Goal: Task Accomplishment & Management: Manage account settings

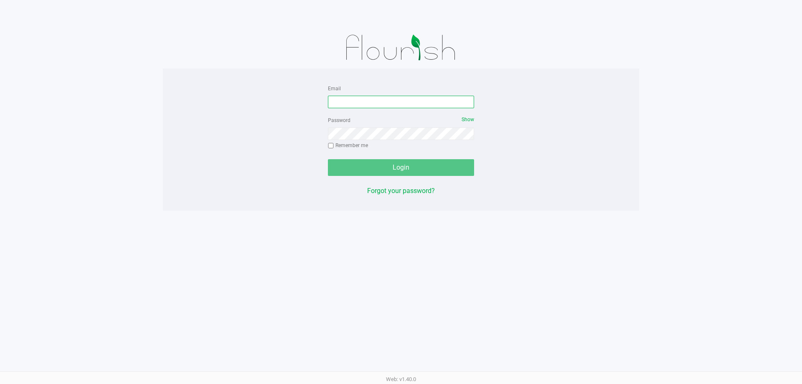
click at [420, 102] on input "Email" at bounding box center [401, 102] width 146 height 13
type input "[EMAIL_ADDRESS][DOMAIN_NAME]"
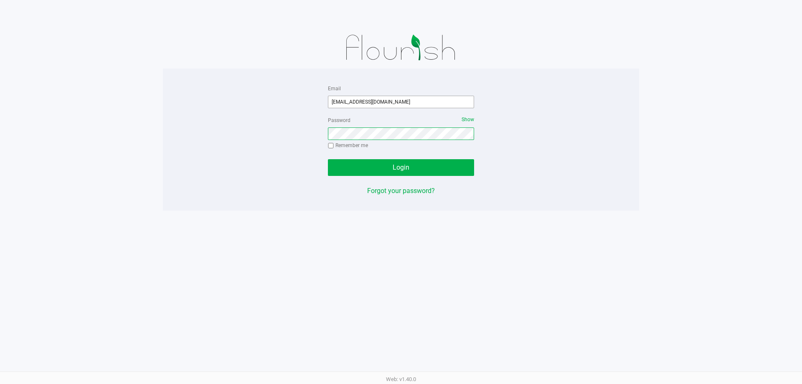
click at [328, 159] on button "Login" at bounding box center [401, 167] width 146 height 17
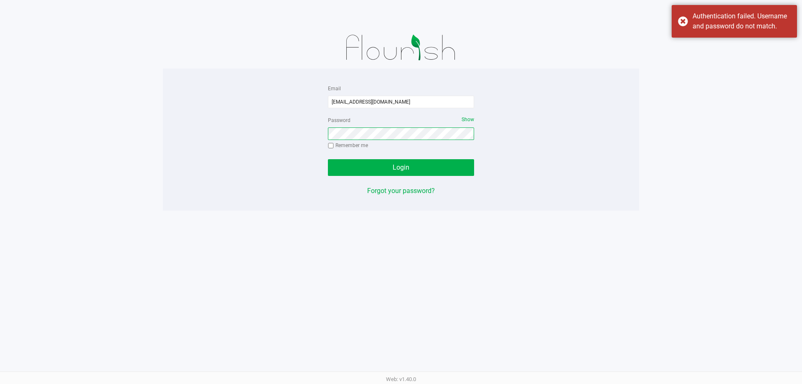
click at [328, 159] on button "Login" at bounding box center [401, 167] width 146 height 17
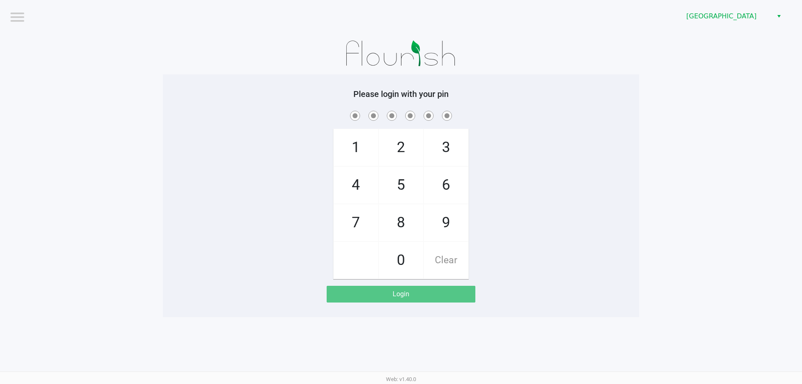
click at [391, 140] on span "2" at bounding box center [401, 147] width 44 height 37
checkbox input "true"
click at [391, 140] on span "2" at bounding box center [401, 147] width 44 height 37
checkbox input "true"
click at [387, 212] on span "8" at bounding box center [401, 222] width 44 height 37
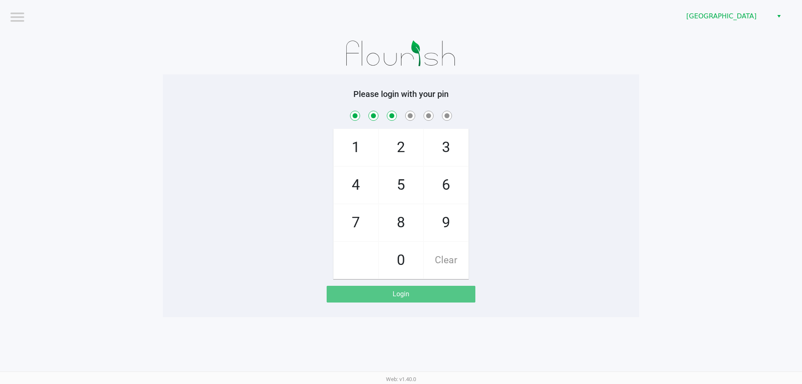
checkbox input "true"
click at [451, 148] on span "3" at bounding box center [446, 147] width 44 height 37
checkbox input "true"
click at [435, 190] on span "6" at bounding box center [446, 185] width 44 height 37
checkbox input "true"
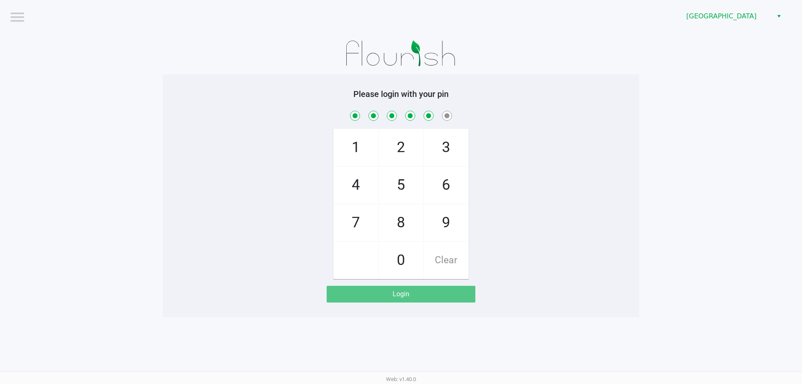
click at [435, 190] on span "6" at bounding box center [446, 185] width 44 height 37
checkbox input "true"
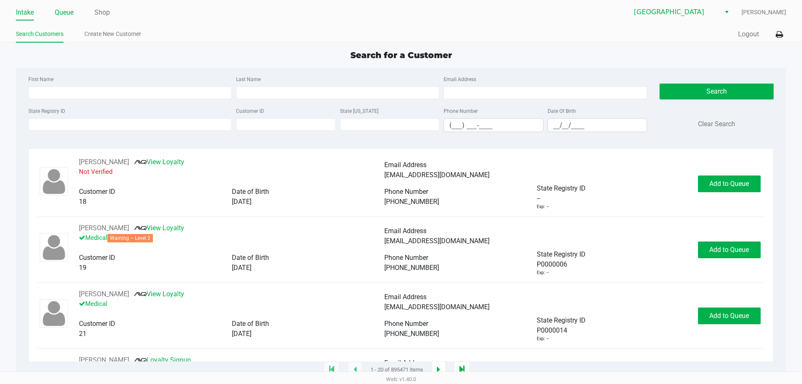
click at [68, 16] on link "Queue" at bounding box center [64, 13] width 19 height 12
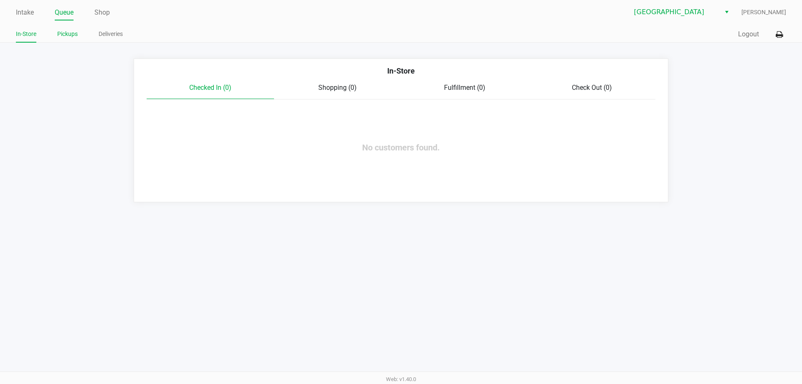
click at [65, 28] on li "Pickups" at bounding box center [67, 35] width 20 height 15
click at [80, 38] on ul "In-Store Pickups Deliveries" at bounding box center [208, 35] width 385 height 14
click at [72, 35] on link "Pickups" at bounding box center [67, 34] width 20 height 10
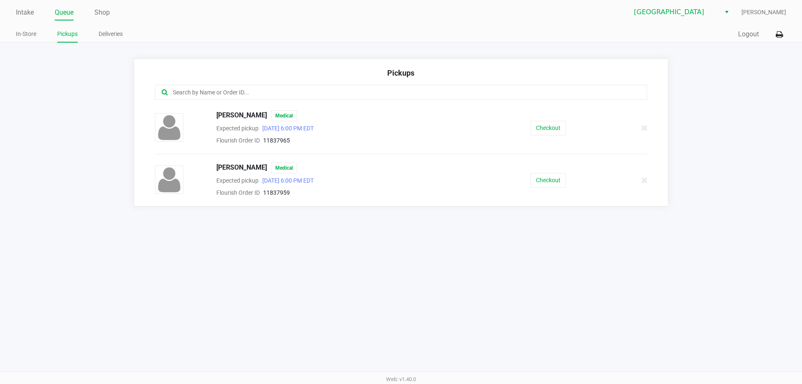
click at [244, 95] on input "text" at bounding box center [387, 93] width 431 height 10
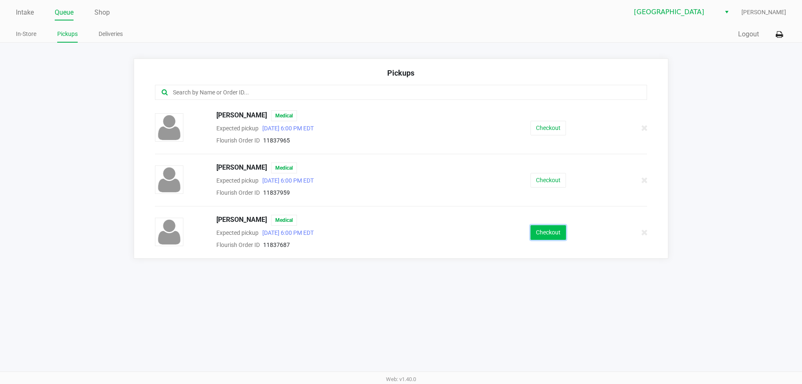
click at [552, 231] on button "Checkout" at bounding box center [549, 232] width 36 height 15
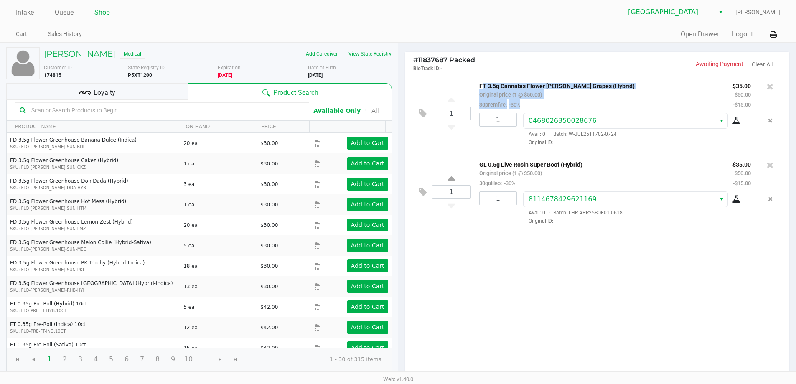
drag, startPoint x: 477, startPoint y: 81, endPoint x: 543, endPoint y: 104, distance: 70.6
click at [543, 104] on div "FT 3.5g Cannabis Flower Gaspar's Grapes (Hybrid) Original price (1 @ $50.00) 30…" at bounding box center [599, 95] width 253 height 29
click at [578, 165] on p "GL 0.5g Live Rosin Super Boof (Hybrid)" at bounding box center [599, 163] width 241 height 9
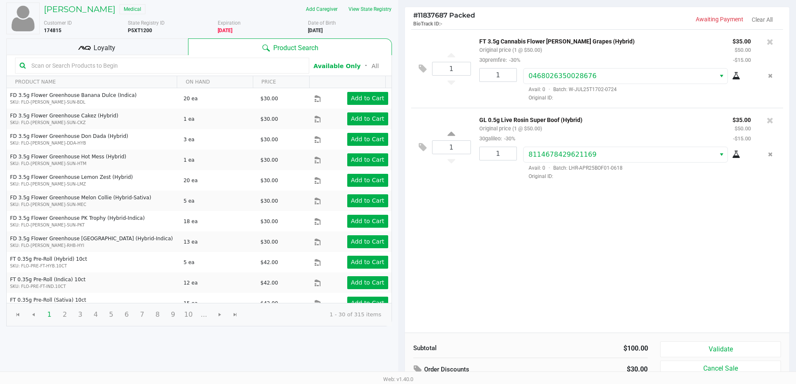
scroll to position [86, 0]
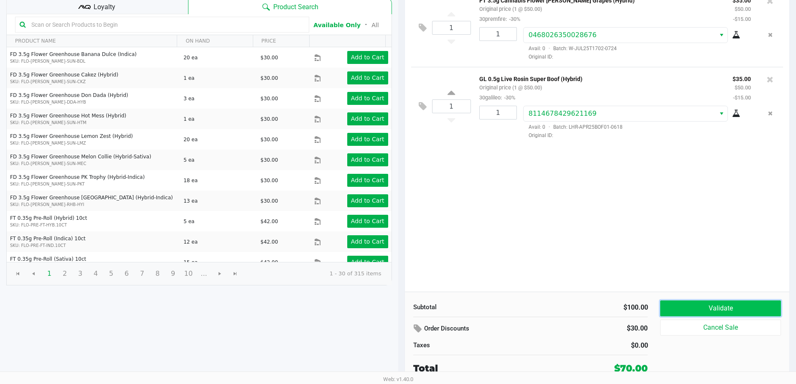
click at [683, 308] on button "Validate" at bounding box center [720, 308] width 120 height 16
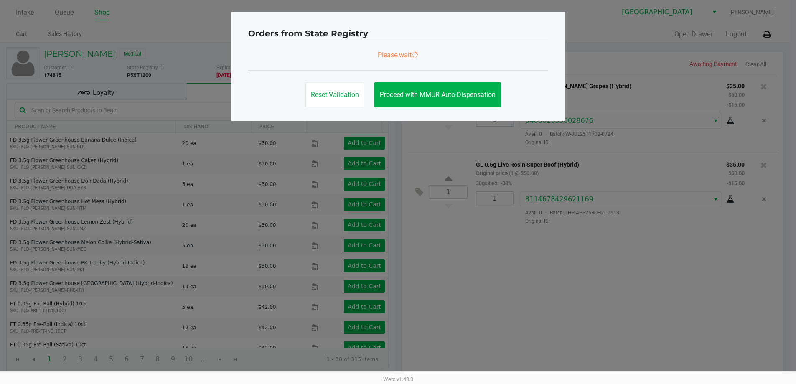
scroll to position [0, 0]
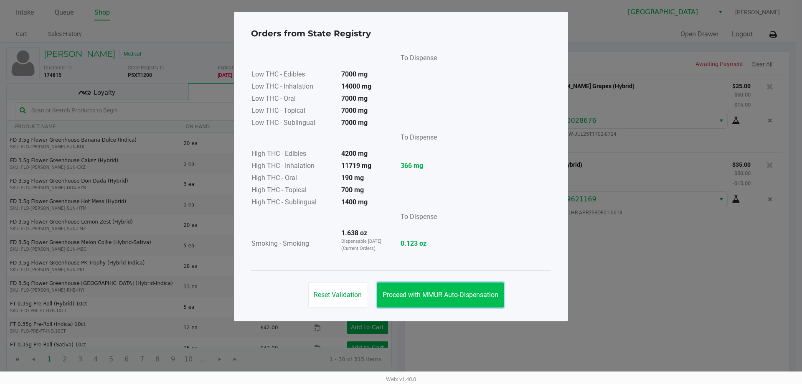
click at [452, 300] on button "Proceed with MMUR Auto-Dispensation" at bounding box center [440, 294] width 127 height 25
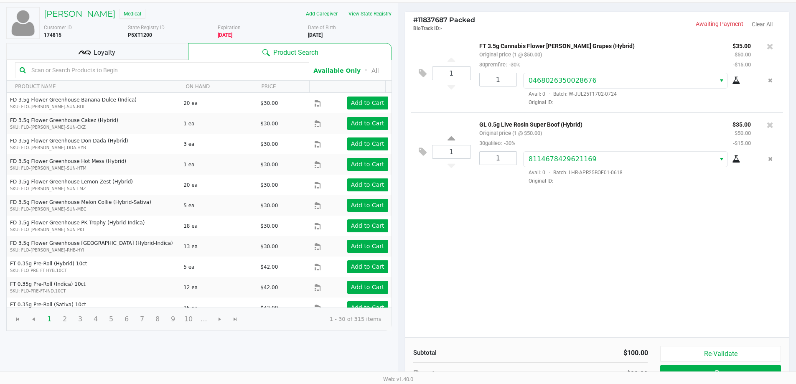
scroll to position [86, 0]
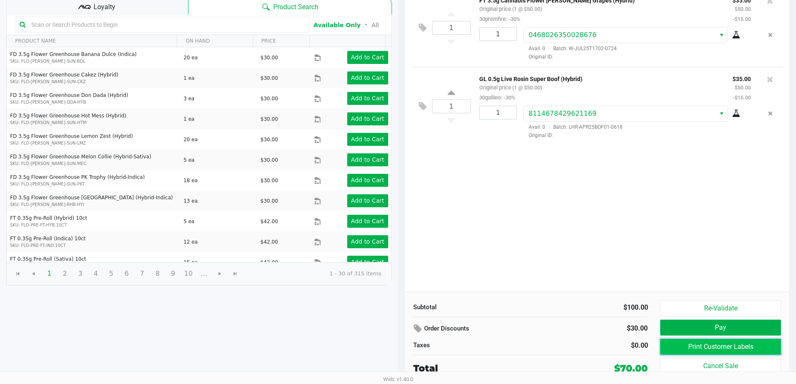
click at [716, 348] on button "Print Customer Labels" at bounding box center [720, 347] width 120 height 16
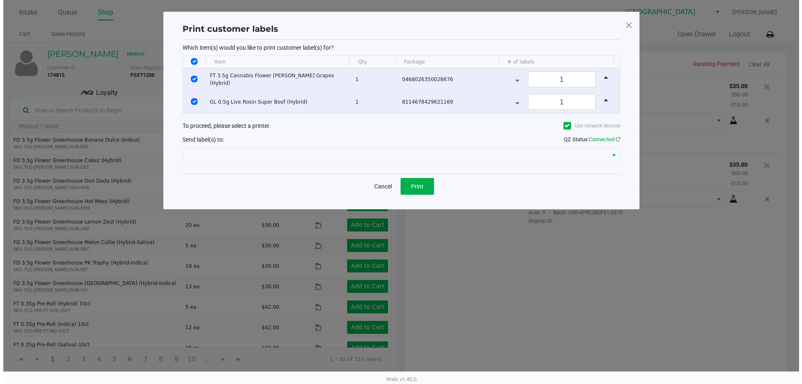
scroll to position [0, 0]
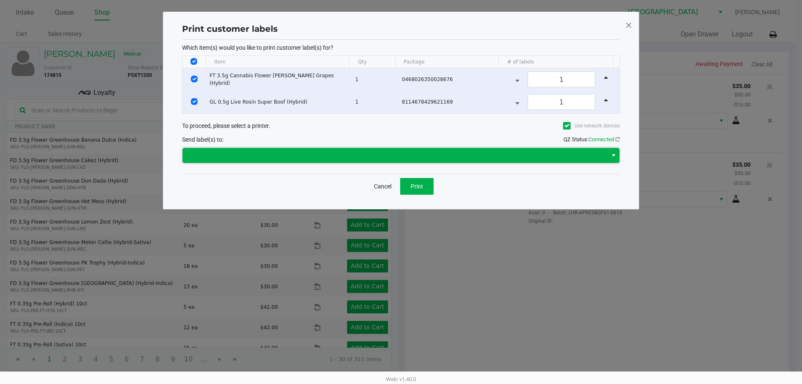
click at [386, 150] on span at bounding box center [395, 155] width 425 height 15
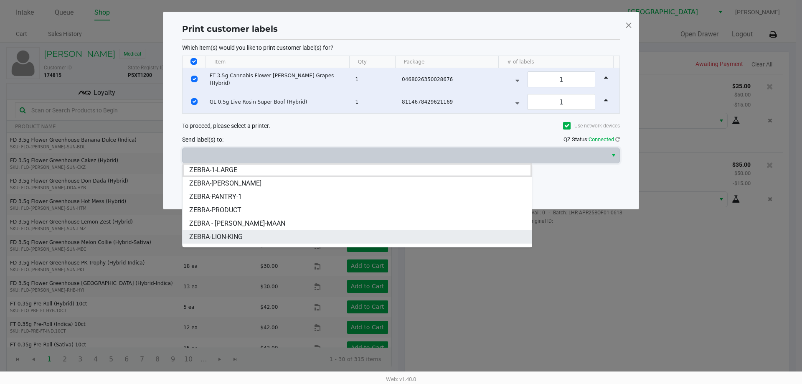
click at [233, 236] on span "ZEBRA-LION-KING" at bounding box center [215, 237] width 53 height 10
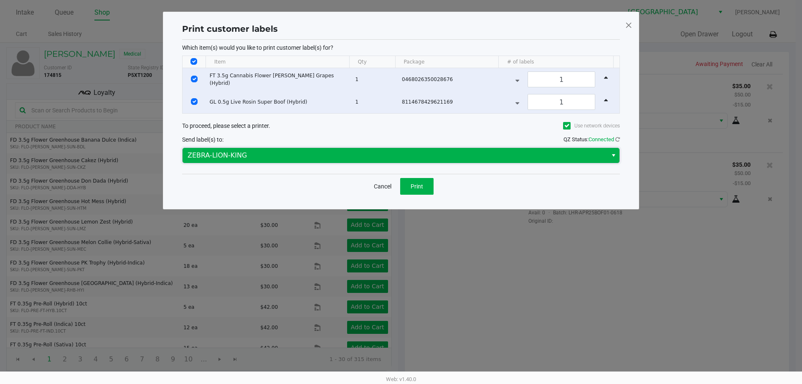
click at [244, 160] on span "ZEBRA-LION-KING" at bounding box center [395, 155] width 425 height 15
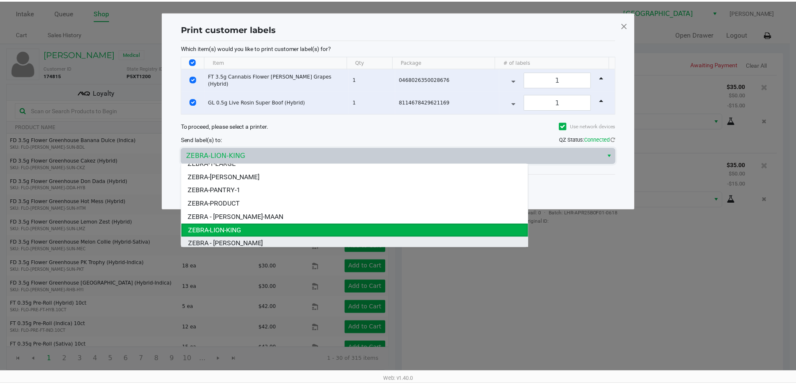
scroll to position [10, 0]
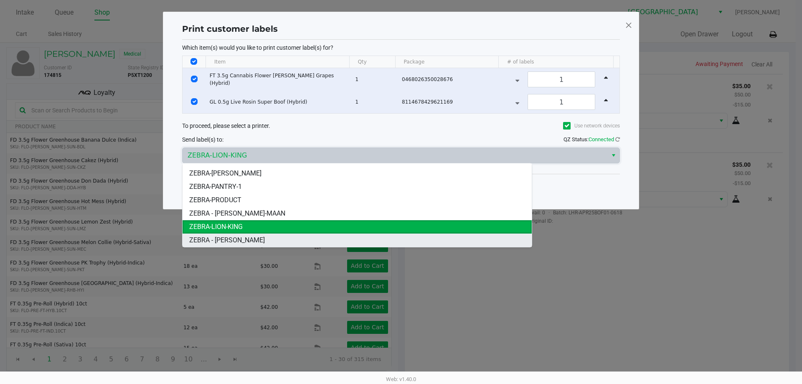
click at [240, 241] on span "ZEBRA - STEVIE-WONDER" at bounding box center [227, 240] width 76 height 10
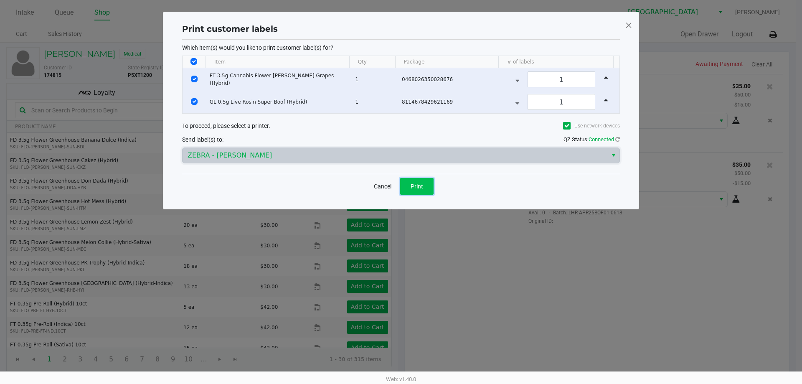
click at [418, 185] on span "Print" at bounding box center [417, 186] width 13 height 7
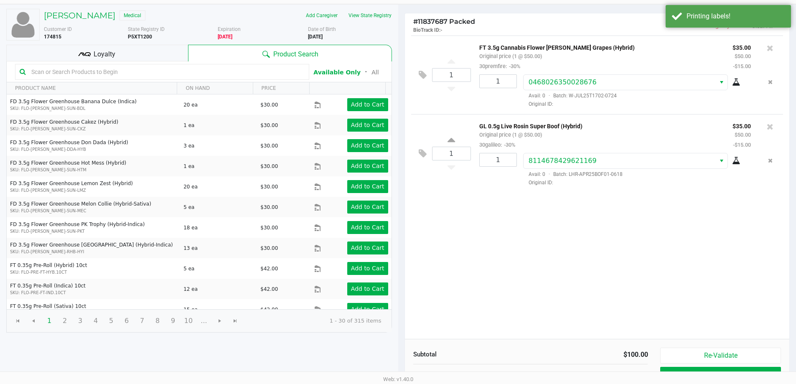
scroll to position [86, 0]
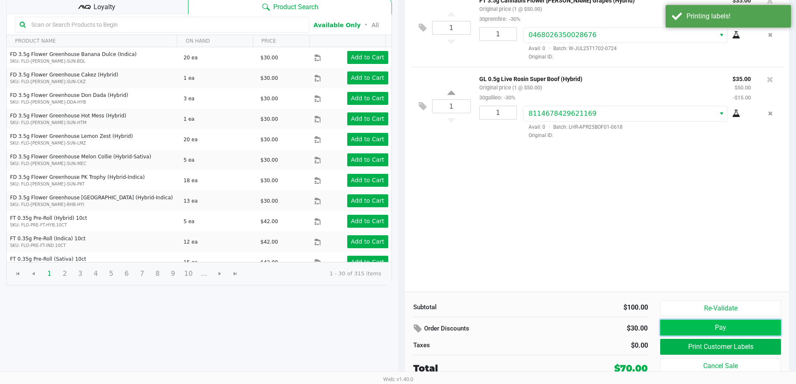
click at [706, 330] on button "Pay" at bounding box center [720, 328] width 120 height 16
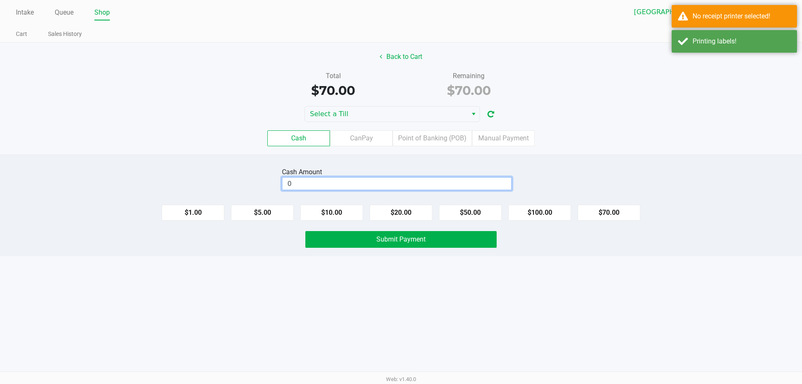
click at [411, 180] on input "0" at bounding box center [396, 184] width 229 height 12
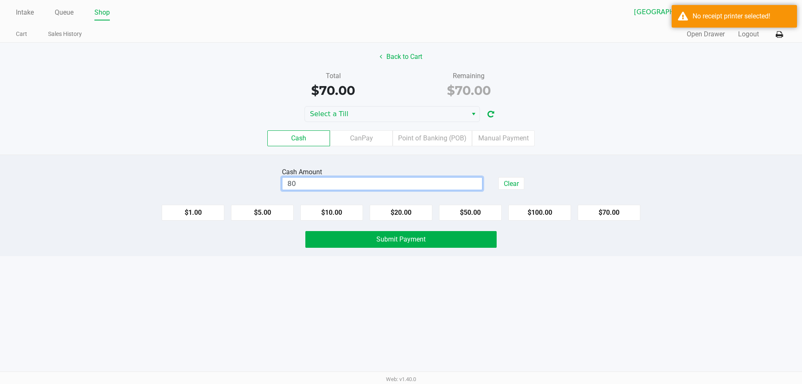
type input "$80.00"
click at [370, 102] on div "Back to Cart Total $70.00 Remaining $70.00 Select a Till Cash CanPay Point of B…" at bounding box center [401, 99] width 802 height 112
click at [368, 105] on div "Back to Cart Total $70.00 Remaining $70.00 Select a Till Cash CanPay Point of B…" at bounding box center [401, 99] width 802 height 112
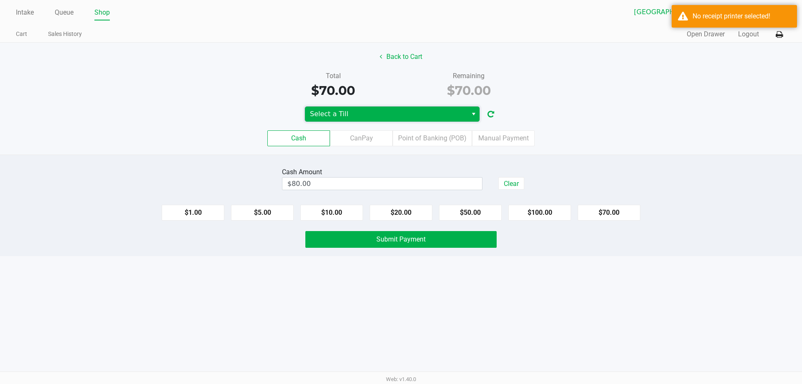
click at [367, 109] on span "Select a Till" at bounding box center [386, 114] width 153 height 10
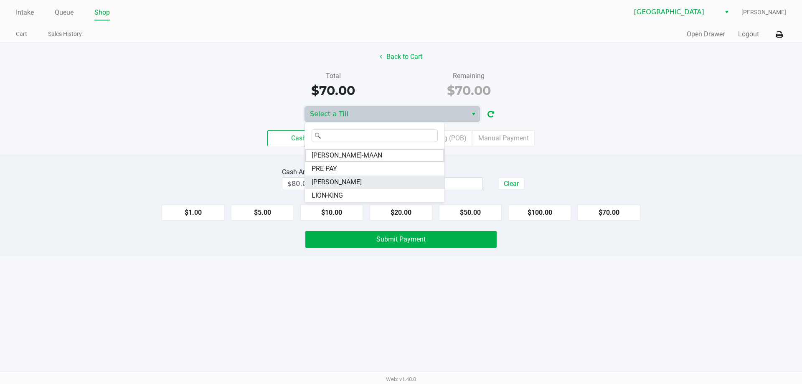
click at [348, 184] on span "STEVIE-WONDER" at bounding box center [337, 182] width 50 height 10
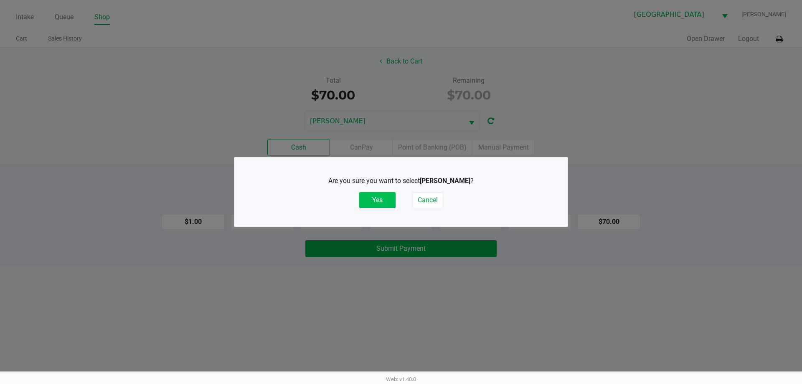
drag, startPoint x: 389, startPoint y: 208, endPoint x: 389, endPoint y: 203, distance: 5.4
click at [389, 208] on div "Are you sure you want to select STEVIE-WONDER ? Yes Cancel" at bounding box center [401, 192] width 300 height 52
click at [389, 203] on button "Yes" at bounding box center [377, 200] width 36 height 16
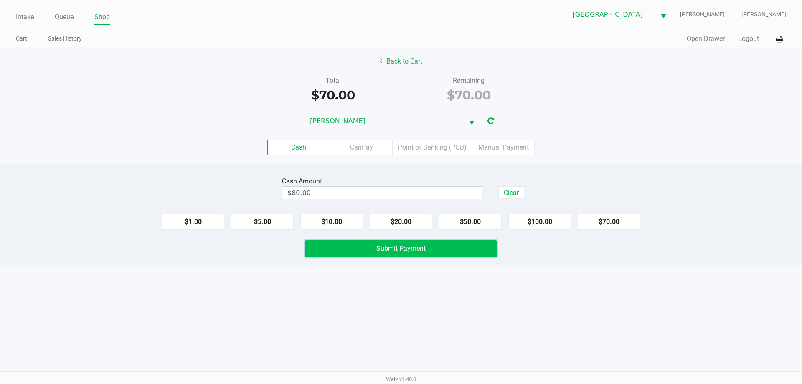
click at [404, 253] on button "Submit Payment" at bounding box center [400, 248] width 191 height 17
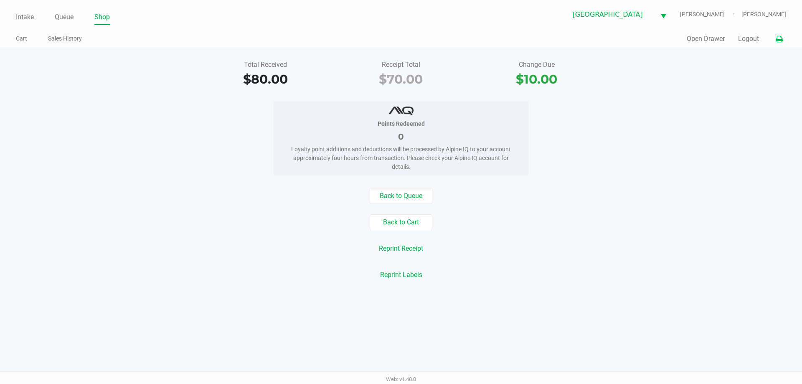
click at [778, 37] on icon at bounding box center [779, 39] width 7 height 6
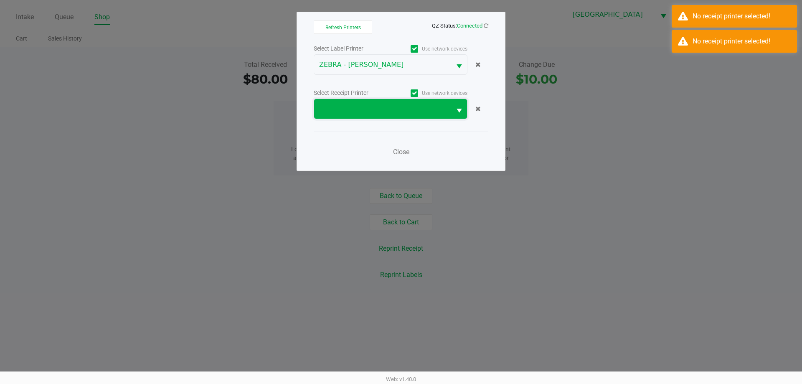
click at [329, 102] on span at bounding box center [382, 109] width 137 height 20
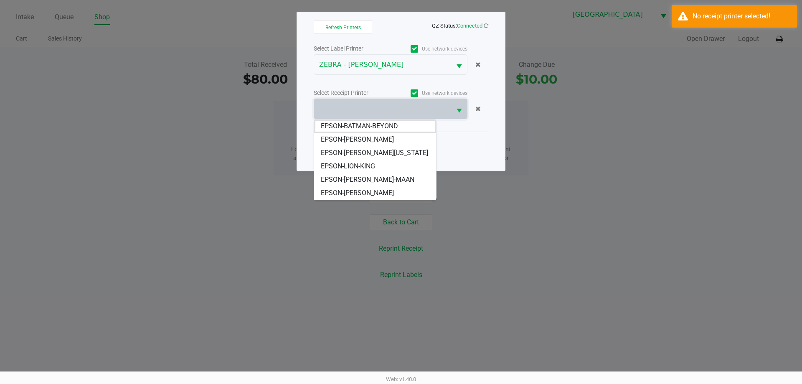
drag, startPoint x: 369, startPoint y: 193, endPoint x: 394, endPoint y: 175, distance: 30.8
click at [369, 194] on span "EPSON-[PERSON_NAME]" at bounding box center [357, 193] width 73 height 10
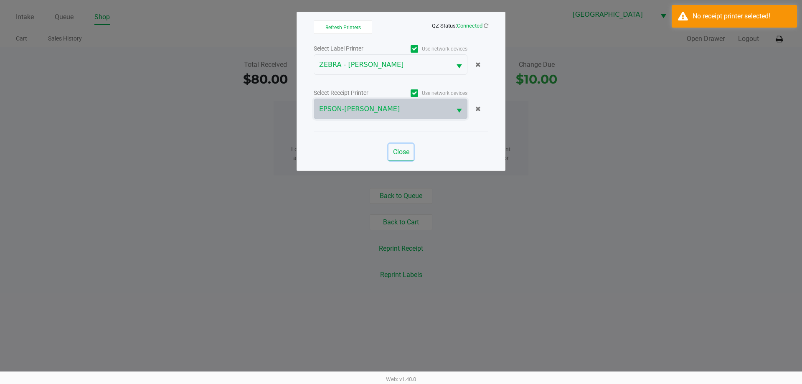
click at [397, 150] on span "Close" at bounding box center [401, 152] width 16 height 8
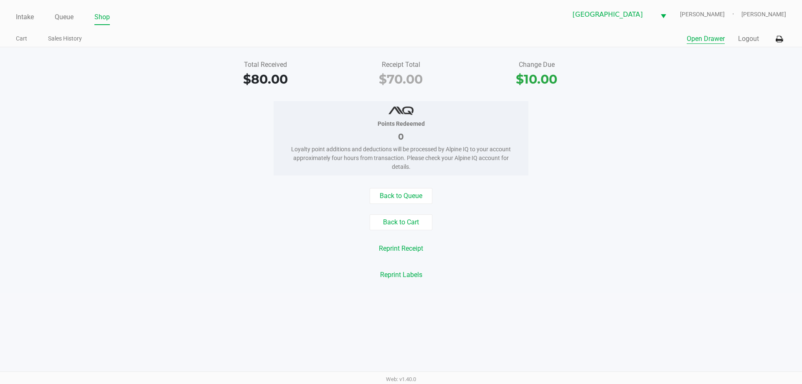
click at [706, 38] on button "Open Drawer" at bounding box center [706, 39] width 38 height 10
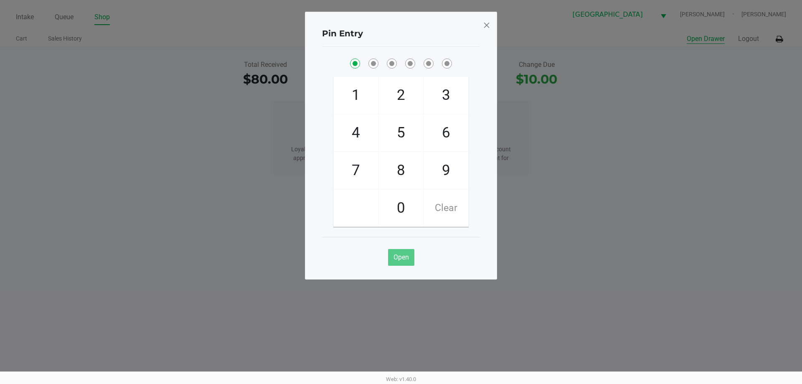
checkbox input "true"
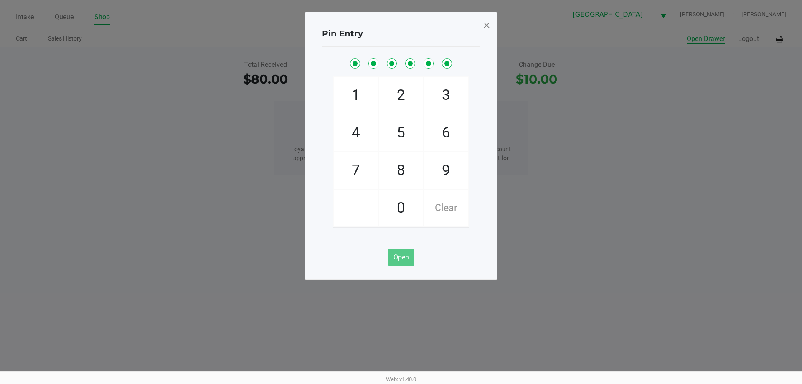
checkbox input "true"
click at [486, 24] on span at bounding box center [487, 24] width 8 height 13
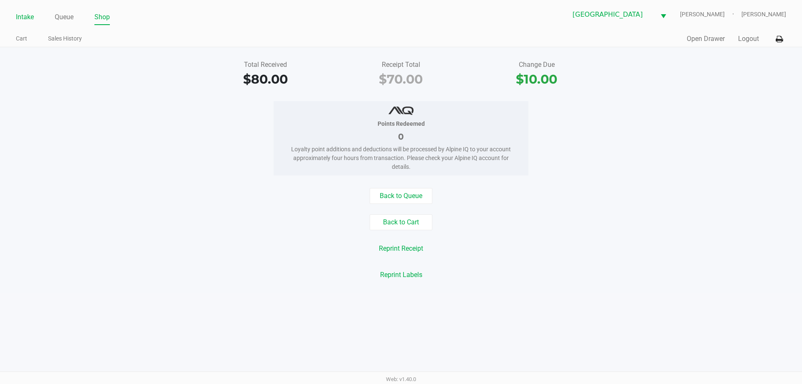
click at [26, 19] on link "Intake" at bounding box center [25, 17] width 18 height 12
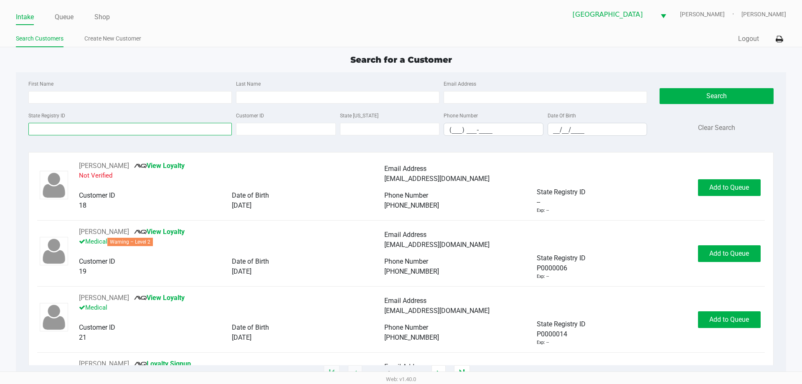
click at [79, 135] on input "State Registry ID" at bounding box center [129, 129] width 203 height 13
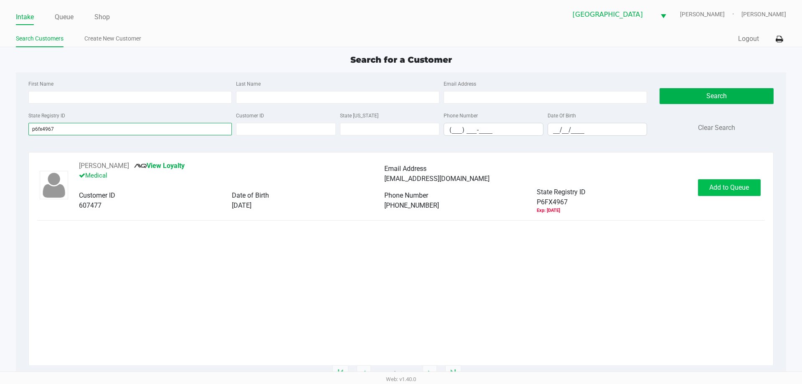
type input "p6fx4967"
click at [710, 188] on span "Add to Queue" at bounding box center [729, 187] width 40 height 8
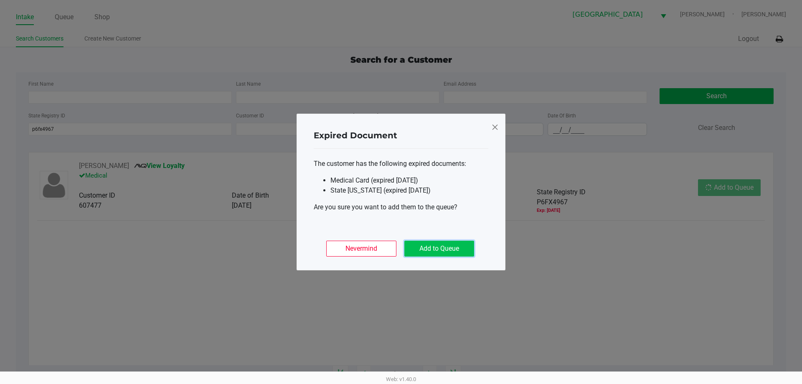
click at [435, 251] on button "Add to Queue" at bounding box center [439, 249] width 70 height 16
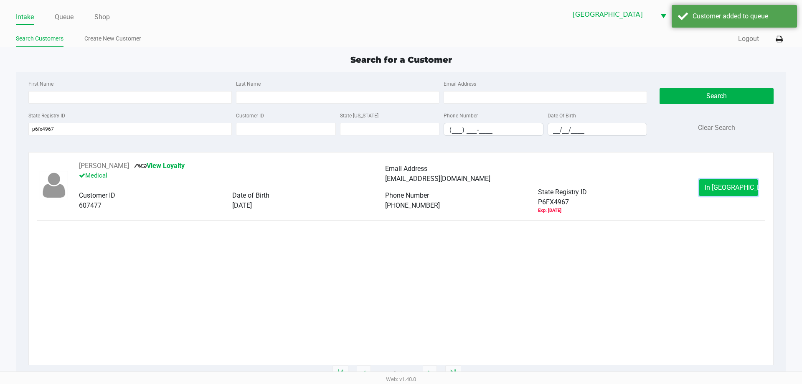
click at [721, 181] on button "In Queue" at bounding box center [728, 187] width 58 height 17
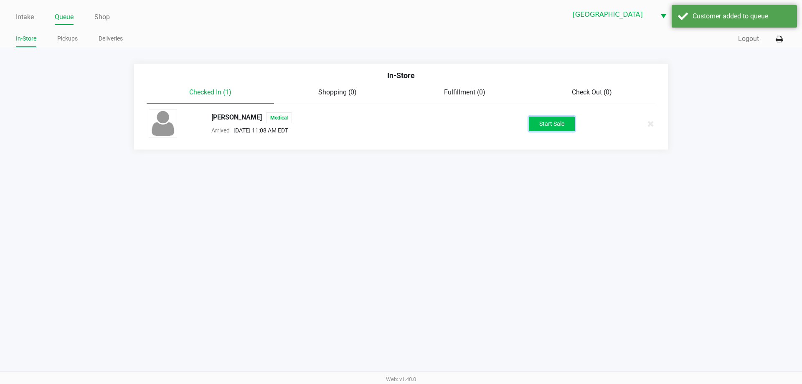
click at [548, 122] on button "Start Sale" at bounding box center [552, 124] width 46 height 15
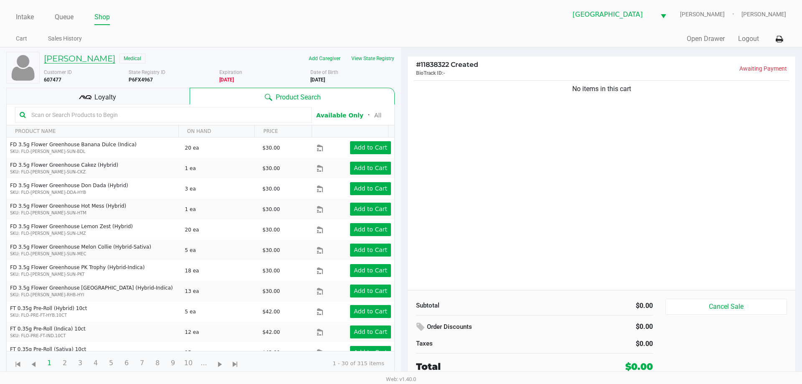
click at [61, 54] on h5 "Jeffrey Weiss" at bounding box center [79, 58] width 71 height 10
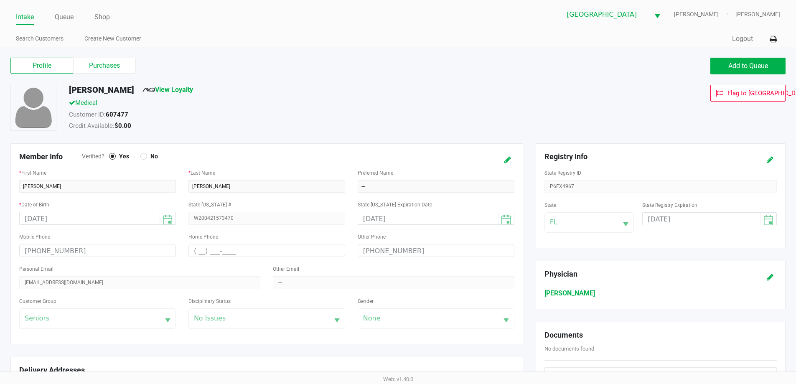
click at [88, 51] on div "Profile Purchases Add to Queue Jeffrey Weiss View Loyalty Medical Customer ID: …" at bounding box center [398, 342] width 796 height 590
click at [92, 58] on label "Purchases" at bounding box center [104, 66] width 63 height 16
click at [0, 0] on 1 "Purchases" at bounding box center [0, 0] width 0 height 0
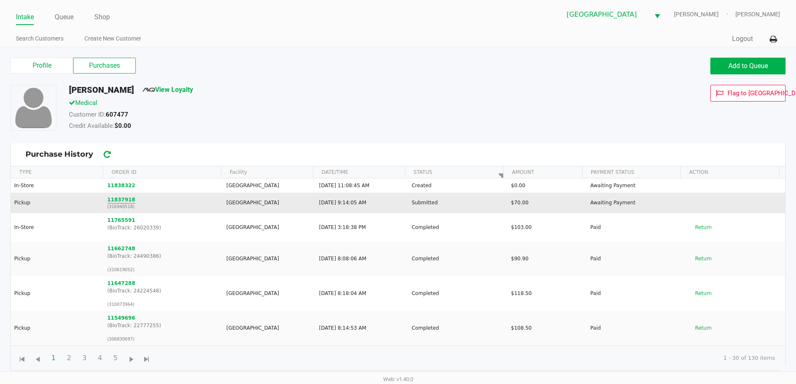
click at [113, 201] on button "11837918" at bounding box center [121, 200] width 28 height 8
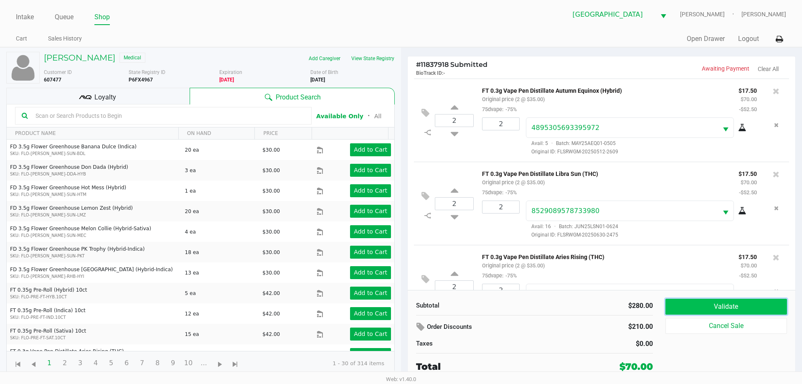
click at [728, 304] on button "Validate" at bounding box center [727, 307] width 122 height 16
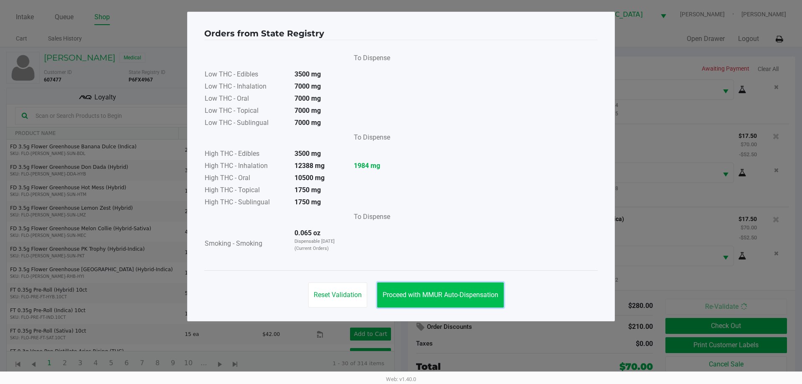
click at [454, 290] on button "Proceed with MMUR Auto-Dispensation" at bounding box center [440, 294] width 127 height 25
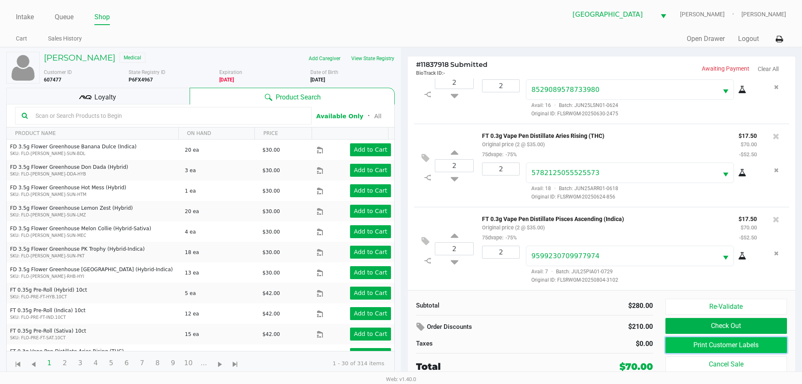
click at [717, 341] on button "Print Customer Labels" at bounding box center [727, 345] width 122 height 16
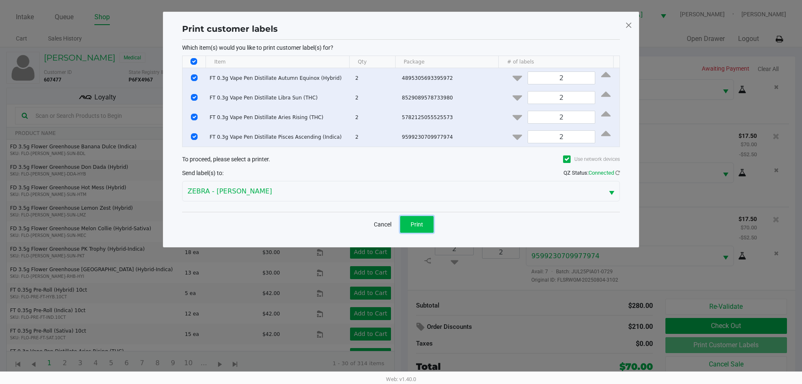
click at [415, 226] on span "Print" at bounding box center [417, 224] width 13 height 7
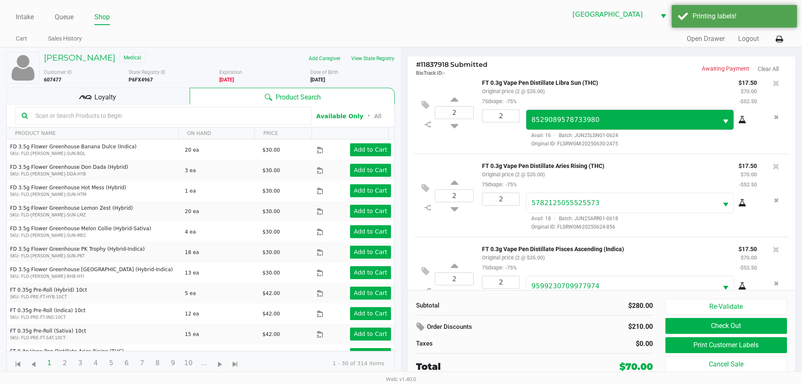
scroll to position [39, 0]
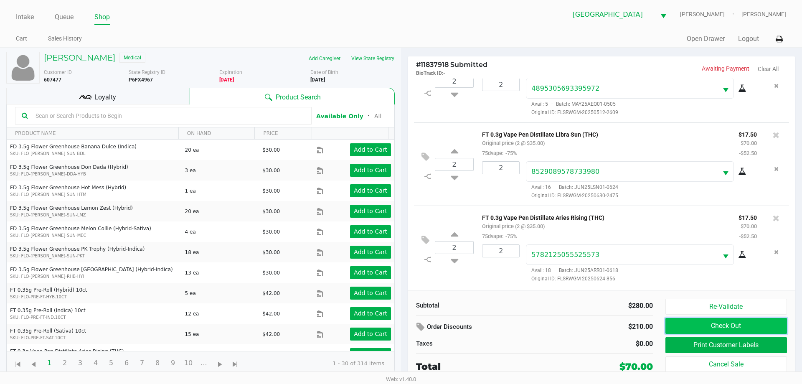
click at [700, 327] on button "Check Out" at bounding box center [727, 326] width 122 height 16
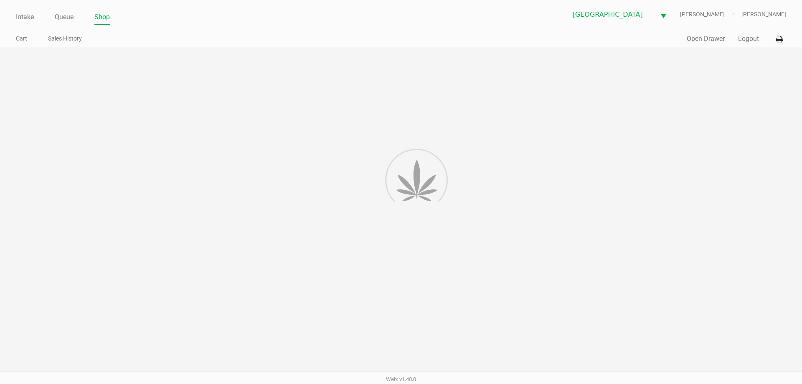
scroll to position [123, 0]
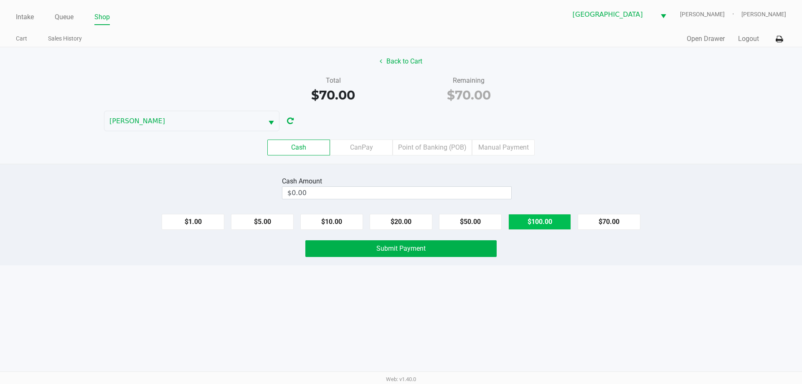
click at [532, 228] on button "$100.00" at bounding box center [539, 222] width 63 height 16
type input "$100.00"
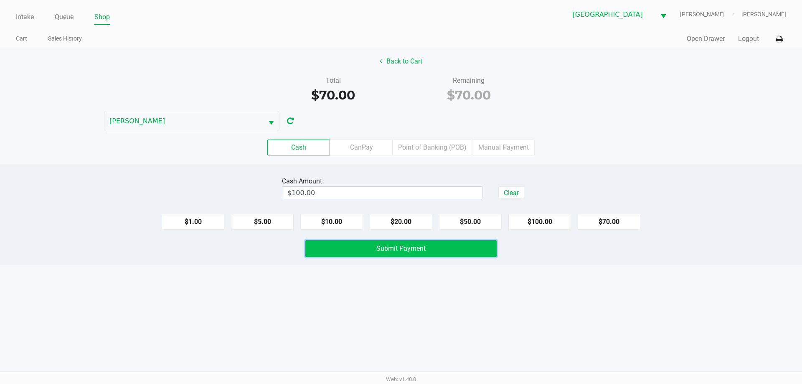
click at [404, 247] on span "Submit Payment" at bounding box center [400, 248] width 49 height 8
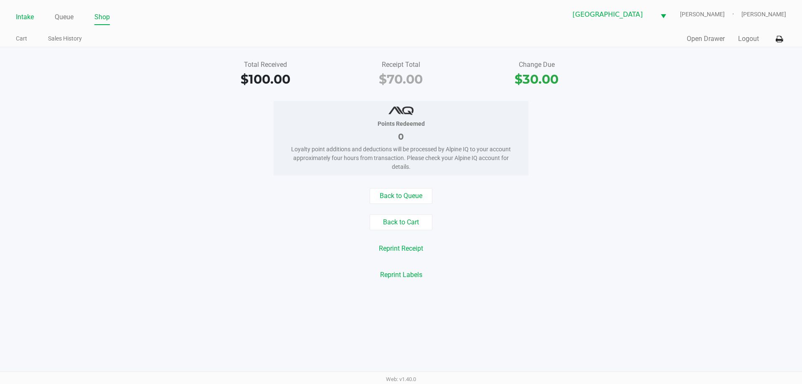
click at [19, 13] on link "Intake" at bounding box center [25, 17] width 18 height 12
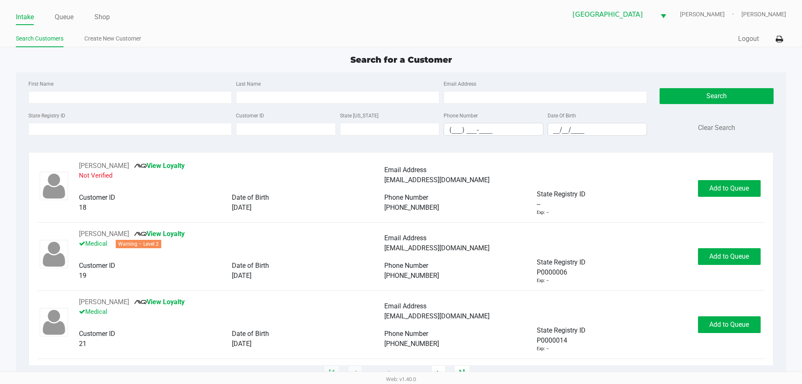
click at [75, 16] on ul "Intake Queue Shop" at bounding box center [208, 17] width 385 height 14
drag, startPoint x: 67, startPoint y: 16, endPoint x: 141, endPoint y: 33, distance: 75.7
click at [67, 17] on link "Queue" at bounding box center [64, 17] width 19 height 12
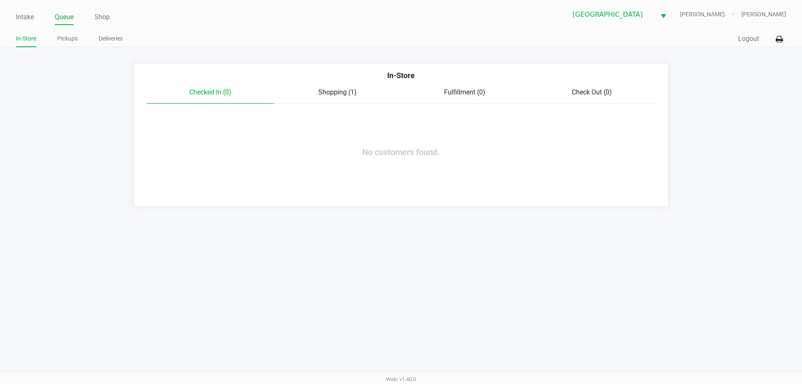
click at [337, 92] on span "Shopping (1)" at bounding box center [337, 92] width 38 height 8
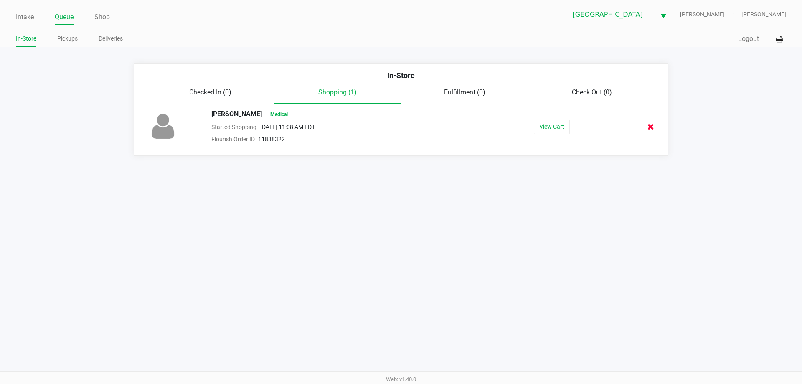
click at [649, 129] on icon at bounding box center [651, 127] width 7 height 6
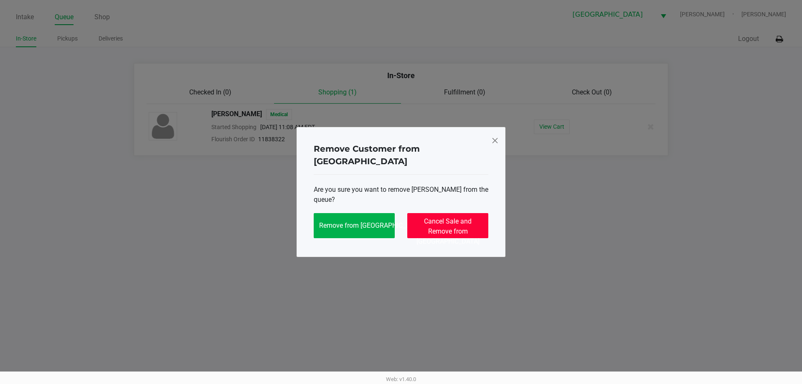
click at [455, 221] on button "Cancel Sale and Remove from Queue" at bounding box center [447, 225] width 81 height 25
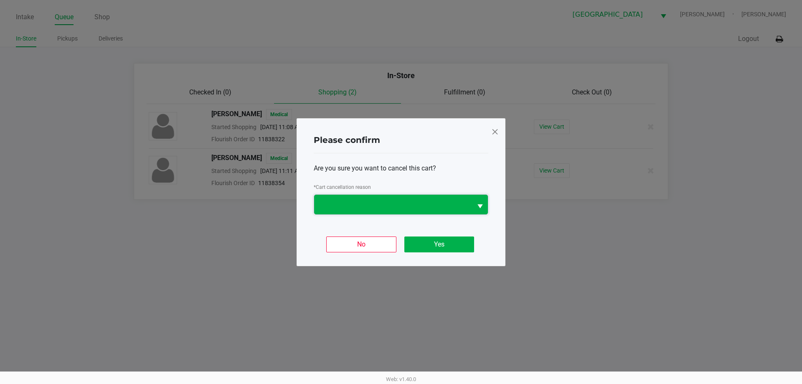
click at [415, 207] on span at bounding box center [393, 204] width 148 height 10
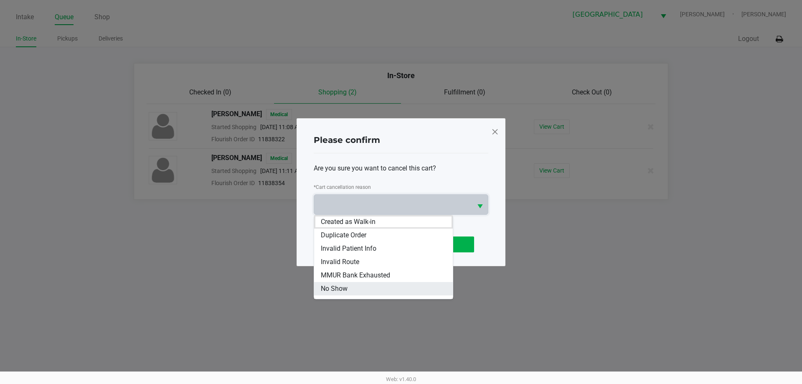
click at [371, 293] on li "No Show" at bounding box center [383, 288] width 139 height 13
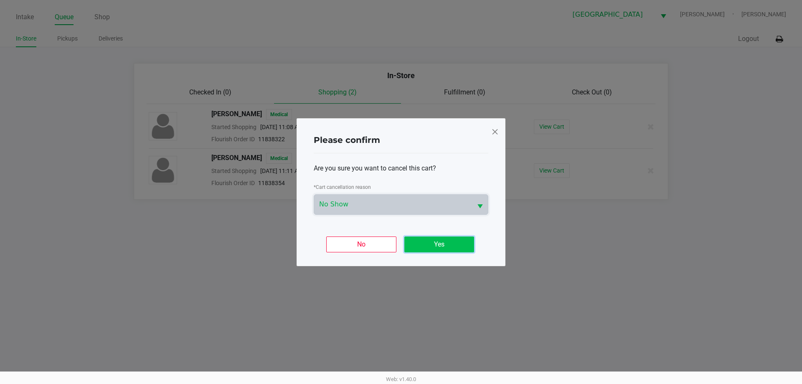
click at [425, 252] on button "Yes" at bounding box center [439, 244] width 70 height 16
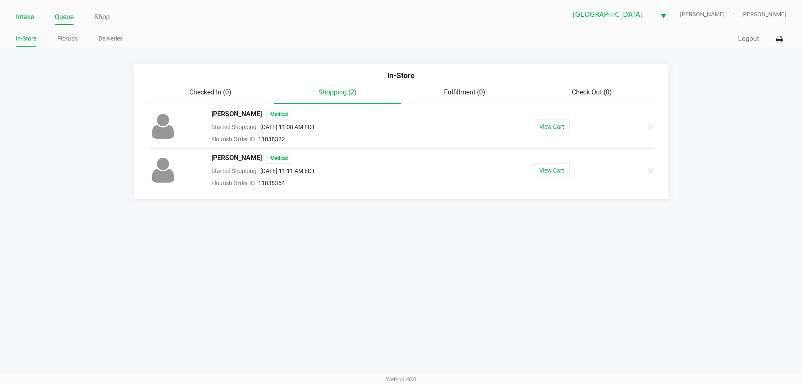
click at [25, 16] on link "Intake" at bounding box center [25, 17] width 18 height 12
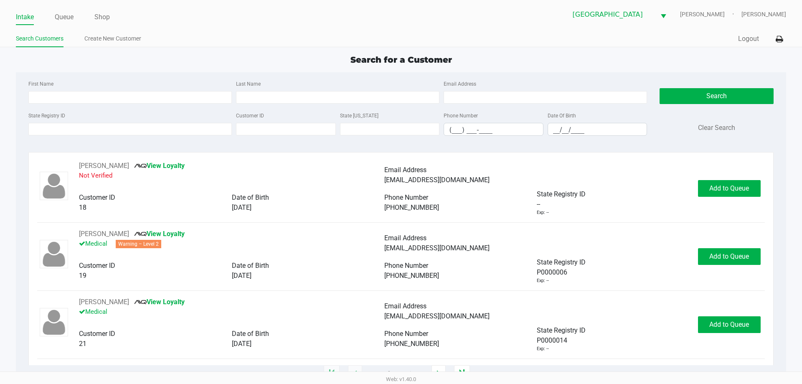
click at [69, 9] on div "Intake Queue Shop" at bounding box center [208, 16] width 385 height 15
click at [69, 14] on link "Queue" at bounding box center [64, 17] width 19 height 12
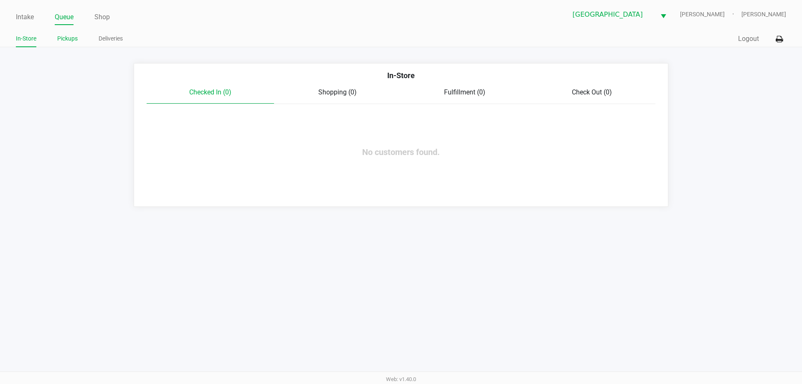
click at [71, 38] on link "Pickups" at bounding box center [67, 38] width 20 height 10
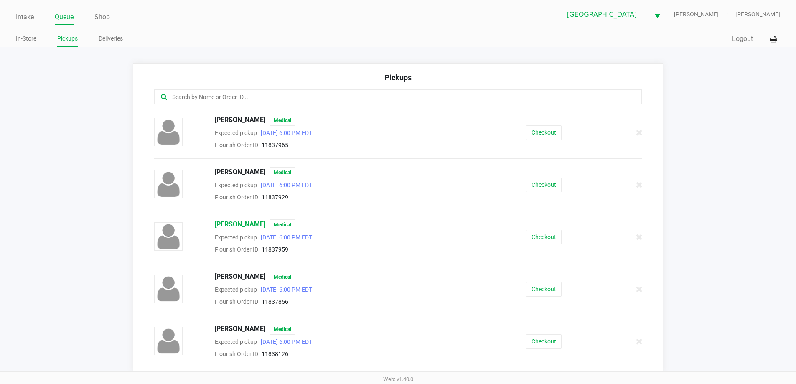
click at [247, 221] on span "Kimberly mejia" at bounding box center [240, 224] width 51 height 11
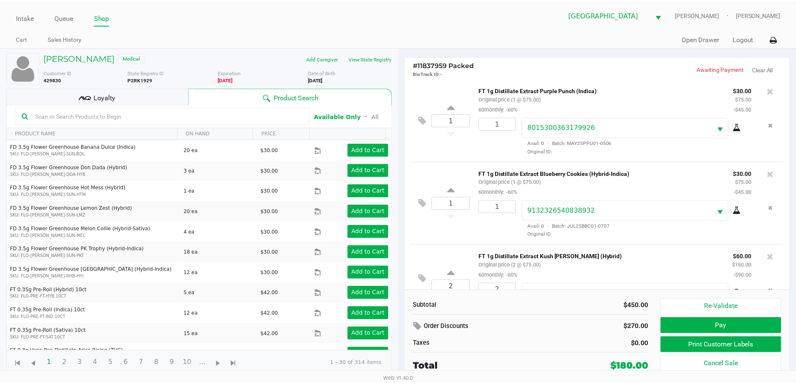
scroll to position [123, 0]
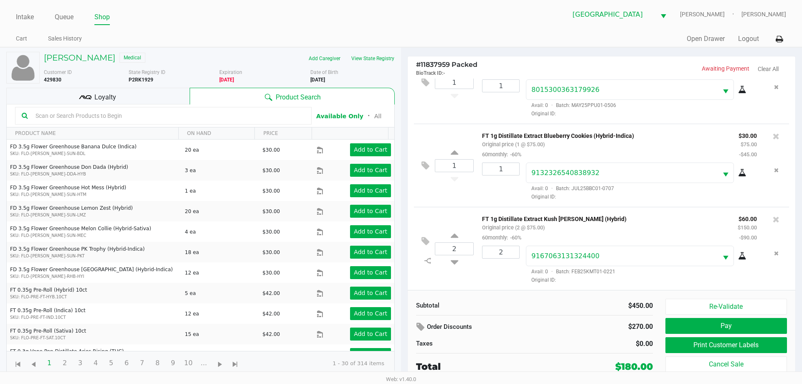
click at [148, 94] on div "Loyalty" at bounding box center [97, 96] width 183 height 17
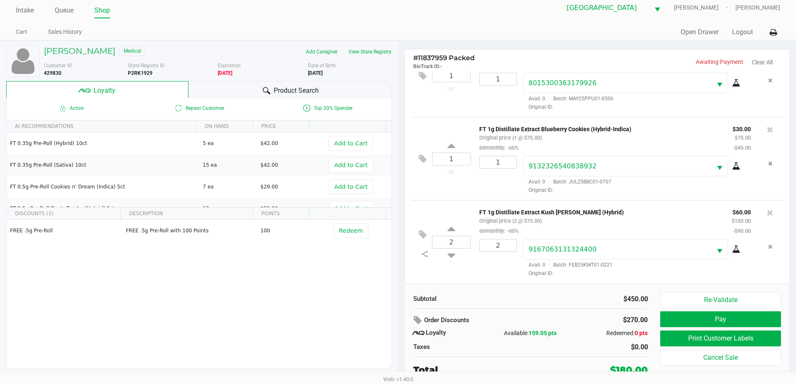
scroll to position [8, 0]
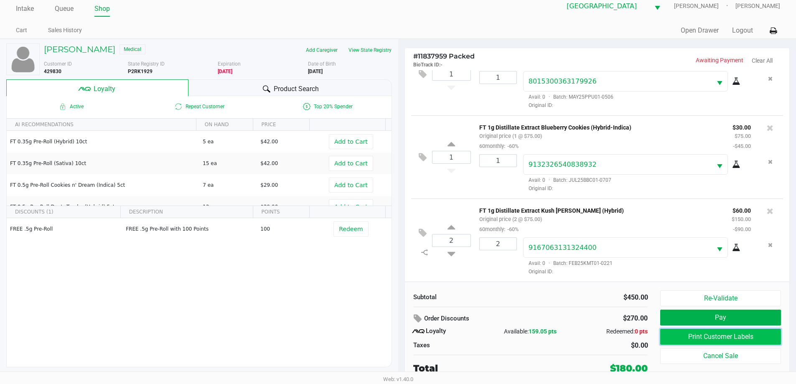
click at [689, 334] on button "Print Customer Labels" at bounding box center [720, 337] width 120 height 16
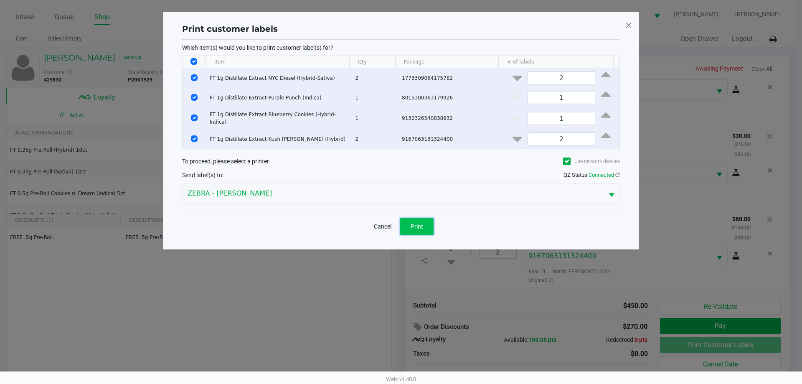
click at [414, 225] on span "Print" at bounding box center [417, 226] width 13 height 7
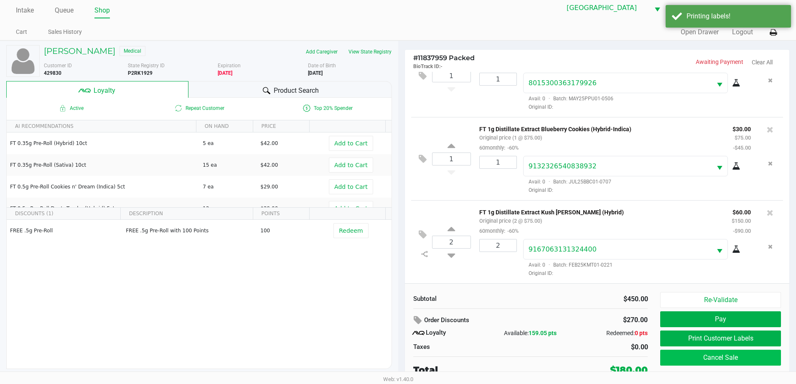
scroll to position [8, 0]
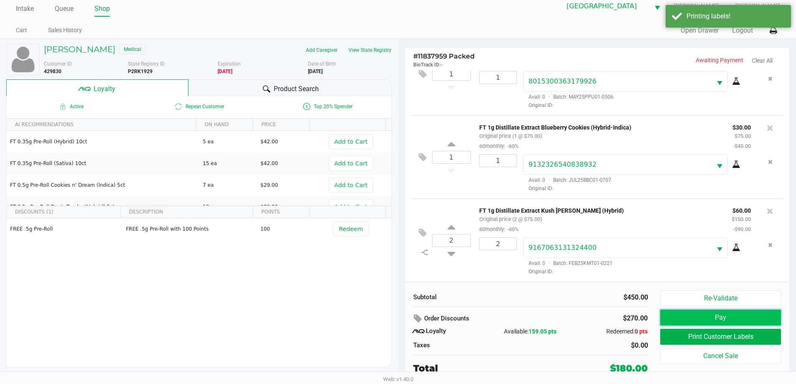
click at [688, 319] on button "Pay" at bounding box center [720, 318] width 120 height 16
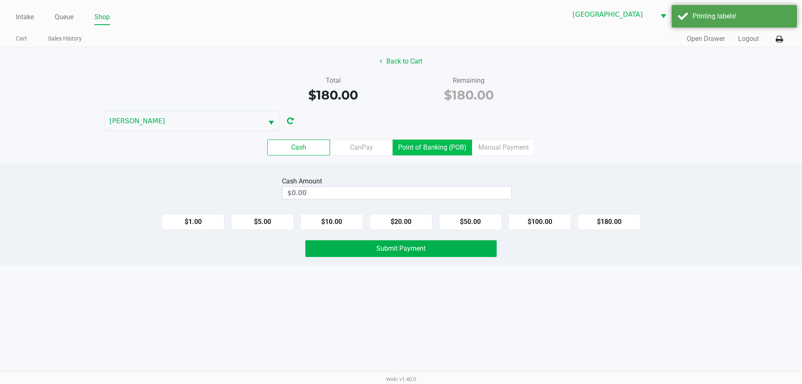
click at [417, 149] on label "Point of Banking (POB)" at bounding box center [432, 148] width 79 height 16
click at [0, 0] on 7 "Point of Banking (POB)" at bounding box center [0, 0] width 0 height 0
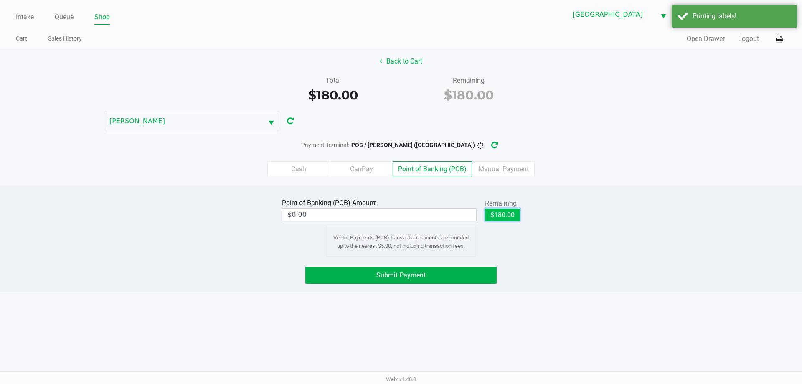
click at [503, 218] on button "$180.00" at bounding box center [502, 214] width 35 height 13
type input "$180.00"
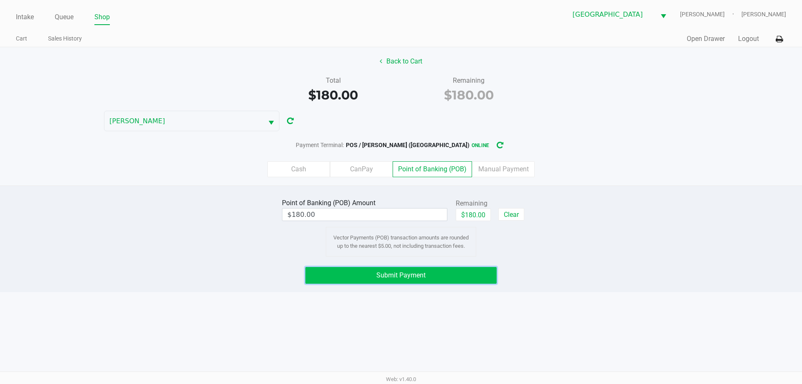
click at [461, 275] on button "Submit Payment" at bounding box center [400, 275] width 191 height 17
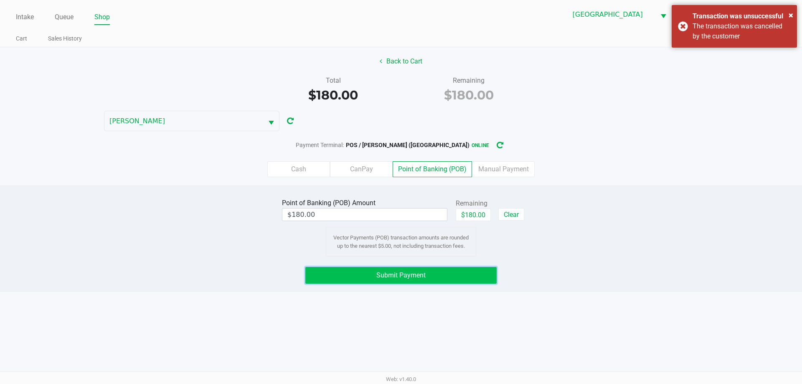
click at [470, 269] on button "Submit Payment" at bounding box center [400, 275] width 191 height 17
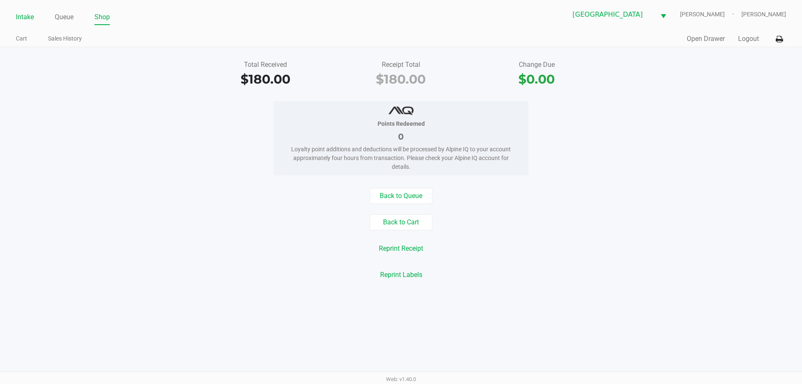
click at [29, 20] on link "Intake" at bounding box center [25, 17] width 18 height 12
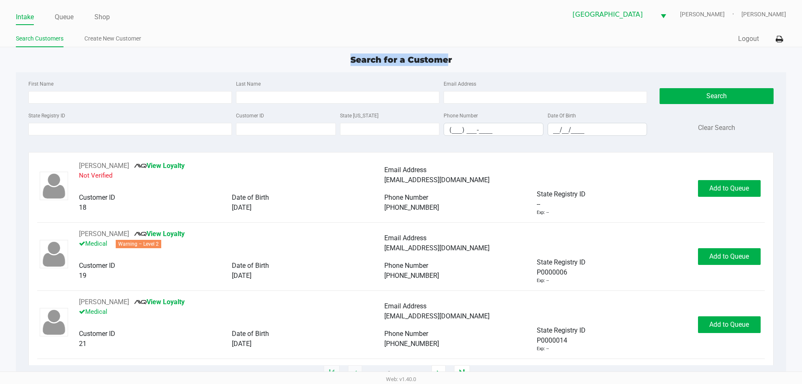
drag, startPoint x: 345, startPoint y: 56, endPoint x: 446, endPoint y: 59, distance: 101.6
click at [446, 59] on div "Search for a Customer" at bounding box center [401, 59] width 783 height 13
click at [457, 59] on div "Search for a Customer" at bounding box center [401, 59] width 783 height 13
click at [61, 17] on link "Queue" at bounding box center [64, 17] width 19 height 12
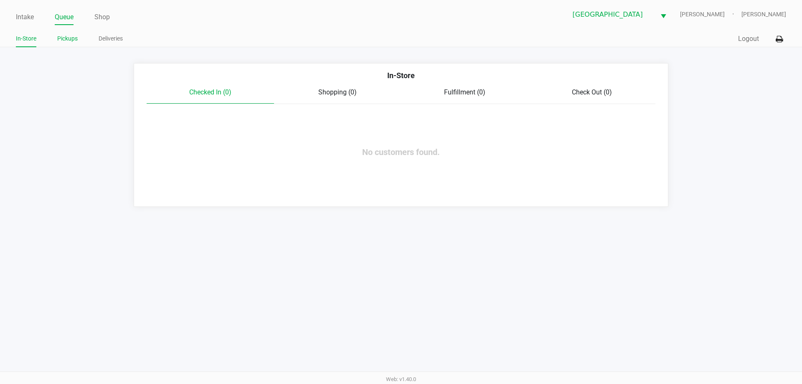
click at [69, 37] on link "Pickups" at bounding box center [67, 38] width 20 height 10
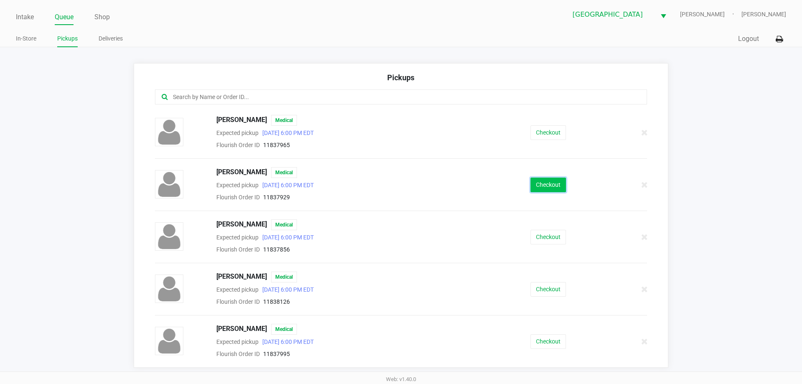
click at [550, 187] on button "Checkout" at bounding box center [549, 185] width 36 height 15
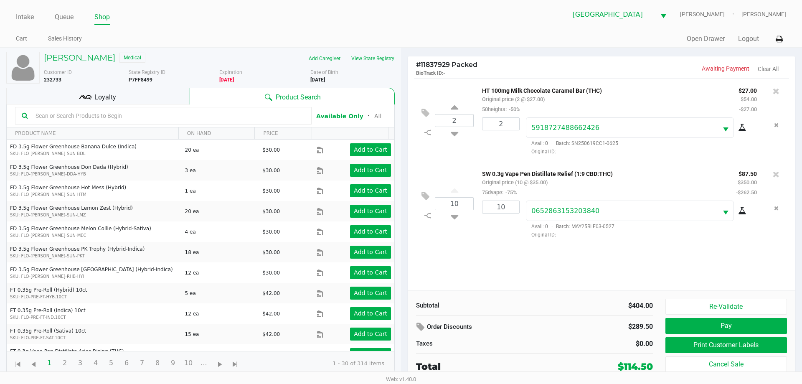
click at [158, 94] on div "Loyalty" at bounding box center [97, 96] width 183 height 17
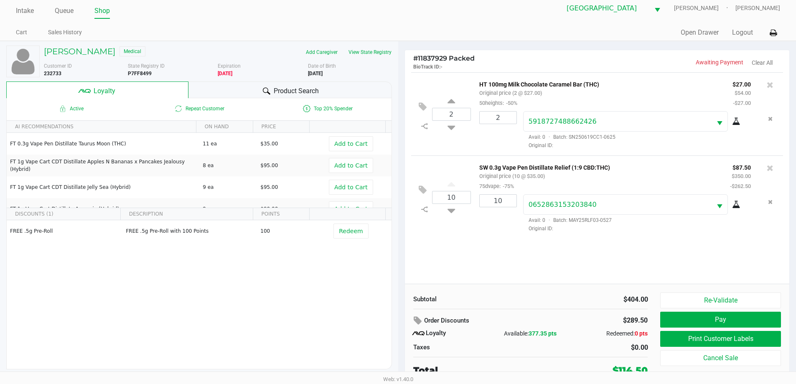
scroll to position [8, 0]
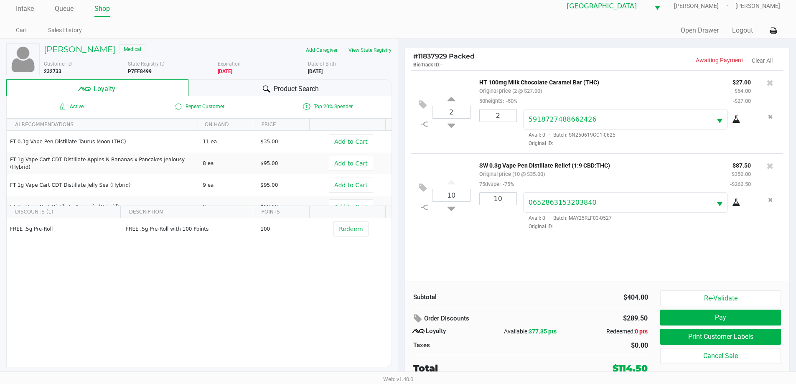
click at [331, 85] on div "Product Search" at bounding box center [289, 87] width 203 height 17
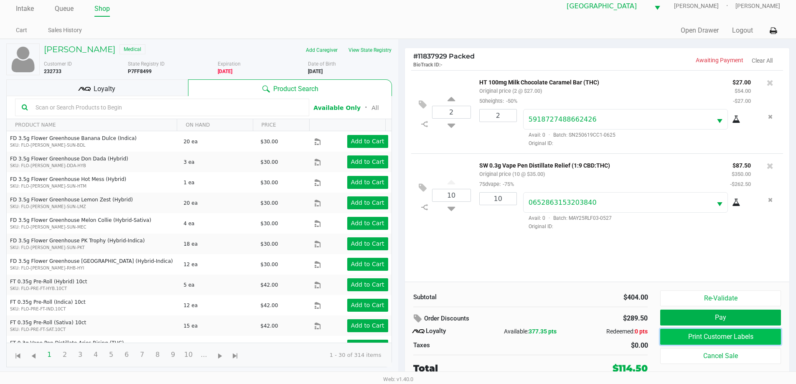
click at [701, 333] on button "Print Customer Labels" at bounding box center [720, 337] width 120 height 16
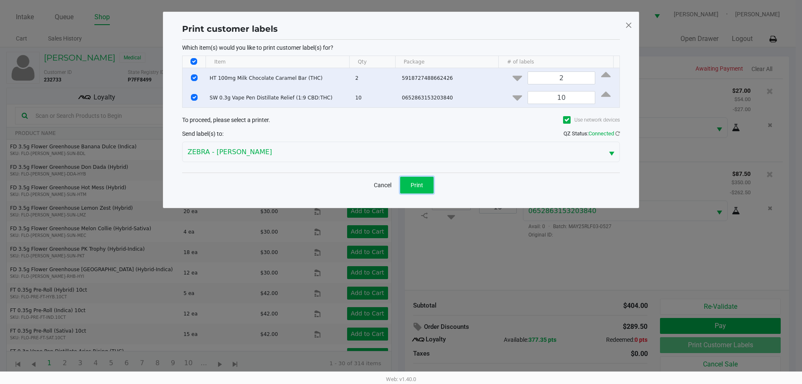
click at [427, 186] on button "Print" at bounding box center [416, 185] width 33 height 17
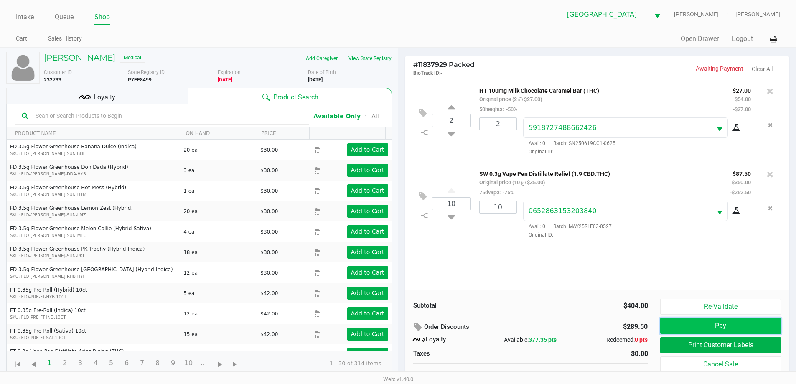
click at [684, 327] on button "Pay" at bounding box center [720, 326] width 120 height 16
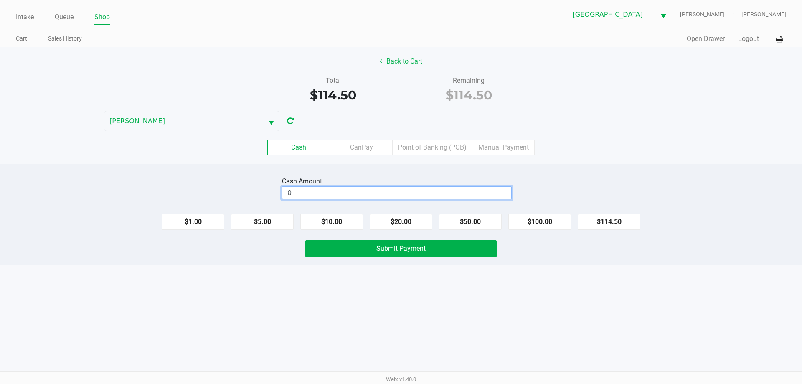
click at [467, 196] on input "0" at bounding box center [396, 193] width 229 height 12
type input "$120.00"
click at [441, 249] on button "Submit Payment" at bounding box center [400, 248] width 191 height 17
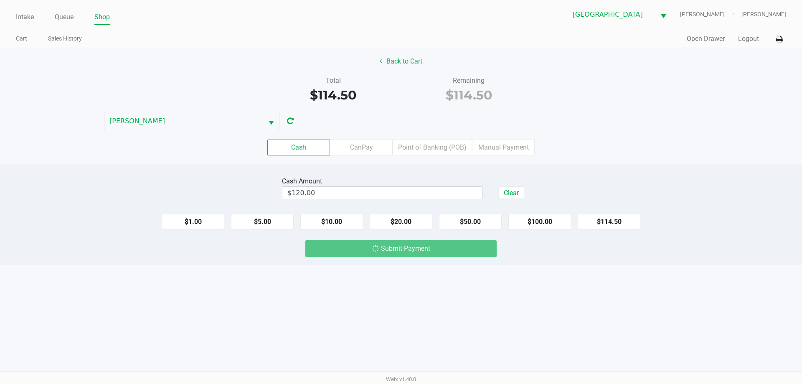
click at [576, 95] on div "Total $114.50 Remaining $114.50" at bounding box center [401, 90] width 815 height 29
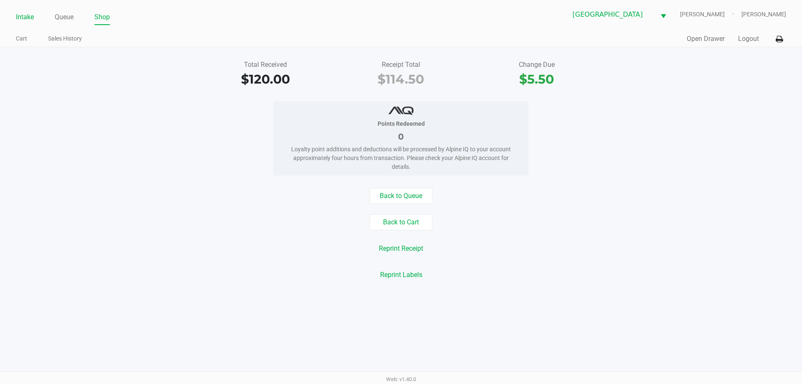
click at [23, 18] on link "Intake" at bounding box center [25, 17] width 18 height 12
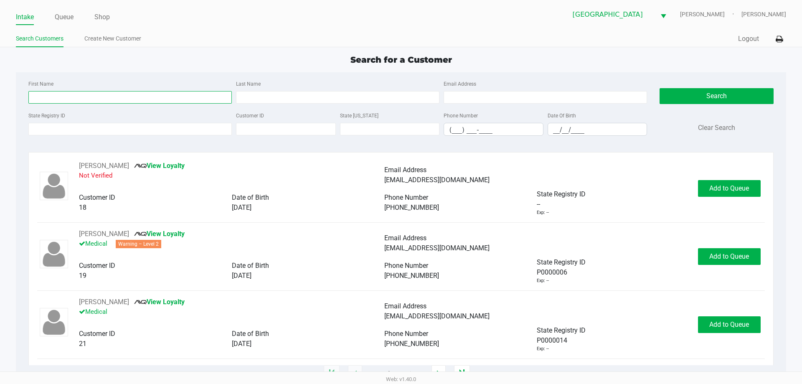
click at [66, 98] on input "First Name" at bounding box center [129, 97] width 203 height 13
type input "nickolas"
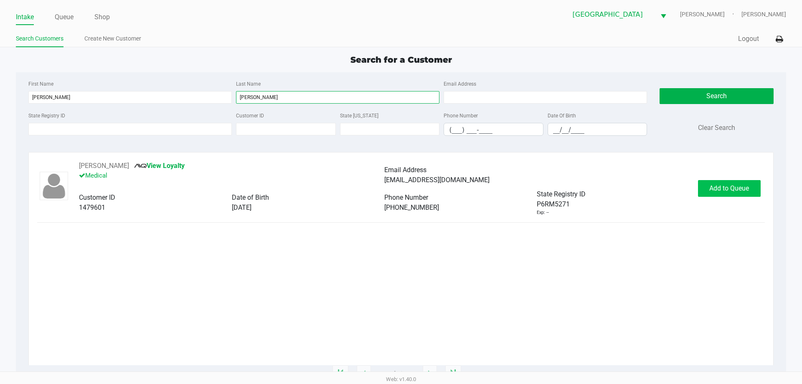
type input "torres"
click at [734, 188] on span "Add to Queue" at bounding box center [729, 188] width 40 height 8
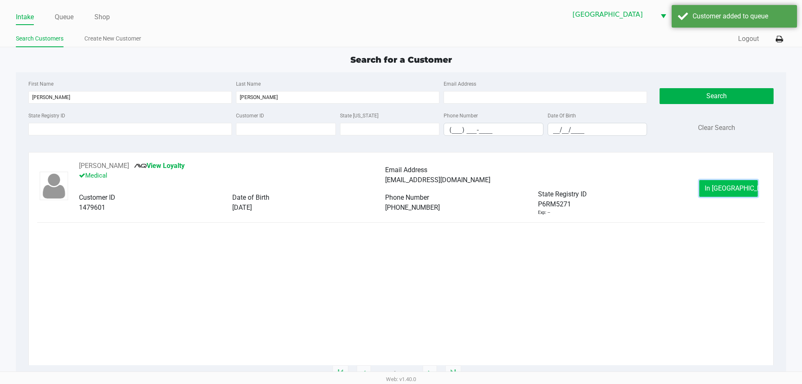
click at [719, 189] on span "In Queue" at bounding box center [740, 188] width 70 height 8
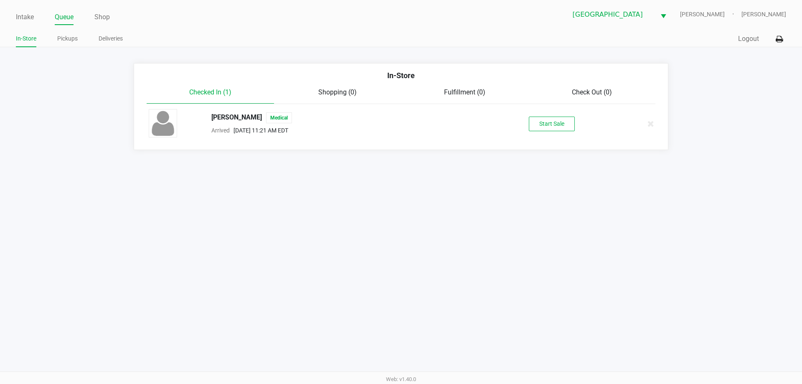
click at [579, 136] on div "NICKOLAS TORRES Medical Arrived Aug 24, 2025 11:21 AM EDT Start Sale" at bounding box center [400, 123] width 517 height 29
click at [566, 124] on button "Start Sale" at bounding box center [552, 124] width 46 height 15
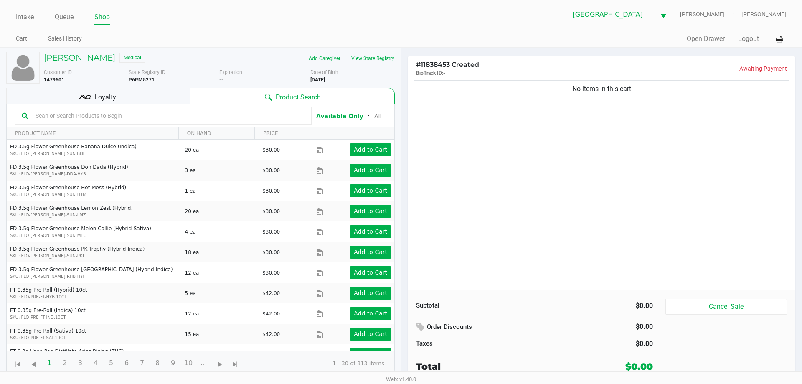
click at [388, 57] on button "View State Registry" at bounding box center [370, 58] width 49 height 13
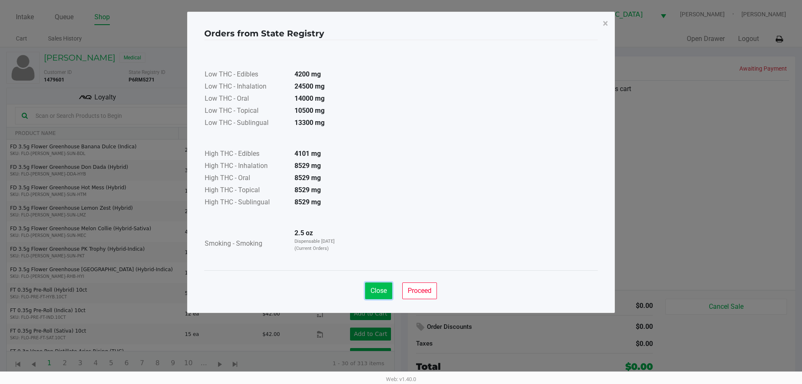
click at [381, 289] on span "Close" at bounding box center [379, 291] width 16 height 8
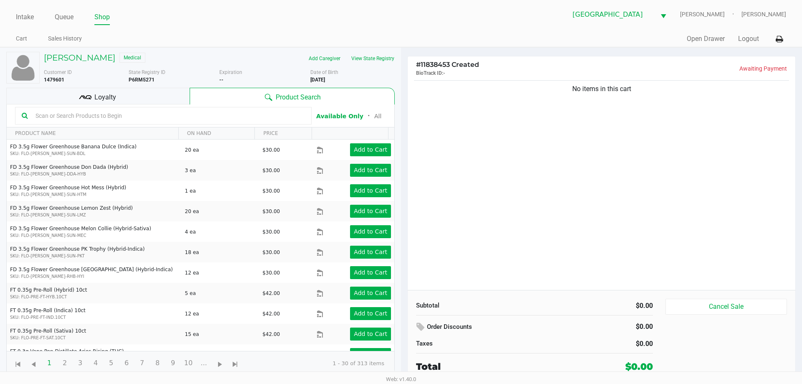
click at [436, 93] on div "No items in this cart" at bounding box center [601, 89] width 375 height 10
click at [92, 94] on div "Loyalty" at bounding box center [97, 96] width 183 height 17
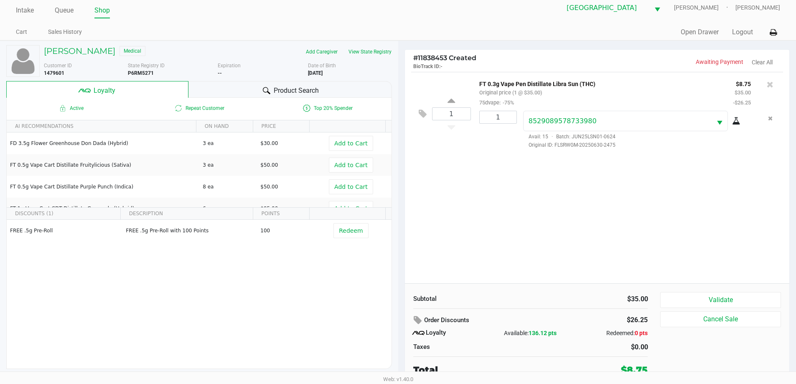
scroll to position [8, 0]
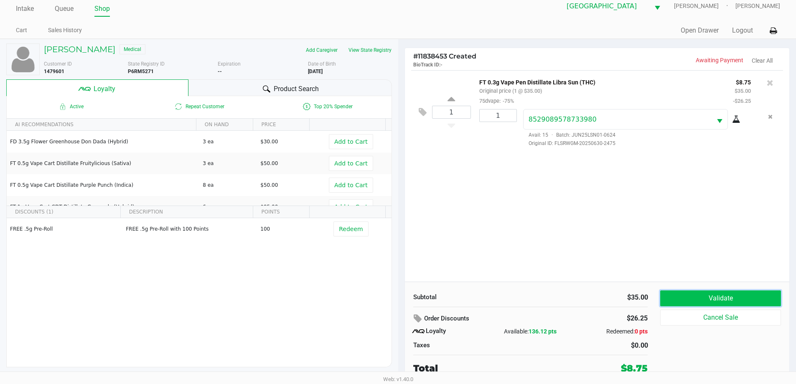
click at [684, 295] on button "Validate" at bounding box center [720, 298] width 120 height 16
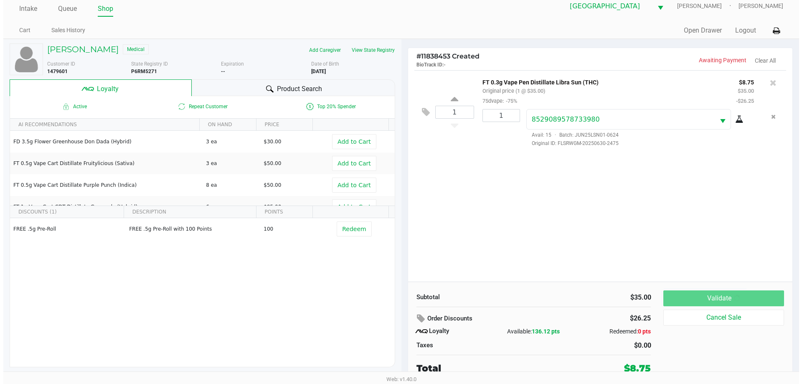
scroll to position [0, 0]
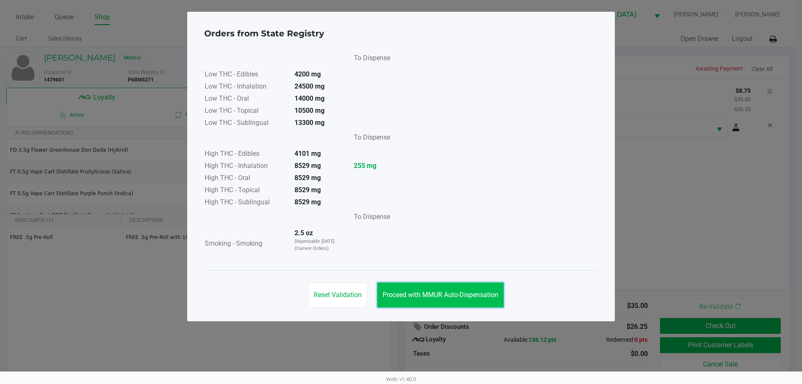
drag, startPoint x: 461, startPoint y: 286, endPoint x: 461, endPoint y: 297, distance: 10.9
click at [461, 291] on button "Proceed with MMUR Auto-Dispensation" at bounding box center [440, 294] width 127 height 25
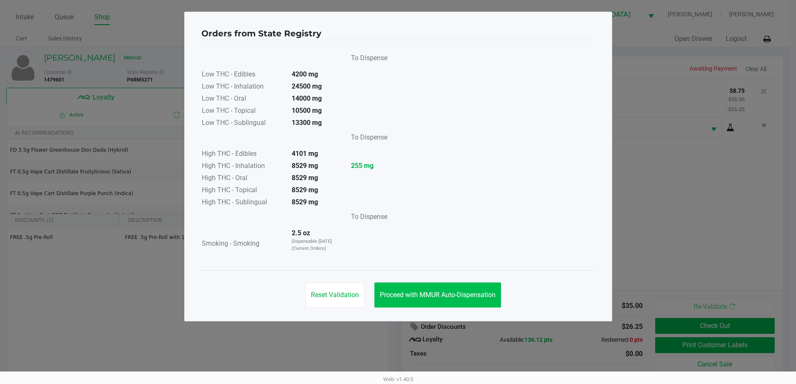
click at [461, 297] on div "Orders from State Registry To Dispense Low THC - Edibles 4200 mg Low THC - Inha…" at bounding box center [398, 167] width 428 height 310
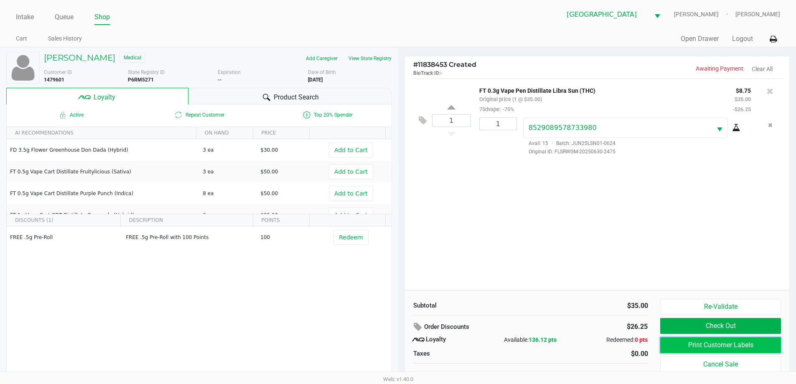
click at [707, 344] on button "Print Customer Labels" at bounding box center [720, 345] width 120 height 16
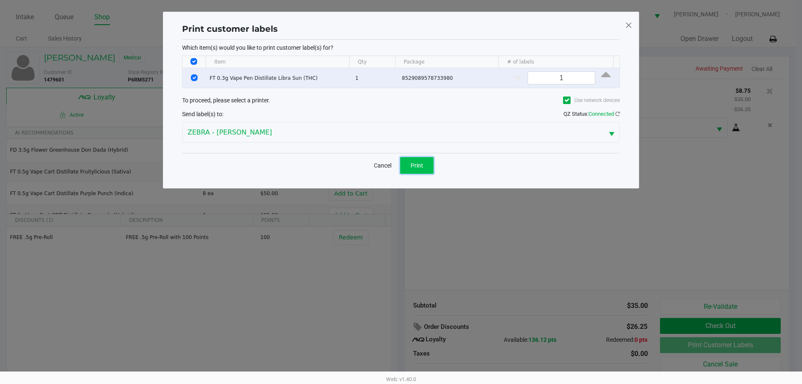
click at [411, 160] on button "Print" at bounding box center [416, 165] width 33 height 17
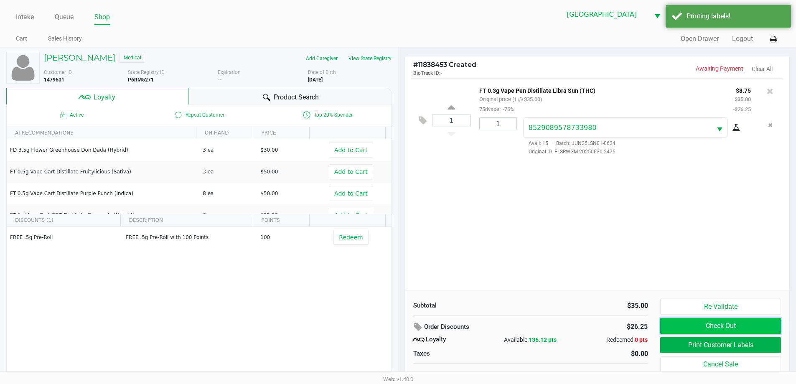
click at [676, 329] on button "Check Out" at bounding box center [720, 326] width 120 height 16
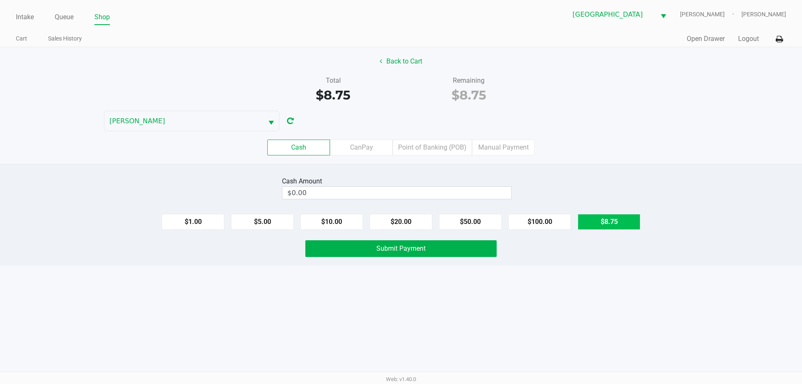
click at [624, 227] on button "$8.75" at bounding box center [609, 222] width 63 height 16
type input "$8.75"
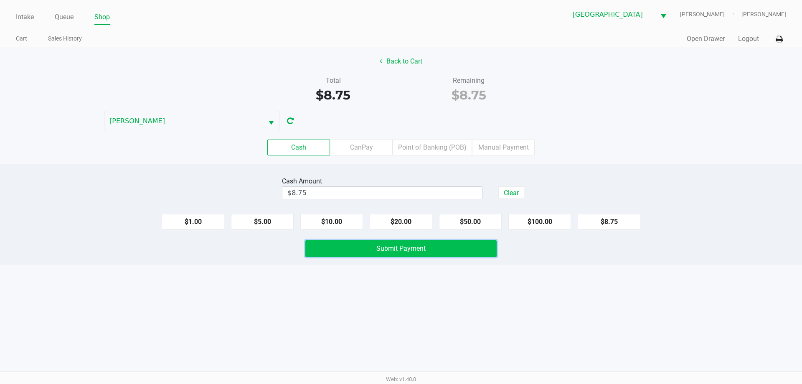
click at [445, 251] on button "Submit Payment" at bounding box center [400, 248] width 191 height 17
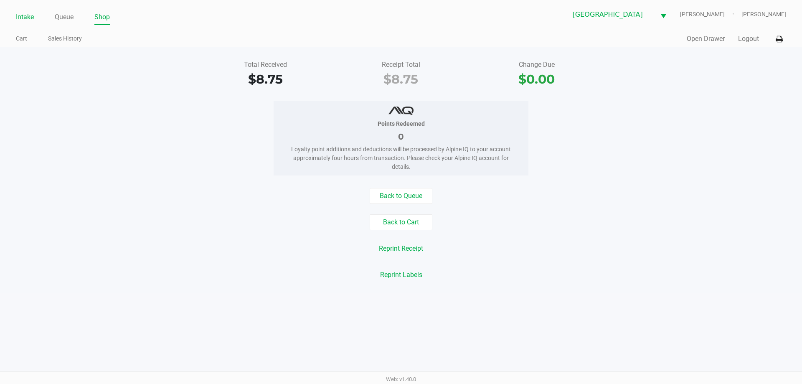
click at [28, 16] on link "Intake" at bounding box center [25, 17] width 18 height 12
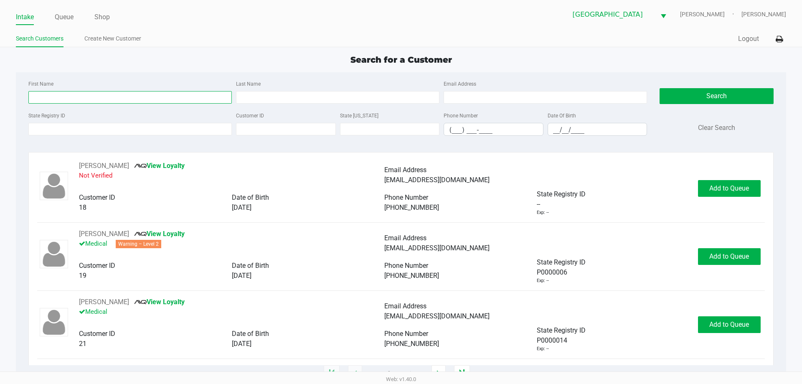
click at [84, 94] on input "First Name" at bounding box center [129, 97] width 203 height 13
type input "stacey"
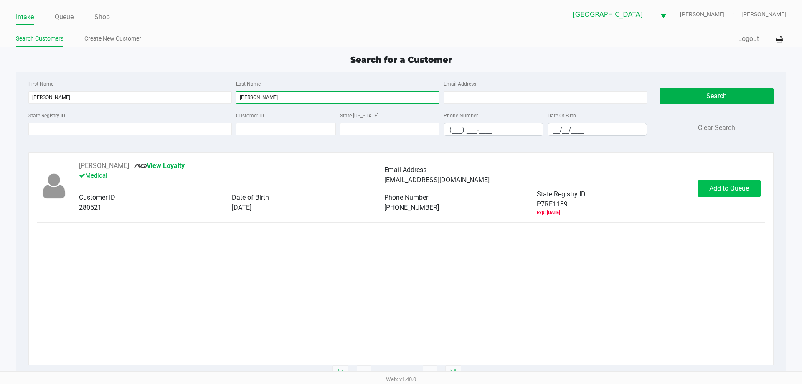
type input "yuskas"
click at [712, 186] on span "Add to Queue" at bounding box center [729, 188] width 40 height 8
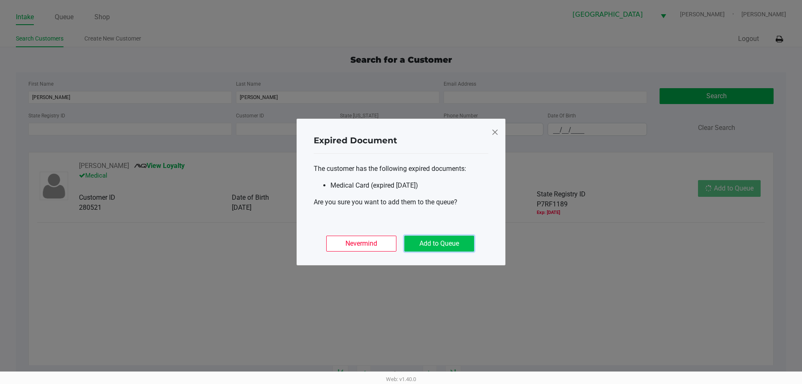
click at [440, 249] on button "Add to Queue" at bounding box center [439, 244] width 70 height 16
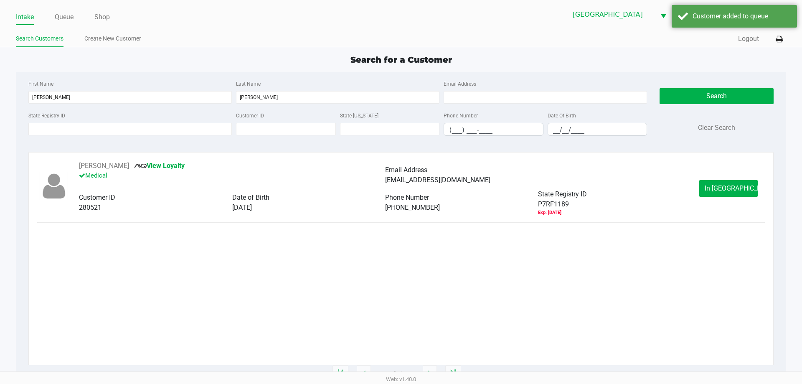
click at [761, 183] on div "In Queue" at bounding box center [731, 188] width 65 height 17
click at [753, 187] on button "In Queue" at bounding box center [728, 188] width 58 height 17
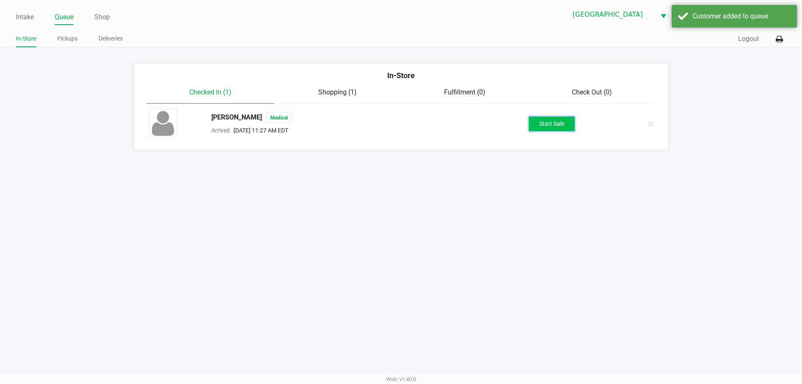
click at [551, 124] on button "Start Sale" at bounding box center [552, 124] width 46 height 15
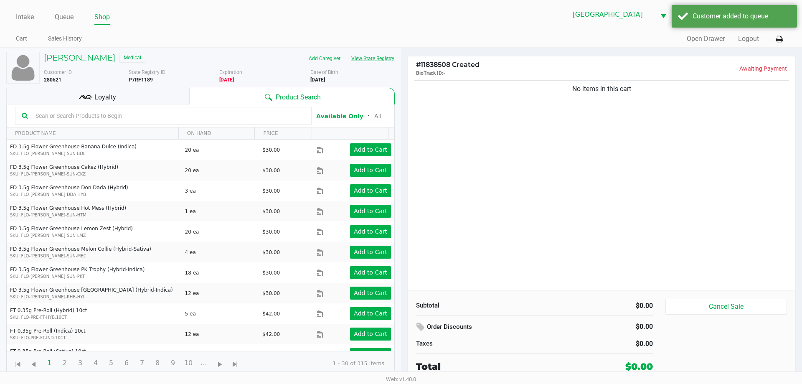
click at [378, 59] on button "View State Registry" at bounding box center [370, 58] width 49 height 13
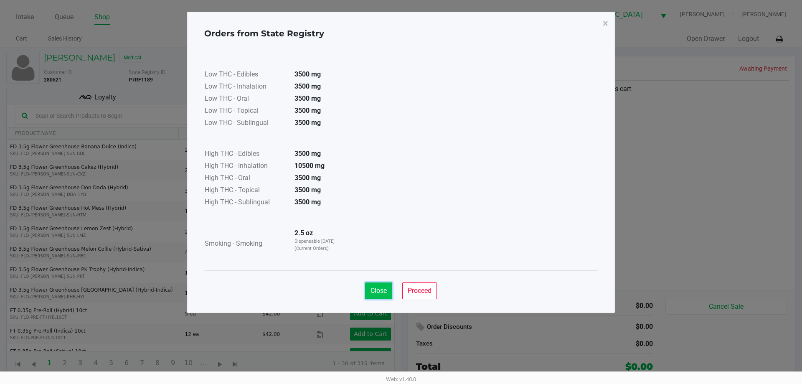
click at [378, 296] on button "Close" at bounding box center [378, 290] width 27 height 17
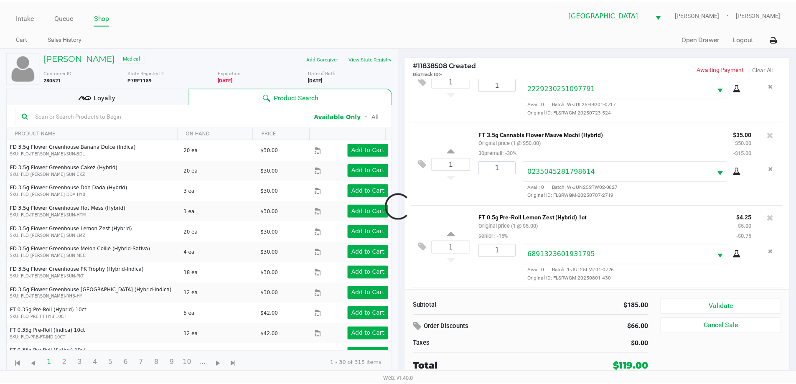
scroll to position [206, 0]
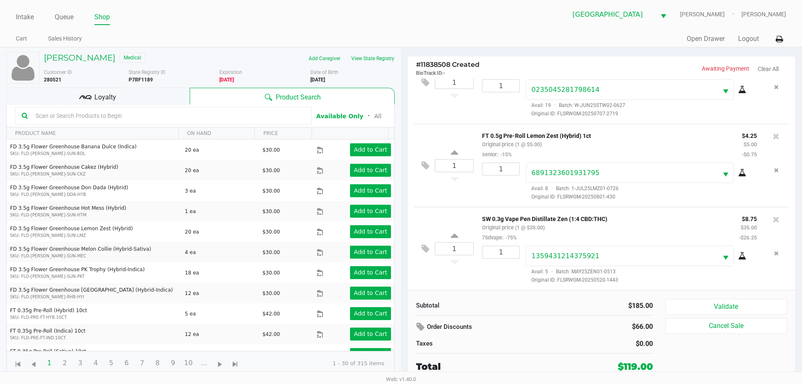
click at [156, 98] on div "Loyalty" at bounding box center [97, 96] width 183 height 17
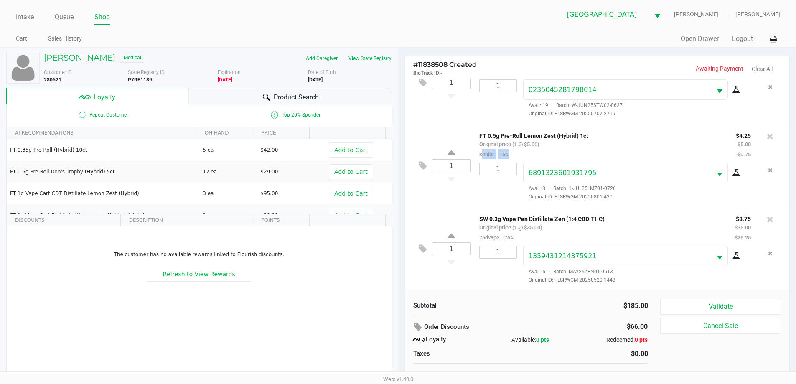
drag, startPoint x: 477, startPoint y: 153, endPoint x: 525, endPoint y: 153, distance: 48.0
click at [525, 153] on div "FT 0.5g Pre-Roll Lemon Zest (Hybrid) 1ct Original price (1 @ $5.00) senior: -15%" at bounding box center [601, 144] width 257 height 29
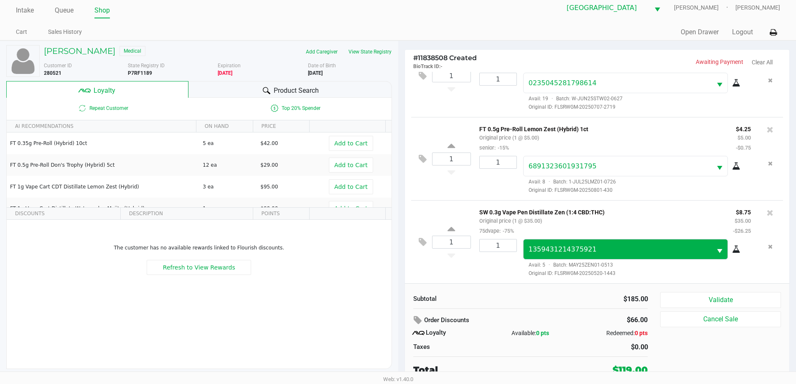
scroll to position [8, 0]
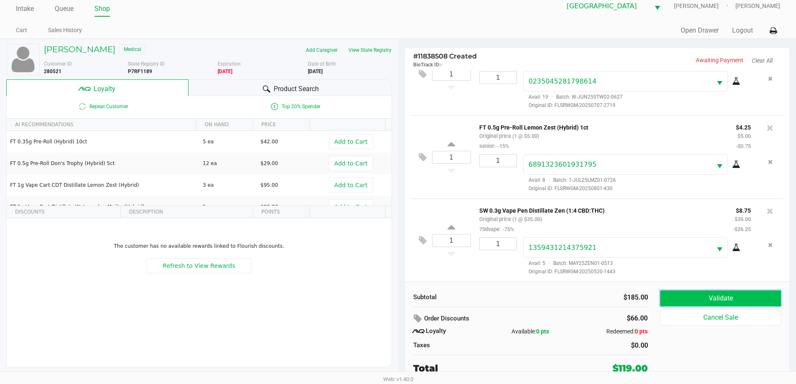
click at [688, 294] on button "Validate" at bounding box center [720, 298] width 120 height 16
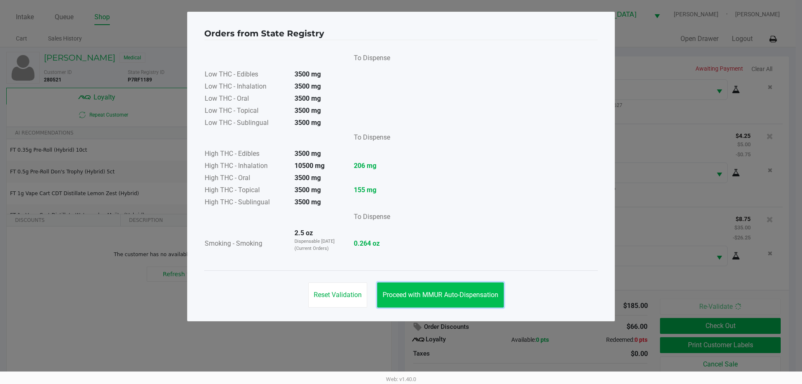
click at [477, 285] on button "Proceed with MMUR Auto-Dispensation" at bounding box center [440, 294] width 127 height 25
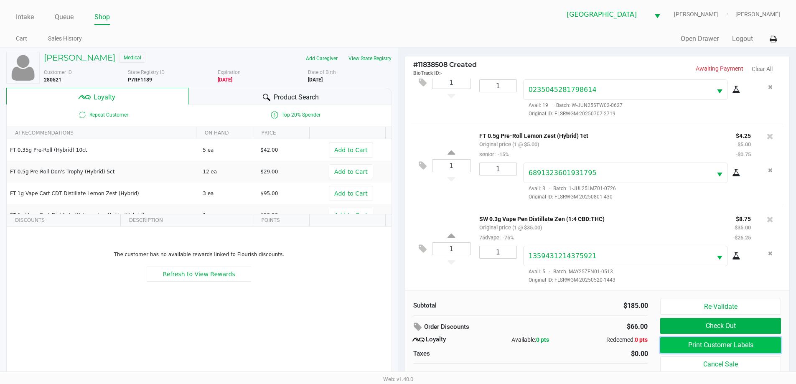
click at [692, 347] on button "Print Customer Labels" at bounding box center [720, 345] width 120 height 16
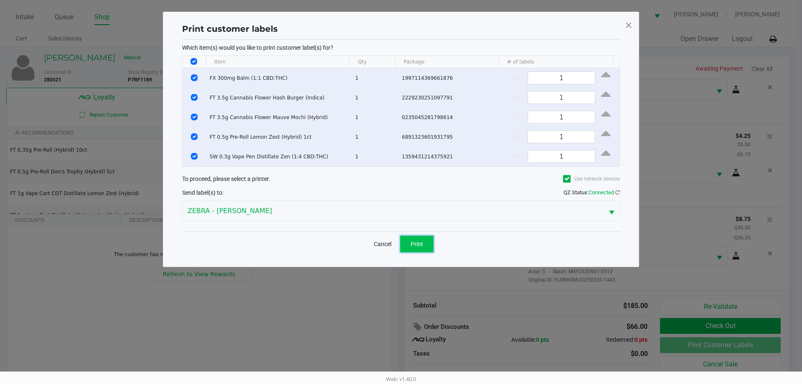
click at [419, 241] on span "Print" at bounding box center [417, 244] width 13 height 7
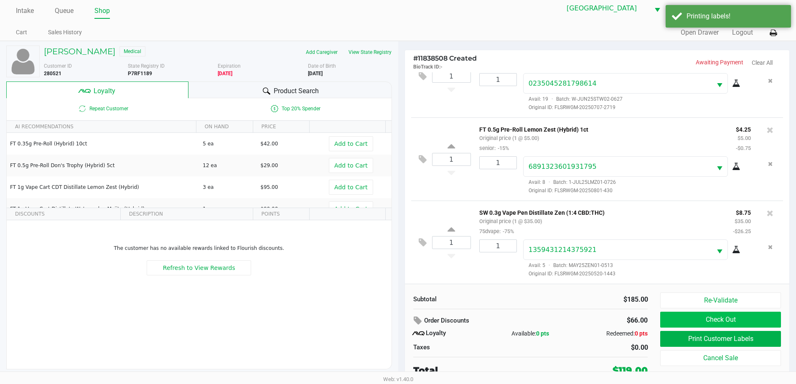
scroll to position [8, 0]
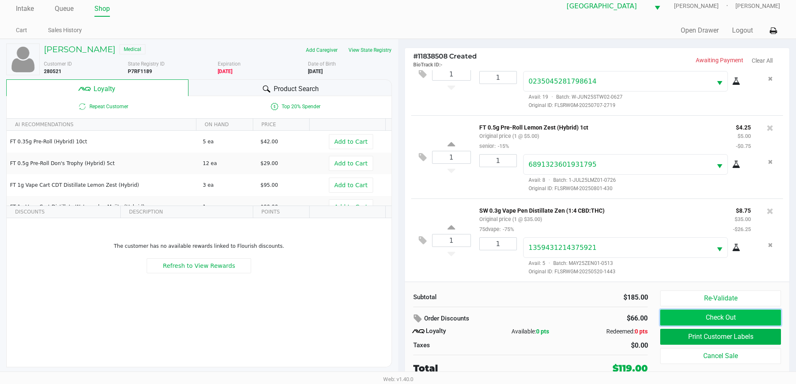
click at [671, 311] on button "Check Out" at bounding box center [720, 318] width 120 height 16
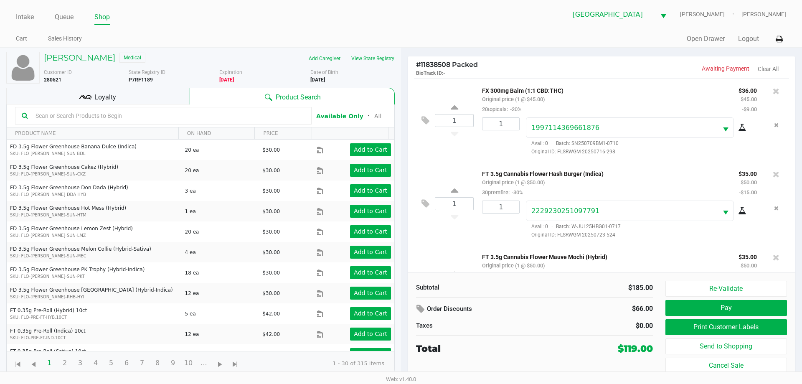
scroll to position [167, 0]
click at [773, 173] on icon at bounding box center [776, 173] width 7 height 8
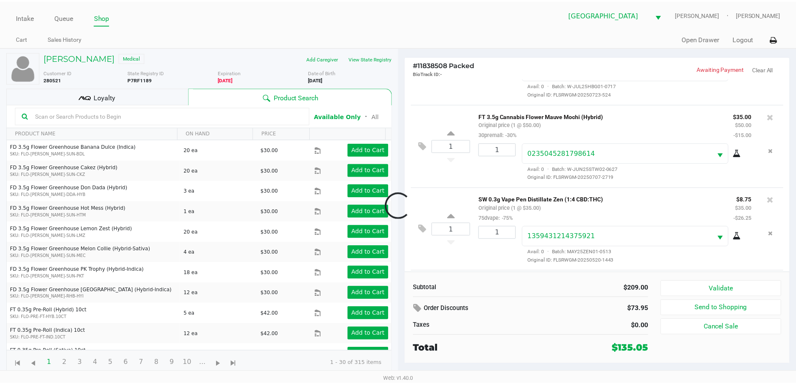
scroll to position [224, 0]
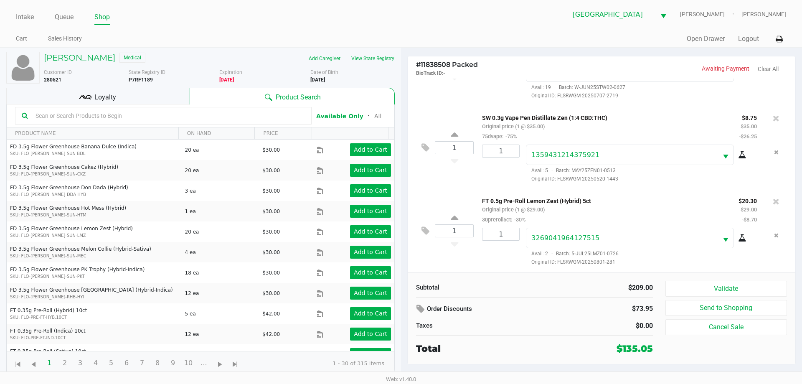
click at [134, 102] on div "Loyalty" at bounding box center [97, 96] width 183 height 17
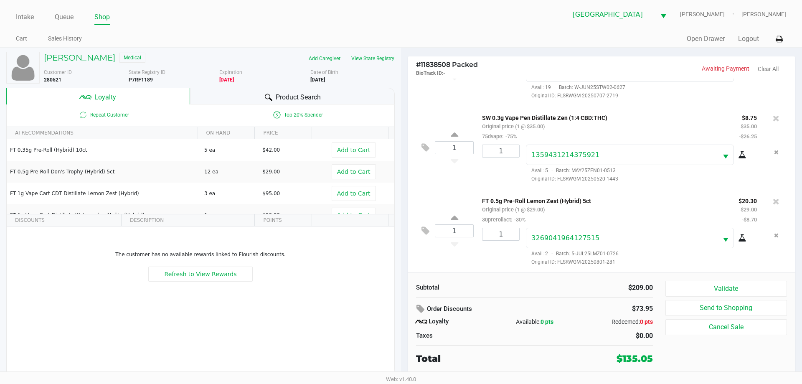
click at [229, 99] on div "Product Search" at bounding box center [292, 96] width 205 height 17
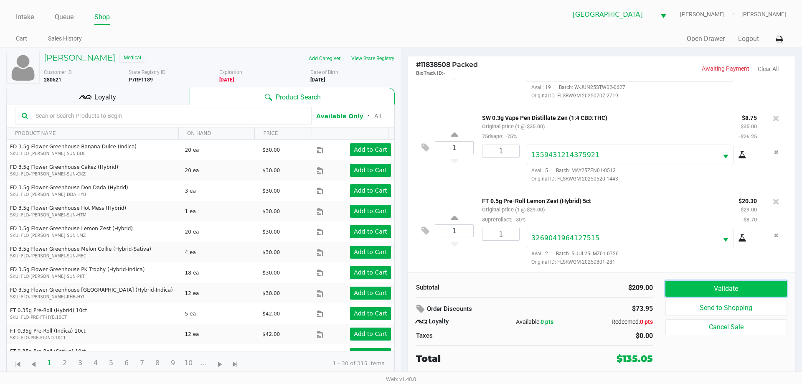
click at [724, 293] on button "Validate" at bounding box center [727, 289] width 122 height 16
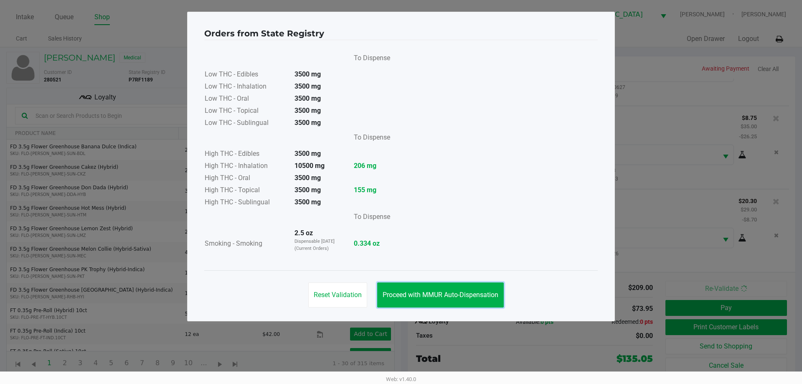
drag, startPoint x: 435, startPoint y: 289, endPoint x: 489, endPoint y: 309, distance: 58.2
click at [452, 295] on button "Proceed with MMUR Auto-Dispensation" at bounding box center [440, 294] width 127 height 25
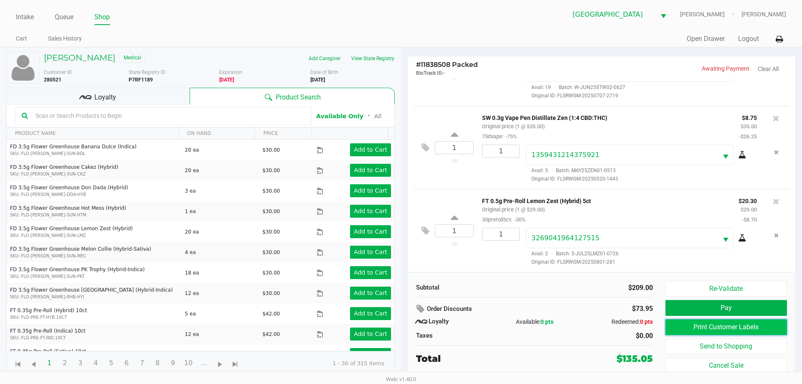
click at [707, 325] on button "Print Customer Labels" at bounding box center [727, 327] width 122 height 16
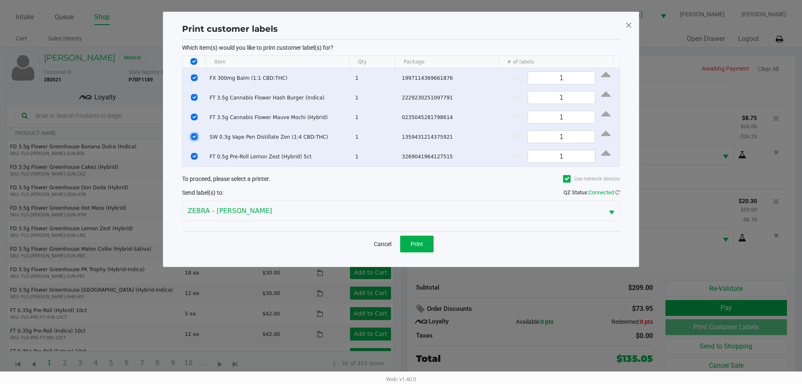
click at [193, 135] on input "Select Row" at bounding box center [194, 136] width 7 height 7
checkbox input "false"
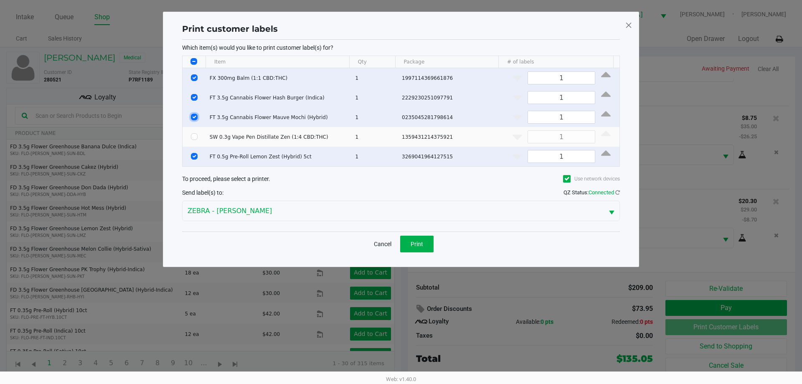
click at [193, 117] on input "Select Row" at bounding box center [194, 117] width 7 height 7
checkbox input "false"
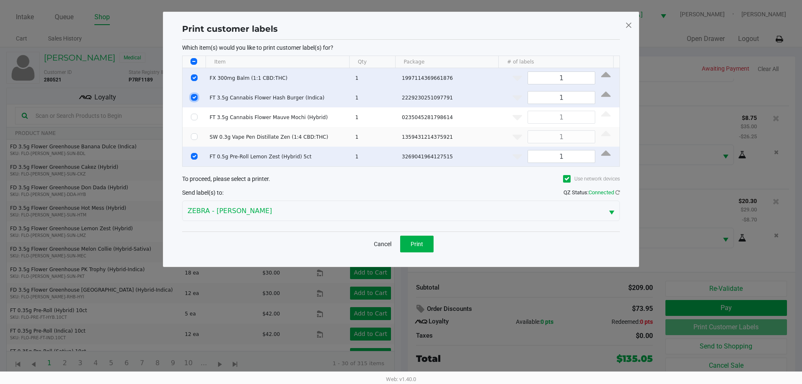
click at [195, 98] on input "Select Row" at bounding box center [194, 97] width 7 height 7
checkbox input "false"
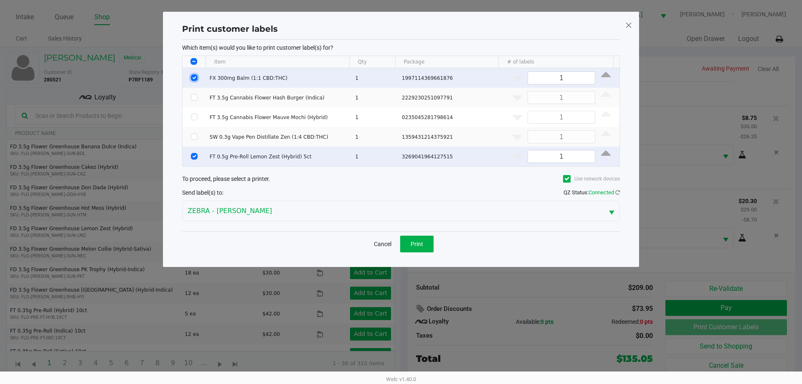
click at [191, 76] on input "Select Row" at bounding box center [194, 77] width 7 height 7
checkbox input "false"
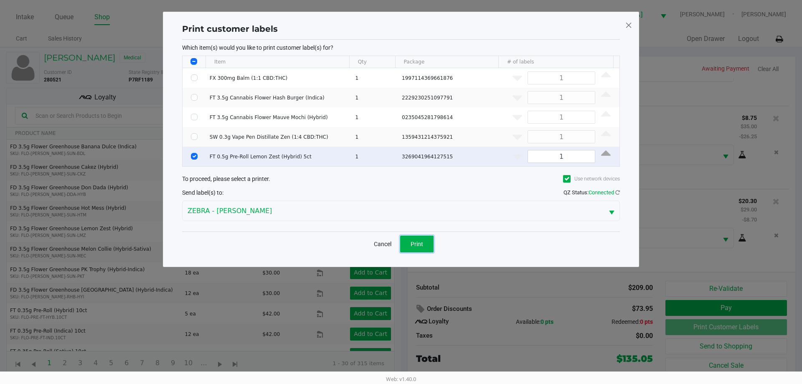
click at [415, 246] on span "Print" at bounding box center [417, 244] width 13 height 7
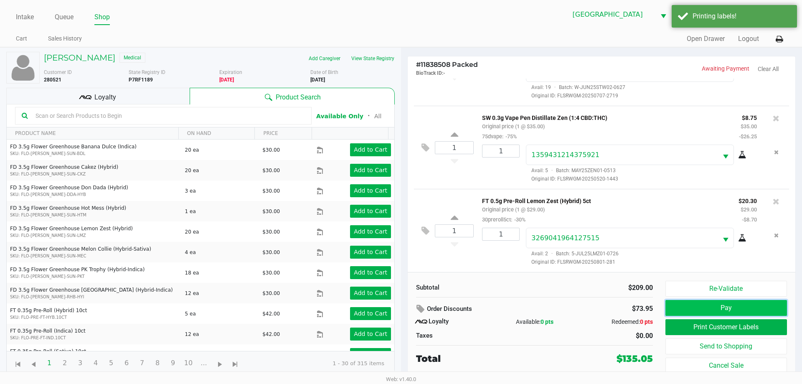
click at [696, 312] on button "Pay" at bounding box center [727, 308] width 122 height 16
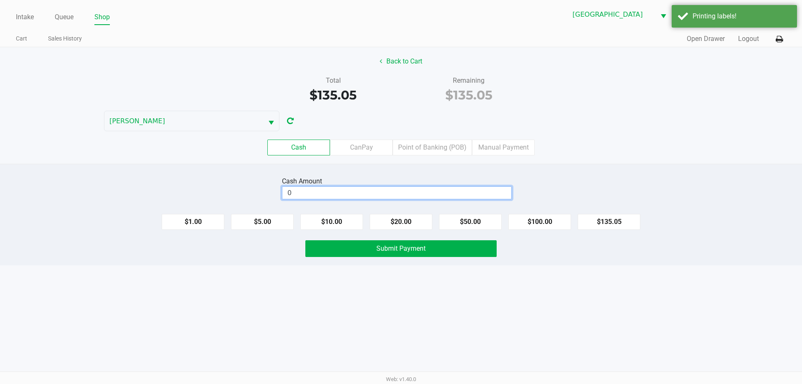
click at [452, 197] on input "0" at bounding box center [396, 193] width 229 height 12
type input "$140.00"
click at [410, 245] on span "Submit Payment" at bounding box center [400, 248] width 49 height 8
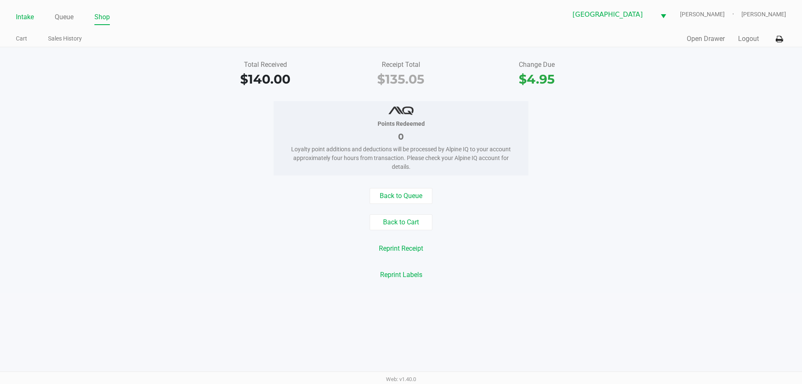
click at [31, 15] on link "Intake" at bounding box center [25, 17] width 18 height 12
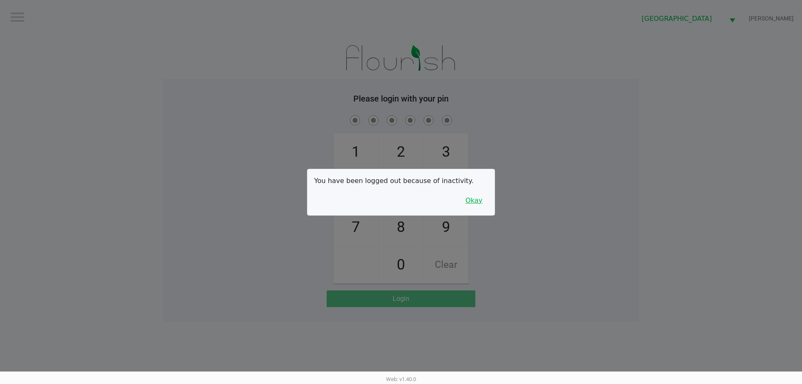
click at [484, 202] on button "Okay" at bounding box center [474, 201] width 28 height 16
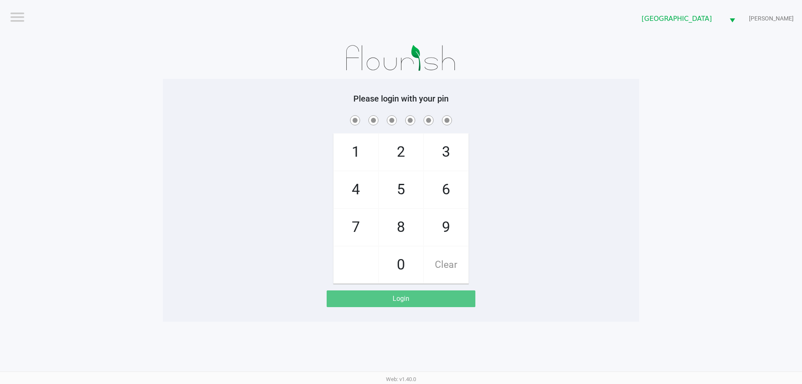
click at [410, 153] on span "2" at bounding box center [401, 152] width 44 height 37
checkbox input "true"
click at [403, 228] on span "8" at bounding box center [401, 227] width 44 height 37
checkbox input "true"
click at [403, 228] on span "8" at bounding box center [401, 227] width 44 height 37
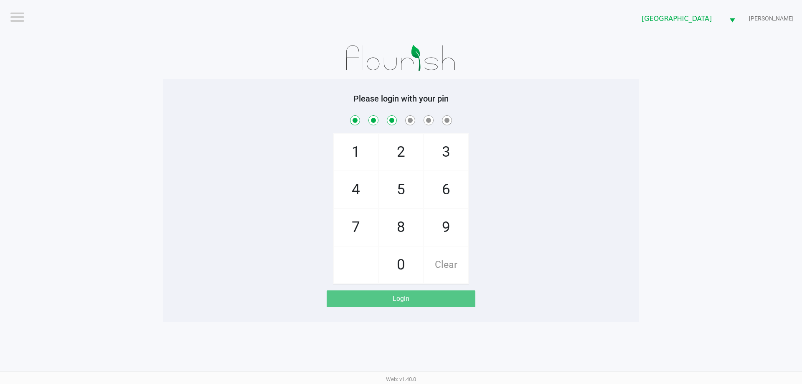
checkbox input "true"
click at [430, 155] on span "3" at bounding box center [446, 152] width 44 height 37
checkbox input "true"
click at [438, 191] on span "6" at bounding box center [446, 189] width 44 height 37
checkbox input "true"
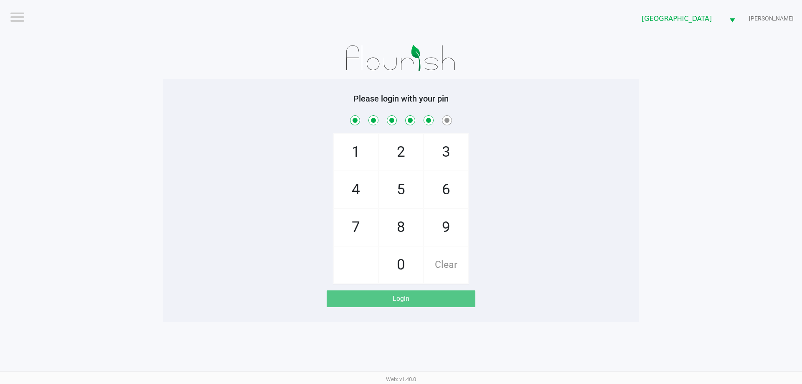
click at [438, 191] on span "6" at bounding box center [446, 189] width 44 height 37
checkbox input "true"
checkbox input "false"
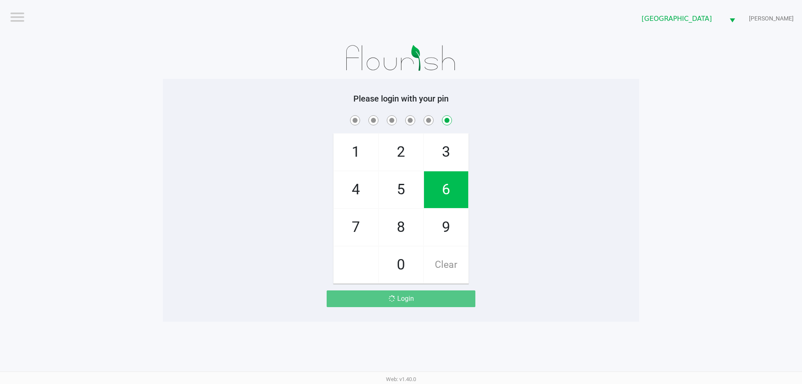
checkbox input "false"
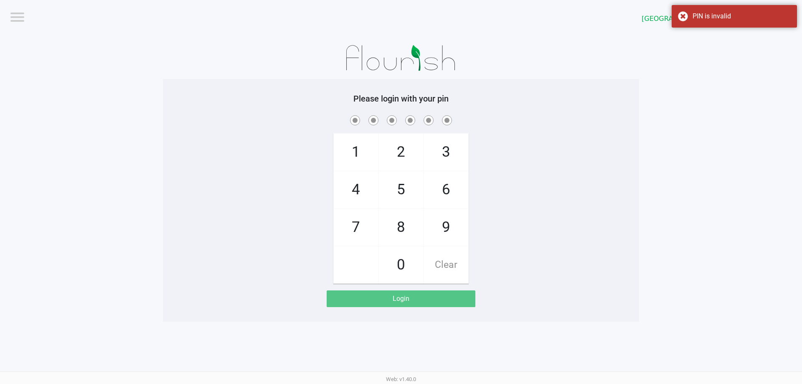
click at [398, 153] on span "2" at bounding box center [401, 152] width 44 height 37
checkbox input "true"
click at [398, 153] on span "2" at bounding box center [401, 152] width 44 height 37
checkbox input "true"
click at [407, 247] on span "0" at bounding box center [401, 265] width 44 height 37
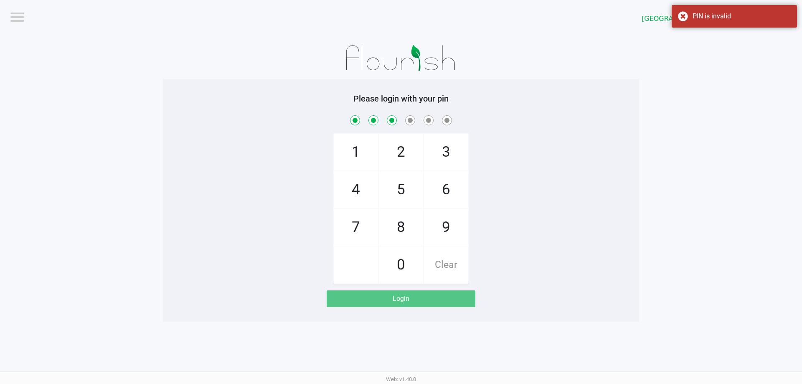
checkbox input "true"
click at [431, 271] on span "Clear" at bounding box center [446, 265] width 44 height 37
checkbox input "false"
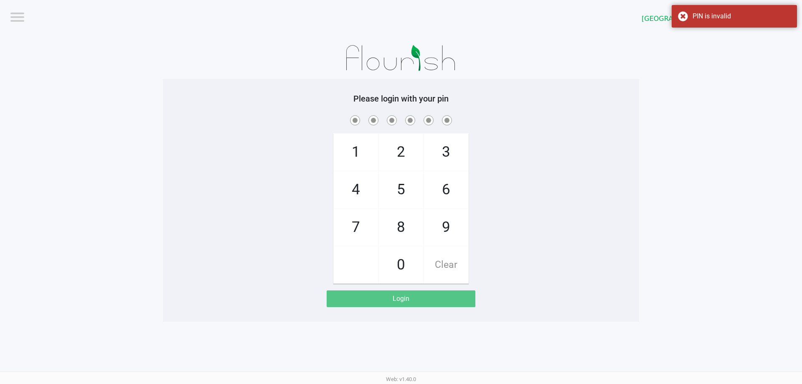
click at [431, 271] on span "Clear" at bounding box center [446, 265] width 44 height 37
checkbox input "true"
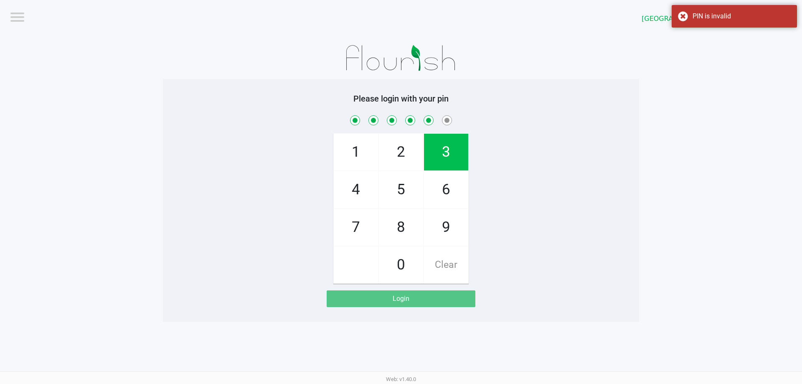
checkbox input "true"
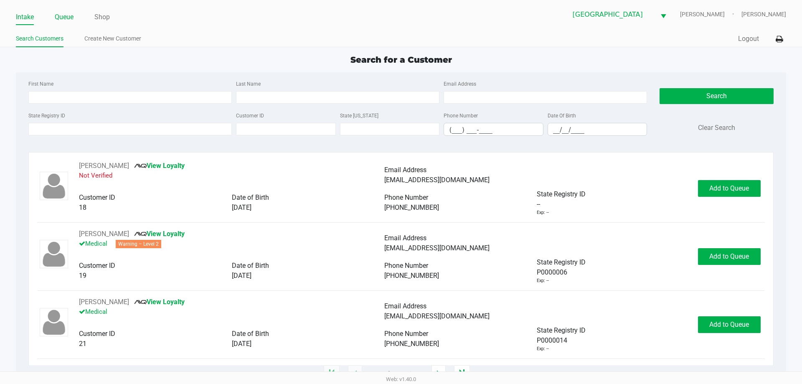
click at [70, 13] on link "Queue" at bounding box center [64, 17] width 19 height 12
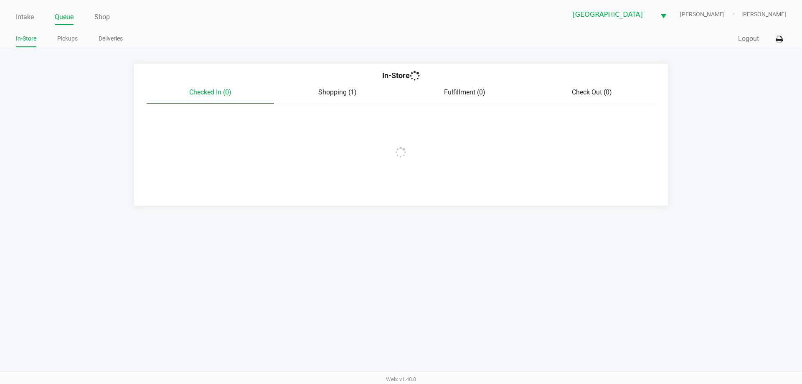
click at [64, 40] on link "Pickups" at bounding box center [67, 38] width 20 height 10
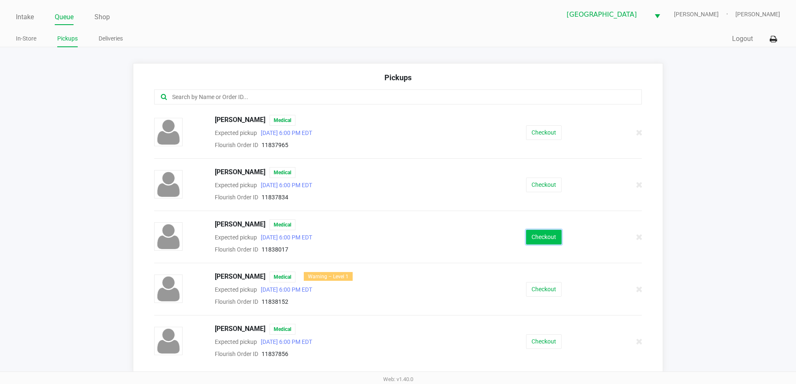
click at [529, 233] on button "Checkout" at bounding box center [544, 237] width 36 height 15
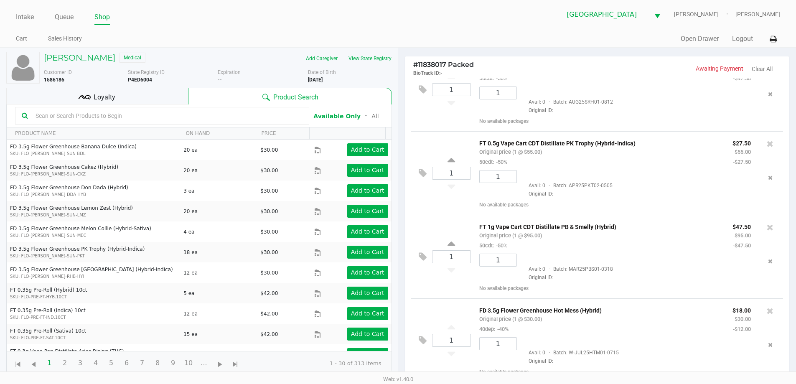
scroll to position [90, 0]
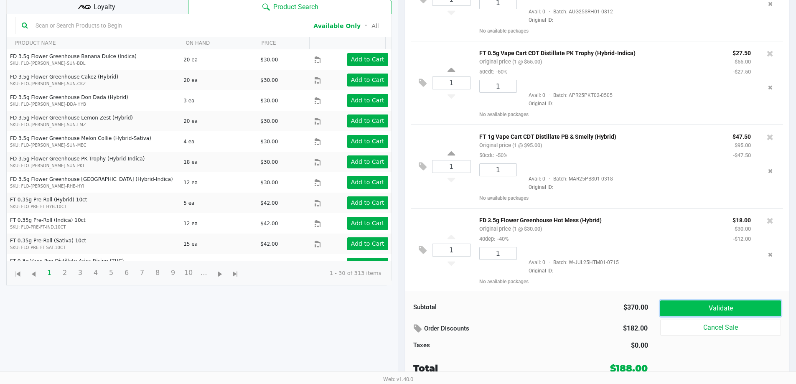
click at [714, 311] on button "Validate" at bounding box center [720, 308] width 120 height 16
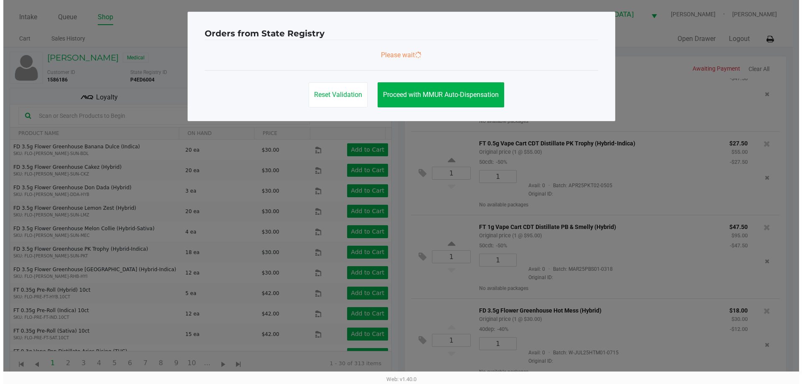
scroll to position [0, 0]
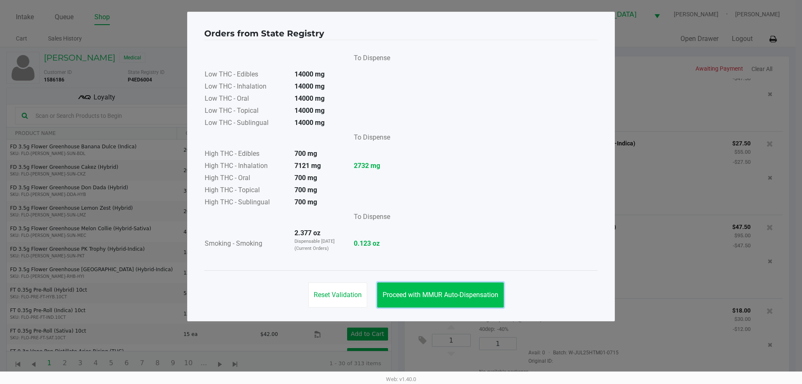
click at [415, 290] on button "Proceed with MMUR Auto-Dispensation" at bounding box center [440, 294] width 127 height 25
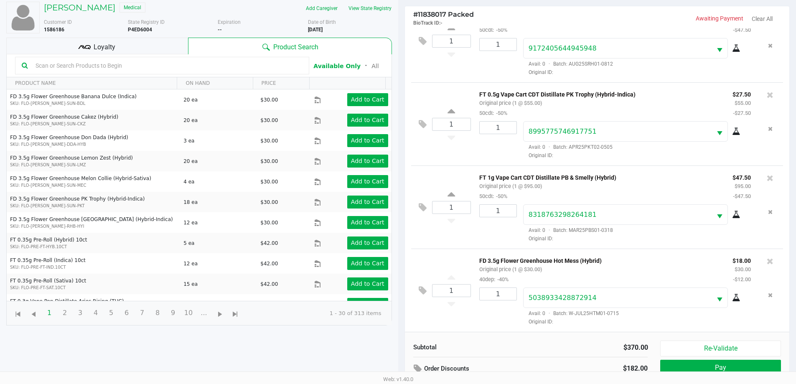
scroll to position [90, 0]
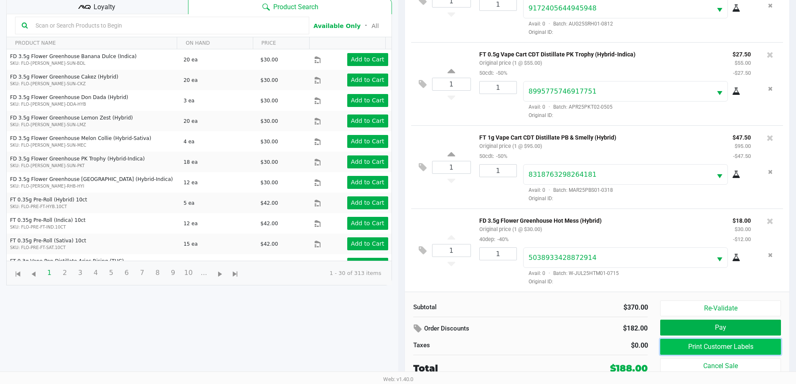
click at [703, 348] on button "Print Customer Labels" at bounding box center [720, 347] width 120 height 16
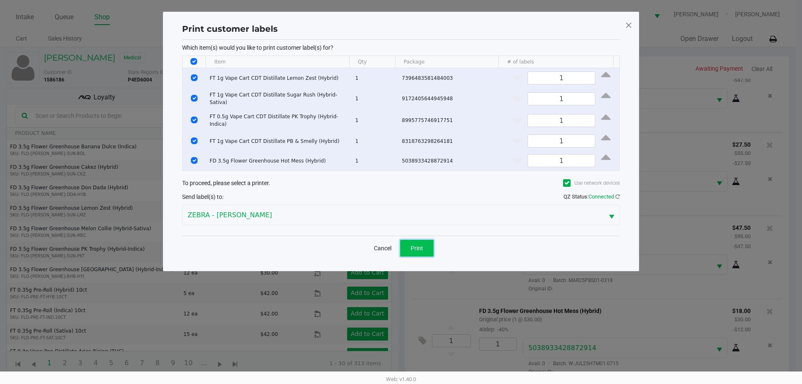
click at [405, 241] on button "Print" at bounding box center [416, 248] width 33 height 17
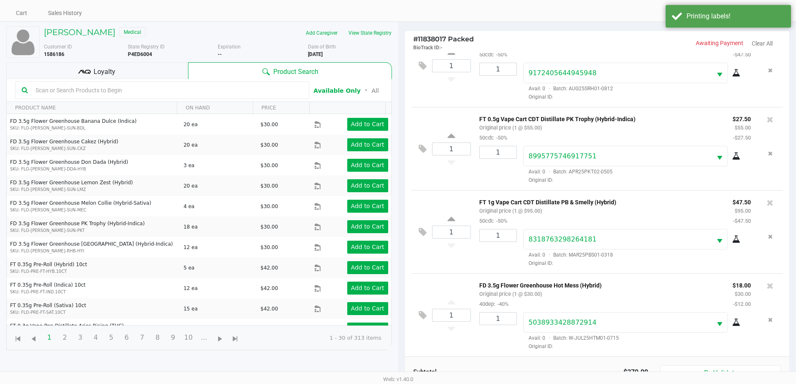
scroll to position [90, 0]
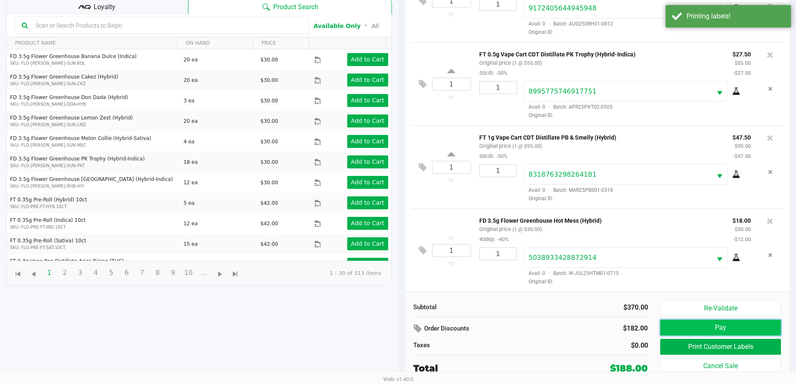
click at [693, 335] on button "Pay" at bounding box center [720, 328] width 120 height 16
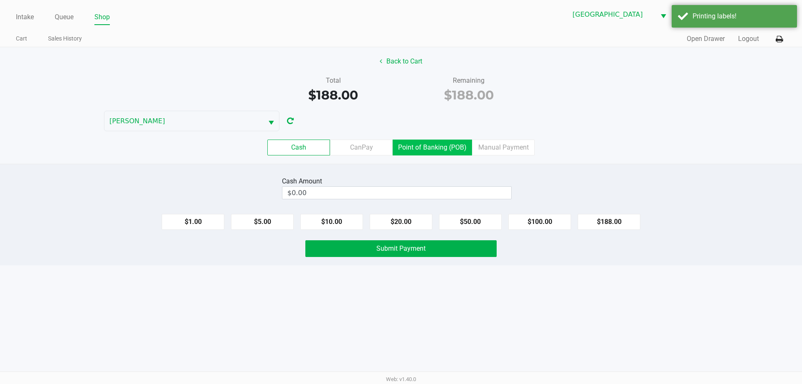
click at [420, 146] on label "Point of Banking (POB)" at bounding box center [432, 148] width 79 height 16
click at [0, 0] on 7 "Point of Banking (POB)" at bounding box center [0, 0] width 0 height 0
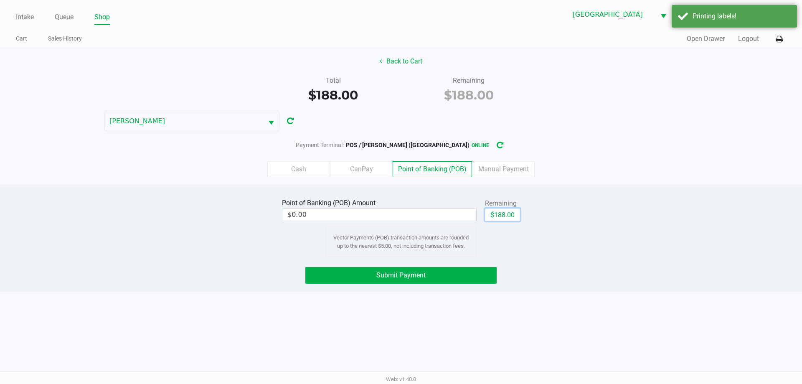
click at [496, 215] on button "$188.00" at bounding box center [502, 214] width 35 height 13
type input "$188.00"
drag, startPoint x: 455, startPoint y: 268, endPoint x: 454, endPoint y: 275, distance: 7.6
click at [455, 269] on button "Submit Payment" at bounding box center [400, 275] width 191 height 17
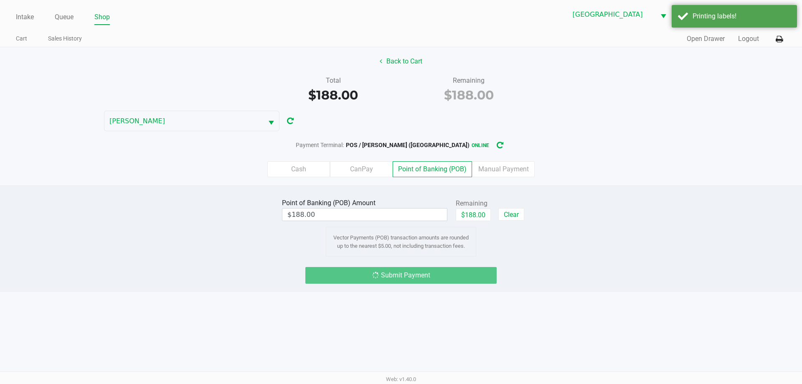
click at [454, 278] on div "Submit Payment" at bounding box center [400, 275] width 191 height 17
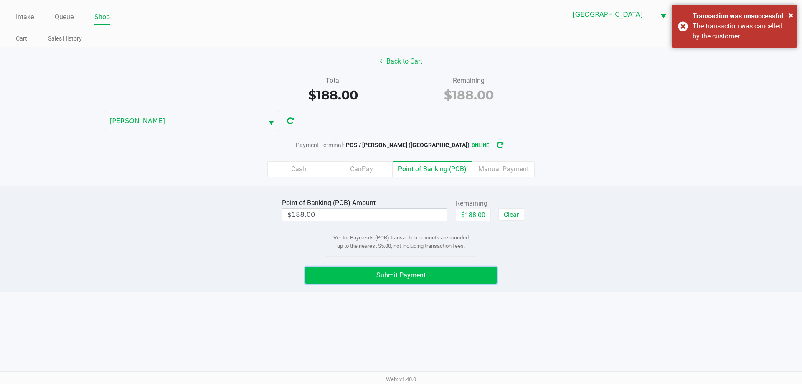
click at [432, 274] on button "Submit Payment" at bounding box center [400, 275] width 191 height 17
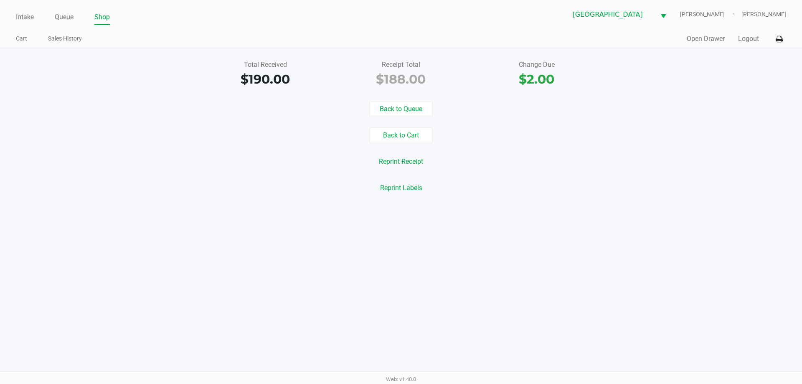
click at [12, 10] on div "Intake Queue Shop North Palm Beach WC STEVIE-WONDER Brandon Parker Cart Sales H…" at bounding box center [401, 23] width 802 height 47
click at [15, 11] on div "Intake Queue Shop North Palm Beach WC STEVIE-WONDER Brandon Parker Cart Sales H…" at bounding box center [401, 23] width 802 height 47
click at [18, 11] on li "Intake" at bounding box center [25, 17] width 18 height 15
click at [19, 12] on link "Intake" at bounding box center [25, 17] width 18 height 12
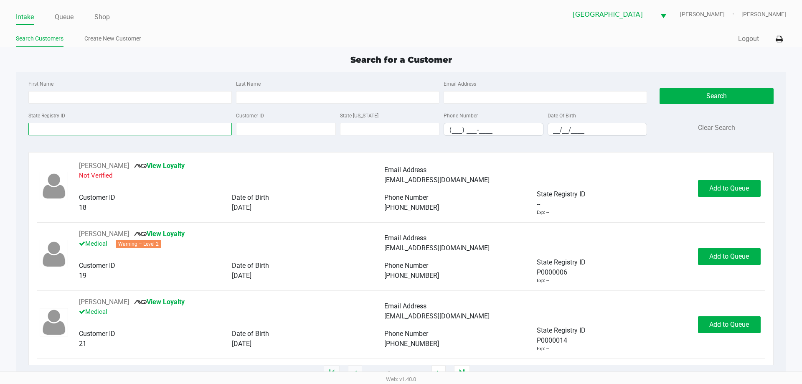
click at [83, 131] on input "State Registry ID" at bounding box center [129, 129] width 203 height 13
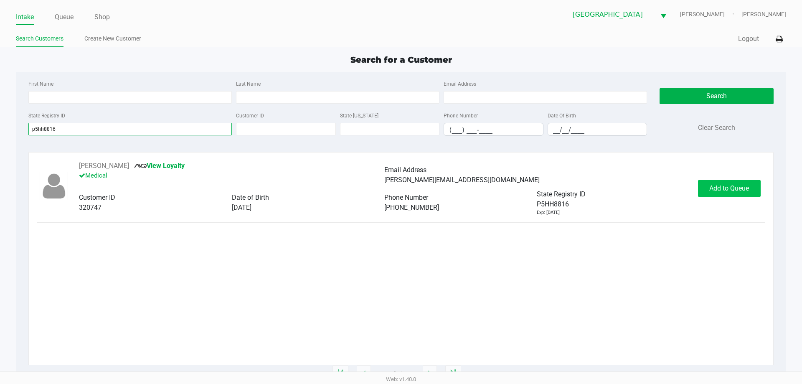
type input "p5hh8816"
click at [711, 194] on button "Add to Queue" at bounding box center [729, 188] width 63 height 17
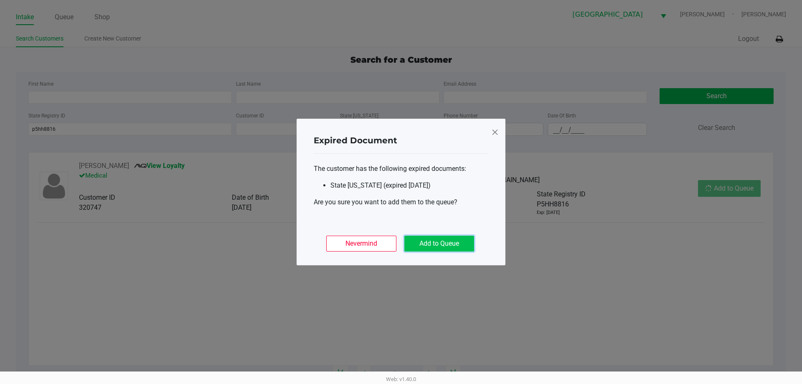
click at [435, 239] on button "Add to Queue" at bounding box center [439, 244] width 70 height 16
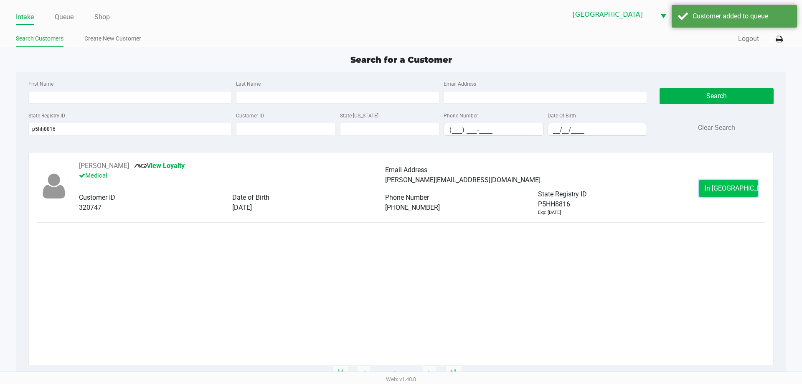
click at [744, 191] on button "In Queue" at bounding box center [728, 188] width 58 height 17
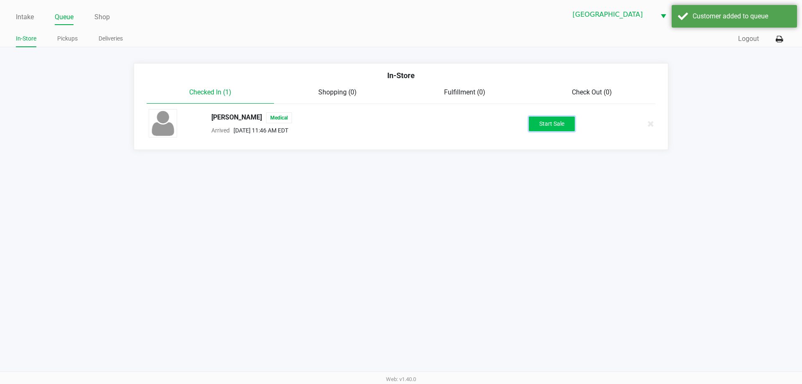
click at [554, 123] on button "Start Sale" at bounding box center [552, 124] width 46 height 15
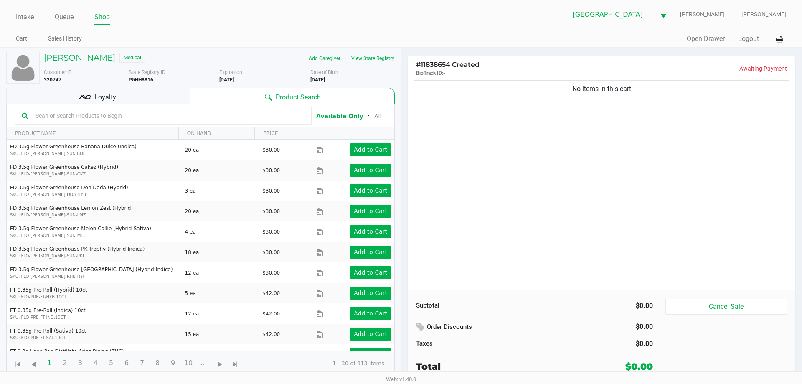
click at [387, 61] on button "View State Registry" at bounding box center [370, 58] width 49 height 13
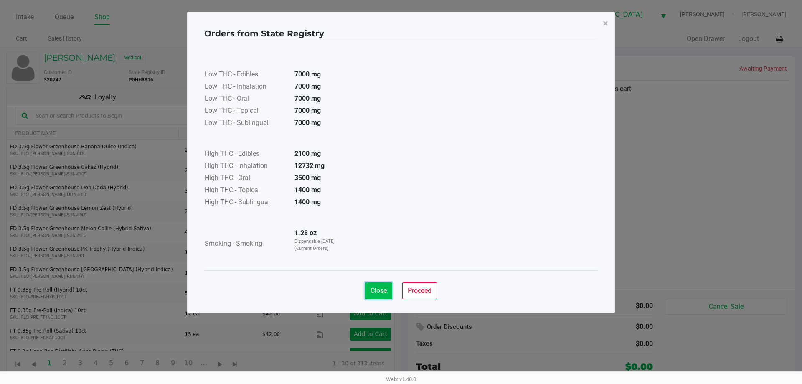
click at [386, 293] on span "Close" at bounding box center [379, 291] width 16 height 8
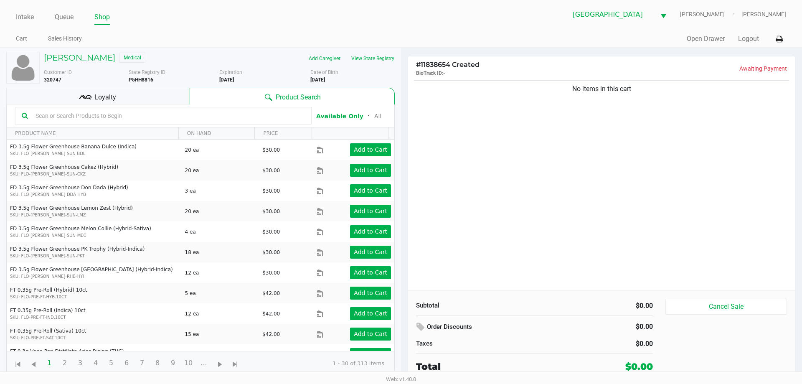
drag, startPoint x: 308, startPoint y: 72, endPoint x: 353, endPoint y: 82, distance: 46.3
click at [353, 82] on div "Customer ID 320747 State Registry ID P5HH8816 Expiration 10/07/2025 More Date o…" at bounding box center [220, 76] width 364 height 15
click at [353, 82] on div "More Date of Birth 4/28/1979" at bounding box center [355, 76] width 91 height 15
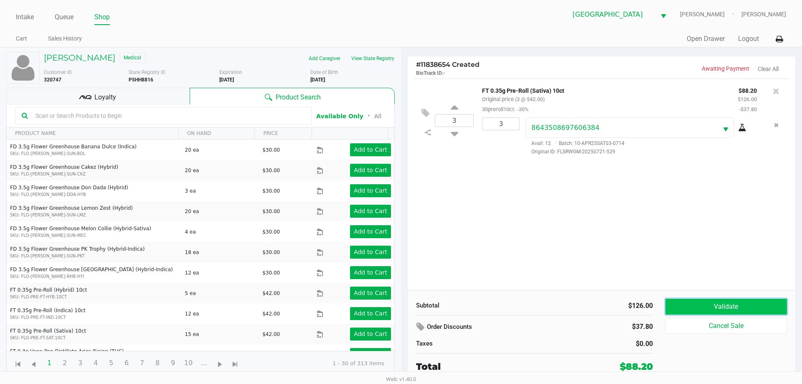
click at [713, 305] on button "Validate" at bounding box center [727, 307] width 122 height 16
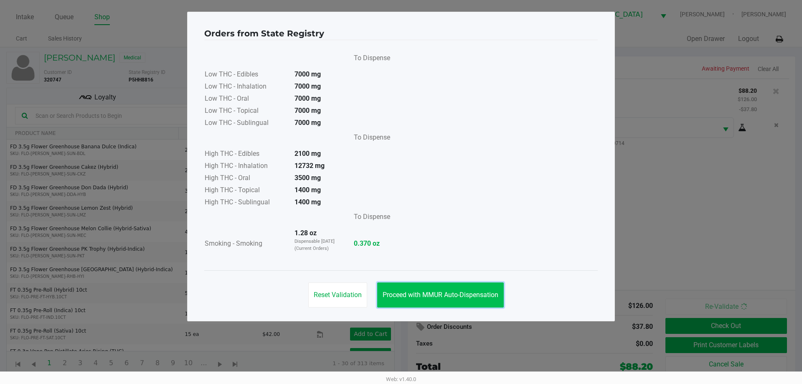
drag, startPoint x: 461, startPoint y: 290, endPoint x: 715, endPoint y: 358, distance: 263.1
click at [463, 290] on button "Proceed with MMUR Auto-Dispensation" at bounding box center [440, 294] width 127 height 25
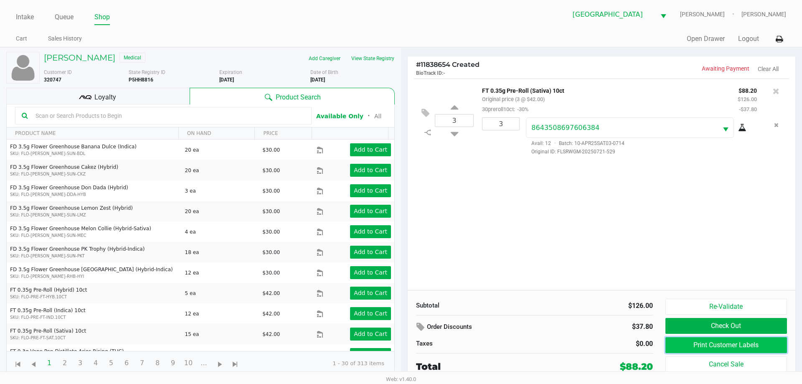
click at [710, 351] on button "Print Customer Labels" at bounding box center [727, 345] width 122 height 16
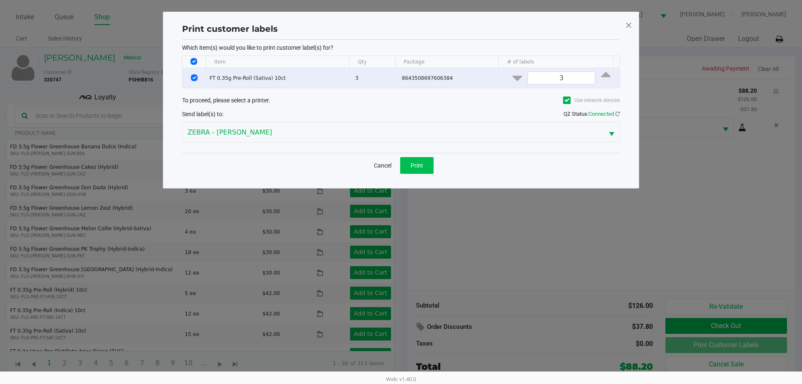
click at [416, 155] on div "Cancel Print" at bounding box center [401, 165] width 438 height 25
click at [417, 159] on button "Print" at bounding box center [416, 165] width 33 height 17
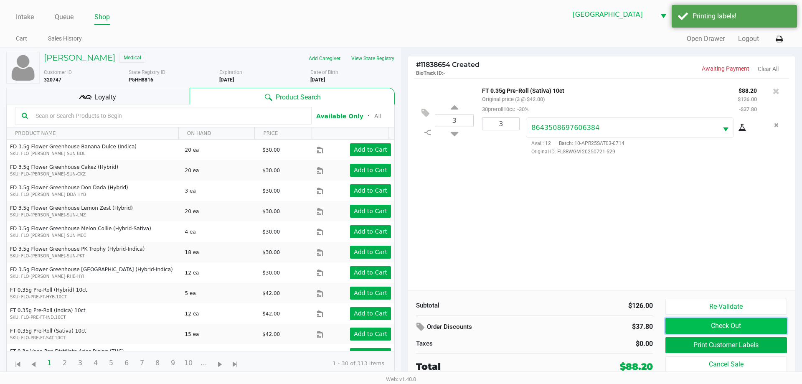
click at [699, 323] on button "Check Out" at bounding box center [727, 326] width 122 height 16
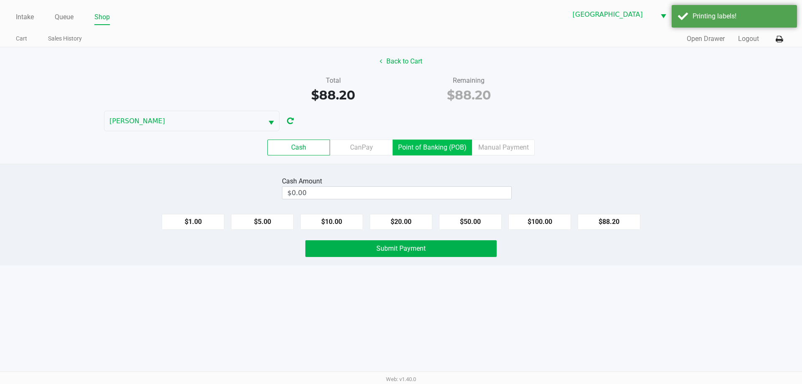
click at [439, 142] on label "Point of Banking (POB)" at bounding box center [432, 148] width 79 height 16
click at [0, 0] on 7 "Point of Banking (POB)" at bounding box center [0, 0] width 0 height 0
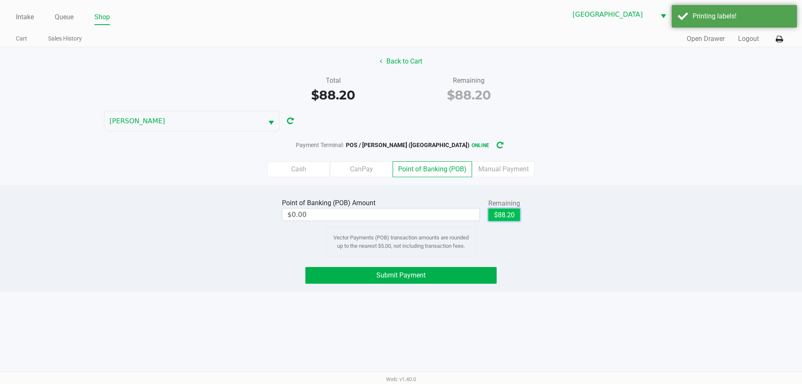
click at [518, 214] on button "$88.20" at bounding box center [504, 214] width 32 height 13
type input "$88.20"
click at [462, 266] on div "Point of Banking (POB) Amount $88.20 Remaining $88.20 Clear Vector Payments (PO…" at bounding box center [401, 239] width 802 height 107
click at [462, 274] on button "Submit Payment" at bounding box center [400, 275] width 191 height 17
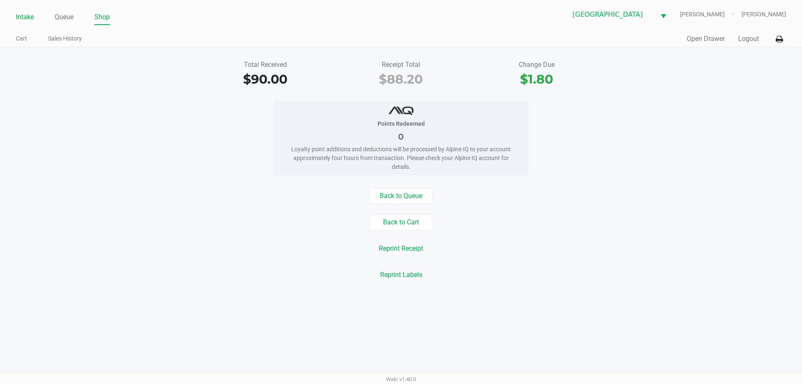
click at [22, 11] on link "Intake" at bounding box center [25, 17] width 18 height 12
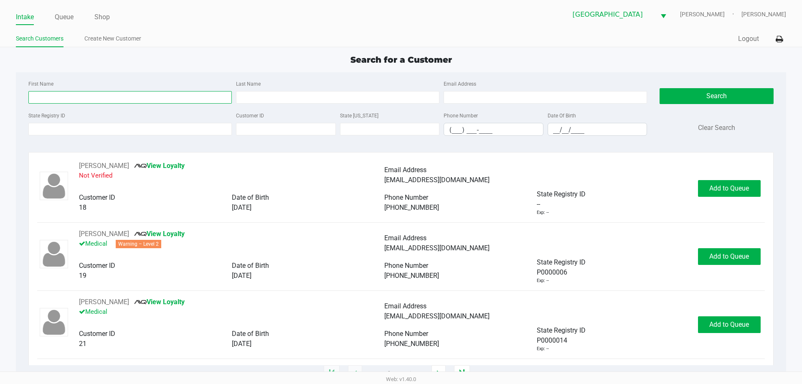
click at [127, 102] on input "First Name" at bounding box center [129, 97] width 203 height 13
click at [126, 132] on input "State Registry ID" at bounding box center [129, 129] width 203 height 13
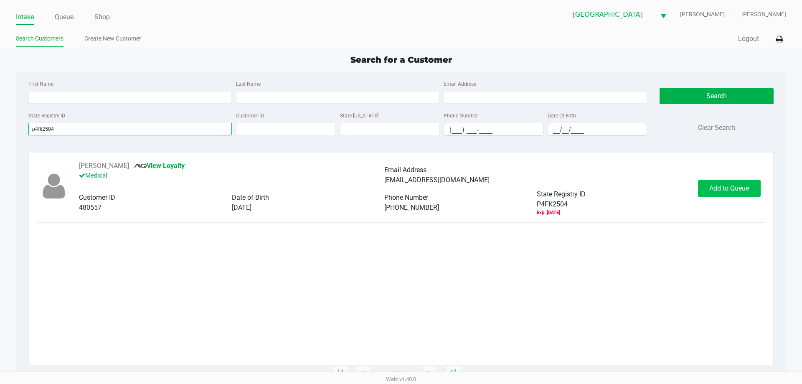
type input "p4fk2504"
click at [727, 187] on span "Add to Queue" at bounding box center [729, 188] width 40 height 8
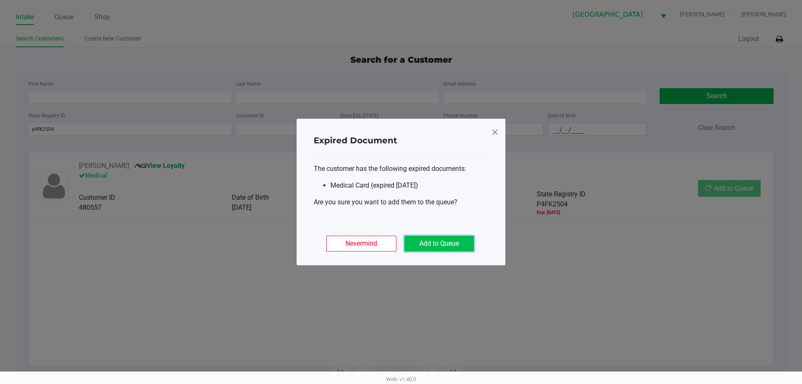
click at [455, 243] on button "Add to Queue" at bounding box center [439, 244] width 70 height 16
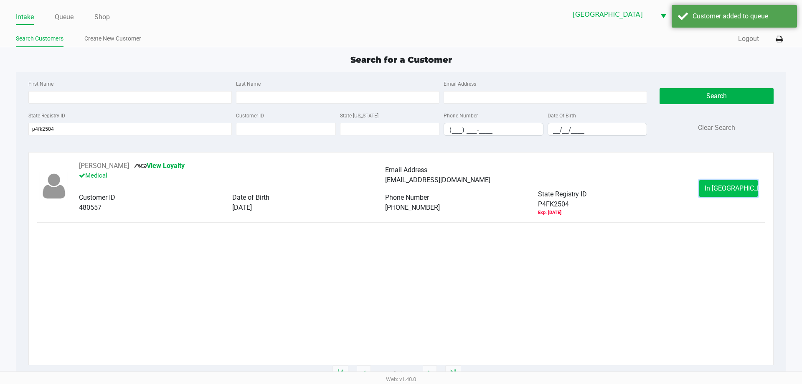
click at [732, 190] on span "In Queue" at bounding box center [740, 188] width 70 height 8
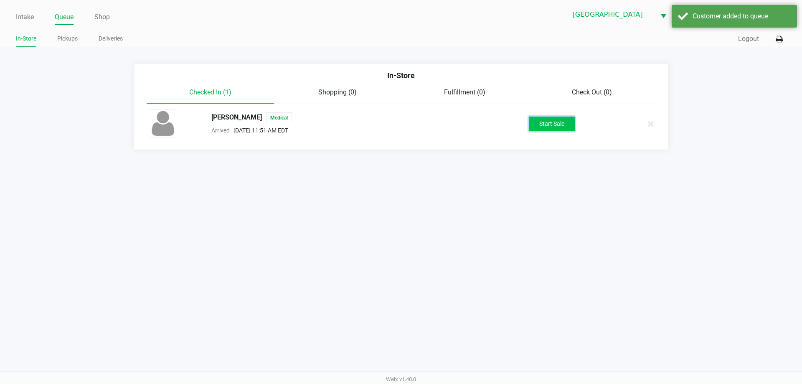
click at [533, 126] on button "Start Sale" at bounding box center [552, 124] width 46 height 15
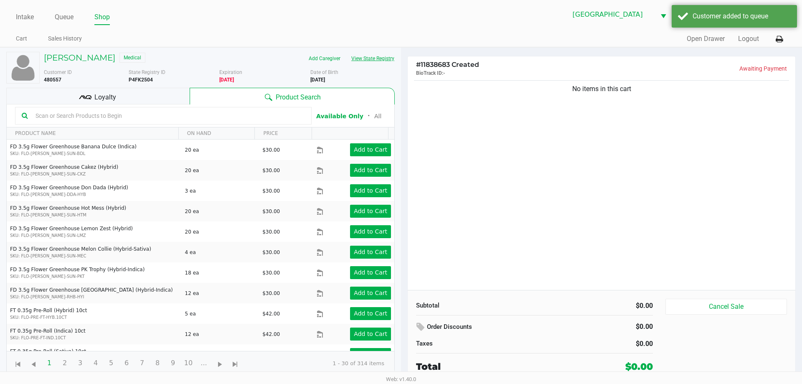
click at [379, 58] on button "View State Registry" at bounding box center [370, 58] width 49 height 13
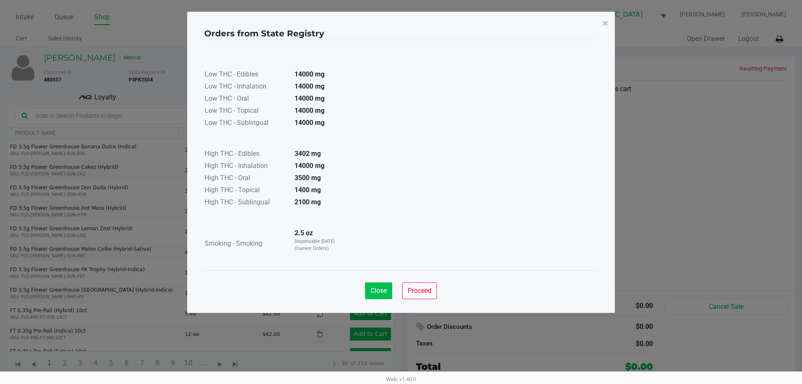
click at [382, 286] on div "Close Proceed" at bounding box center [401, 287] width 394 height 34
click at [383, 286] on button "Close" at bounding box center [378, 290] width 27 height 17
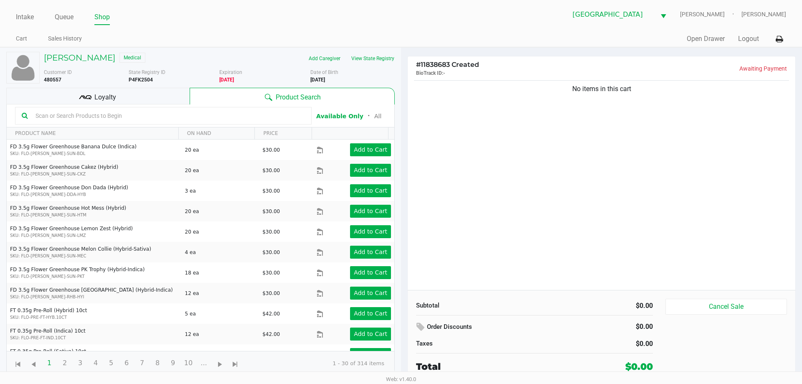
click at [158, 99] on div "Loyalty" at bounding box center [97, 96] width 183 height 17
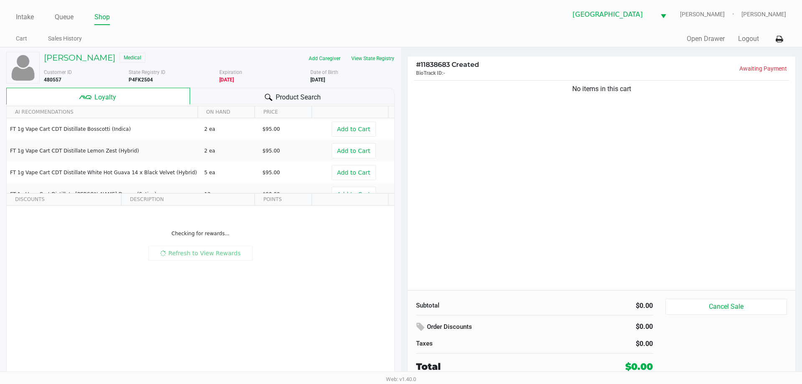
click at [245, 89] on div "Product Search" at bounding box center [292, 96] width 205 height 17
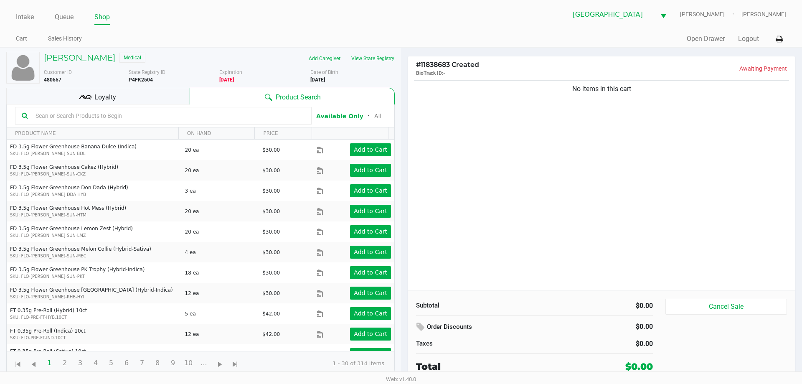
click at [131, 88] on div "Loyalty" at bounding box center [97, 96] width 183 height 17
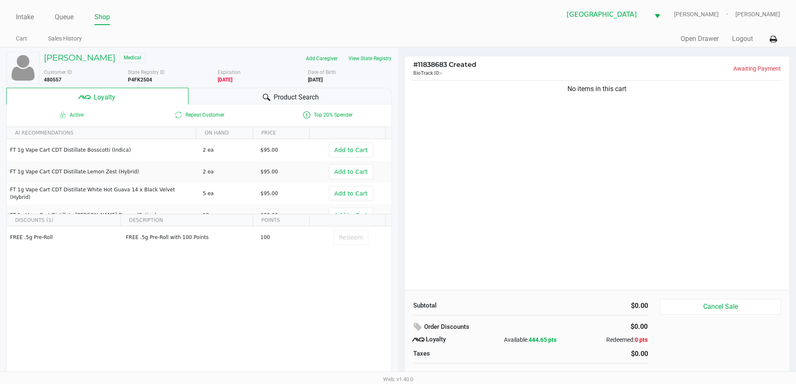
click at [233, 90] on div "Product Search" at bounding box center [289, 96] width 203 height 17
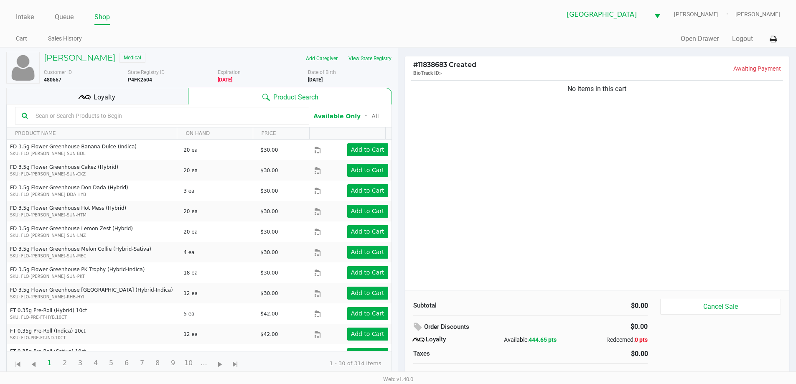
click at [508, 84] on div "No items in this cart" at bounding box center [597, 87] width 372 height 14
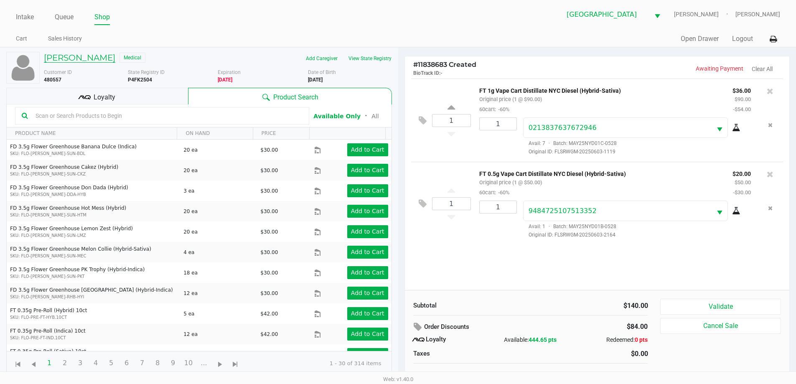
click at [91, 59] on h5 "NANCY WILHOIT" at bounding box center [79, 58] width 71 height 10
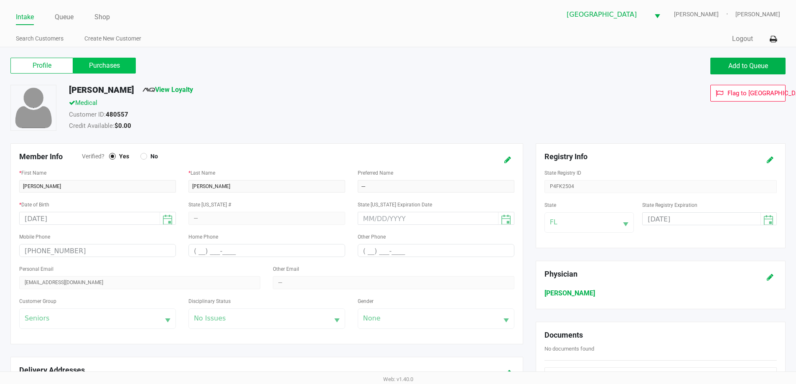
click at [110, 64] on label "Purchases" at bounding box center [104, 66] width 63 height 16
click at [0, 0] on 1 "Purchases" at bounding box center [0, 0] width 0 height 0
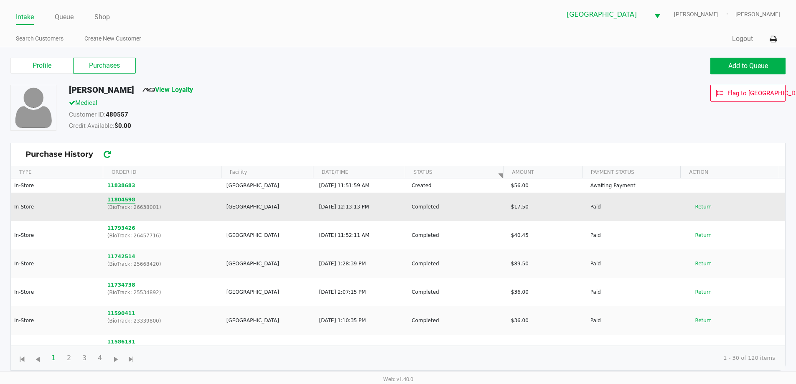
click at [126, 203] on button "11804598" at bounding box center [121, 200] width 28 height 8
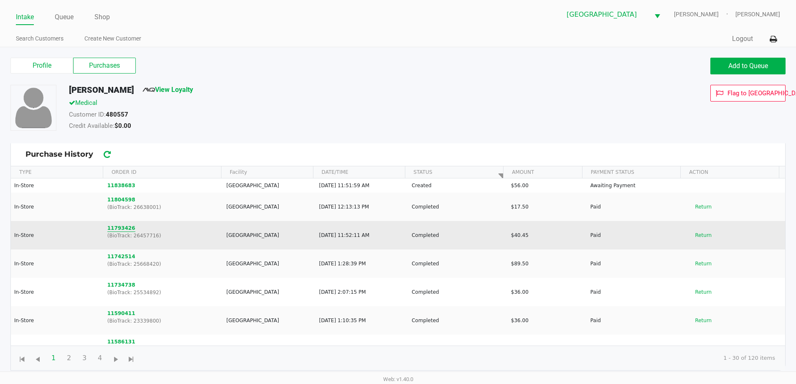
click at [120, 226] on button "11793426" at bounding box center [121, 228] width 28 height 8
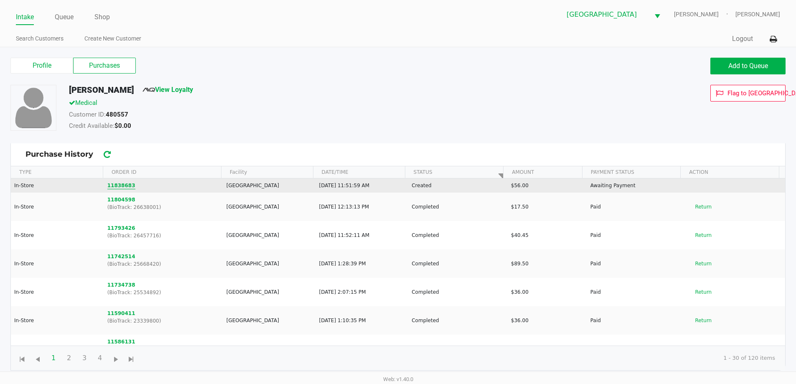
click at [119, 187] on button "11838683" at bounding box center [121, 186] width 28 height 8
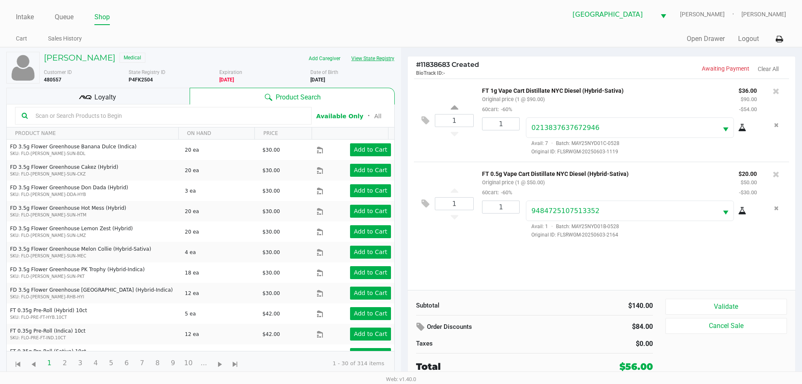
click at [353, 58] on button "View State Registry" at bounding box center [370, 58] width 49 height 13
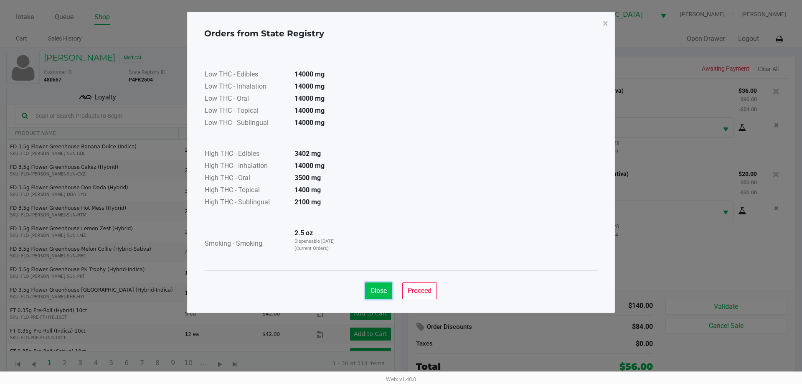
click at [377, 287] on span "Close" at bounding box center [379, 291] width 16 height 8
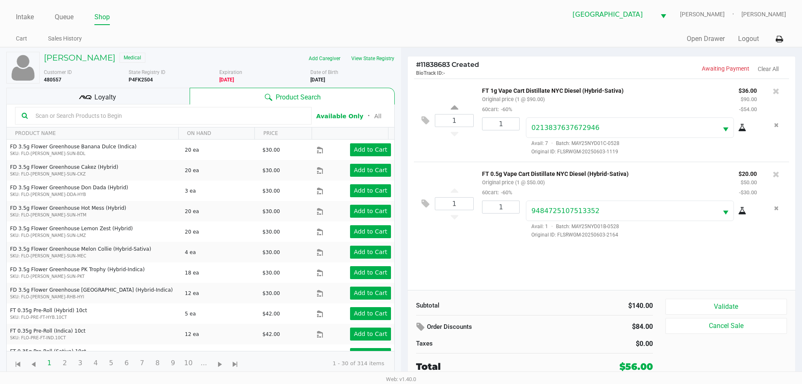
click at [489, 156] on div "1 FT 1g Vape Cart Distillate NYC Diesel (Hybrid-Sativa) Original price (1 @ $90…" at bounding box center [601, 120] width 375 height 83
click at [130, 95] on div "Loyalty" at bounding box center [97, 96] width 183 height 17
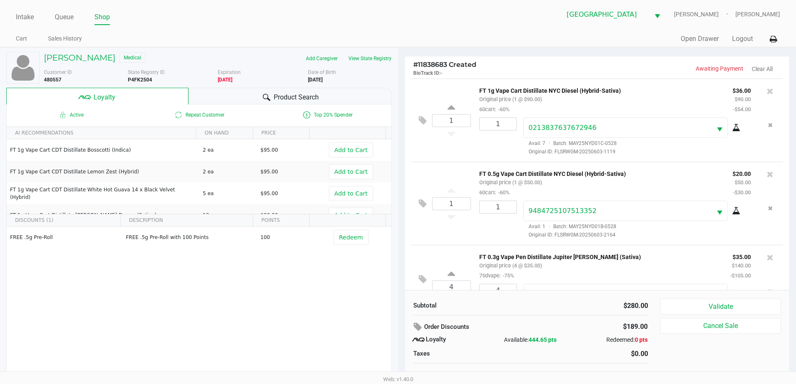
click at [297, 95] on span "Product Search" at bounding box center [296, 97] width 45 height 10
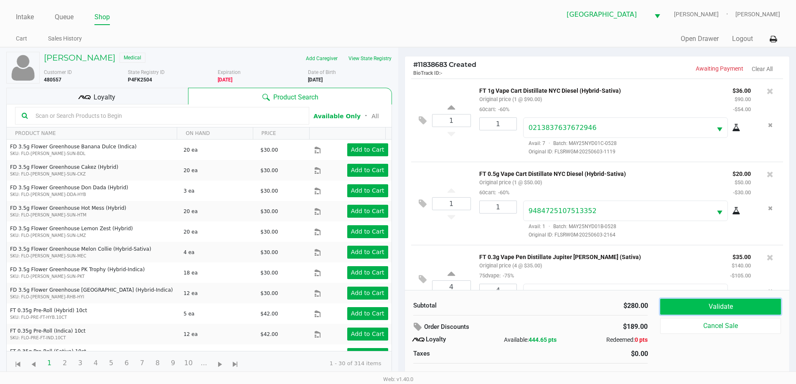
click at [740, 302] on button "Validate" at bounding box center [720, 307] width 120 height 16
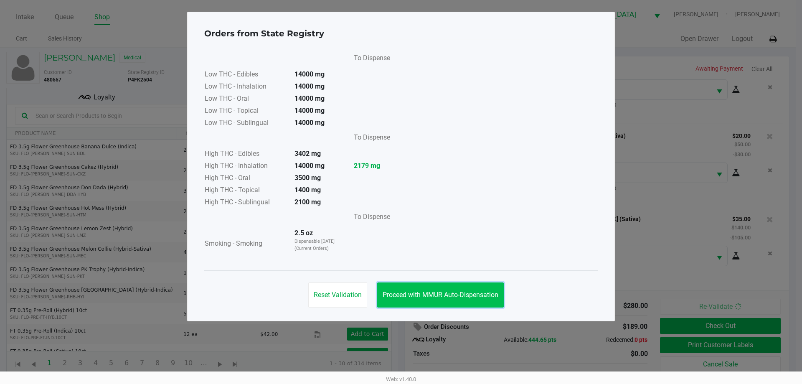
click at [435, 285] on button "Proceed with MMUR Auto-Dispensation" at bounding box center [440, 294] width 127 height 25
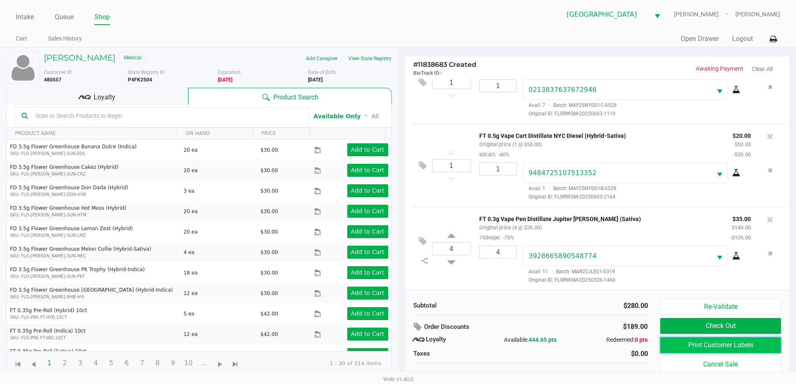
click at [695, 349] on button "Print Customer Labels" at bounding box center [720, 345] width 120 height 16
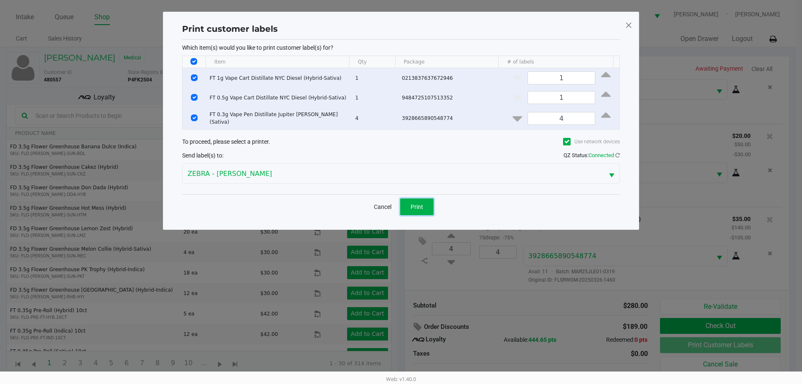
click at [415, 207] on span "Print" at bounding box center [417, 206] width 13 height 7
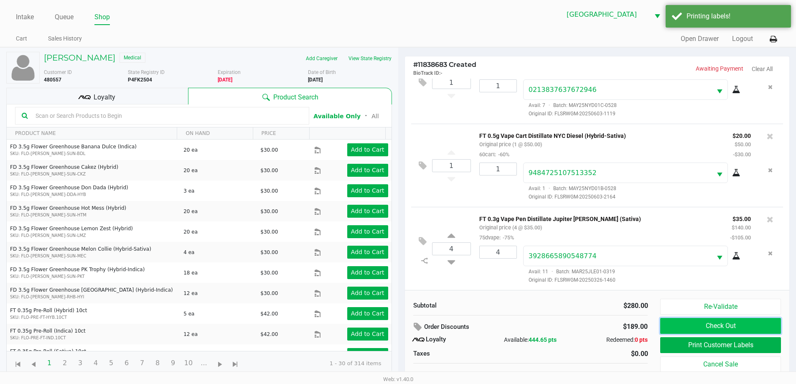
click at [732, 325] on button "Check Out" at bounding box center [720, 326] width 120 height 16
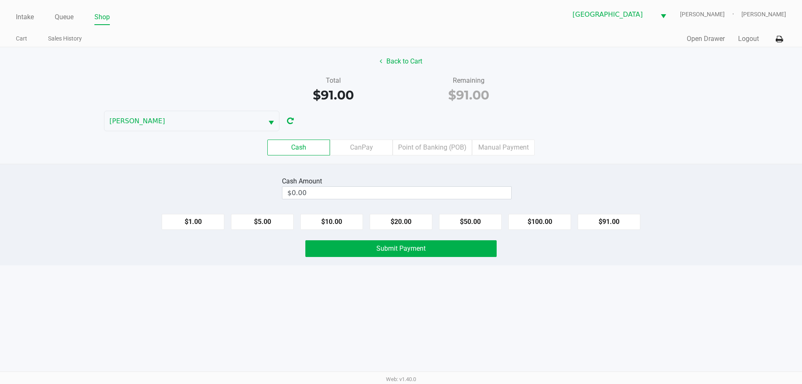
click at [545, 232] on div "Cash Amount $0.00 $1.00 $5.00 $10.00 $20.00 $50.00 $100.00 $91.00 Submit Payment" at bounding box center [401, 215] width 802 height 102
click at [538, 225] on button "$100.00" at bounding box center [539, 222] width 63 height 16
type input "$100.00"
click at [463, 255] on button "Submit Payment" at bounding box center [400, 248] width 191 height 17
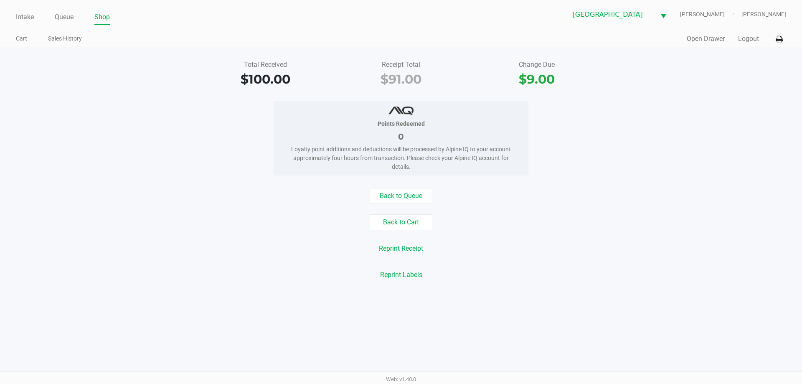
click at [262, 61] on div "Total Received" at bounding box center [265, 65] width 123 height 10
click at [263, 62] on div "Total Received" at bounding box center [265, 65] width 123 height 10
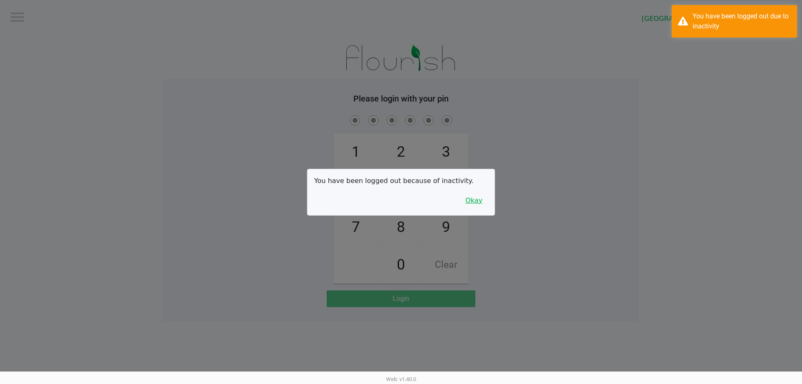
click at [475, 201] on button "Okay" at bounding box center [474, 201] width 28 height 16
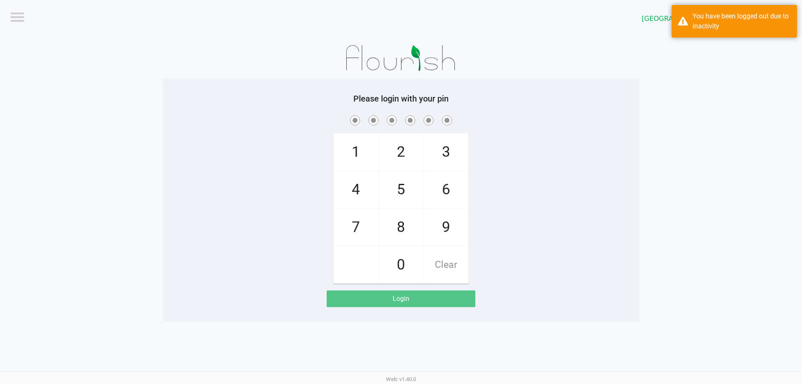
click at [402, 156] on span "2" at bounding box center [401, 152] width 44 height 37
checkbox input "true"
click at [402, 156] on span "2" at bounding box center [401, 152] width 44 height 37
checkbox input "true"
click at [401, 224] on span "8" at bounding box center [401, 227] width 44 height 37
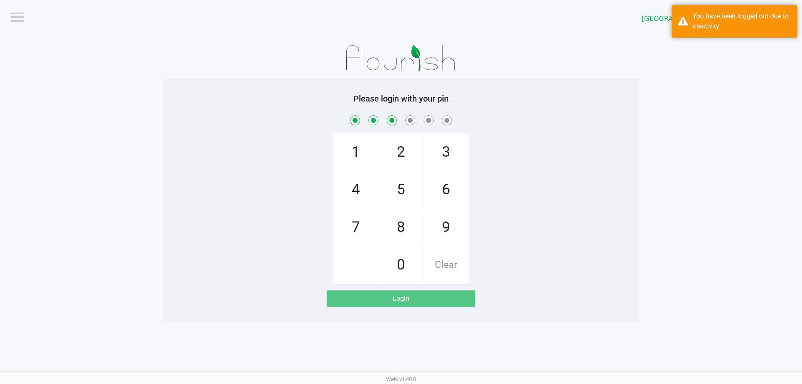
checkbox input "true"
click at [440, 163] on span "3" at bounding box center [446, 152] width 44 height 37
checkbox input "true"
click at [436, 199] on span "6" at bounding box center [446, 189] width 44 height 37
checkbox input "true"
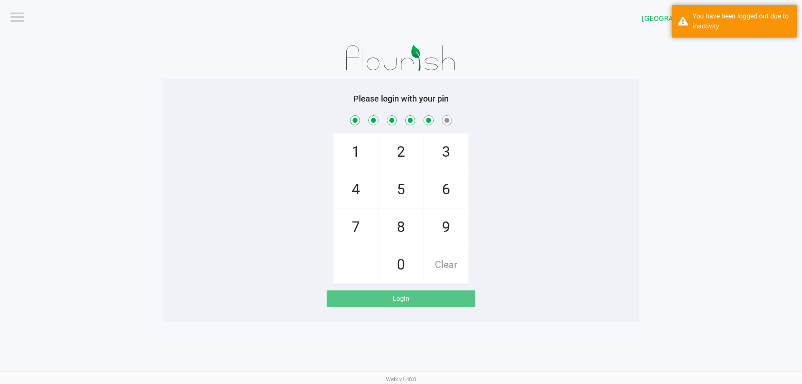
click at [436, 199] on span "6" at bounding box center [446, 189] width 44 height 37
checkbox input "true"
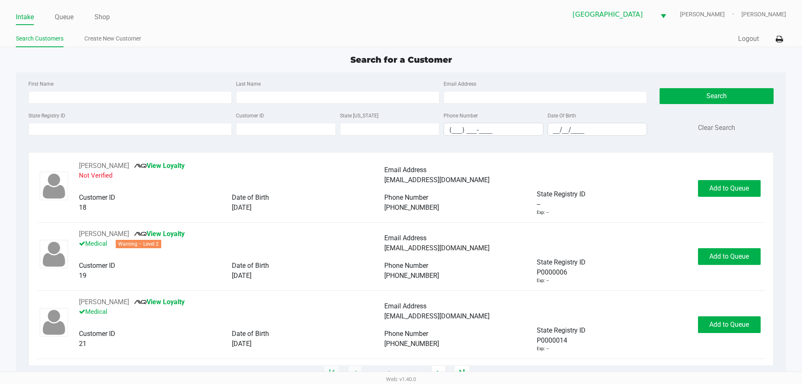
drag, startPoint x: 359, startPoint y: 174, endPoint x: 576, endPoint y: 226, distance: 223.0
click at [576, 226] on div "RICHARD MURPHY View Loyalty Not Verified Email Address ms1111111111@hotmail.com…" at bounding box center [400, 195] width 727 height 68
click at [574, 225] on div "RICHARD MURPHY View Loyalty Not Verified Email Address ms1111111111@hotmail.com…" at bounding box center [400, 195] width 727 height 68
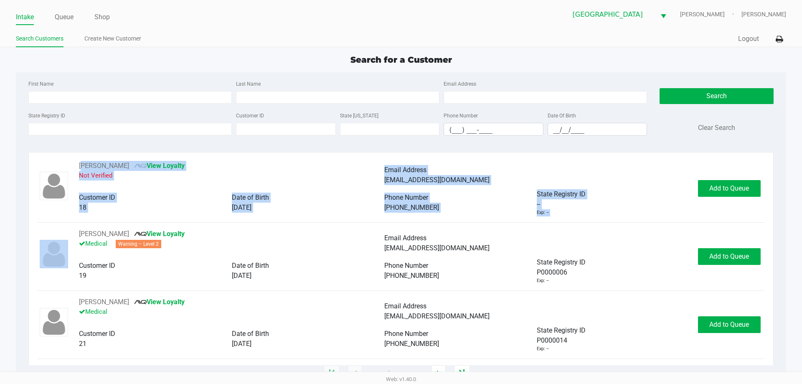
drag, startPoint x: 574, startPoint y: 225, endPoint x: 175, endPoint y: 146, distance: 407.6
click at [103, 154] on div "RICHARD MURPHY View Loyalty Not Verified Email Address ms1111111111@hotmail.com…" at bounding box center [400, 263] width 745 height 222
click at [320, 193] on div "Date of Birth" at bounding box center [308, 198] width 153 height 10
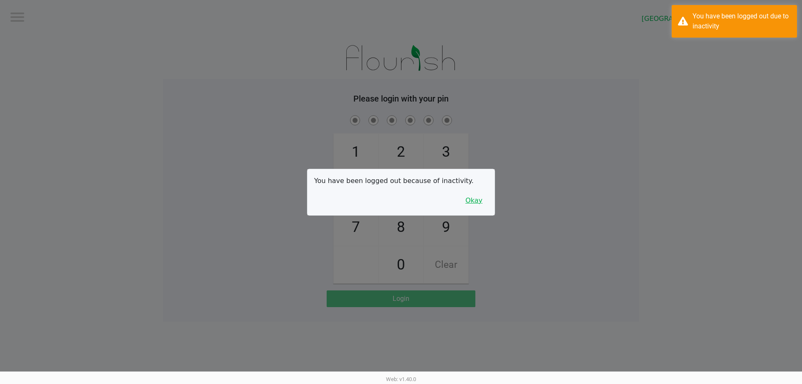
click at [466, 204] on button "Okay" at bounding box center [474, 201] width 28 height 16
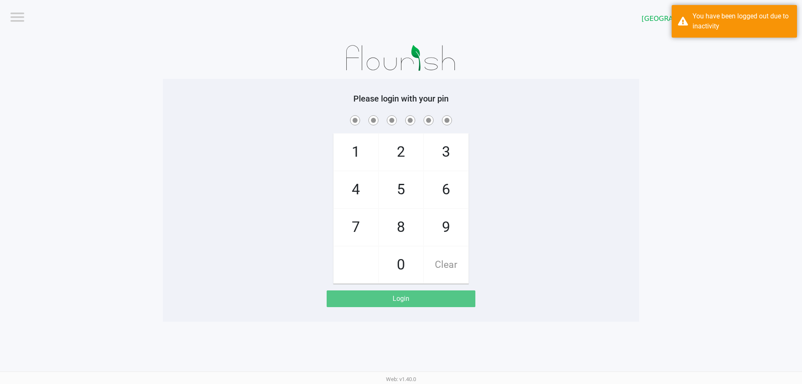
click at [389, 141] on span "2" at bounding box center [401, 152] width 44 height 37
checkbox input "true"
click at [393, 144] on span "2" at bounding box center [401, 152] width 44 height 37
checkbox input "true"
click at [401, 220] on span "8" at bounding box center [401, 227] width 44 height 37
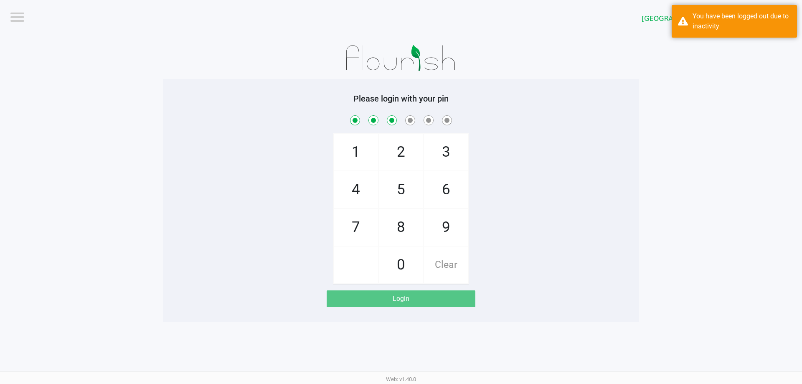
checkbox input "true"
click at [439, 150] on span "3" at bounding box center [446, 152] width 44 height 37
checkbox input "true"
click at [443, 186] on span "6" at bounding box center [446, 189] width 44 height 37
checkbox input "true"
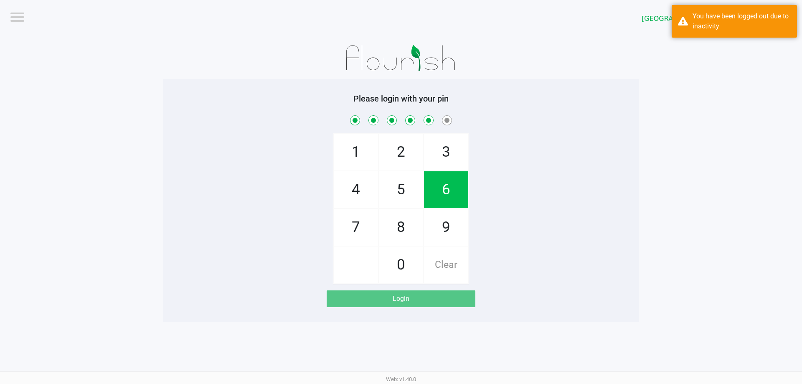
click at [443, 186] on span "6" at bounding box center [446, 189] width 44 height 37
checkbox input "true"
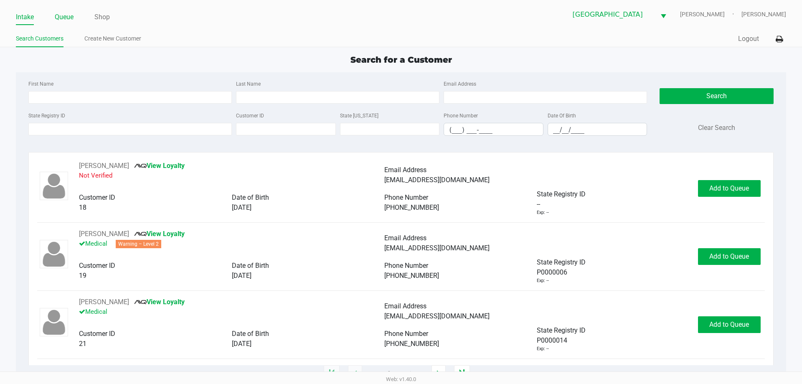
click at [69, 17] on link "Queue" at bounding box center [64, 17] width 19 height 12
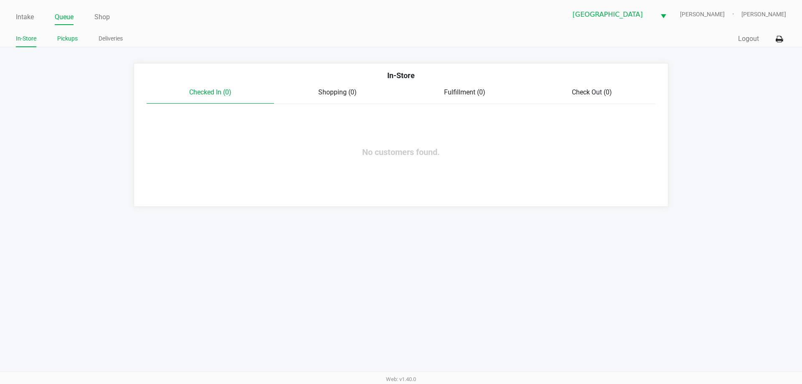
click at [71, 41] on link "Pickups" at bounding box center [67, 38] width 20 height 10
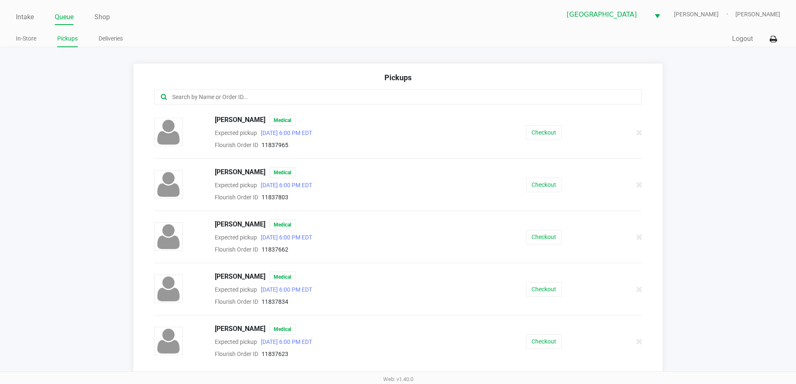
click at [223, 104] on div at bounding box center [398, 96] width 488 height 15
click at [227, 98] on input "text" at bounding box center [384, 97] width 427 height 10
click at [535, 285] on button "Checkout" at bounding box center [544, 289] width 36 height 15
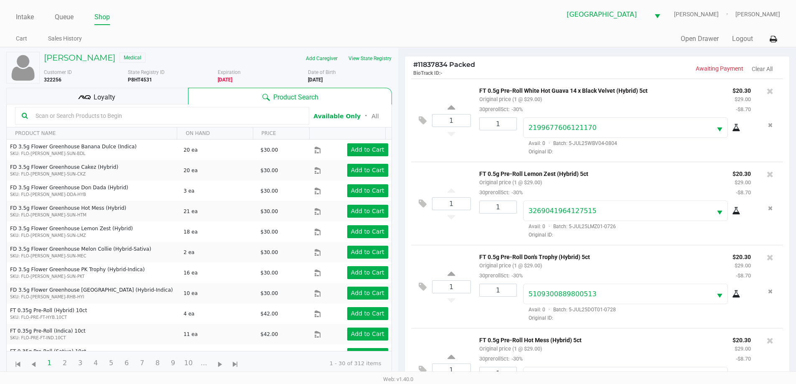
click at [200, 117] on input "text" at bounding box center [167, 115] width 270 height 13
type input "donna"
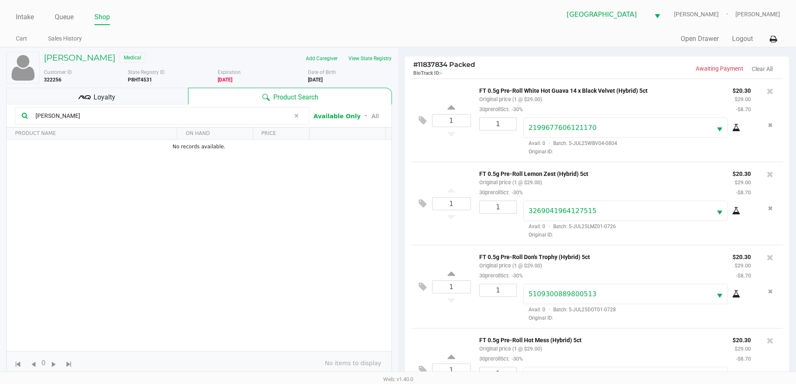
click at [243, 112] on input "donna" at bounding box center [161, 115] width 258 height 13
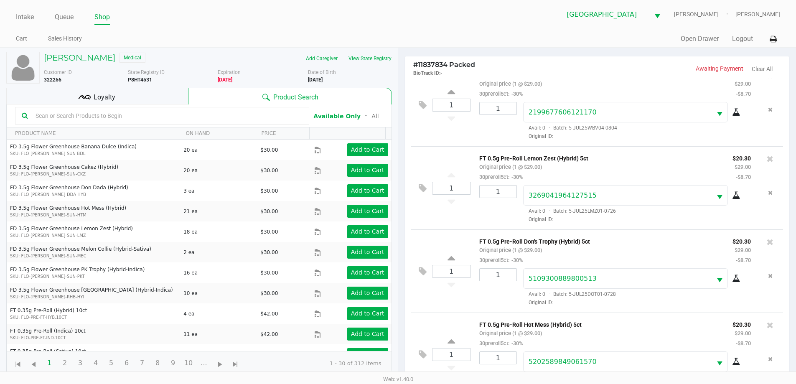
scroll to position [31, 0]
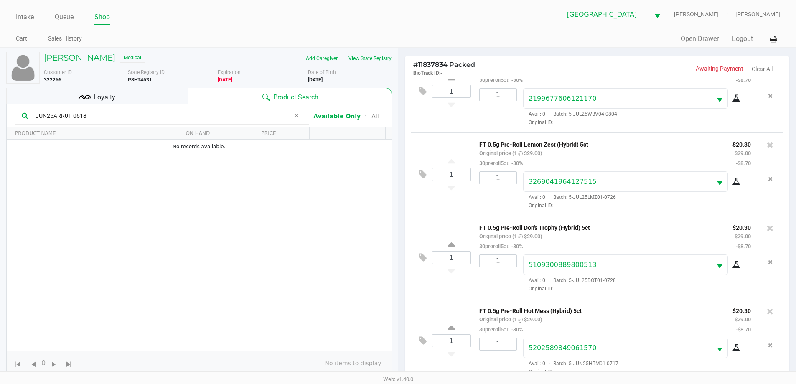
type input "JUN25ARR01-0618"
click at [295, 116] on icon at bounding box center [296, 115] width 5 height 7
click at [638, 239] on div "FT 0.5g Pre-Roll Don's Trophy (Hybrid) 5ct Original price (1 @ $29.00) 30prerol…" at bounding box center [599, 236] width 253 height 29
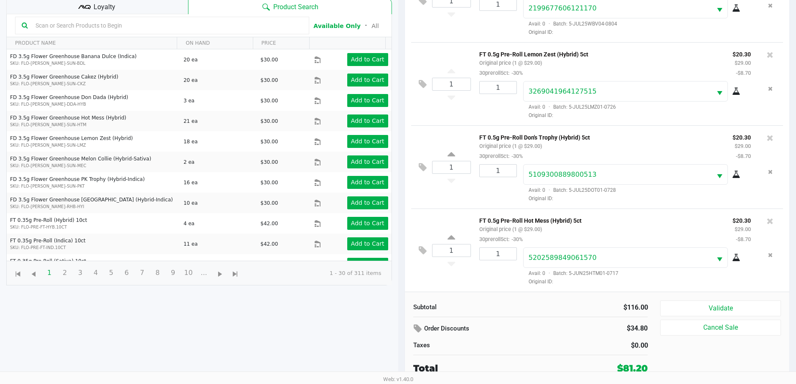
click at [639, 223] on p "FT 0.5g Pre-Roll Hot Mess (Hybrid) 5ct" at bounding box center [599, 219] width 241 height 9
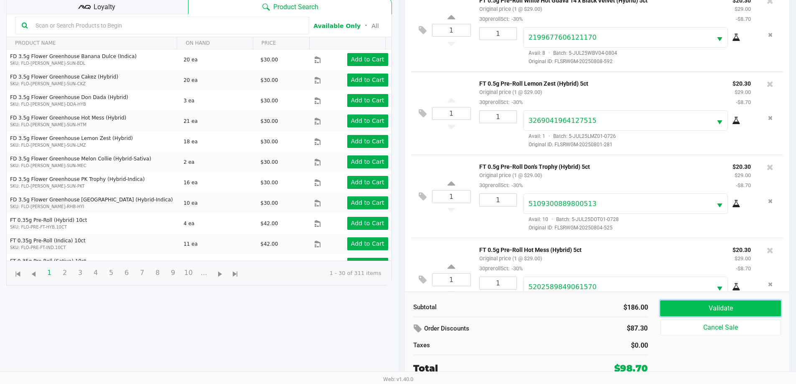
click at [735, 304] on button "Validate" at bounding box center [720, 308] width 120 height 16
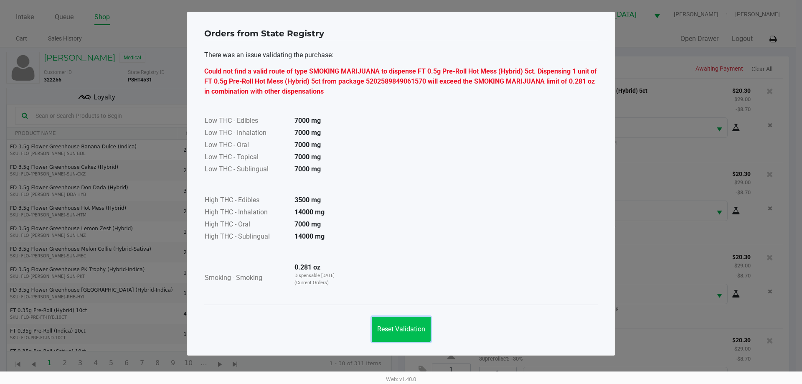
click at [403, 325] on span "Reset Validation" at bounding box center [401, 329] width 48 height 8
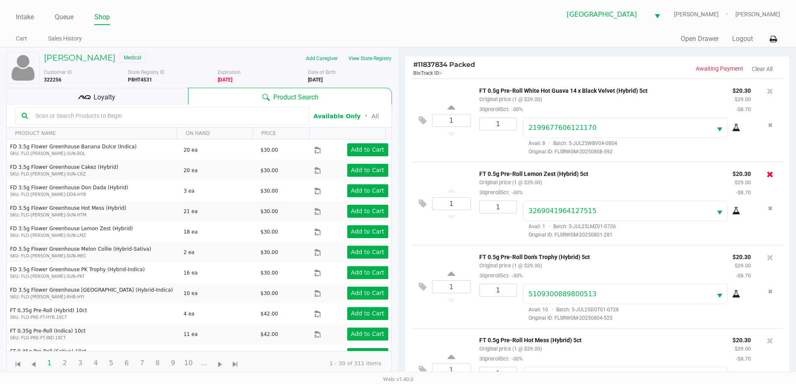
click at [767, 173] on icon at bounding box center [770, 174] width 7 height 8
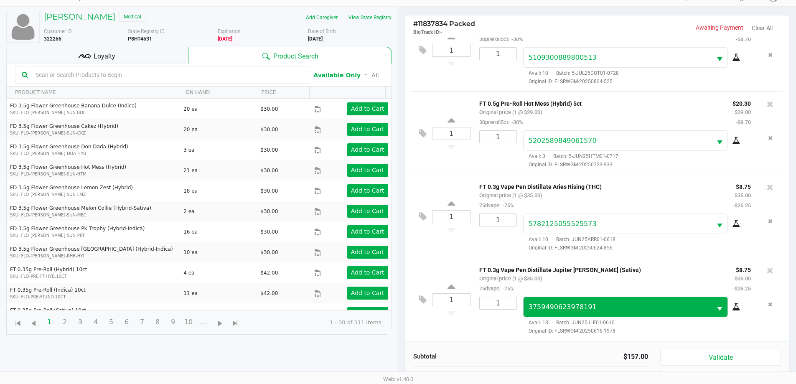
scroll to position [90, 0]
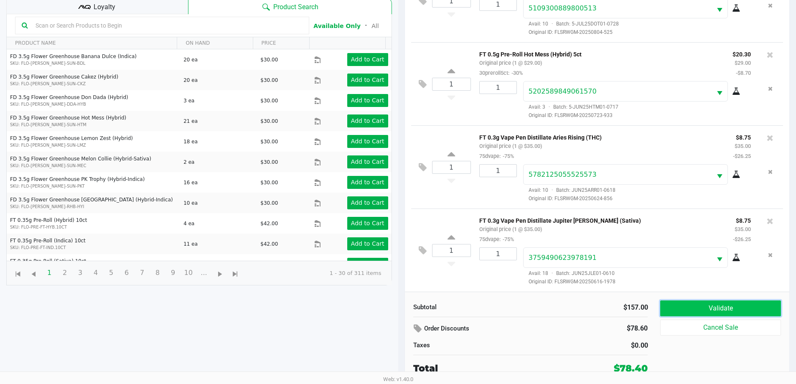
click at [721, 310] on button "Validate" at bounding box center [720, 308] width 120 height 16
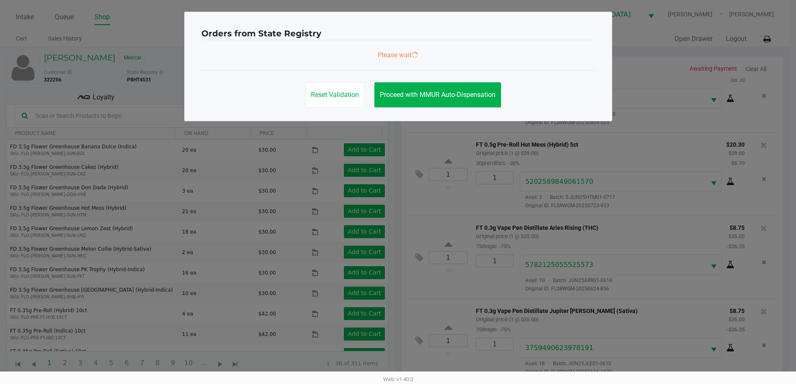
scroll to position [0, 0]
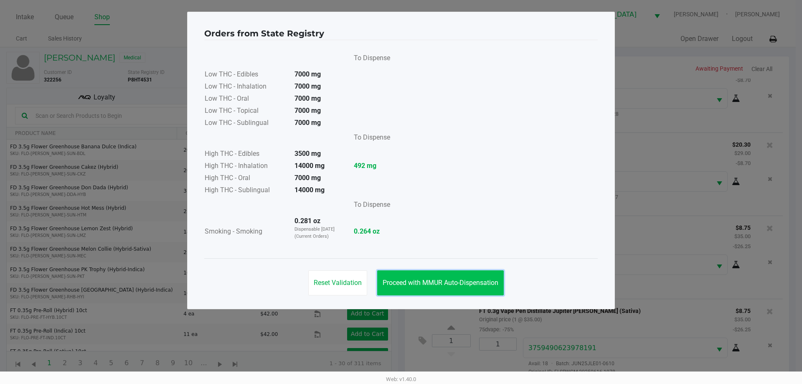
click at [442, 288] on button "Proceed with MMUR Auto-Dispensation" at bounding box center [440, 282] width 127 height 25
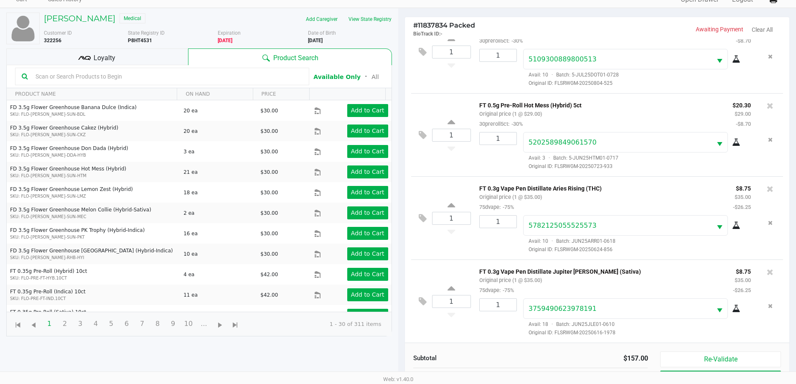
scroll to position [90, 0]
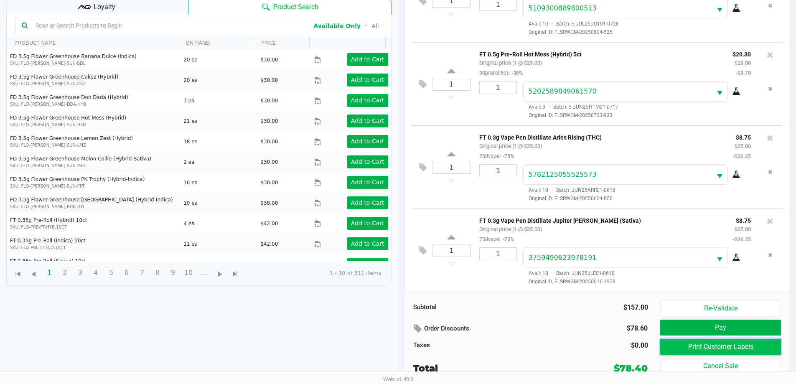
click at [688, 349] on button "Print Customer Labels" at bounding box center [720, 347] width 120 height 16
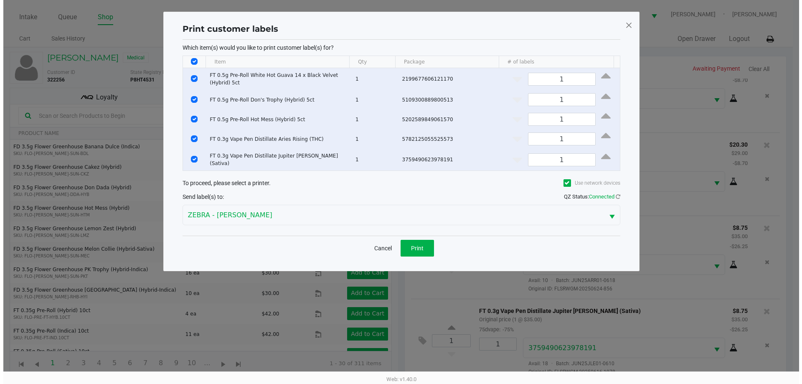
scroll to position [0, 0]
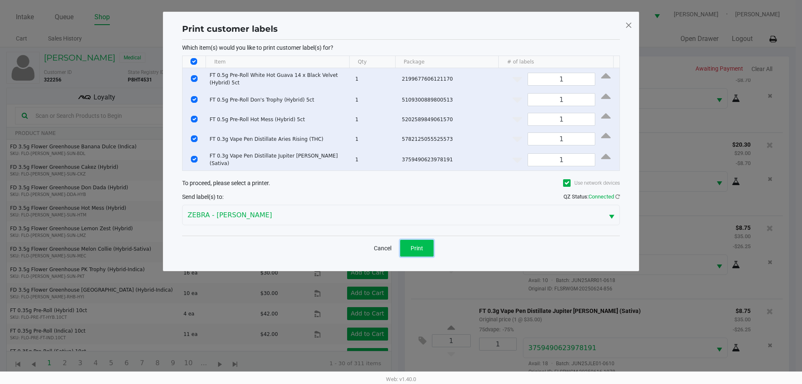
click at [423, 247] on span "Print" at bounding box center [417, 248] width 13 height 7
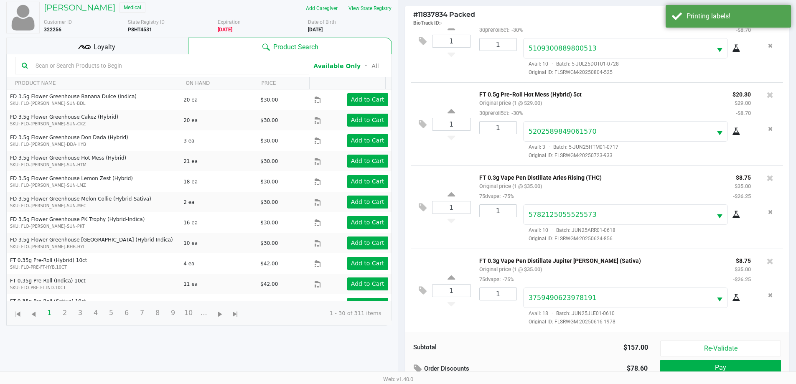
scroll to position [90, 0]
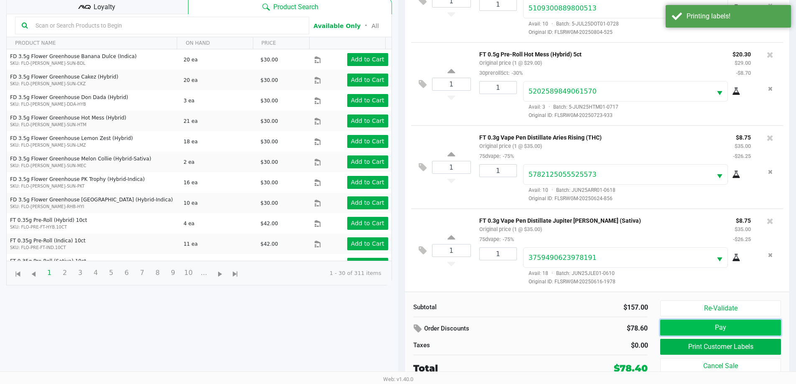
click at [700, 328] on button "Pay" at bounding box center [720, 328] width 120 height 16
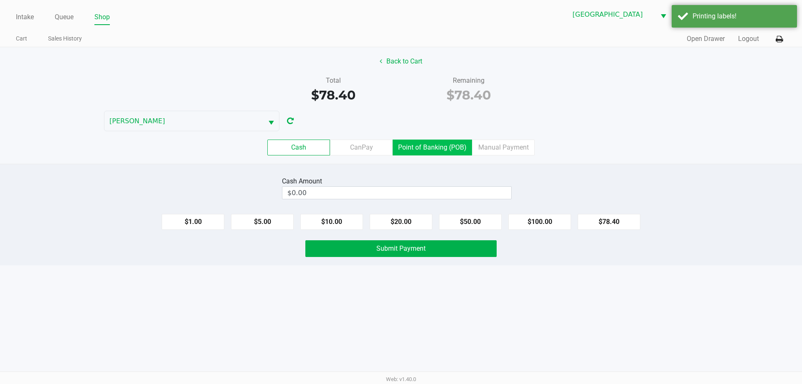
click at [422, 148] on label "Point of Banking (POB)" at bounding box center [432, 148] width 79 height 16
click at [0, 0] on 7 "Point of Banking (POB)" at bounding box center [0, 0] width 0 height 0
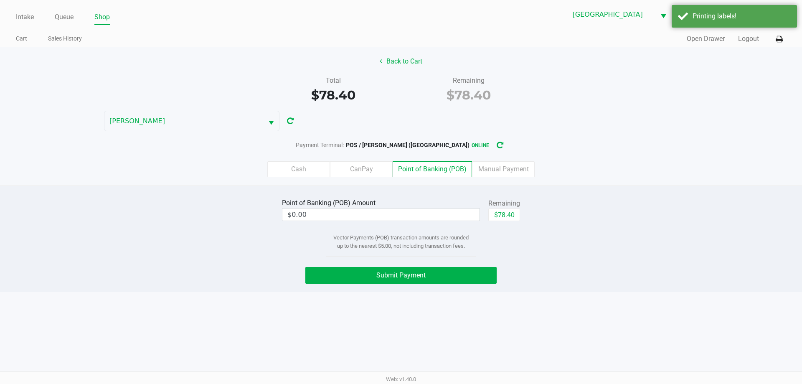
click at [510, 221] on div "$78.40" at bounding box center [504, 217] width 32 height 19
click at [506, 217] on button "$78.40" at bounding box center [504, 214] width 32 height 13
type input "$78.40"
click at [467, 279] on button "Submit Payment" at bounding box center [400, 275] width 191 height 17
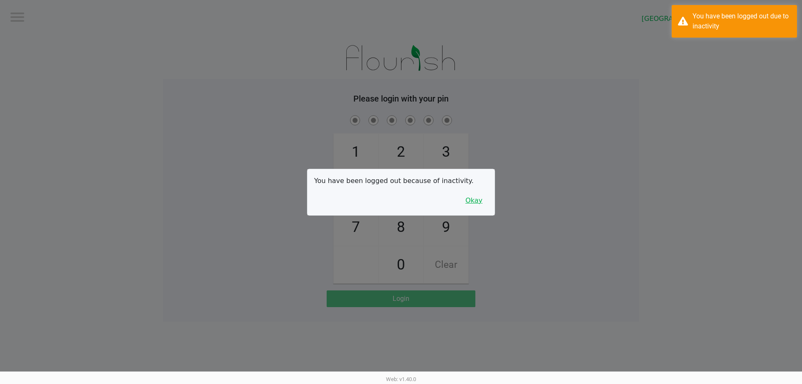
click at [472, 200] on button "Okay" at bounding box center [474, 201] width 28 height 16
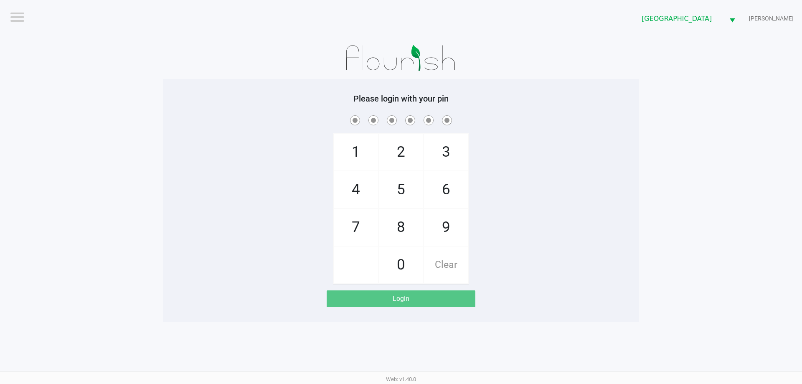
click at [408, 147] on span "2" at bounding box center [401, 152] width 44 height 37
checkbox input "true"
click at [408, 147] on span "2" at bounding box center [401, 152] width 44 height 37
checkbox input "true"
drag, startPoint x: 402, startPoint y: 217, endPoint x: 410, endPoint y: 201, distance: 17.9
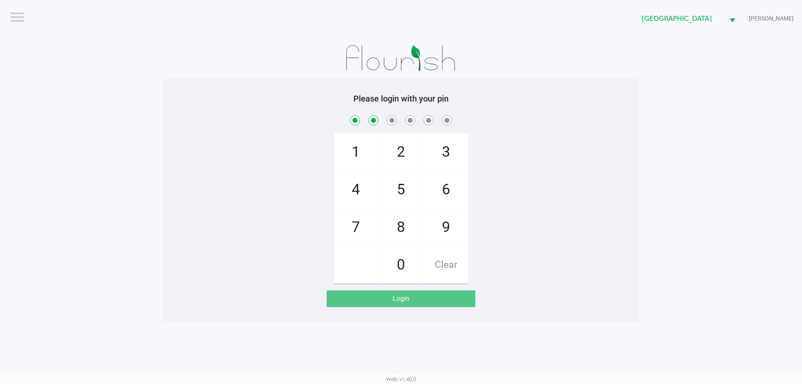
click at [402, 218] on span "8" at bounding box center [401, 227] width 44 height 37
checkbox input "true"
click at [433, 155] on span "3" at bounding box center [446, 152] width 44 height 37
checkbox input "true"
click at [441, 171] on div "3 6 9 Clear" at bounding box center [446, 208] width 45 height 150
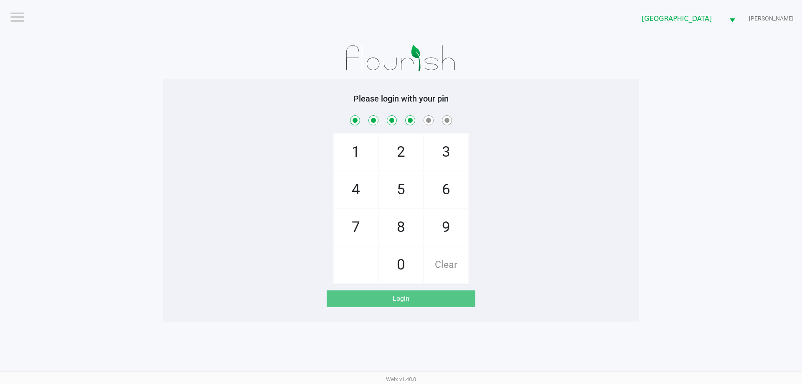
click at [439, 188] on span "6" at bounding box center [446, 189] width 44 height 37
checkbox input "true"
click at [445, 266] on span "Clear" at bounding box center [446, 265] width 44 height 37
checkbox input "false"
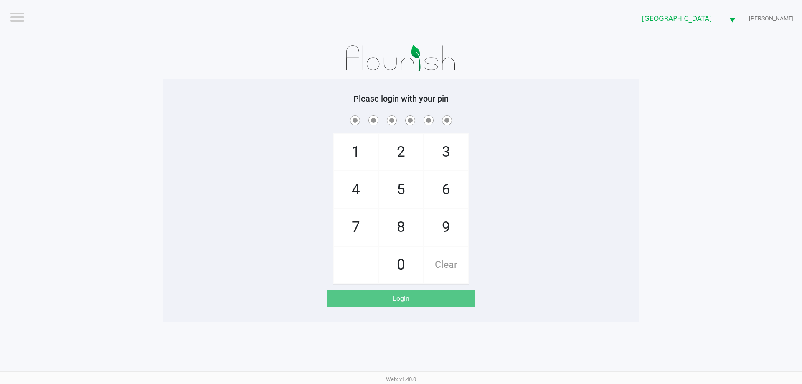
checkbox input "false"
click at [404, 152] on span "2" at bounding box center [401, 152] width 44 height 37
checkbox input "true"
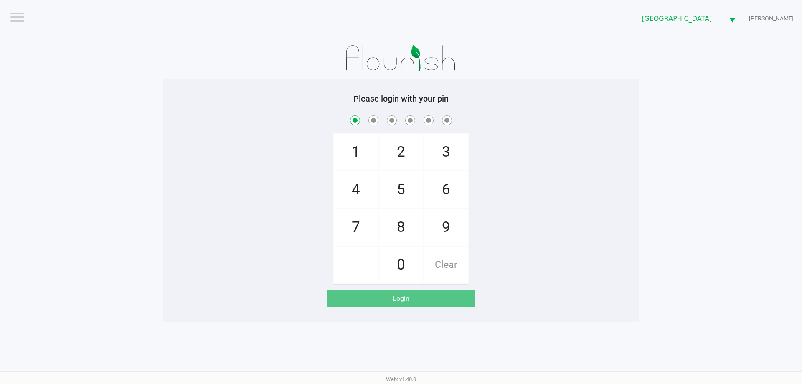
click at [404, 152] on span "2" at bounding box center [401, 152] width 44 height 37
checkbox input "true"
click at [407, 216] on span "8" at bounding box center [401, 227] width 44 height 37
checkbox input "true"
click at [444, 157] on span "3" at bounding box center [446, 152] width 44 height 37
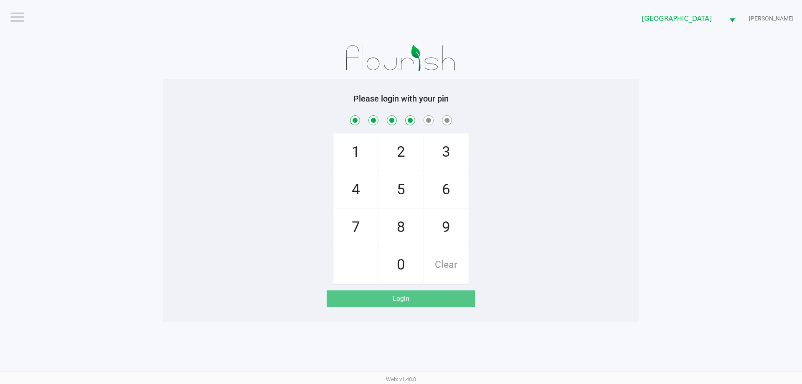
checkbox input "true"
click at [435, 185] on span "6" at bounding box center [446, 189] width 44 height 37
checkbox input "true"
click at [435, 185] on span "6" at bounding box center [446, 189] width 44 height 37
checkbox input "true"
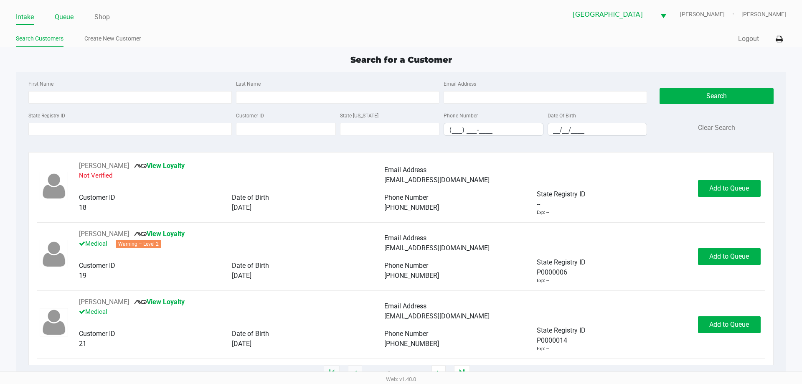
click at [61, 15] on link "Queue" at bounding box center [64, 17] width 19 height 12
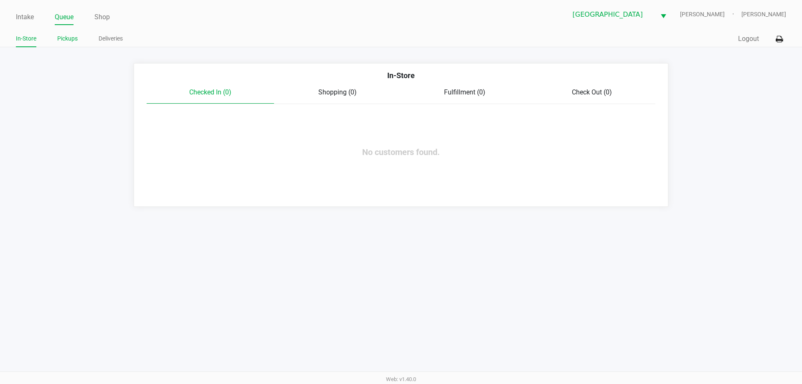
click at [68, 38] on link "Pickups" at bounding box center [67, 38] width 20 height 10
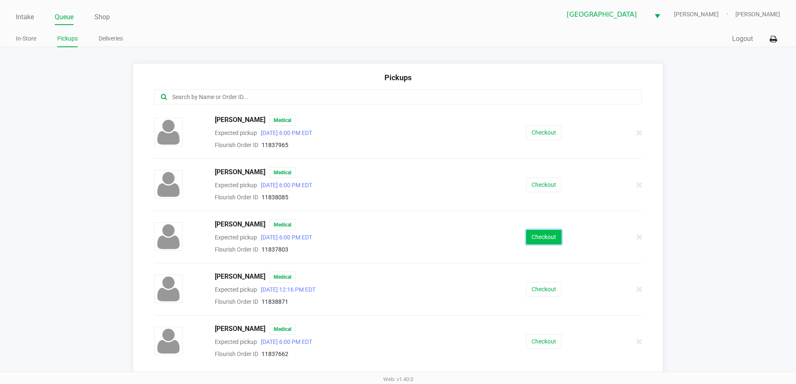
click at [538, 231] on button "Checkout" at bounding box center [544, 237] width 36 height 15
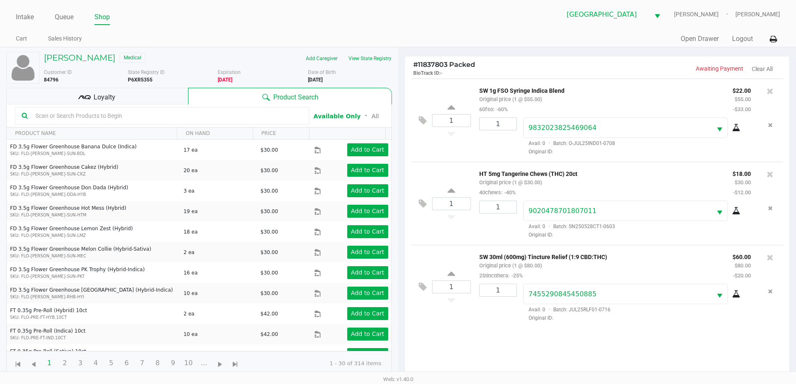
drag, startPoint x: 544, startPoint y: 98, endPoint x: 477, endPoint y: 86, distance: 68.6
click at [477, 86] on div "SW 1g FSO Syringe Indica Blend Original price (1 @ $55.00) 60fso: -60%" at bounding box center [599, 99] width 253 height 29
drag, startPoint x: 479, startPoint y: 86, endPoint x: 511, endPoint y: 109, distance: 38.4
click at [511, 109] on div "SW 1g FSO Syringe Indica Blend Original price (1 @ $55.00) 60fso: -60%" at bounding box center [599, 99] width 253 height 29
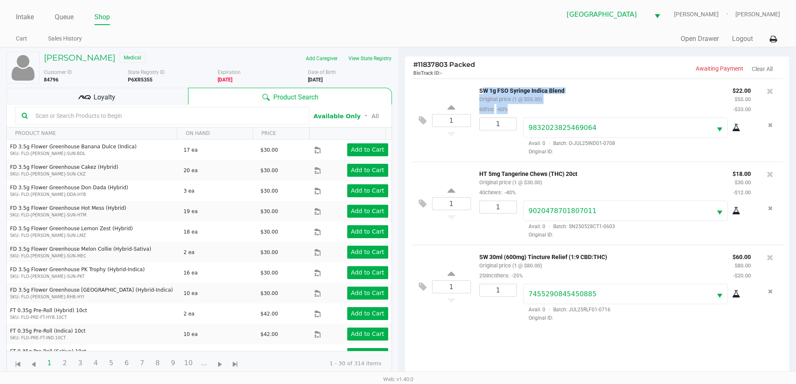
click at [511, 109] on div "SW 1g FSO Syringe Indica Blend Original price (1 @ $55.00) 60fso: -60%" at bounding box center [599, 99] width 253 height 29
click at [510, 109] on div "SW 1g FSO Syringe Indica Blend Original price (1 @ $55.00) 60fso: -60%" at bounding box center [599, 99] width 253 height 29
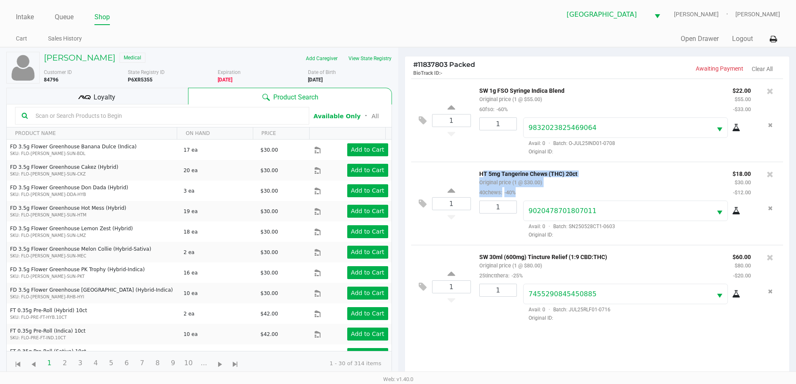
drag, startPoint x: 475, startPoint y: 171, endPoint x: 518, endPoint y: 190, distance: 47.1
click at [518, 190] on div "HT 5mg Tangerine Chews (THC) 20ct Original price (1 @ $30.00) 40chews: -40%" at bounding box center [599, 182] width 253 height 29
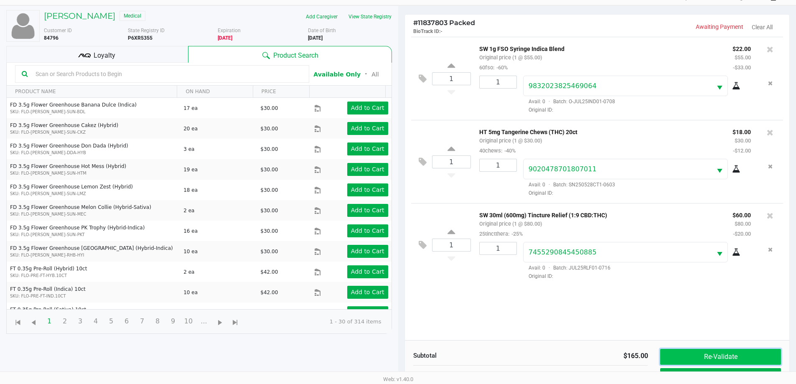
click at [748, 351] on button "Re-Validate" at bounding box center [720, 357] width 120 height 16
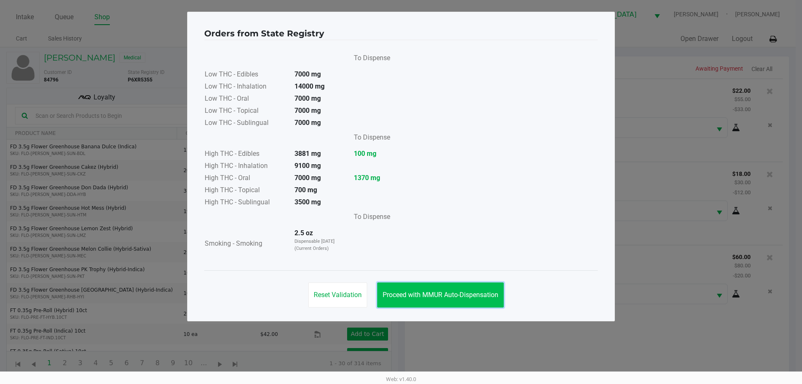
click at [425, 290] on button "Proceed with MMUR Auto-Dispensation" at bounding box center [440, 294] width 127 height 25
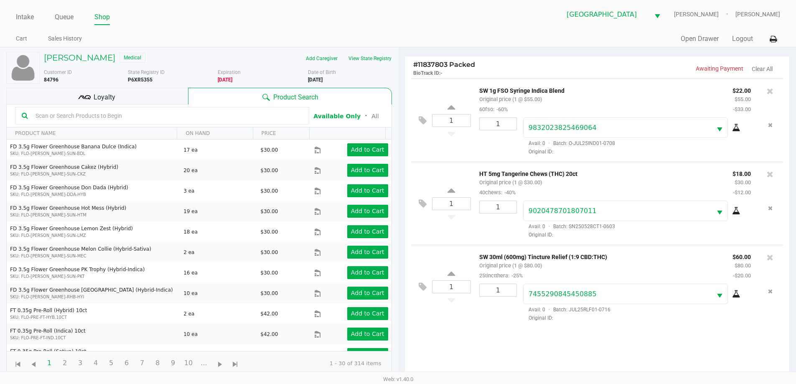
click at [118, 102] on div "Loyalty" at bounding box center [97, 96] width 182 height 17
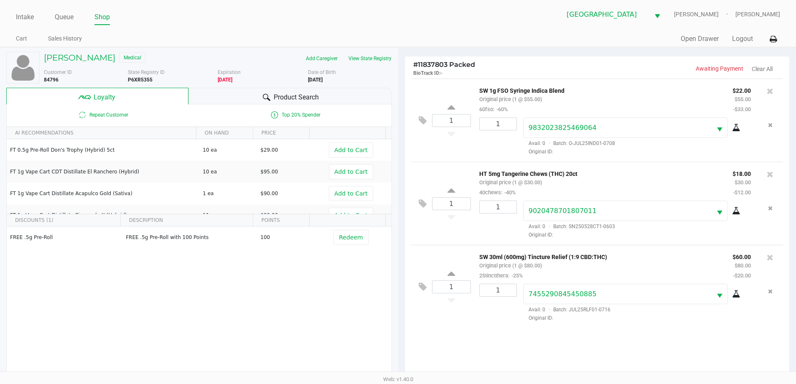
click at [266, 92] on div at bounding box center [267, 97] width 10 height 10
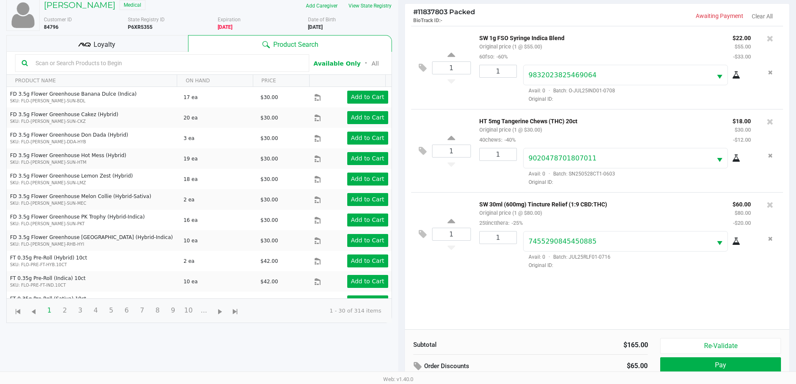
scroll to position [100, 0]
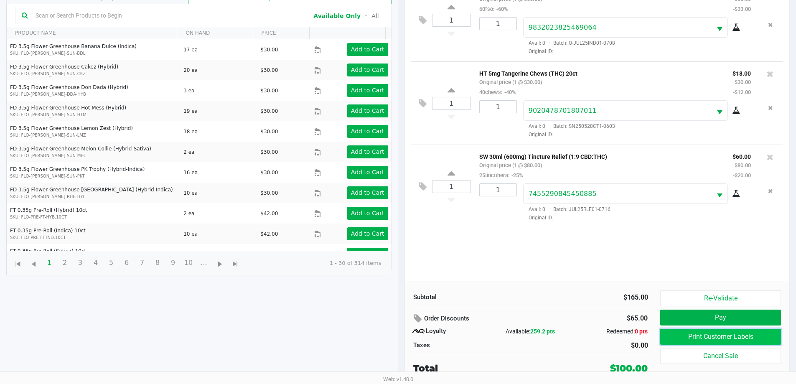
click at [674, 337] on button "Print Customer Labels" at bounding box center [720, 337] width 120 height 16
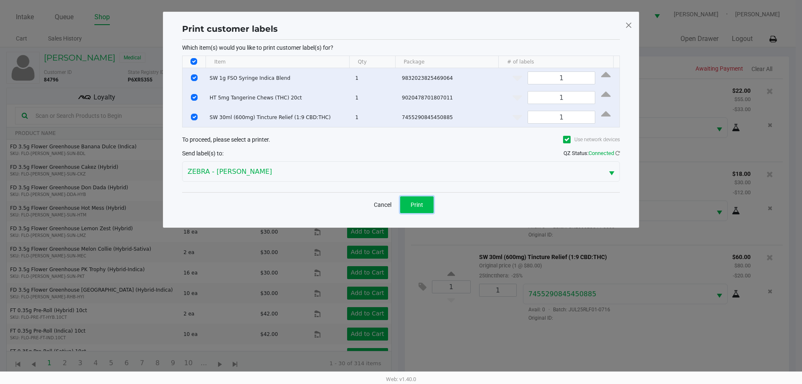
click at [412, 203] on span "Print" at bounding box center [417, 204] width 13 height 7
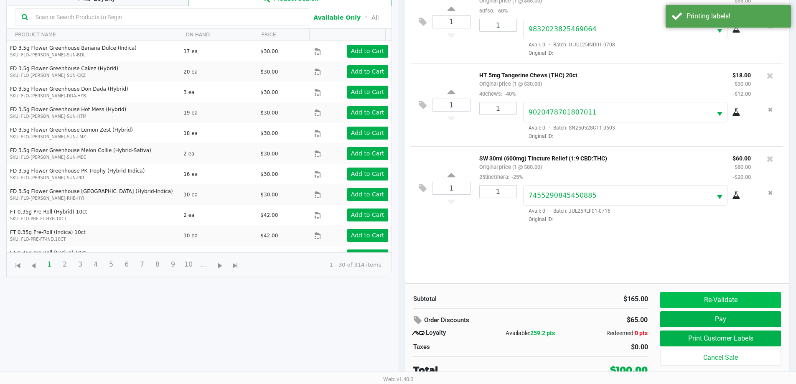
scroll to position [100, 0]
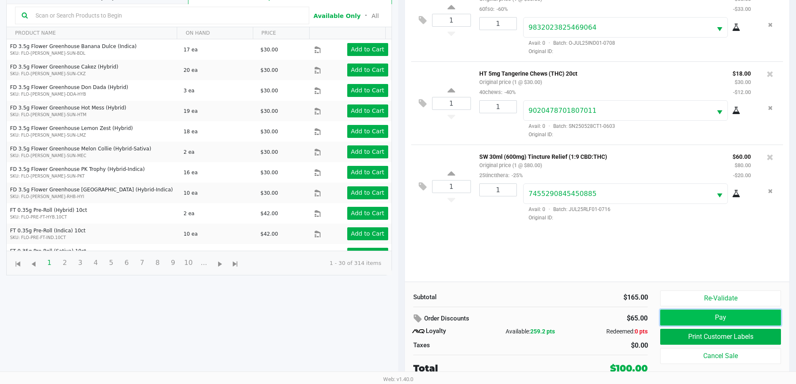
click at [706, 320] on button "Pay" at bounding box center [720, 318] width 120 height 16
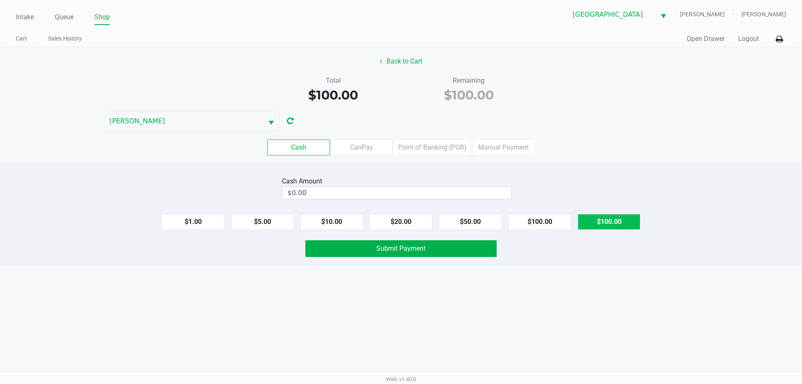
click at [592, 221] on button "$100.00" at bounding box center [609, 222] width 63 height 16
type input "$100.00"
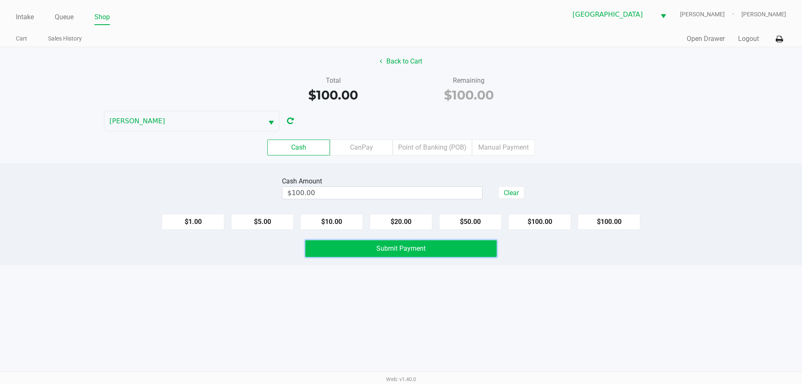
click at [424, 249] on span "Submit Payment" at bounding box center [400, 248] width 49 height 8
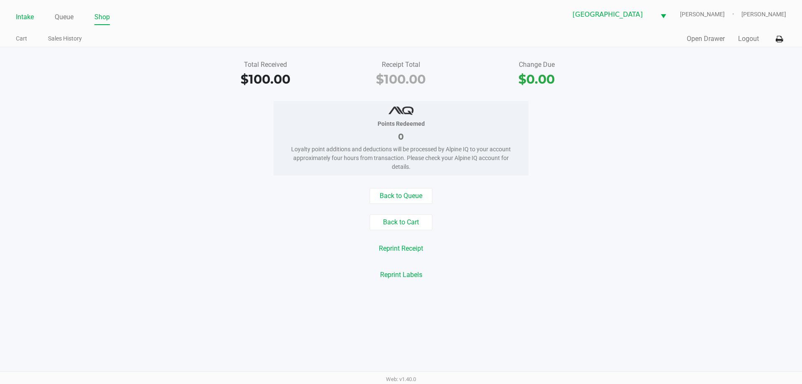
click at [28, 13] on link "Intake" at bounding box center [25, 17] width 18 height 12
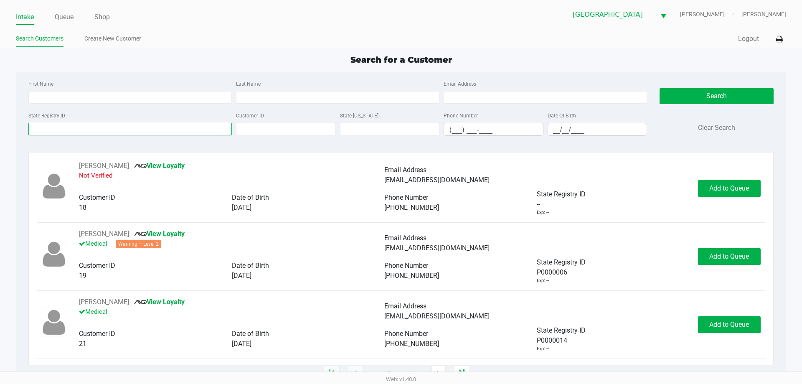
click at [61, 126] on input "State Registry ID" at bounding box center [129, 129] width 203 height 13
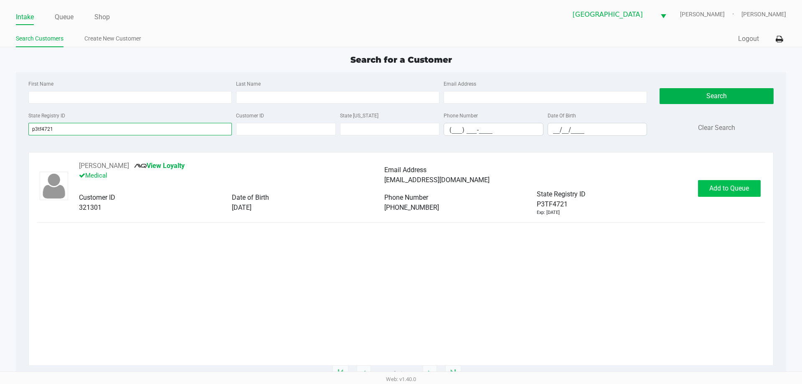
type input "p3tf4721"
click at [739, 192] on button "Add to Queue" at bounding box center [729, 188] width 63 height 17
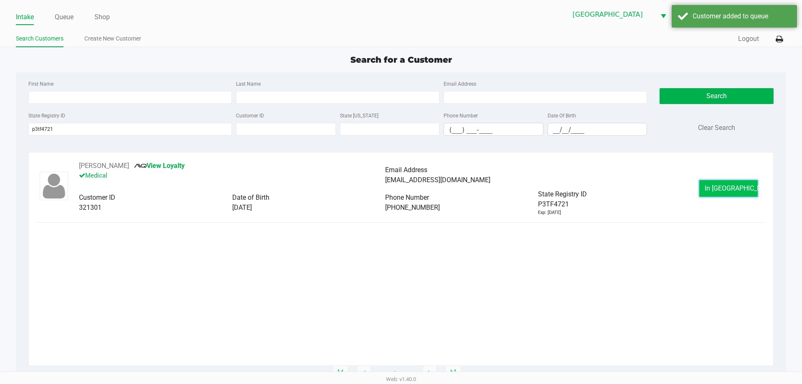
click at [712, 193] on button "In Queue" at bounding box center [728, 188] width 58 height 17
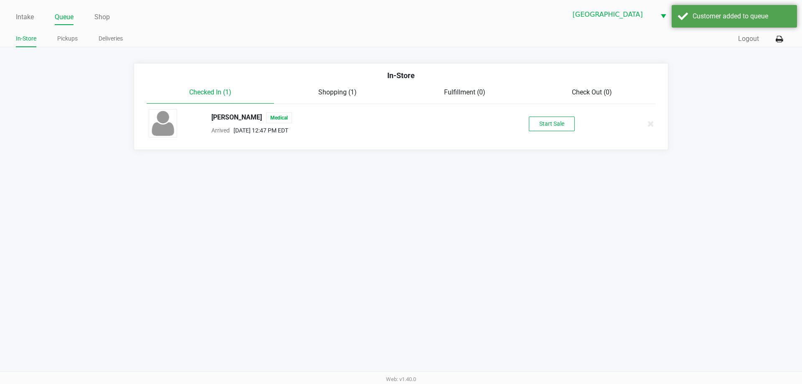
click at [553, 116] on div "ROSS MELTZER Medical Arrived Aug 24, 2025 12:47 PM EDT Start Sale" at bounding box center [400, 123] width 517 height 29
click at [553, 117] on button "Start Sale" at bounding box center [552, 124] width 46 height 15
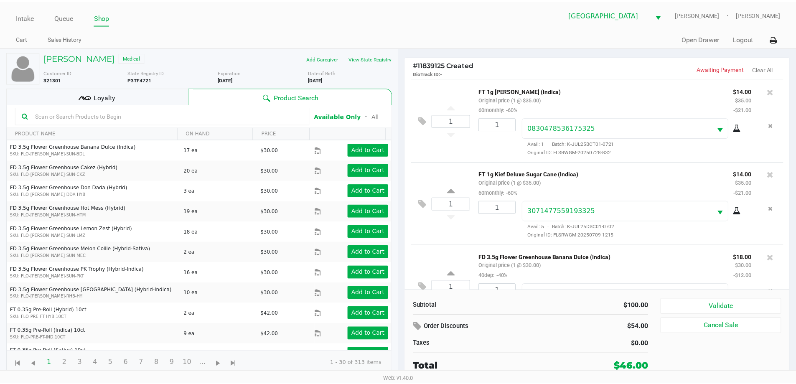
scroll to position [39, 0]
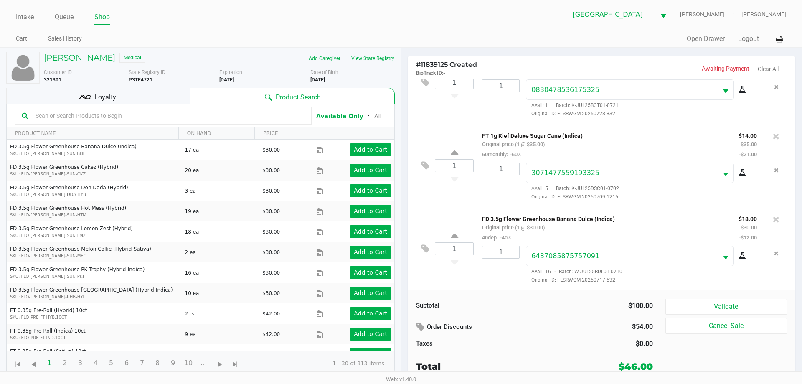
click at [120, 98] on div "Loyalty" at bounding box center [97, 96] width 183 height 17
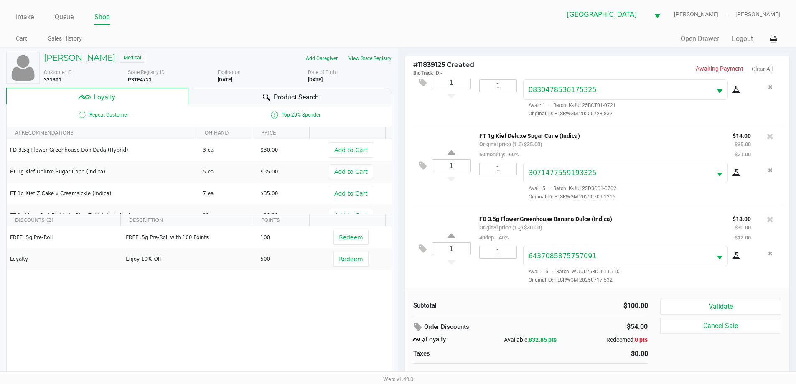
click at [254, 92] on div "Product Search" at bounding box center [289, 96] width 203 height 17
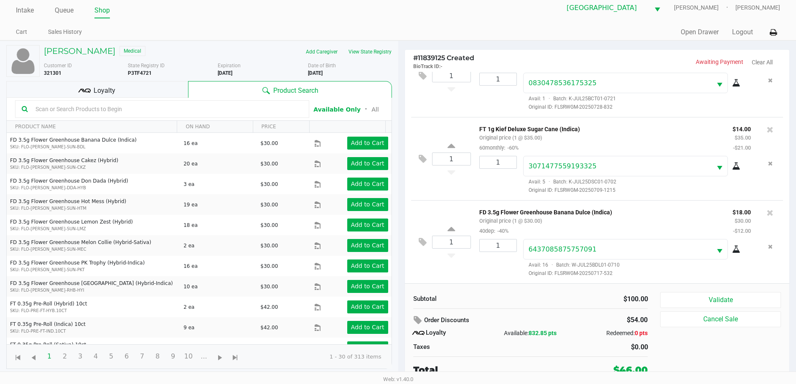
scroll to position [8, 0]
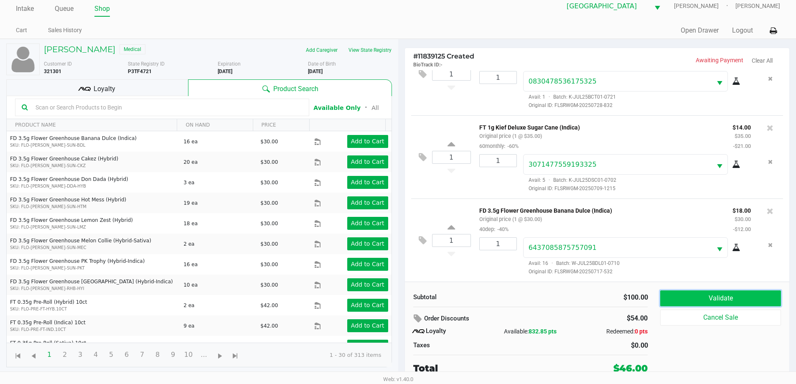
click at [689, 300] on button "Validate" at bounding box center [720, 298] width 120 height 16
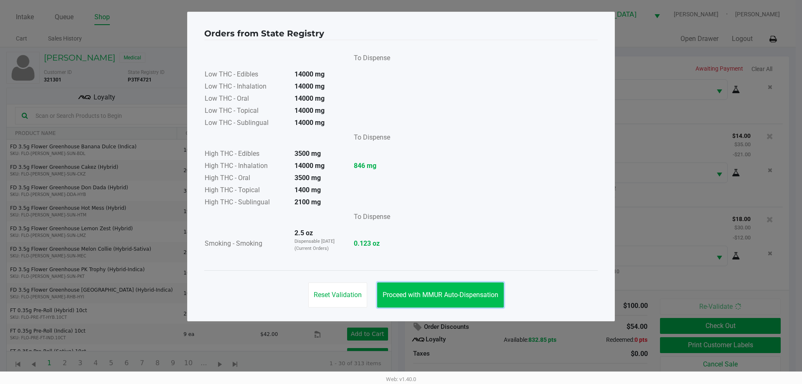
drag, startPoint x: 423, startPoint y: 289, endPoint x: 617, endPoint y: 313, distance: 195.0
click at [433, 288] on button "Proceed with MMUR Auto-Dispensation" at bounding box center [440, 294] width 127 height 25
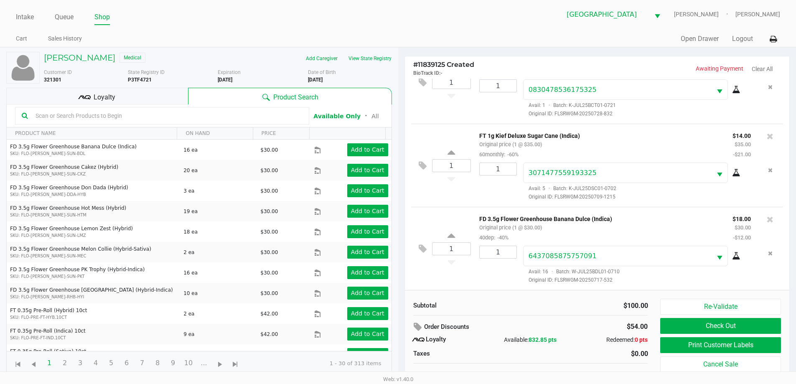
scroll to position [8, 0]
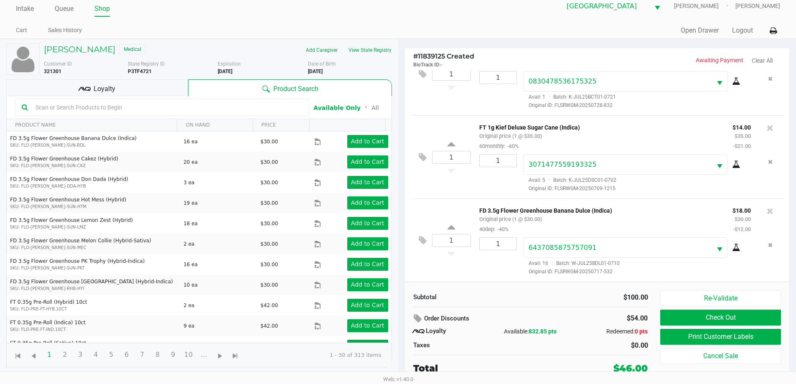
click at [164, 93] on div "Loyalty" at bounding box center [97, 87] width 182 height 17
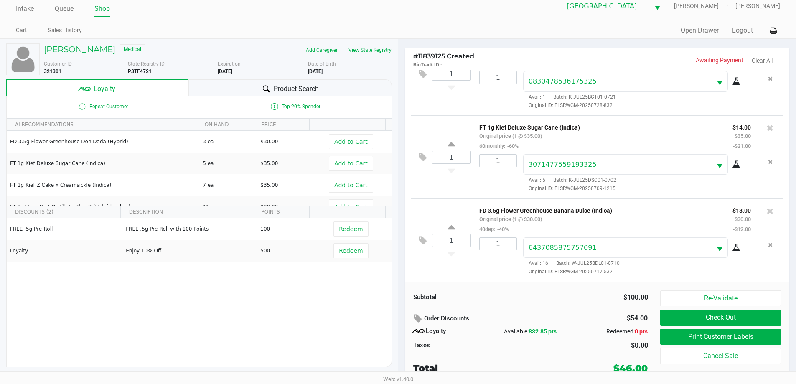
drag, startPoint x: 236, startPoint y: 90, endPoint x: 292, endPoint y: 92, distance: 56.0
click at [239, 90] on div "Product Search" at bounding box center [289, 87] width 203 height 17
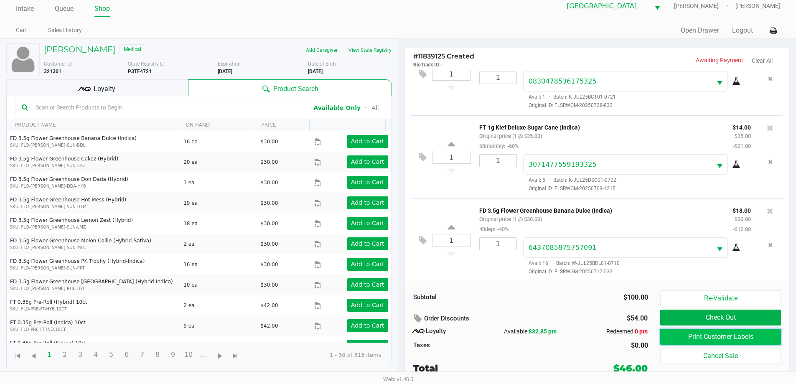
click at [710, 336] on button "Print Customer Labels" at bounding box center [720, 337] width 120 height 16
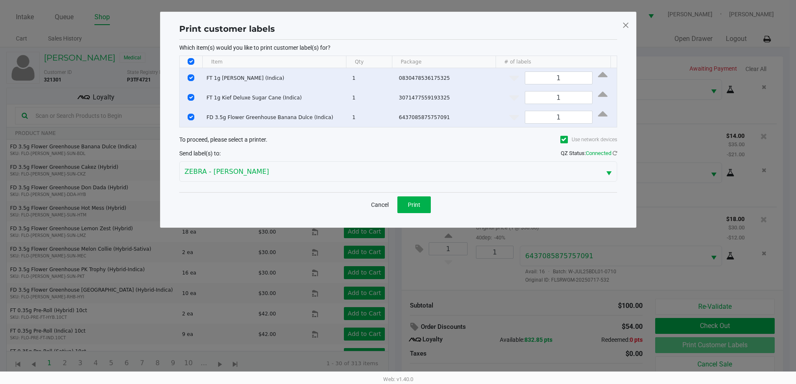
scroll to position [0, 0]
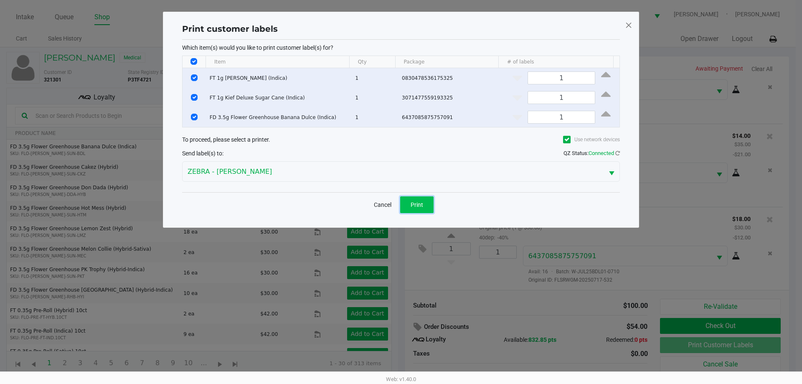
click at [410, 203] on button "Print" at bounding box center [416, 204] width 33 height 17
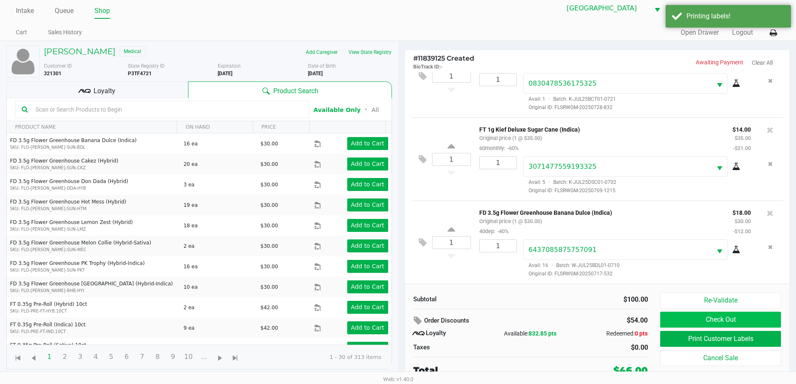
scroll to position [8, 0]
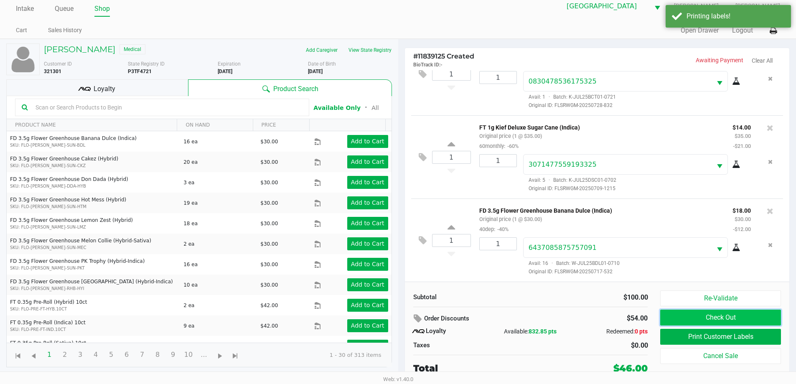
click at [705, 313] on button "Check Out" at bounding box center [720, 318] width 120 height 16
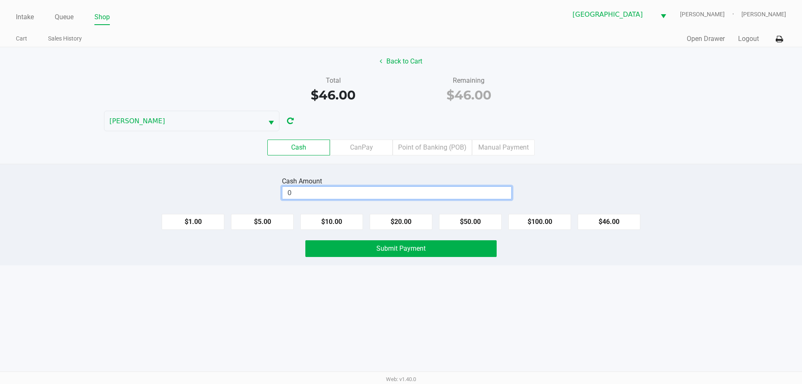
click at [442, 190] on input "0" at bounding box center [396, 193] width 229 height 12
type input "$60.00"
click at [361, 253] on button "Submit Payment" at bounding box center [400, 248] width 191 height 17
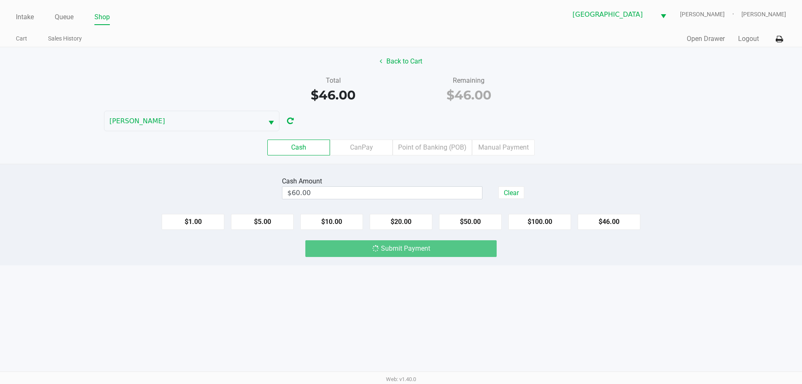
click at [397, 99] on div "Total $46.00" at bounding box center [333, 90] width 136 height 29
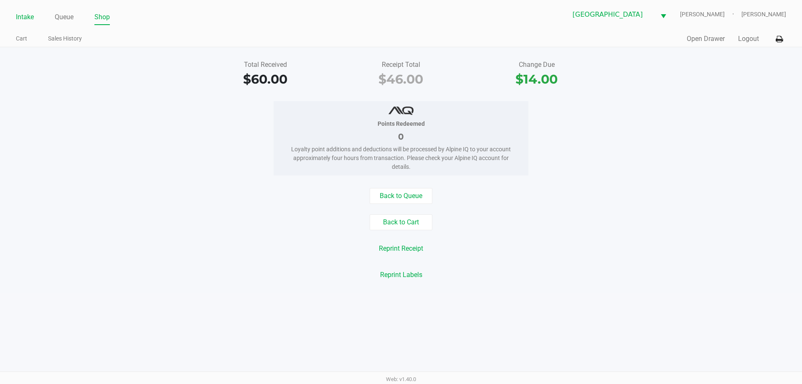
click at [27, 18] on link "Intake" at bounding box center [25, 17] width 18 height 12
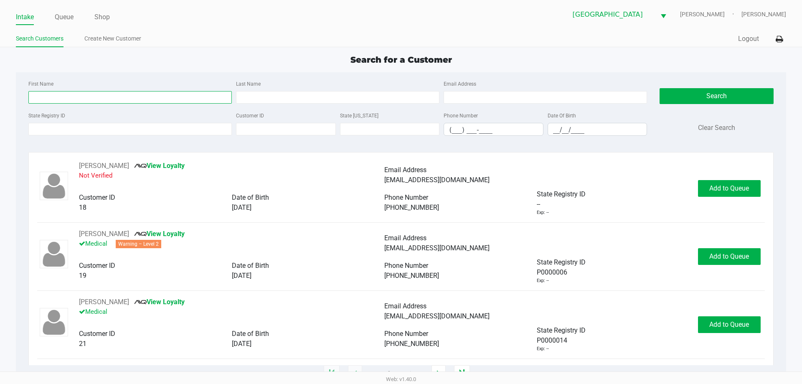
click at [72, 92] on input "First Name" at bounding box center [129, 97] width 203 height 13
type input "y"
type input "tanner"
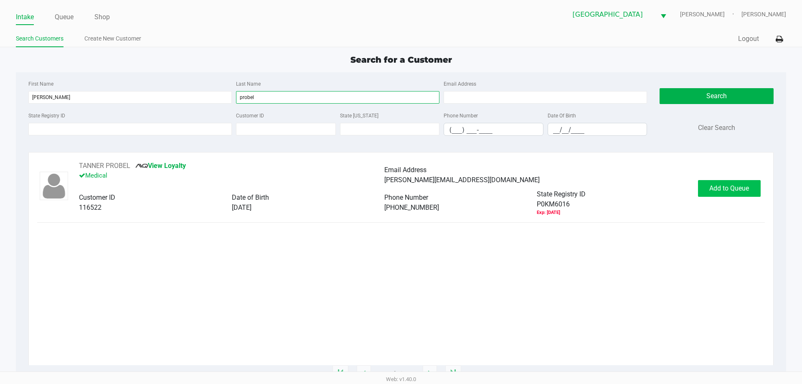
type input "probel"
click at [712, 181] on button "Add to Queue" at bounding box center [729, 188] width 63 height 17
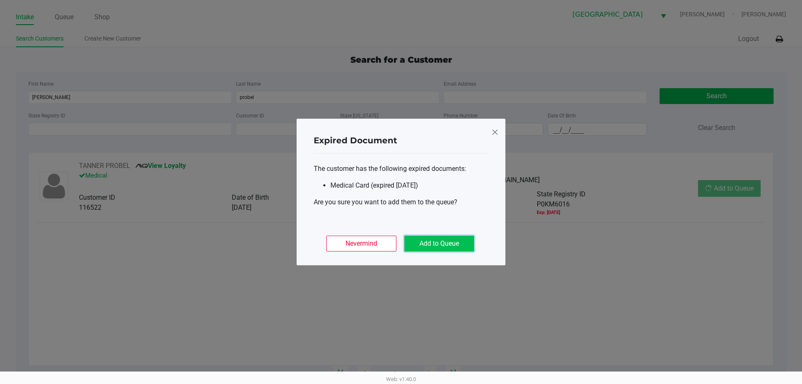
click at [435, 243] on button "Add to Queue" at bounding box center [439, 244] width 70 height 16
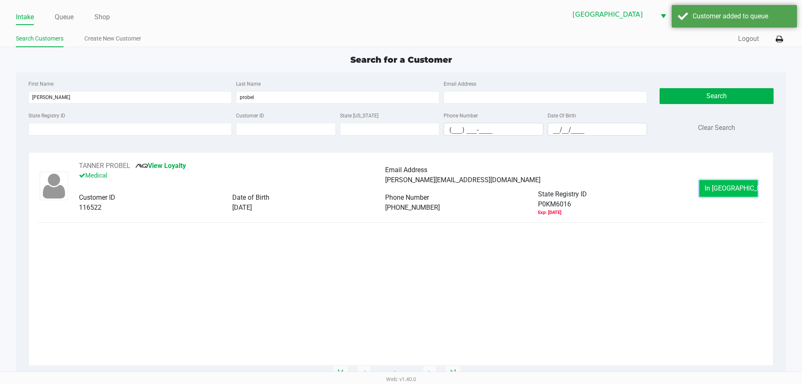
click at [718, 195] on button "In Queue" at bounding box center [728, 188] width 58 height 17
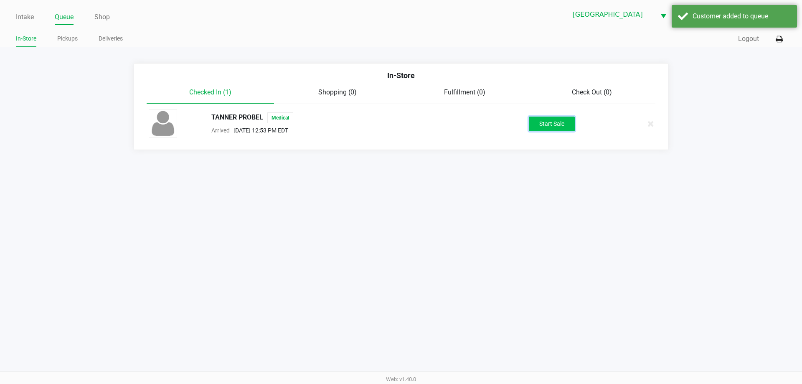
click at [540, 128] on button "Start Sale" at bounding box center [552, 124] width 46 height 15
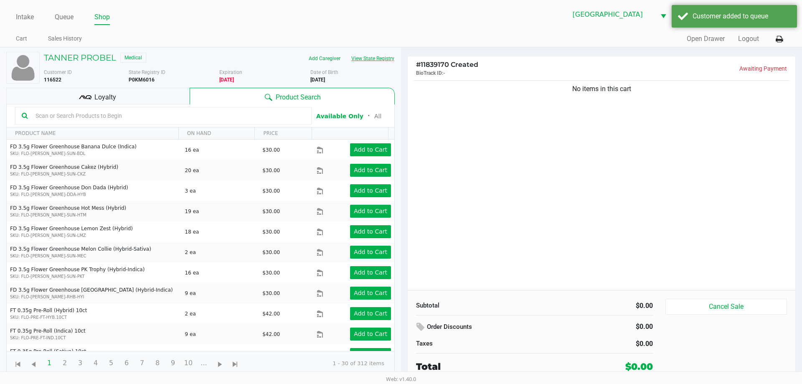
click at [382, 53] on button "View State Registry" at bounding box center [370, 58] width 49 height 13
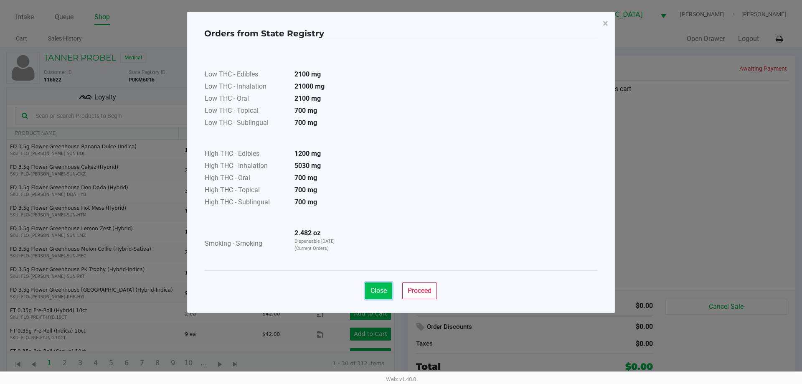
click at [384, 283] on button "Close" at bounding box center [378, 290] width 27 height 17
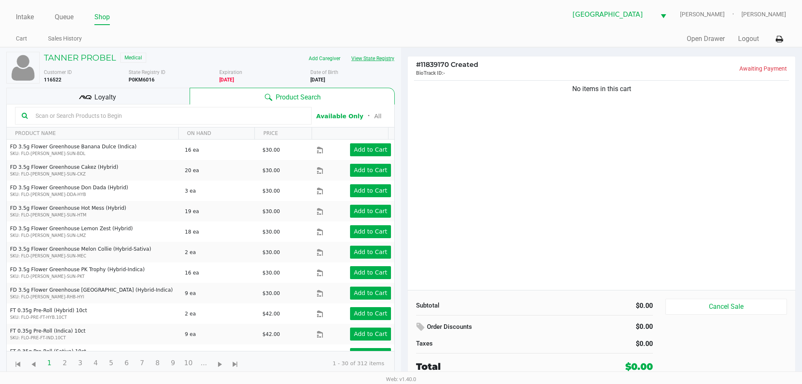
click at [371, 62] on button "View State Registry" at bounding box center [370, 58] width 49 height 13
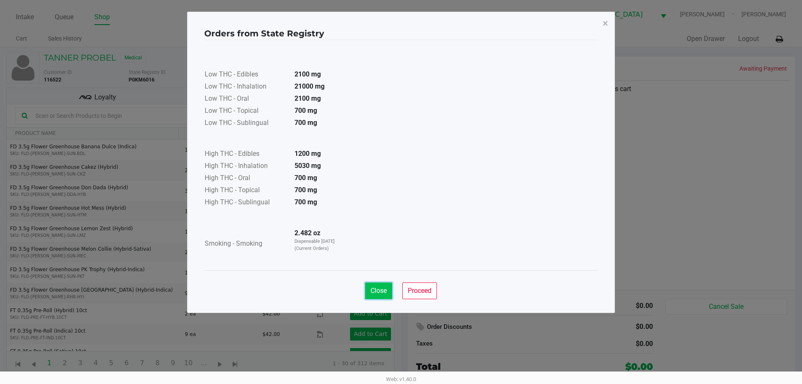
click at [374, 291] on span "Close" at bounding box center [379, 291] width 16 height 8
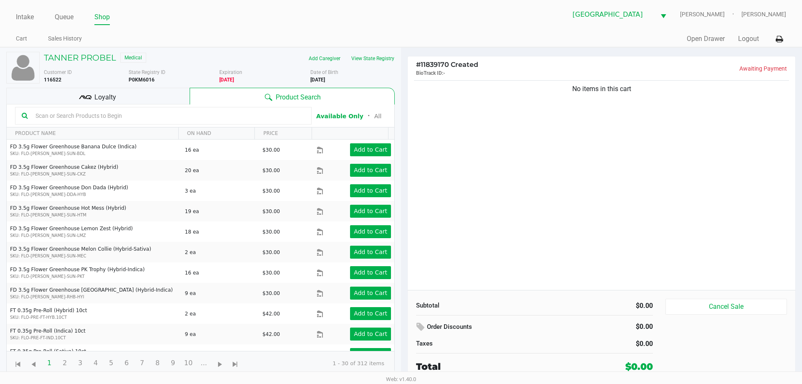
click at [521, 203] on div "No items in this cart" at bounding box center [602, 184] width 388 height 211
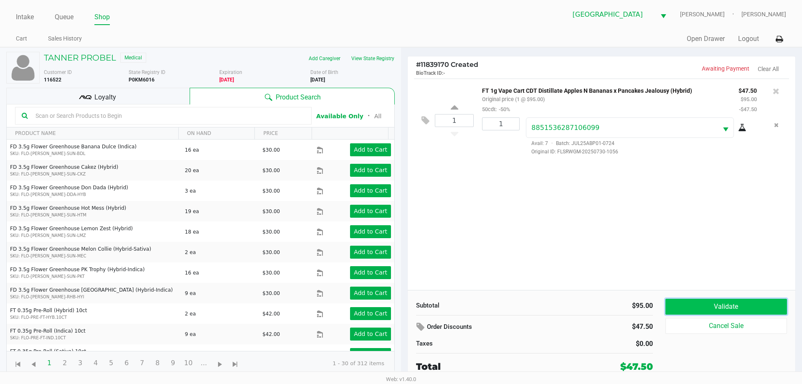
click at [717, 300] on button "Validate" at bounding box center [727, 307] width 122 height 16
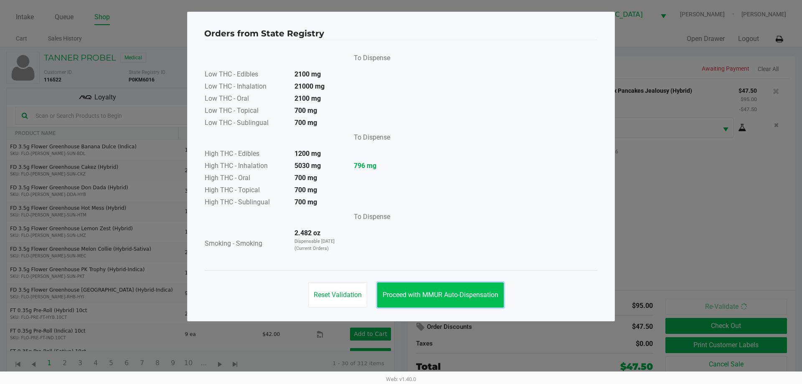
click at [469, 294] on span "Proceed with MMUR Auto-Dispensation" at bounding box center [441, 295] width 116 height 8
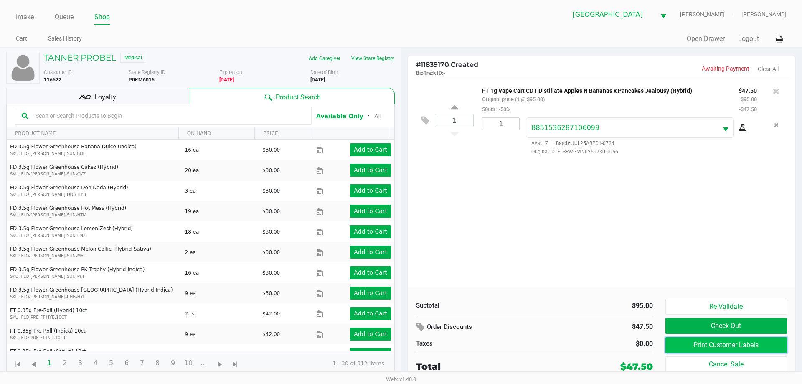
click at [689, 339] on button "Print Customer Labels" at bounding box center [727, 345] width 122 height 16
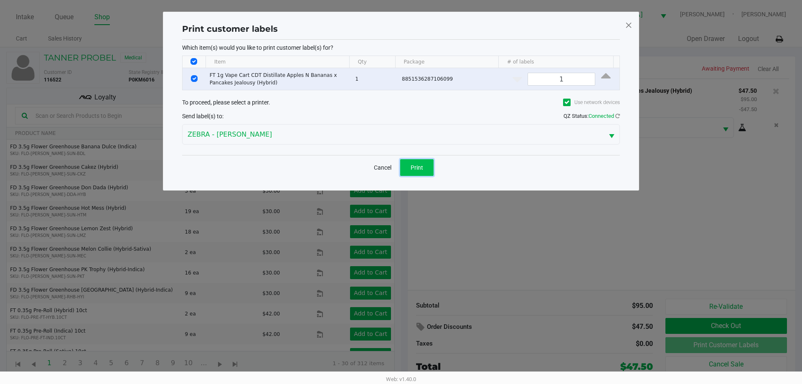
click at [425, 168] on button "Print" at bounding box center [416, 167] width 33 height 17
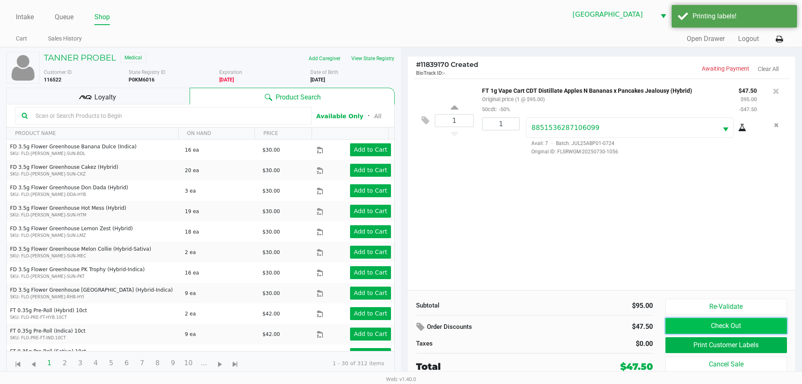
click at [699, 324] on button "Check Out" at bounding box center [727, 326] width 122 height 16
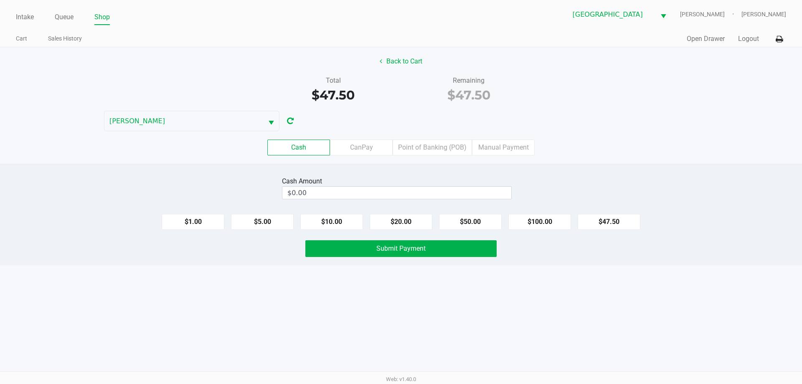
click at [596, 213] on div "$1.00 $5.00 $10.00 $20.00 $50.00 $100.00 $47.50" at bounding box center [401, 218] width 802 height 23
drag, startPoint x: 597, startPoint y: 216, endPoint x: 599, endPoint y: 221, distance: 5.3
click at [598, 218] on button "$47.50" at bounding box center [609, 222] width 63 height 16
type input "$47.50"
click at [599, 222] on button "$47.50" at bounding box center [609, 222] width 63 height 16
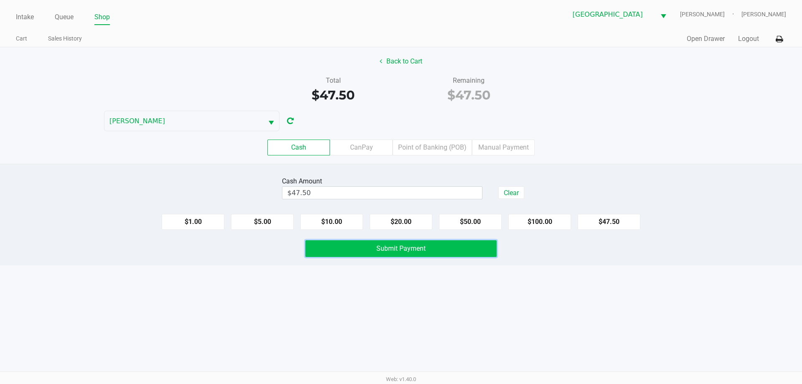
click at [456, 253] on button "Submit Payment" at bounding box center [400, 248] width 191 height 17
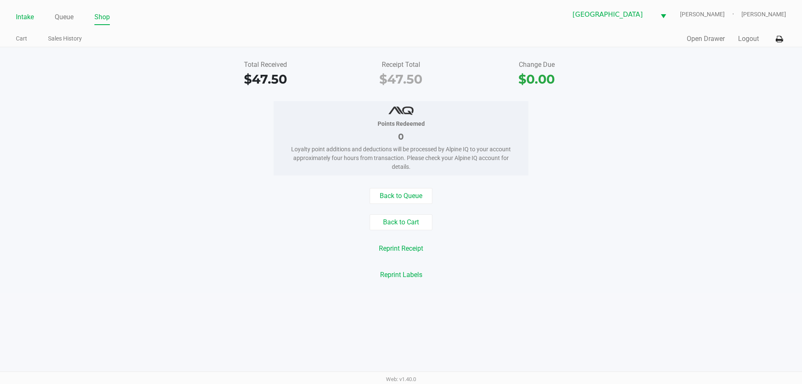
click at [26, 18] on link "Intake" at bounding box center [25, 17] width 18 height 12
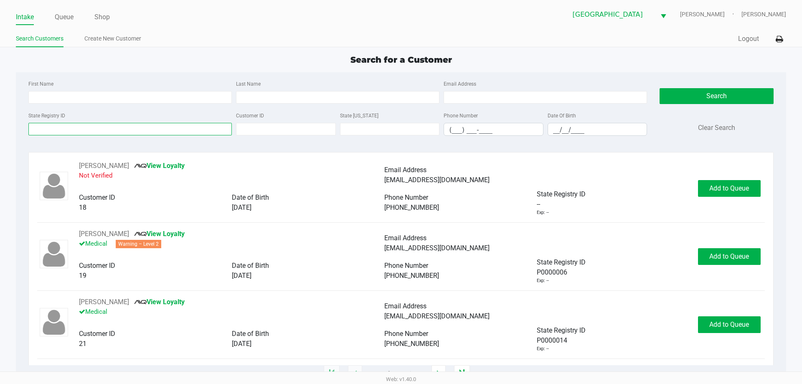
click at [74, 129] on input "State Registry ID" at bounding box center [129, 129] width 203 height 13
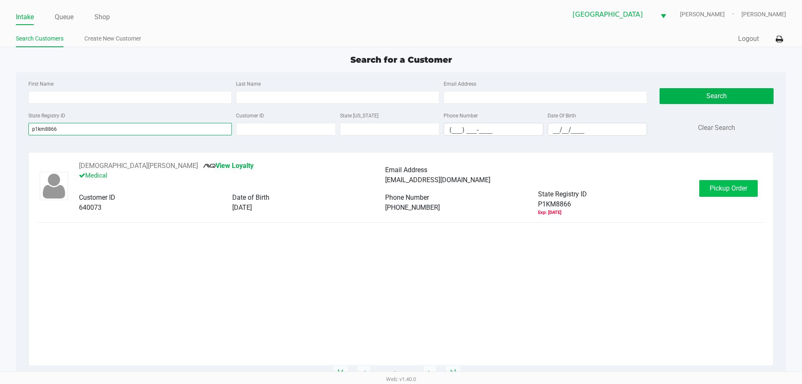
type input "p1km8866"
click at [740, 183] on button "Pickup Order" at bounding box center [728, 188] width 58 height 17
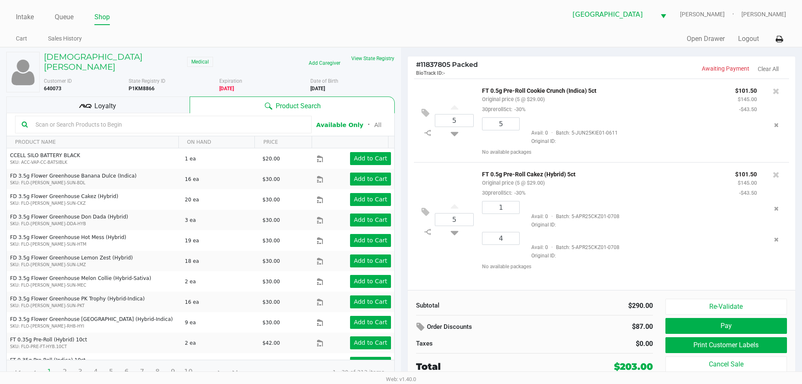
drag, startPoint x: 473, startPoint y: 91, endPoint x: 593, endPoint y: 269, distance: 215.2
click at [593, 269] on div "5 FT 0.5g Pre-Roll Cookie Crunch (Indica) 5ct Original price (5 @ $29.00) 30pre…" at bounding box center [602, 184] width 388 height 211
click at [593, 269] on div "No available packages" at bounding box center [632, 267] width 301 height 8
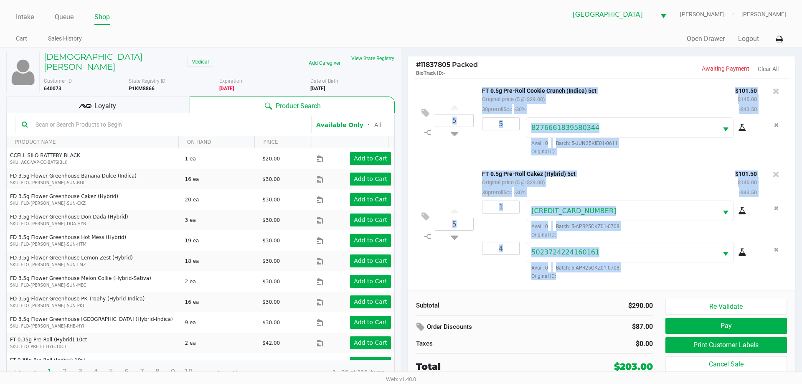
drag, startPoint x: 586, startPoint y: 272, endPoint x: 427, endPoint y: 88, distance: 243.3
click at [427, 88] on div "5 FT 0.5g Pre-Roll Cookie Crunch (Indica) 5ct Original price (5 @ $29.00) 30pre…" at bounding box center [602, 184] width 388 height 211
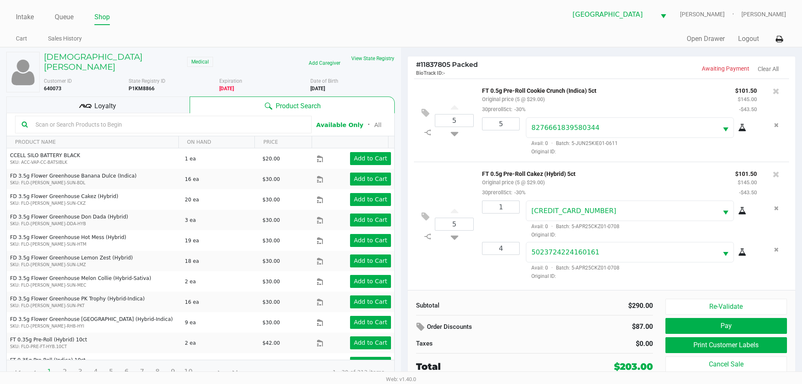
click at [427, 87] on div "5 FT 0.5g Pre-Roll Cookie Crunch (Indica) 5ct Original price (5 @ $29.00) 30pre…" at bounding box center [601, 120] width 375 height 83
drag, startPoint x: 419, startPoint y: 82, endPoint x: 572, endPoint y: 277, distance: 248.5
click at [572, 277] on div "5 FT 0.5g Pre-Roll Cookie Crunch (Indica) 5ct Original price (5 @ $29.00) 30pre…" at bounding box center [602, 184] width 388 height 211
click at [572, 277] on span "Original ID:" at bounding box center [641, 276] width 231 height 8
drag, startPoint x: 572, startPoint y: 277, endPoint x: 423, endPoint y: 91, distance: 239.0
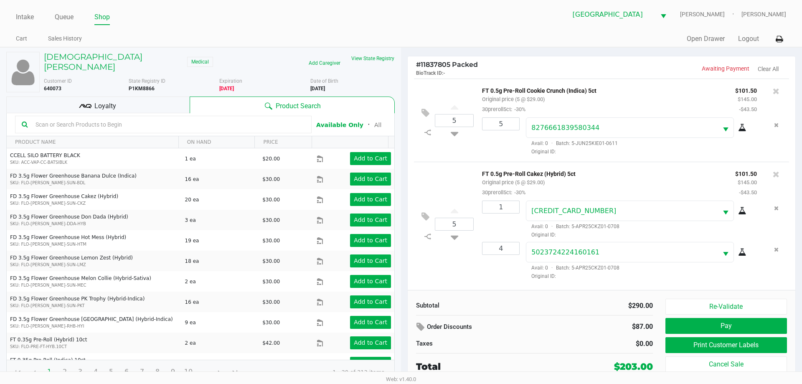
click at [423, 91] on div "5 FT 0.5g Pre-Roll Cookie Crunch (Indica) 5ct Original price (5 @ $29.00) 30pre…" at bounding box center [602, 184] width 388 height 211
click at [456, 91] on div "5 FT 0.5g Pre-Roll Cookie Crunch (Indica) 5ct Original price (5 @ $29.00) 30pre…" at bounding box center [601, 120] width 375 height 83
click at [162, 97] on div "Loyalty" at bounding box center [97, 105] width 183 height 17
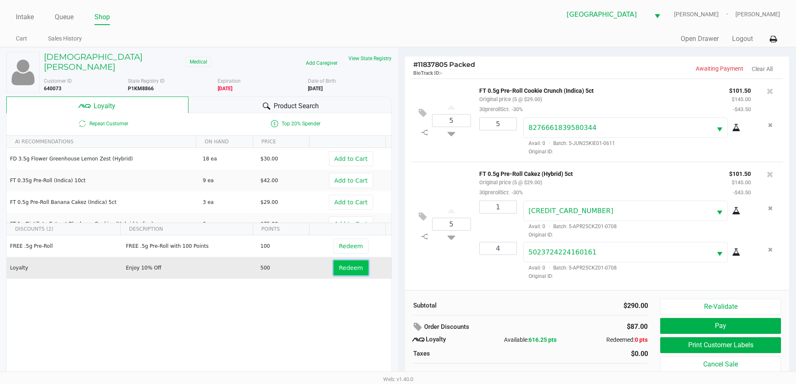
click at [353, 264] on span "Redeem" at bounding box center [351, 267] width 24 height 7
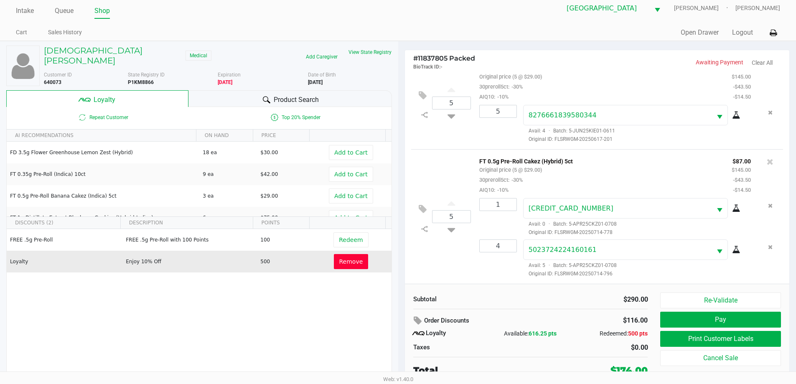
scroll to position [8, 0]
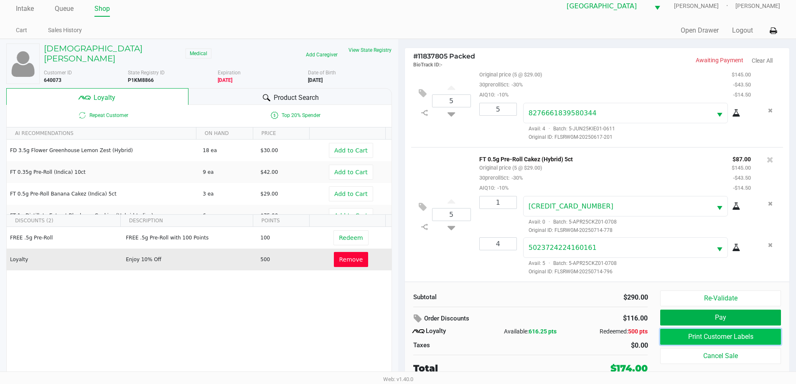
click at [691, 333] on button "Print Customer Labels" at bounding box center [720, 337] width 120 height 16
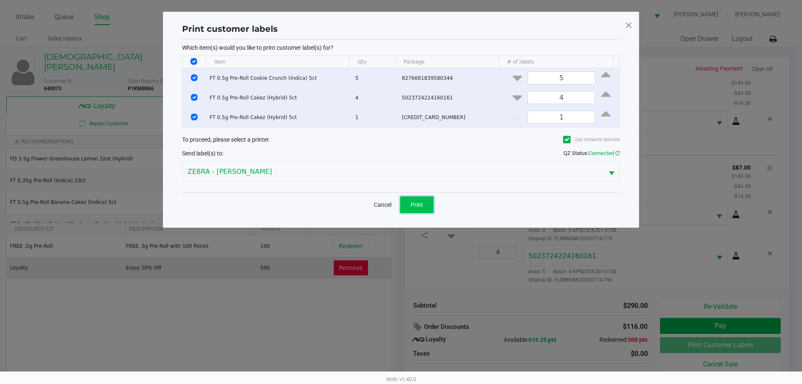
click at [428, 209] on button "Print" at bounding box center [416, 204] width 33 height 17
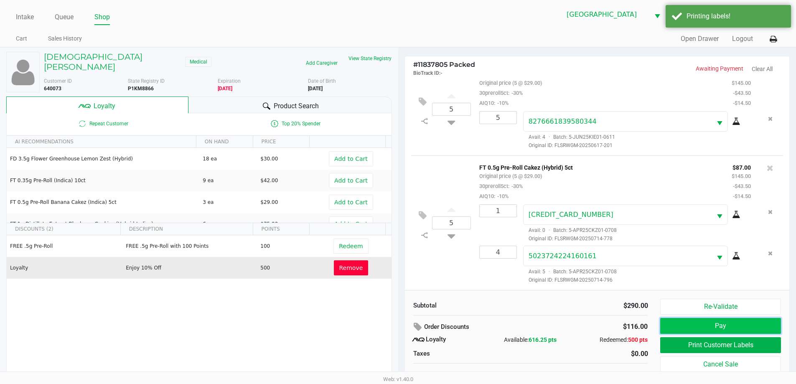
click at [732, 323] on button "Pay" at bounding box center [720, 326] width 120 height 16
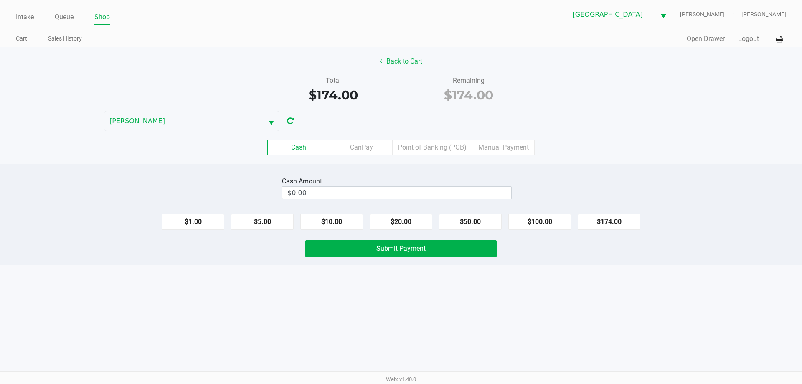
click at [371, 183] on div "Cash Amount" at bounding box center [397, 181] width 230 height 10
click at [371, 189] on input "0" at bounding box center [396, 193] width 229 height 12
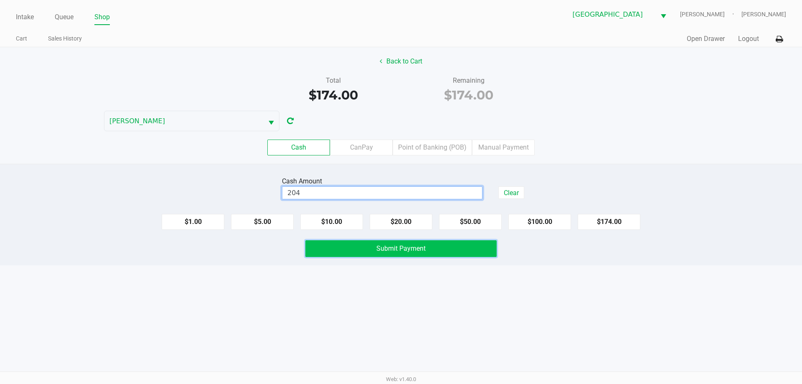
type input "$204.00"
click at [419, 255] on button "Submit Payment" at bounding box center [400, 248] width 191 height 17
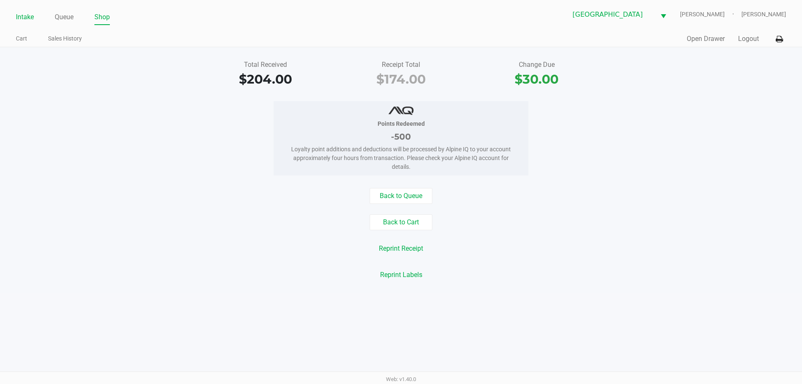
click at [17, 16] on link "Intake" at bounding box center [25, 17] width 18 height 12
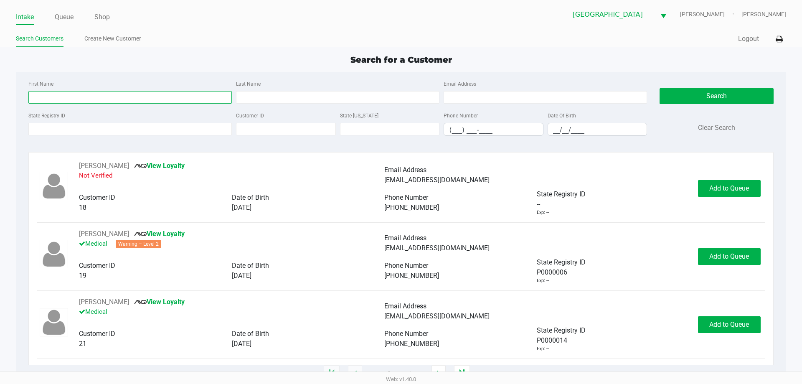
click at [68, 92] on input "First Name" at bounding box center [129, 97] width 203 height 13
click at [68, 94] on input "First Name" at bounding box center [129, 97] width 203 height 13
type input "douglas"
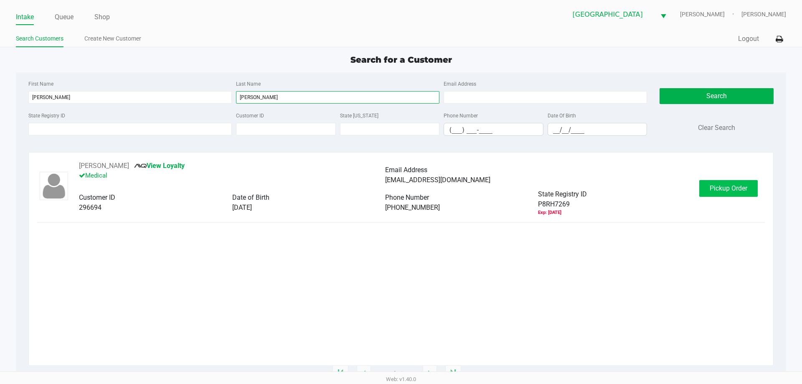
type input "thompson"
click at [736, 190] on span "Pickup Order" at bounding box center [729, 188] width 38 height 8
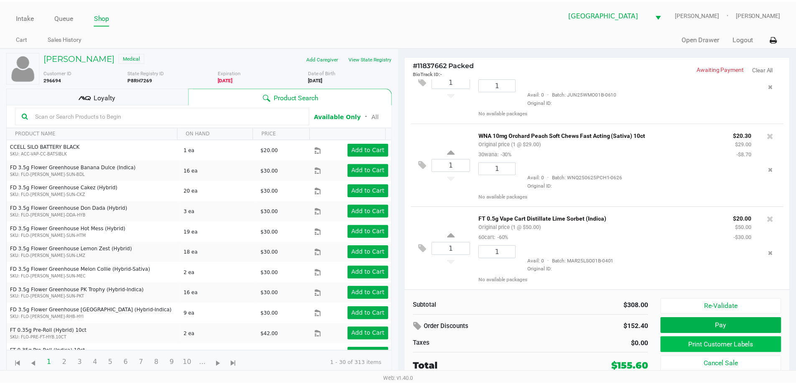
scroll to position [374, 0]
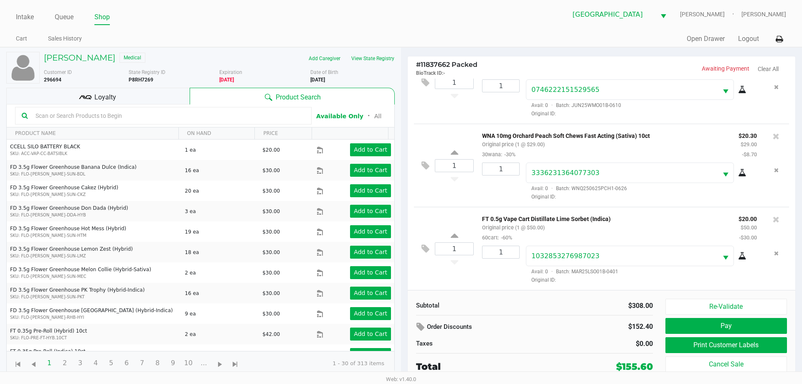
click at [139, 95] on div "Loyalty" at bounding box center [97, 96] width 183 height 17
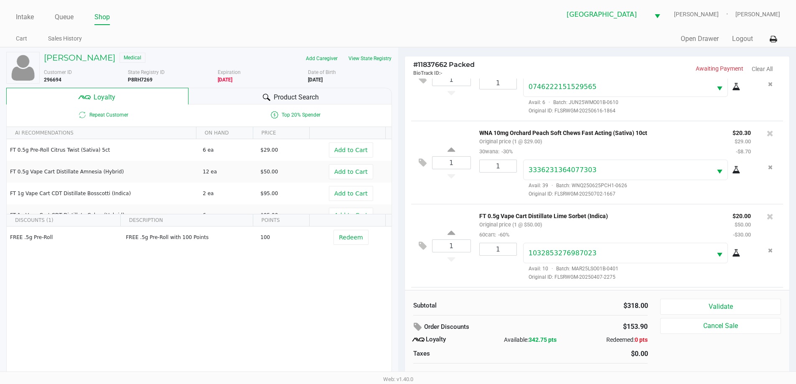
scroll to position [457, 0]
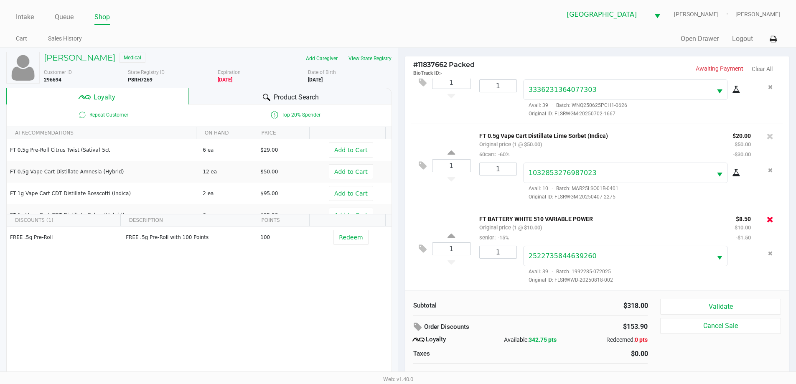
click at [767, 220] on icon at bounding box center [770, 219] width 7 height 8
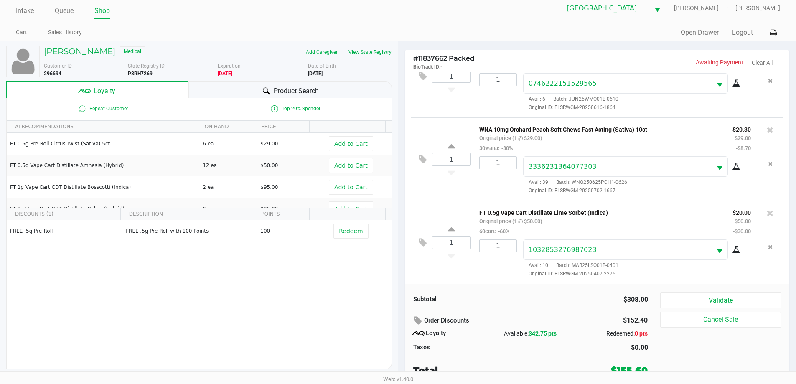
scroll to position [8, 0]
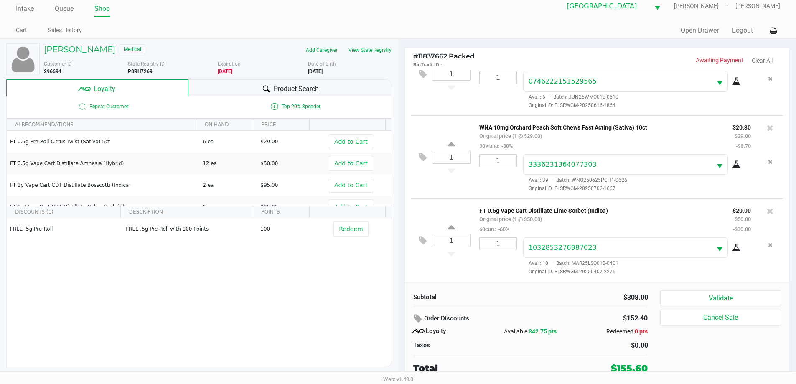
click at [254, 85] on div "Product Search" at bounding box center [289, 87] width 203 height 17
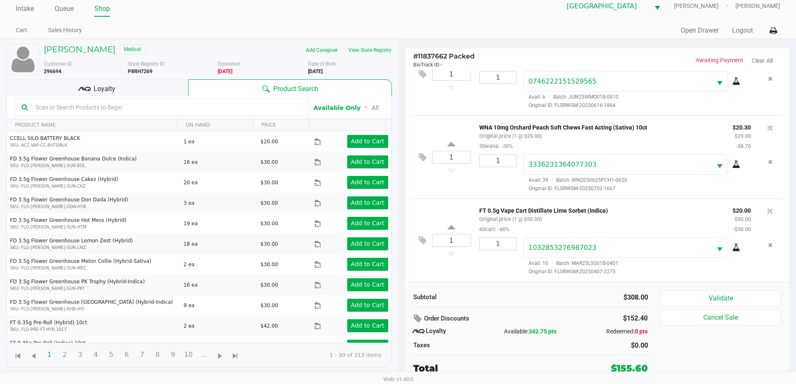
click at [221, 107] on input "text" at bounding box center [167, 107] width 270 height 13
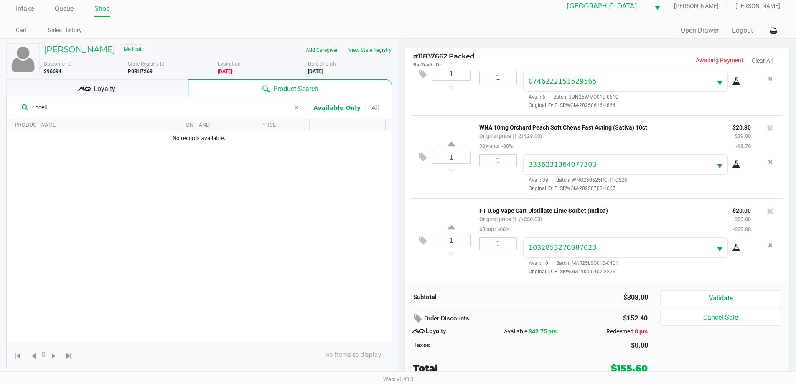
type input "ccell"
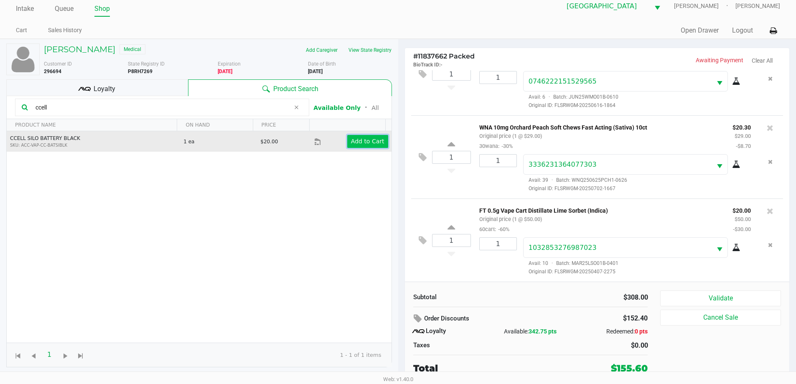
click at [360, 138] on app-button-loader "Add to Cart" at bounding box center [367, 141] width 33 height 7
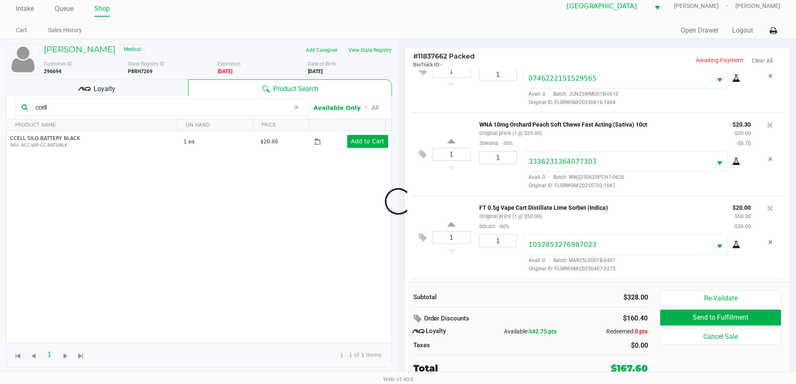
scroll to position [426, 0]
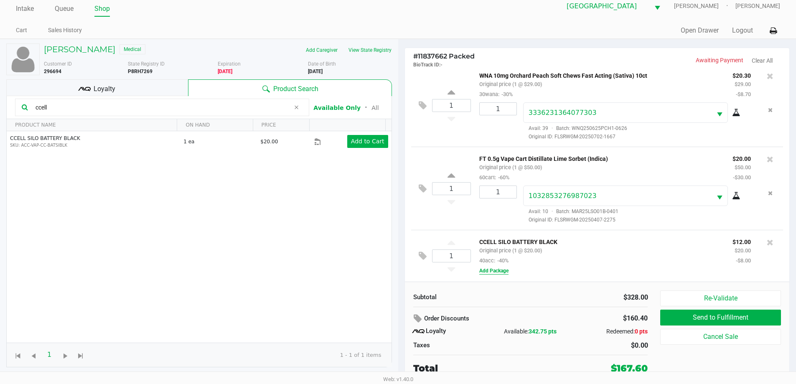
click at [497, 268] on button "Add Package" at bounding box center [493, 271] width 29 height 8
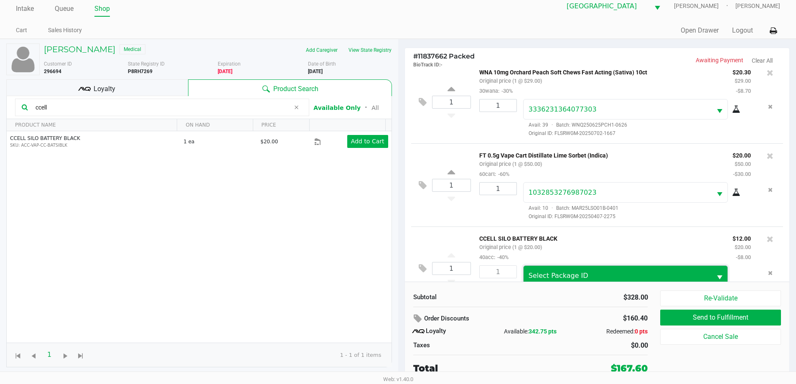
click at [542, 275] on span "Select Package ID" at bounding box center [559, 276] width 60 height 8
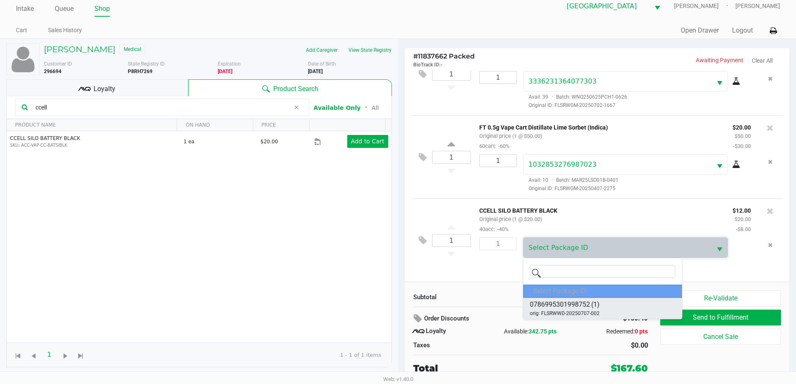
click at [599, 303] on span "(1)" at bounding box center [595, 305] width 8 height 10
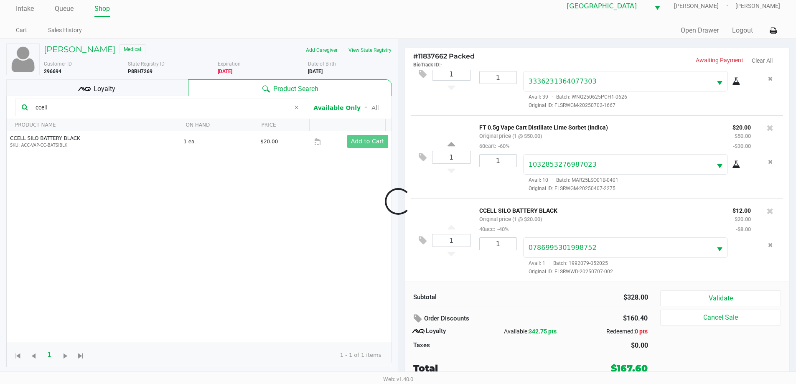
scroll to position [457, 0]
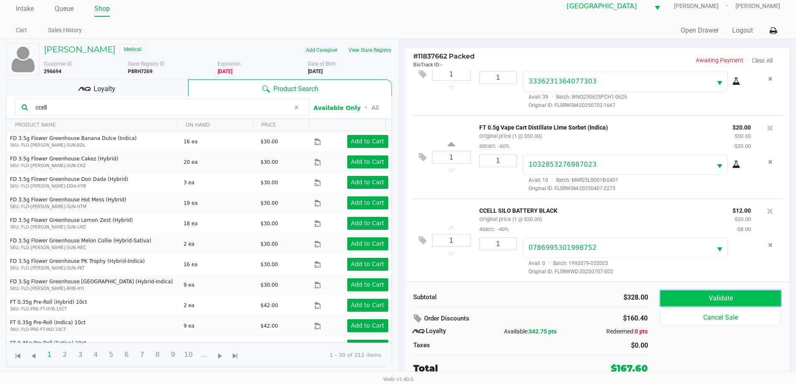
click at [690, 294] on button "Validate" at bounding box center [720, 298] width 120 height 16
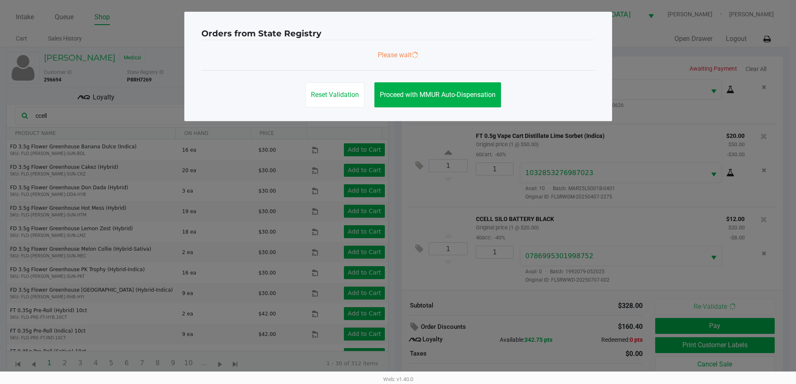
scroll to position [0, 0]
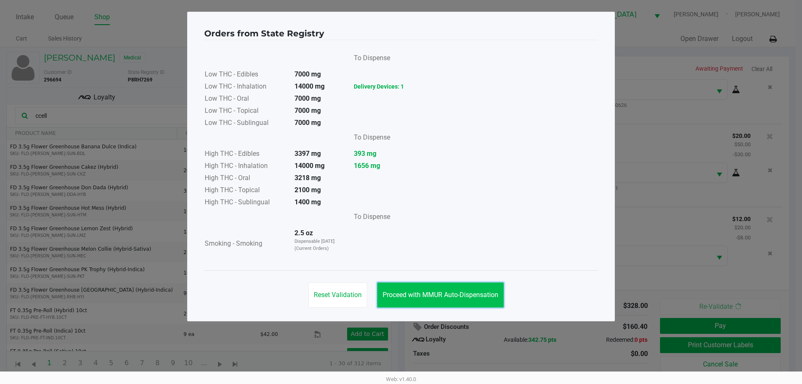
click at [482, 290] on button "Proceed with MMUR Auto-Dispensation" at bounding box center [440, 294] width 127 height 25
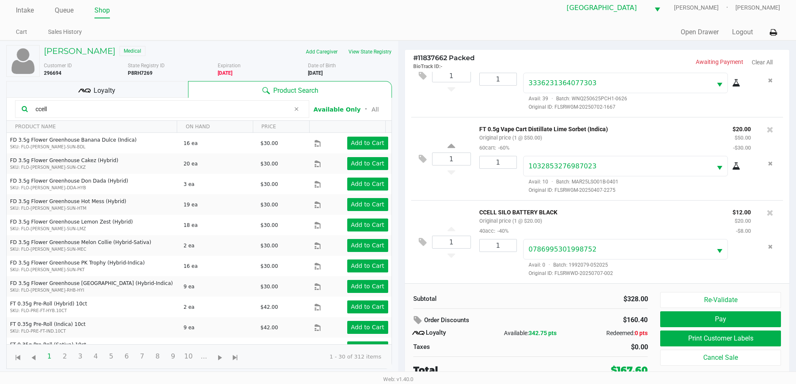
scroll to position [8, 0]
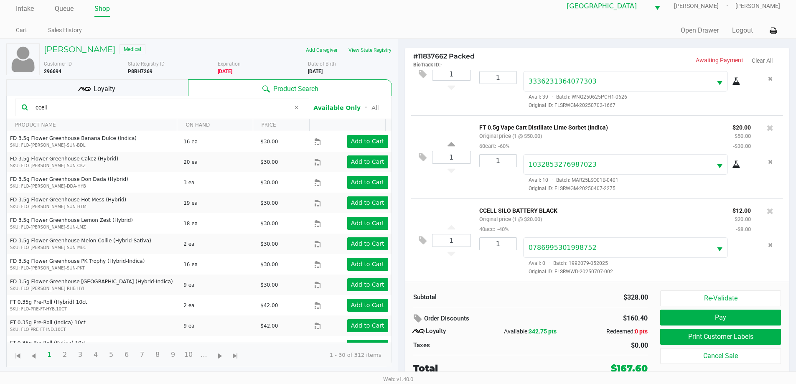
click at [156, 94] on div "Loyalty" at bounding box center [97, 87] width 182 height 17
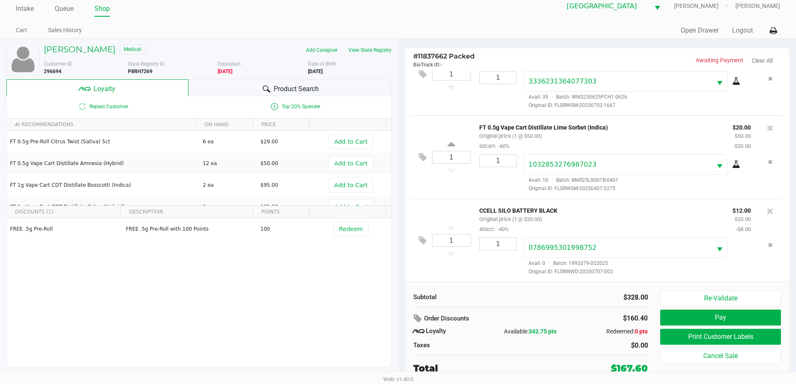
click at [257, 91] on div "Product Search" at bounding box center [289, 87] width 203 height 17
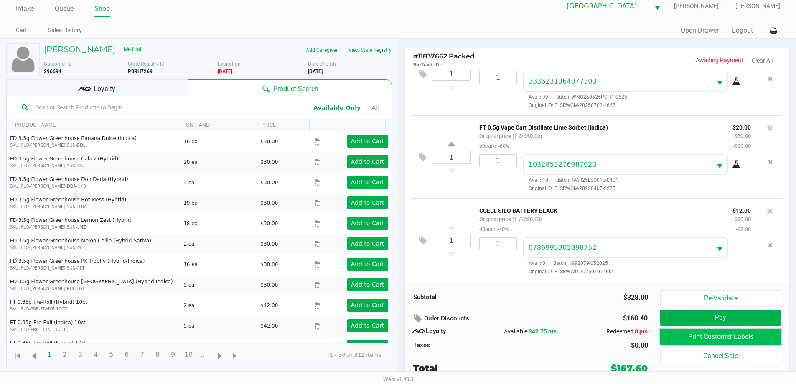
click at [686, 336] on button "Print Customer Labels" at bounding box center [720, 337] width 120 height 16
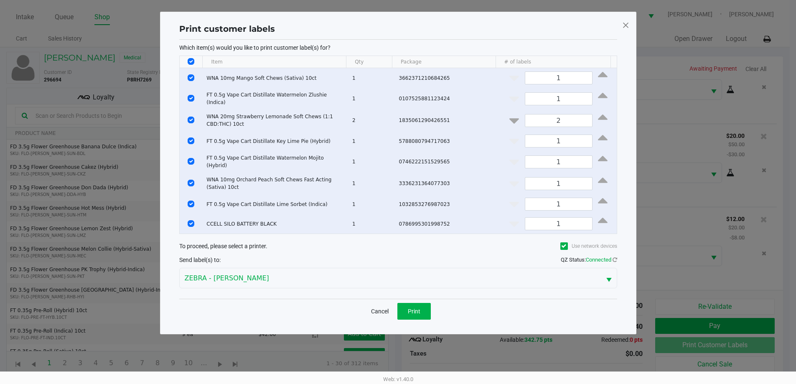
scroll to position [0, 0]
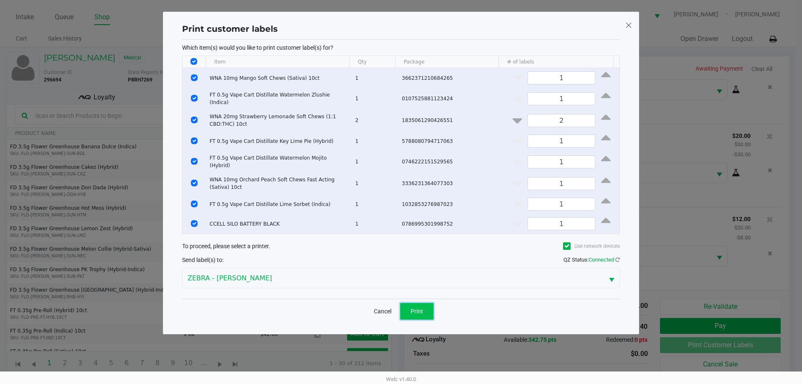
click at [417, 313] on button "Print" at bounding box center [416, 311] width 33 height 17
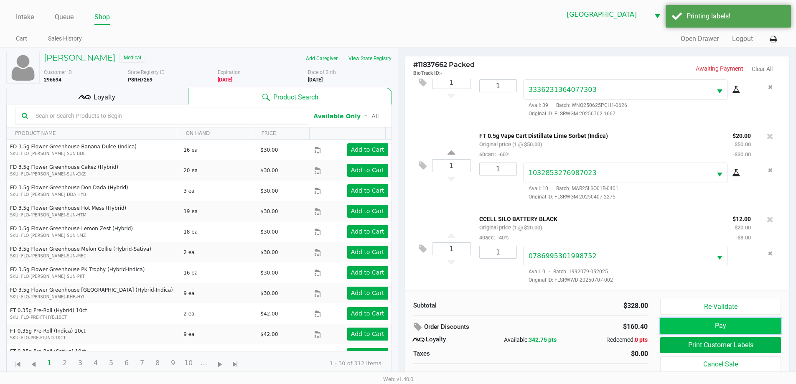
click at [718, 323] on button "Pay" at bounding box center [720, 326] width 120 height 16
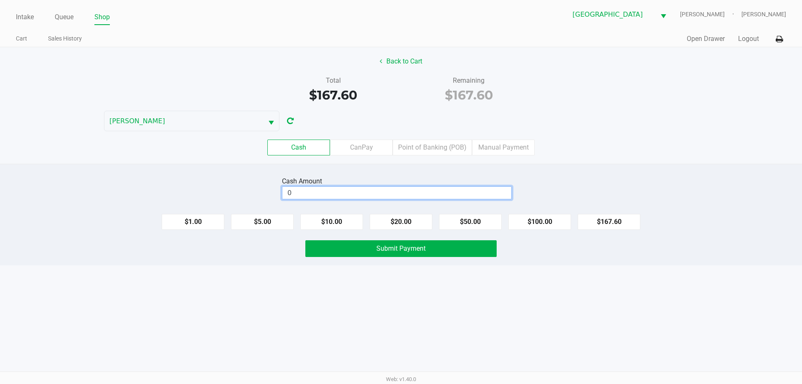
click at [432, 190] on input "0" at bounding box center [396, 193] width 229 height 12
type input "$170.00"
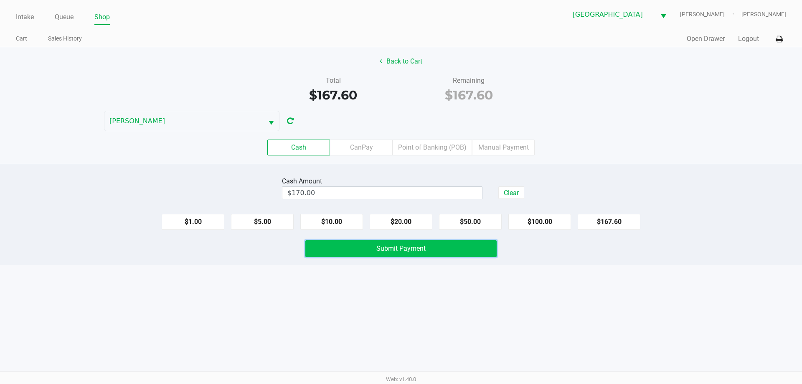
click at [412, 242] on button "Submit Payment" at bounding box center [400, 248] width 191 height 17
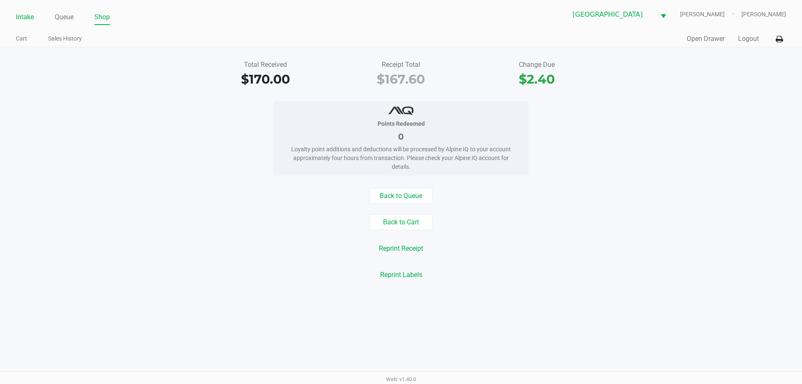
click at [20, 15] on link "Intake" at bounding box center [25, 17] width 18 height 12
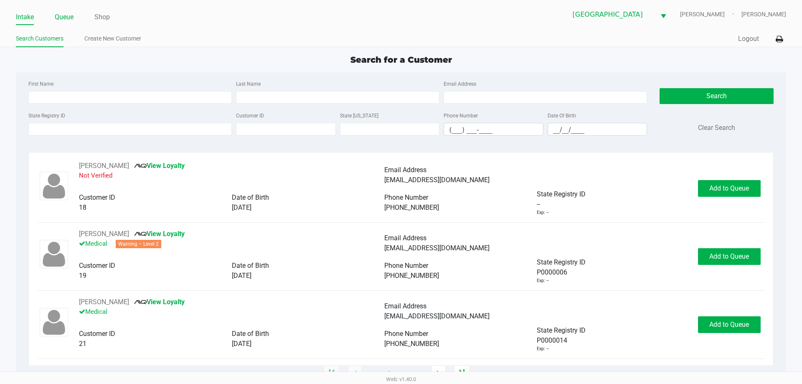
click at [63, 19] on link "Queue" at bounding box center [64, 17] width 19 height 12
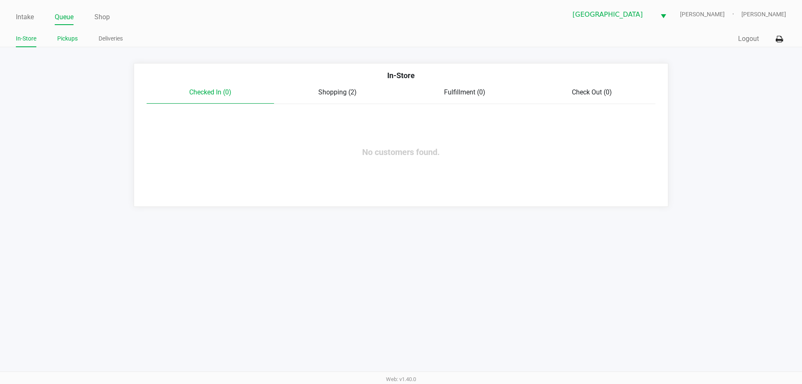
click at [69, 38] on link "Pickups" at bounding box center [67, 38] width 20 height 10
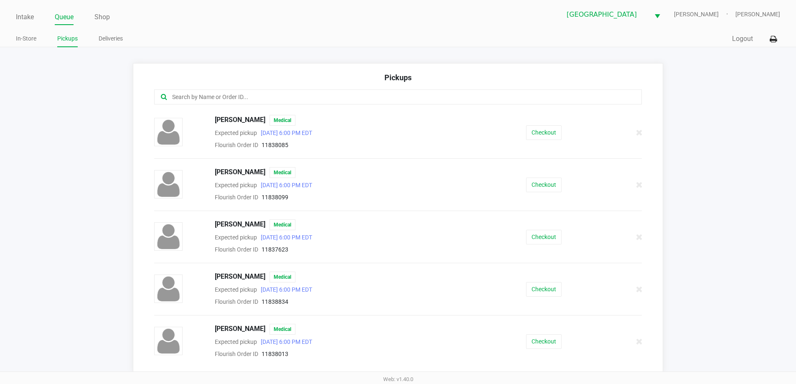
click at [69, 22] on link "Queue" at bounding box center [64, 17] width 19 height 12
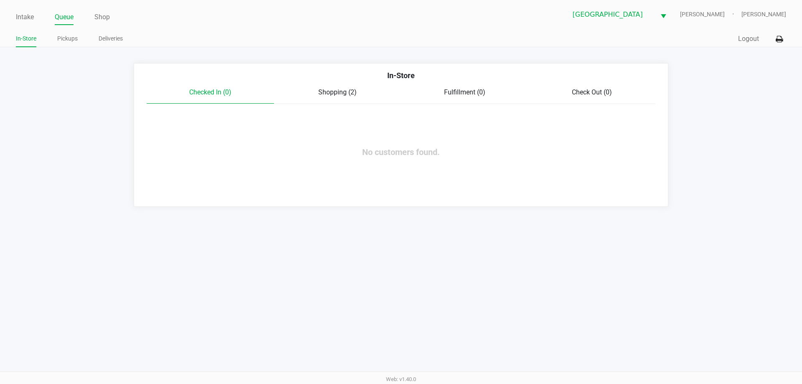
click at [330, 93] on span "Shopping (2)" at bounding box center [337, 92] width 38 height 8
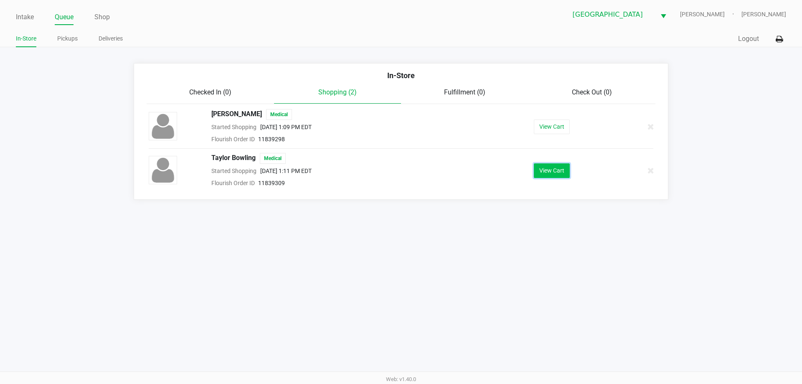
click at [553, 170] on button "View Cart" at bounding box center [552, 170] width 36 height 15
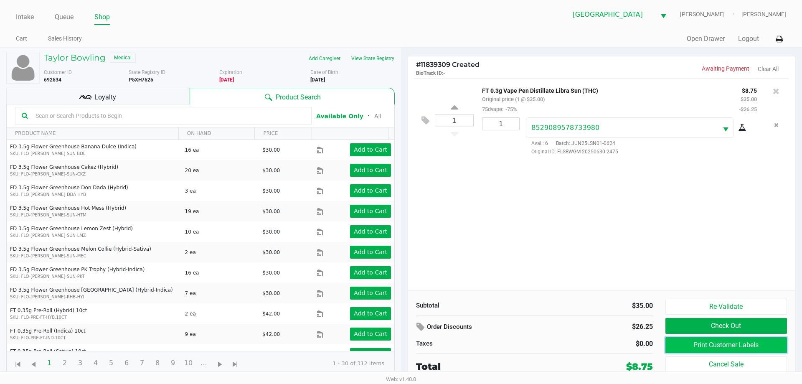
click at [685, 348] on button "Print Customer Labels" at bounding box center [727, 345] width 122 height 16
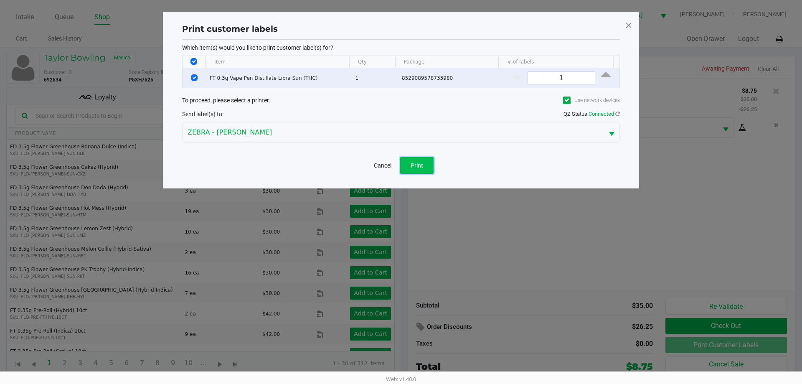
click at [418, 165] on span "Print" at bounding box center [417, 165] width 13 height 7
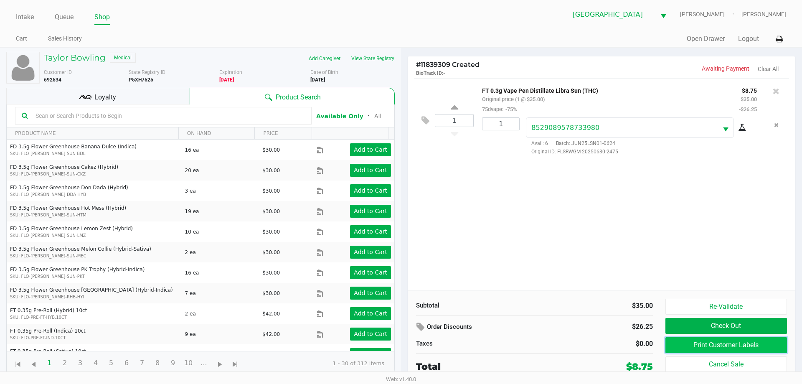
click at [692, 338] on button "Print Customer Labels" at bounding box center [727, 345] width 122 height 16
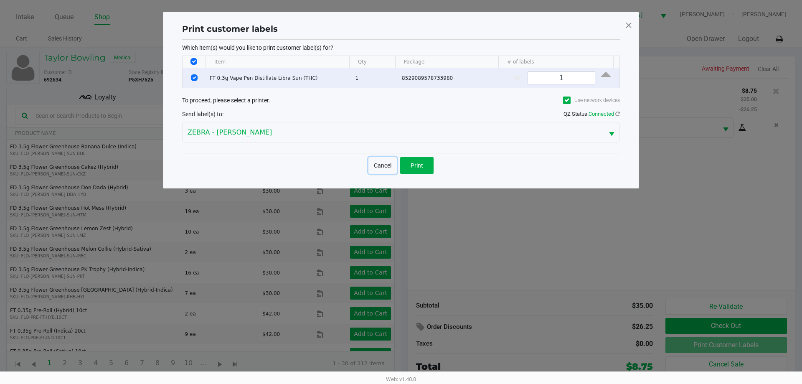
click at [393, 168] on button "Cancel" at bounding box center [383, 165] width 28 height 17
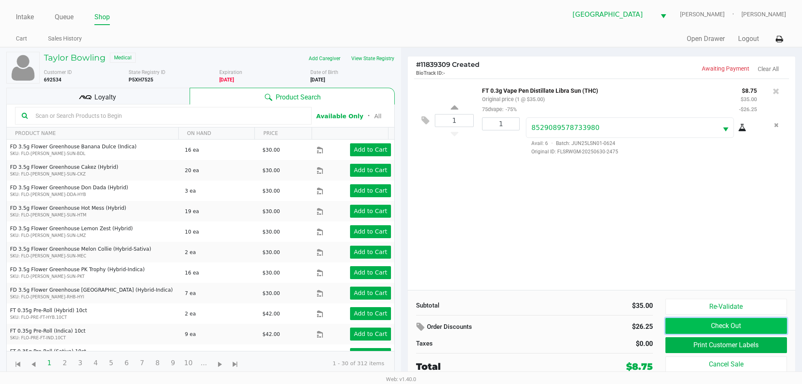
click at [685, 320] on button "Check Out" at bounding box center [727, 326] width 122 height 16
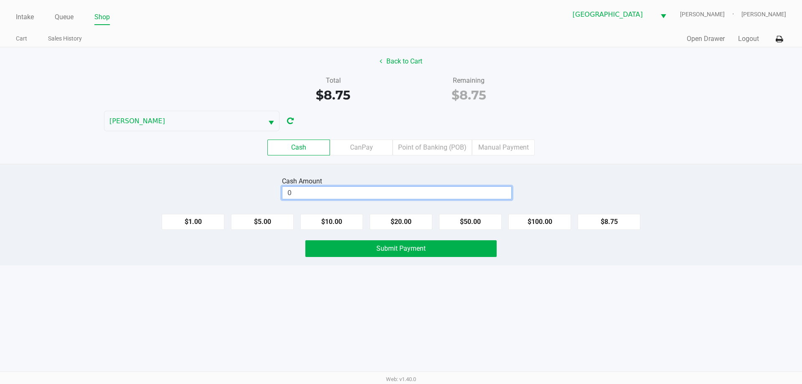
click at [489, 195] on input "0" at bounding box center [396, 193] width 229 height 12
type input "$10.75"
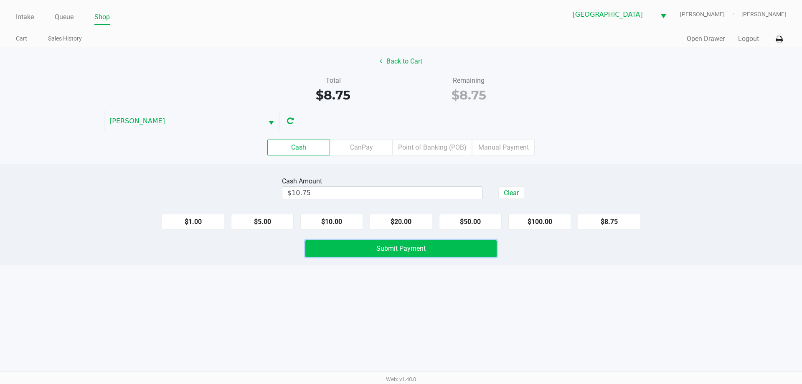
click at [364, 244] on button "Submit Payment" at bounding box center [400, 248] width 191 height 17
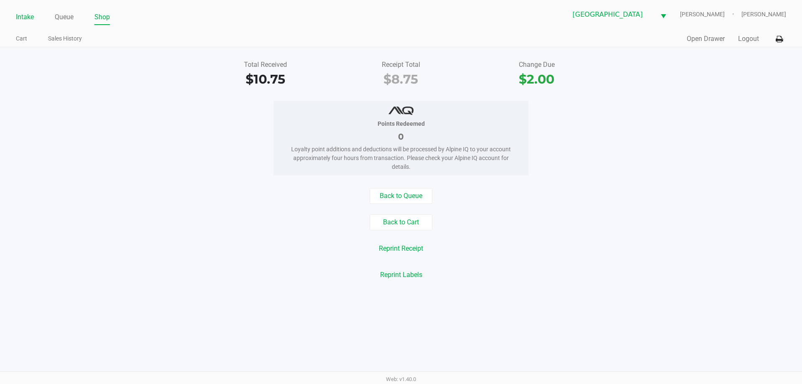
click at [30, 13] on link "Intake" at bounding box center [25, 17] width 18 height 12
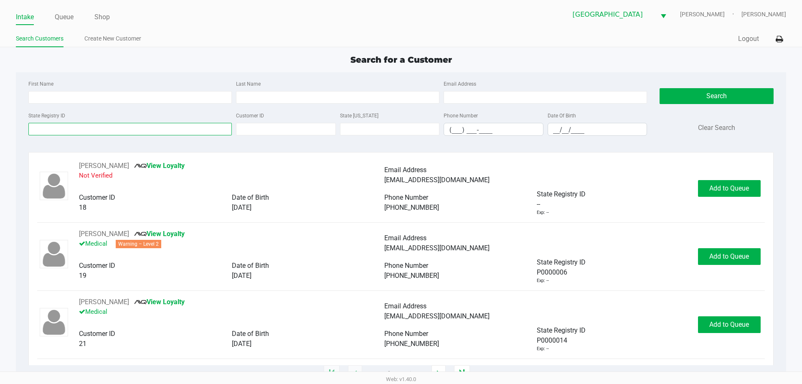
click at [72, 131] on input "State Registry ID" at bounding box center [129, 129] width 203 height 13
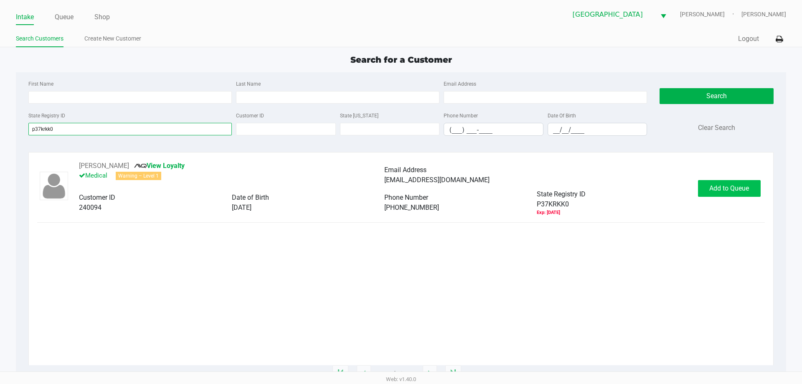
type input "p37krkk0"
click at [709, 189] on span "Add to Queue" at bounding box center [729, 188] width 40 height 8
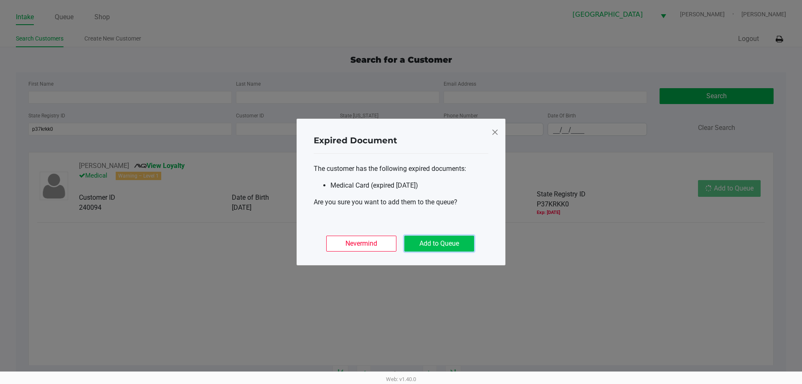
click at [447, 250] on button "Add to Queue" at bounding box center [439, 244] width 70 height 16
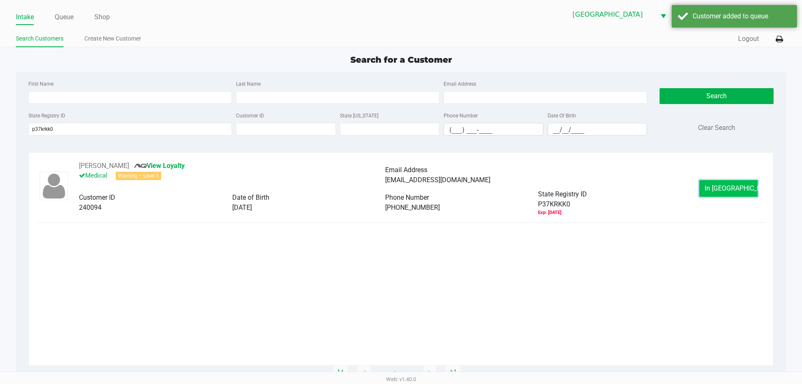
click at [709, 188] on button "In Queue" at bounding box center [728, 188] width 58 height 17
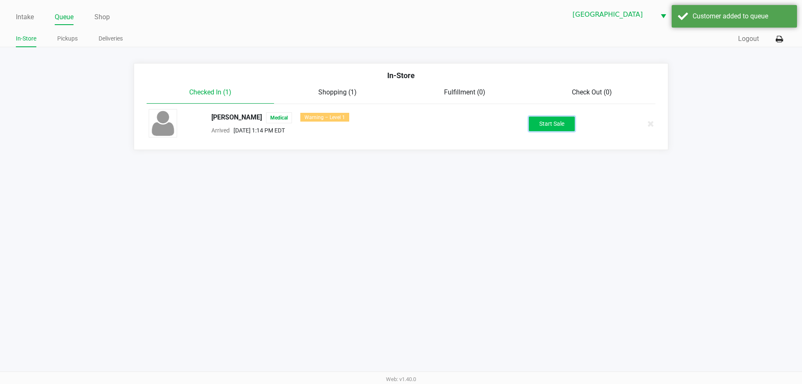
click at [549, 127] on button "Start Sale" at bounding box center [552, 124] width 46 height 15
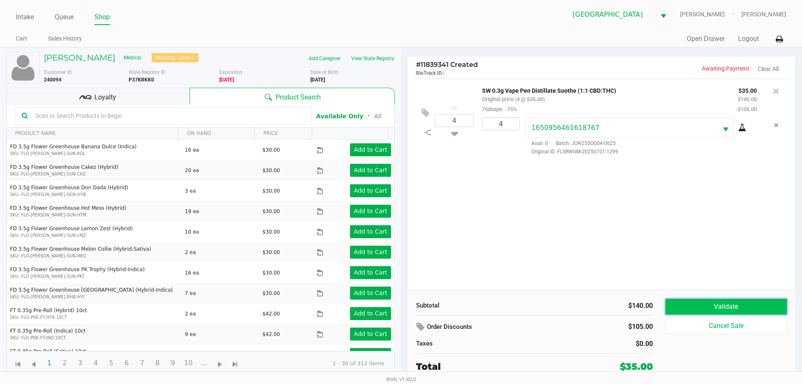
click at [697, 310] on button "Validate" at bounding box center [727, 307] width 122 height 16
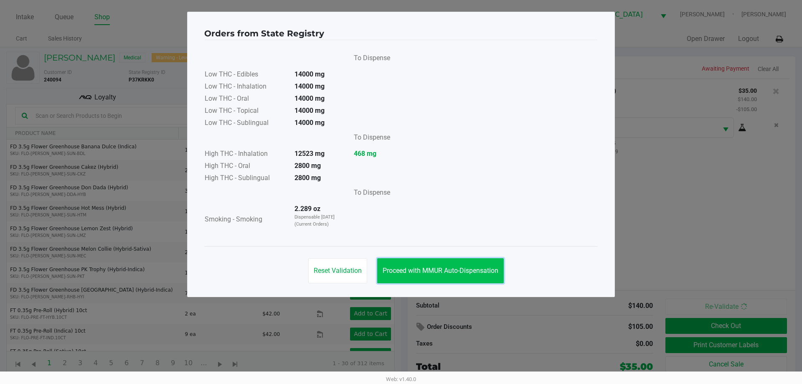
click at [477, 281] on button "Proceed with MMUR Auto-Dispensation" at bounding box center [440, 270] width 127 height 25
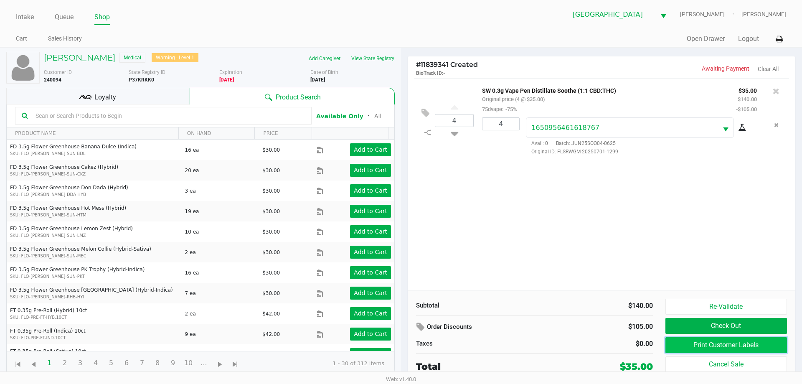
click at [670, 350] on button "Print Customer Labels" at bounding box center [727, 345] width 122 height 16
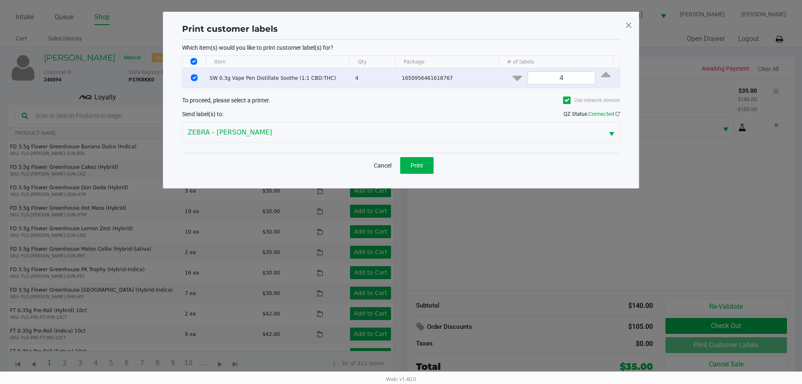
click at [426, 175] on div "Cancel Print" at bounding box center [401, 165] width 438 height 25
click at [419, 158] on button "Print" at bounding box center [416, 165] width 33 height 17
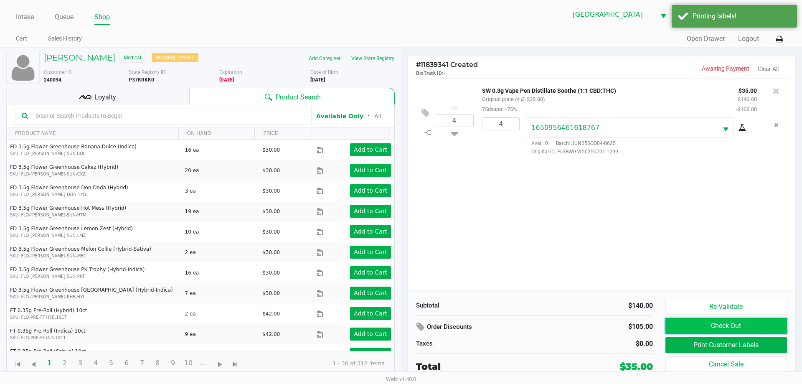
click at [683, 322] on button "Check Out" at bounding box center [727, 326] width 122 height 16
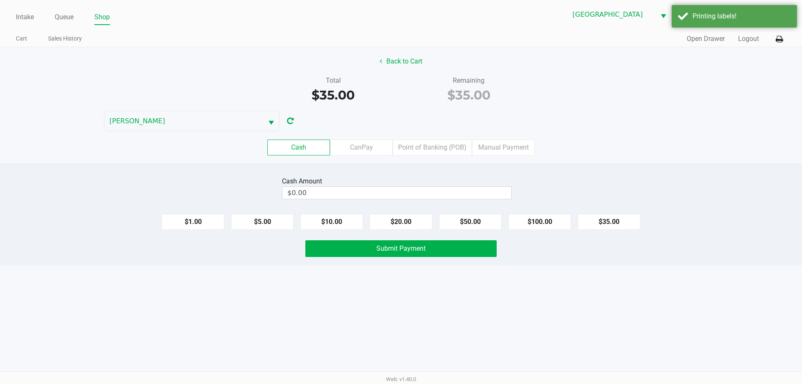
click at [557, 193] on div "Cash Amount $0.00" at bounding box center [401, 188] width 815 height 26
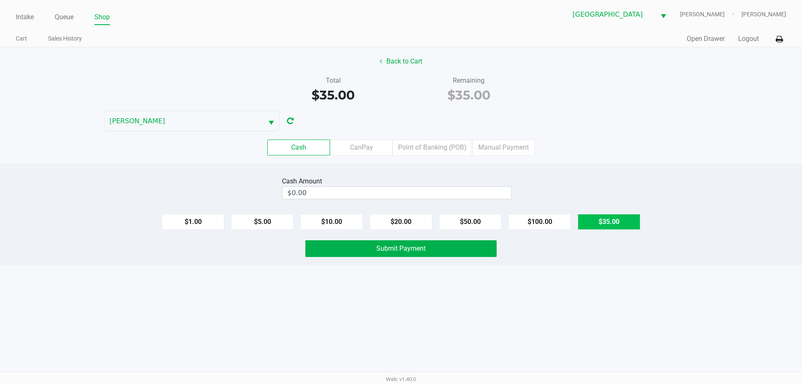
drag, startPoint x: 599, startPoint y: 226, endPoint x: 594, endPoint y: 226, distance: 5.0
click at [599, 226] on button "$35.00" at bounding box center [609, 222] width 63 height 16
type input "$35.00"
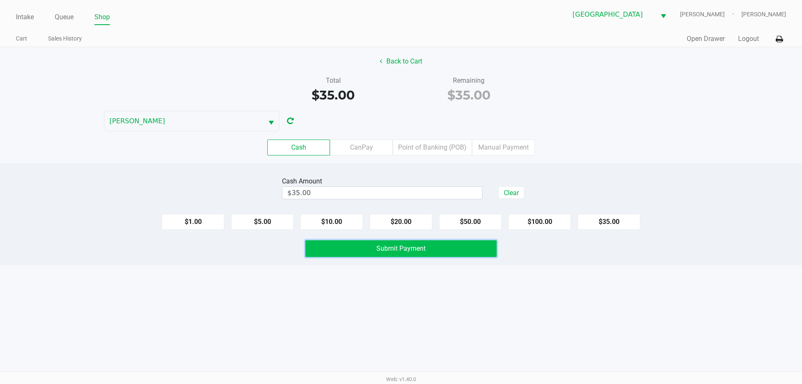
click at [440, 256] on button "Submit Payment" at bounding box center [400, 248] width 191 height 17
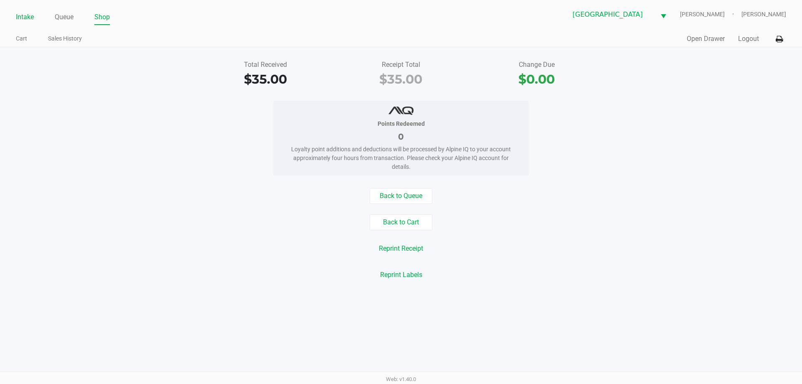
click at [21, 12] on link "Intake" at bounding box center [25, 17] width 18 height 12
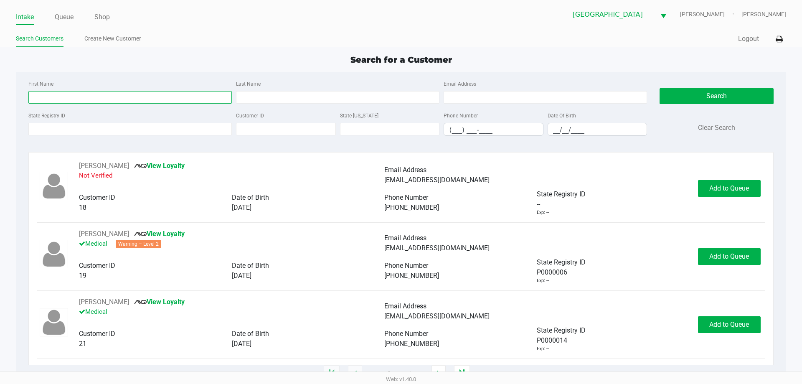
click at [61, 103] on input "First Name" at bounding box center [129, 97] width 203 height 13
click at [66, 87] on div "First Name" at bounding box center [130, 91] width 208 height 25
click at [68, 131] on input "State Registry ID" at bounding box center [129, 129] width 203 height 13
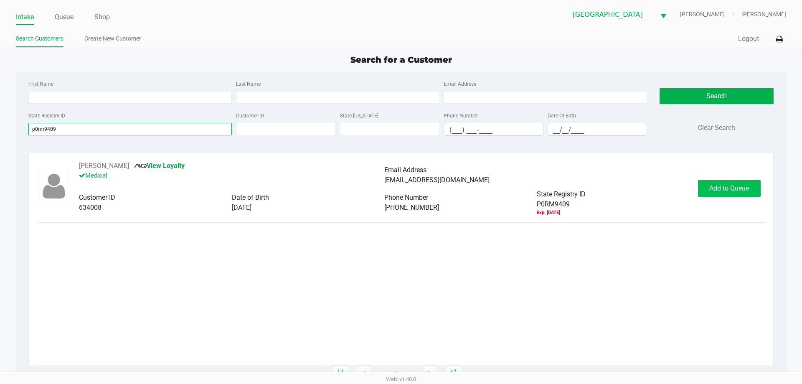
type input "p0rm9409"
click at [727, 194] on button "Add to Queue" at bounding box center [729, 188] width 63 height 17
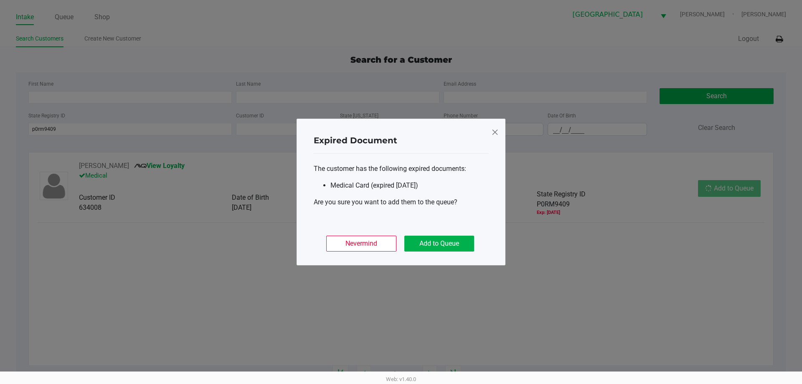
drag, startPoint x: 719, startPoint y: 190, endPoint x: 710, endPoint y: 190, distance: 9.2
click at [715, 190] on ngb-modal-window "Expired Document The customer has the following expired documents: Medical Card…" at bounding box center [401, 192] width 802 height 384
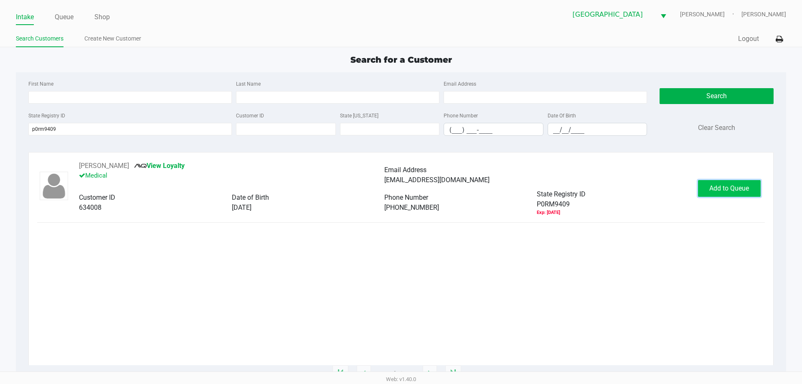
click at [730, 196] on button "Add to Queue" at bounding box center [729, 188] width 63 height 17
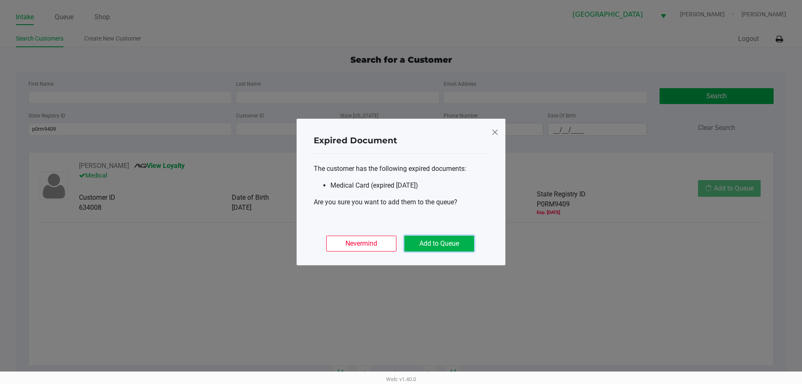
click at [458, 239] on button "Add to Queue" at bounding box center [439, 244] width 70 height 16
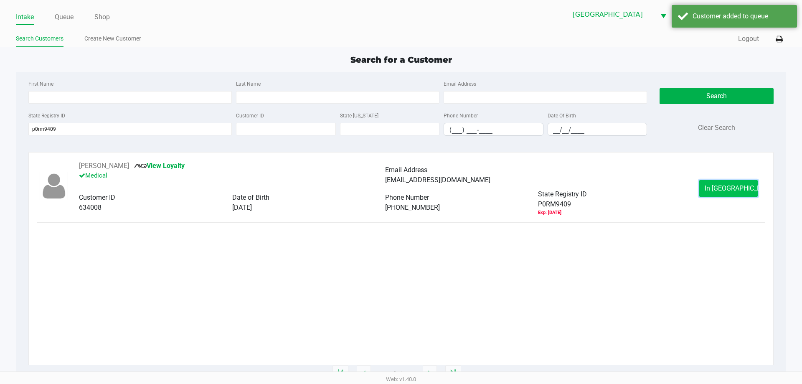
click at [715, 182] on button "In Queue" at bounding box center [728, 188] width 58 height 17
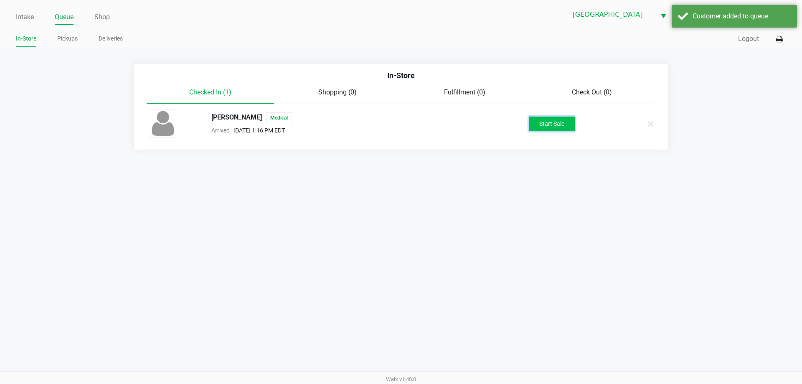
click at [564, 126] on button "Start Sale" at bounding box center [552, 124] width 46 height 15
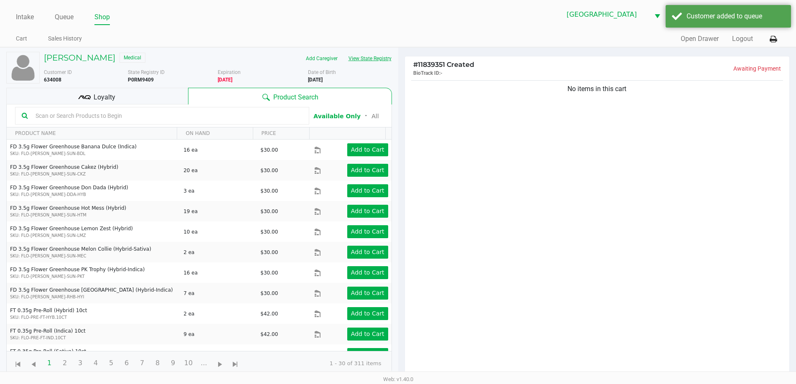
click at [385, 61] on button "View State Registry" at bounding box center [367, 58] width 49 height 13
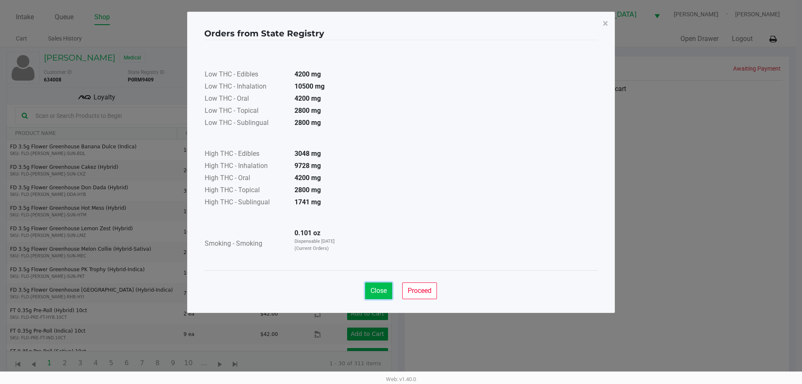
click at [384, 287] on span "Close" at bounding box center [379, 291] width 16 height 8
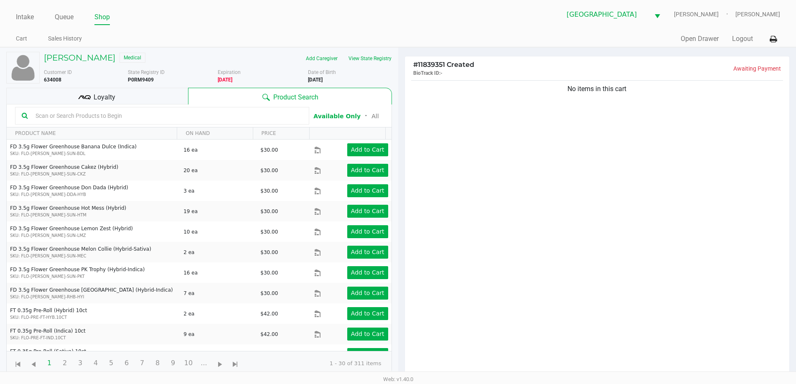
click at [460, 188] on div "No items in this cart" at bounding box center [597, 230] width 385 height 303
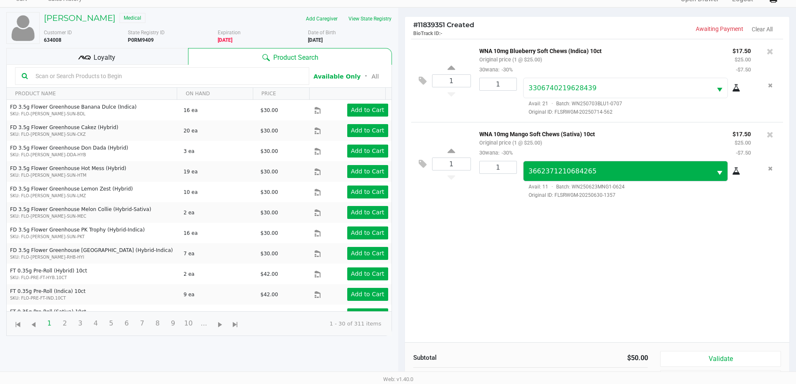
scroll to position [90, 0]
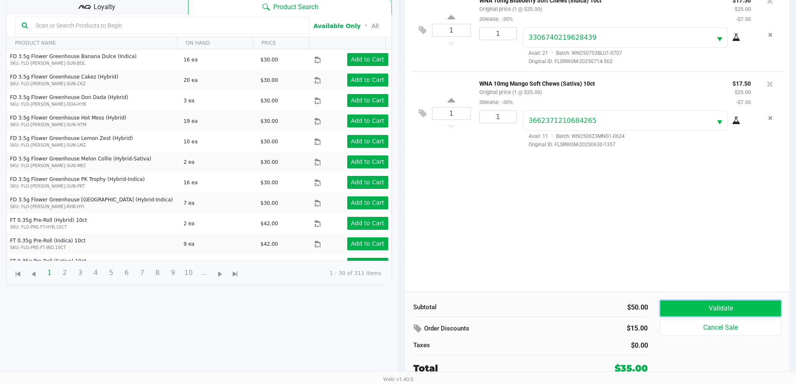
click at [696, 302] on button "Validate" at bounding box center [720, 308] width 120 height 16
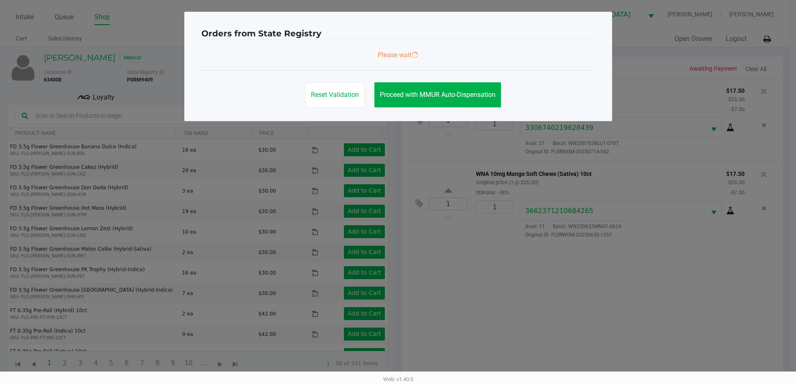
scroll to position [0, 0]
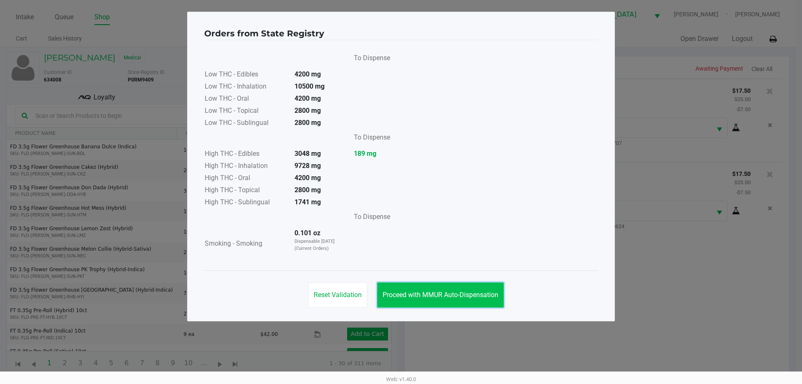
click at [437, 294] on span "Proceed with MMUR Auto-Dispensation" at bounding box center [441, 295] width 116 height 8
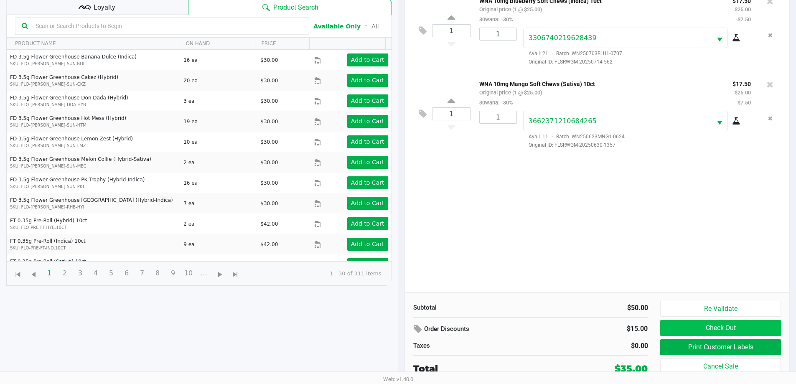
scroll to position [90, 0]
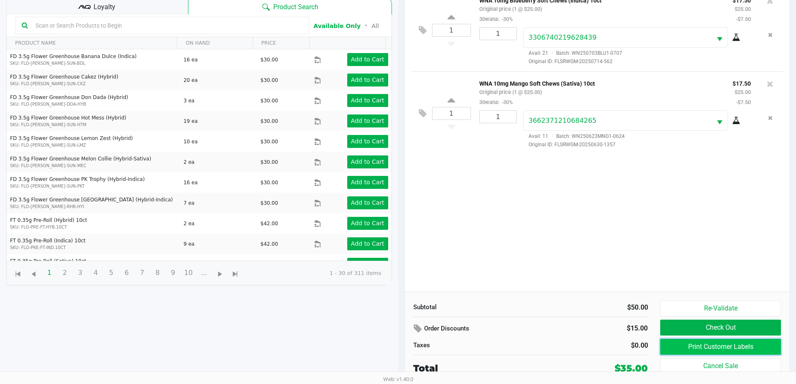
click at [687, 345] on button "Print Customer Labels" at bounding box center [720, 347] width 120 height 16
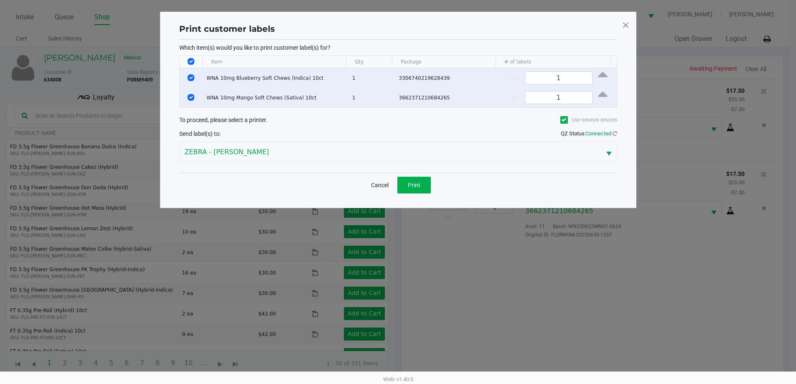
scroll to position [0, 0]
click at [413, 190] on button "Print" at bounding box center [416, 185] width 33 height 17
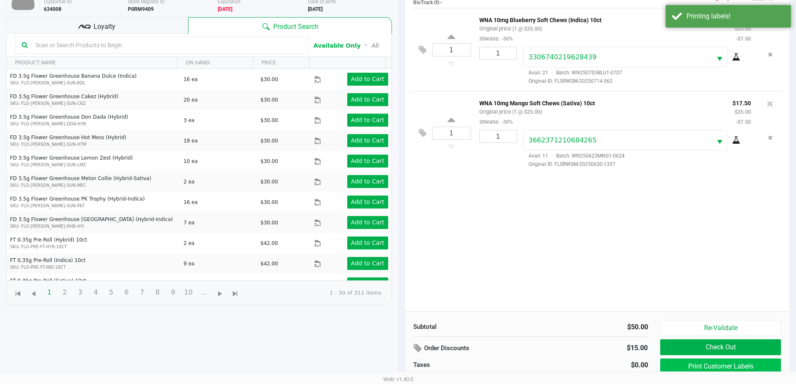
scroll to position [84, 0]
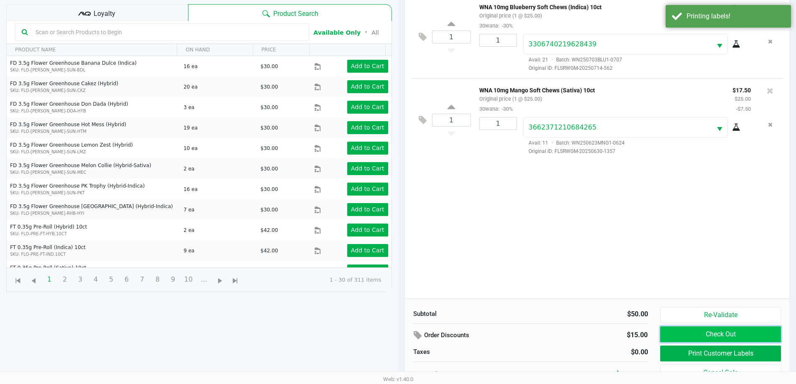
click at [716, 333] on button "Check Out" at bounding box center [720, 334] width 120 height 16
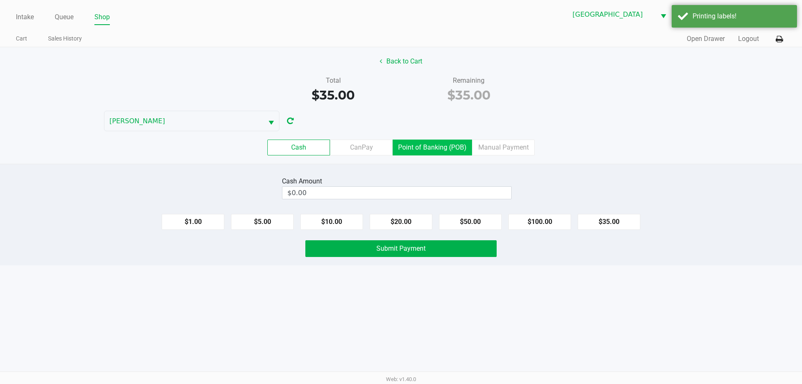
click at [425, 146] on label "Point of Banking (POB)" at bounding box center [432, 148] width 79 height 16
click at [0, 0] on 7 "Point of Banking (POB)" at bounding box center [0, 0] width 0 height 0
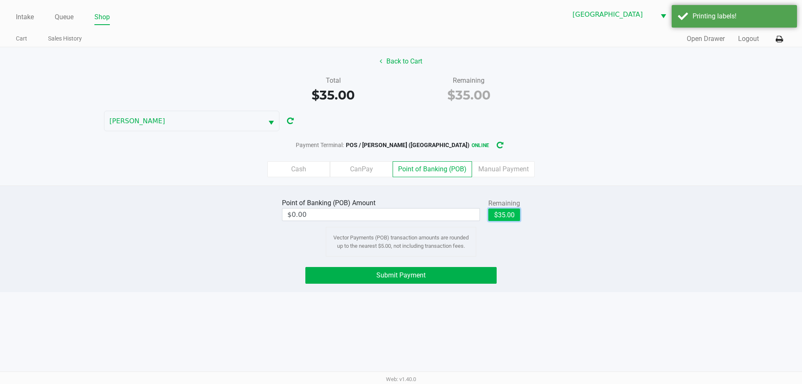
click at [512, 212] on button "$35.00" at bounding box center [504, 214] width 32 height 13
type input "$35.00"
click at [445, 275] on button "Submit Payment" at bounding box center [400, 275] width 191 height 17
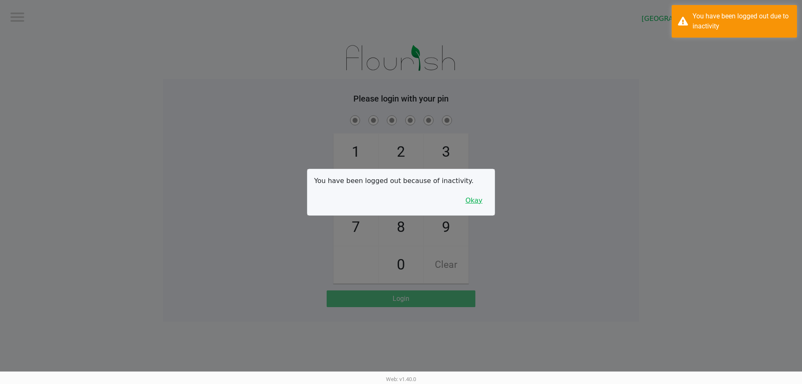
click at [471, 202] on button "Okay" at bounding box center [474, 201] width 28 height 16
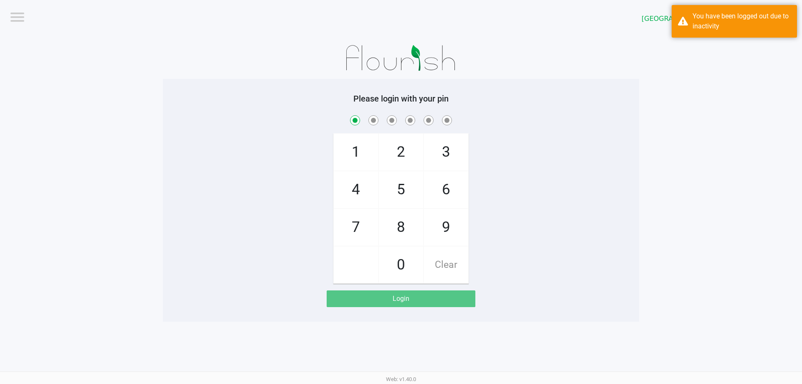
checkbox input "true"
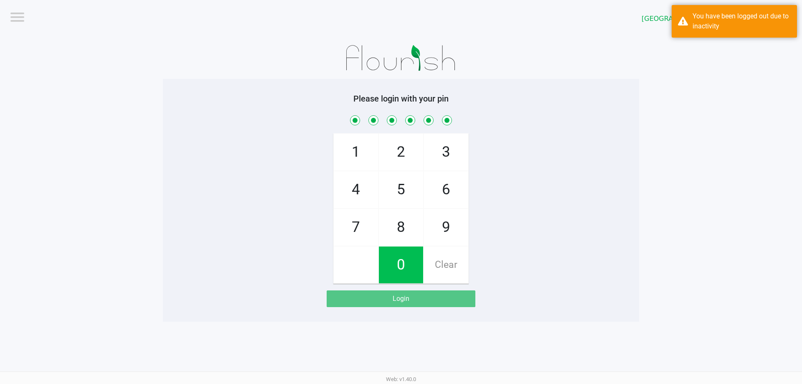
checkbox input "true"
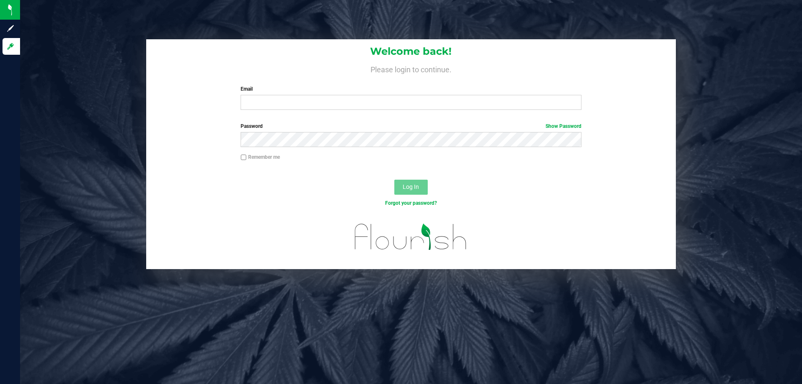
click at [263, 93] on div "Email Required Please format your email correctly." at bounding box center [410, 97] width 353 height 25
click at [264, 98] on input "Email" at bounding box center [411, 102] width 341 height 15
type input "bparker@liveparallel.com"
click at [394, 180] on button "Log In" at bounding box center [410, 187] width 33 height 15
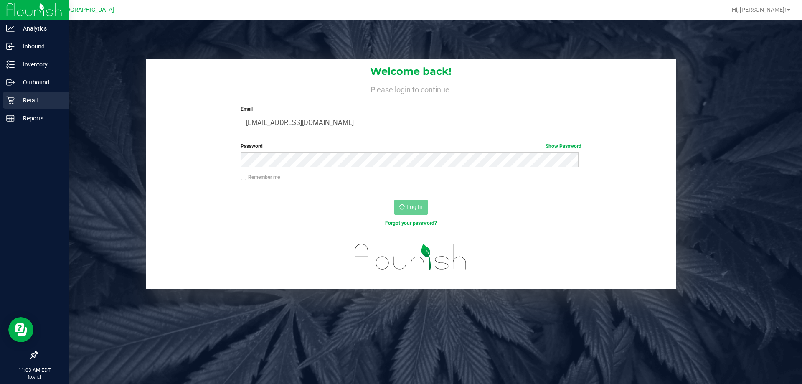
click at [34, 100] on p "Retail" at bounding box center [40, 100] width 50 height 10
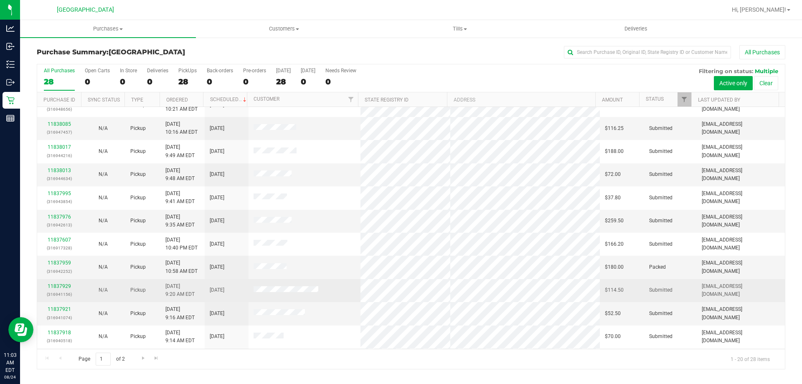
scroll to position [221, 0]
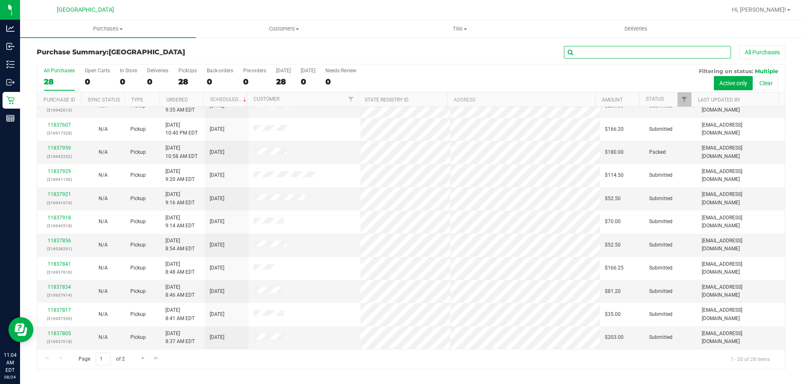
click at [646, 53] on input "text" at bounding box center [647, 52] width 167 height 13
type input "matthew"
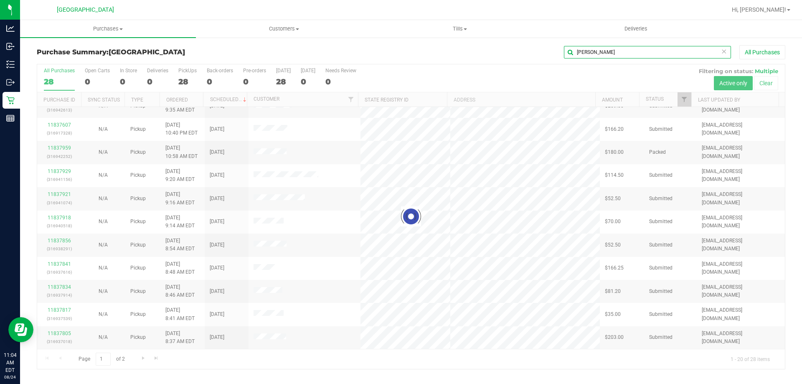
scroll to position [0, 0]
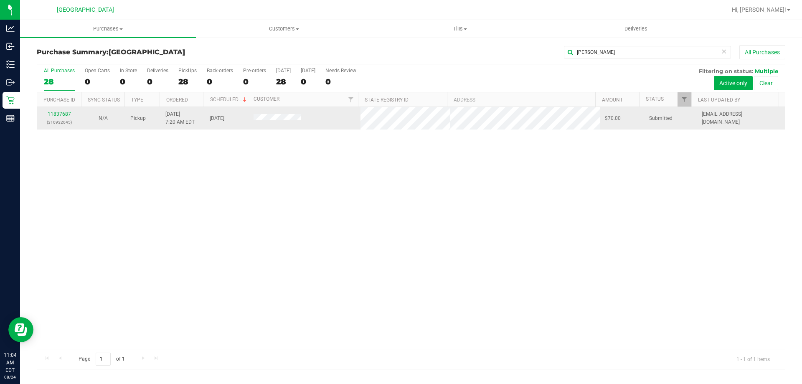
click at [50, 111] on div "11837687 (316932645)" at bounding box center [59, 118] width 34 height 16
click at [56, 112] on link "11837687" at bounding box center [59, 114] width 23 height 6
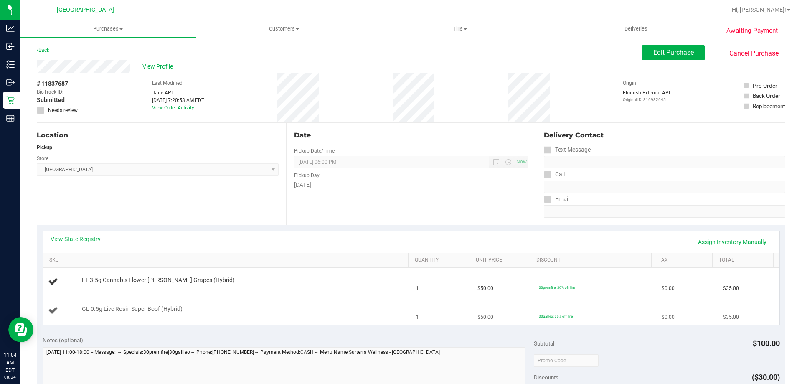
click at [196, 309] on div "GL 0.5g Live Rosin Super Boof (Hybrid)" at bounding box center [241, 309] width 327 height 8
click at [203, 280] on span "FT 3.5g Cannabis Flower Gaspar's Grapes (Hybrid)" at bounding box center [158, 280] width 153 height 8
click at [221, 293] on td "FT 3.5g Cannabis Flower Gaspar's Grapes (Hybrid)" at bounding box center [227, 282] width 369 height 28
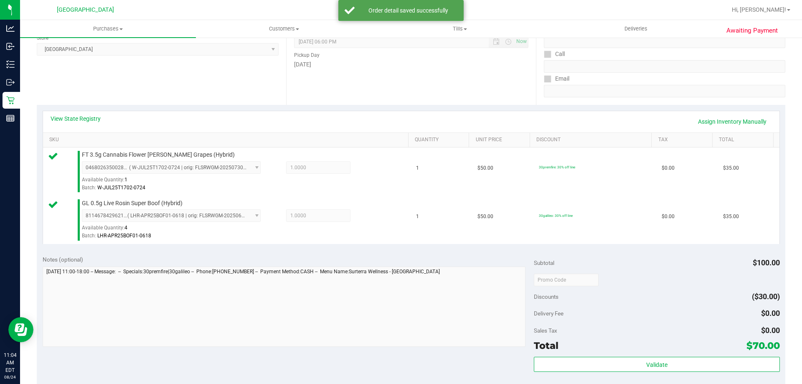
scroll to position [251, 0]
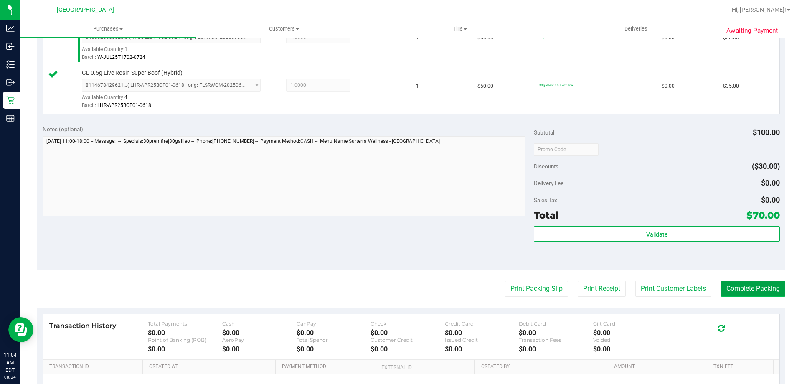
click at [730, 284] on button "Complete Packing" at bounding box center [753, 289] width 64 height 16
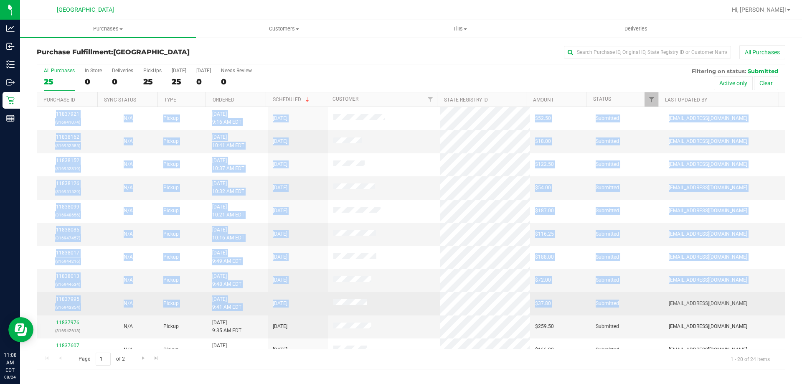
drag, startPoint x: 48, startPoint y: 111, endPoint x: 640, endPoint y: 308, distance: 624.4
click at [640, 308] on tbody "11837921 (316941074) N/A Pickup 8/24/2025 9:16 AM EDT 8/24/2025 $52.50 Submitte…" at bounding box center [411, 338] width 748 height 463
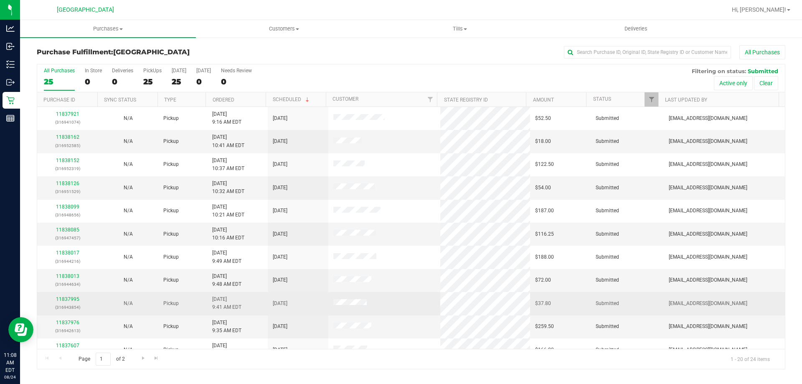
click at [640, 308] on td "Submitted" at bounding box center [627, 303] width 73 height 23
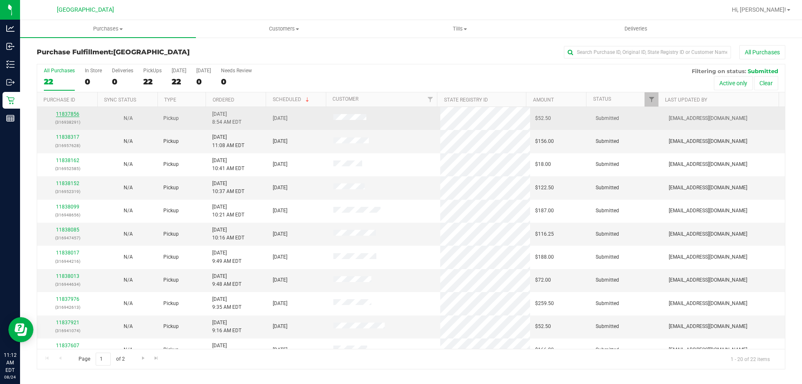
click at [61, 114] on link "11837856" at bounding box center [67, 114] width 23 height 6
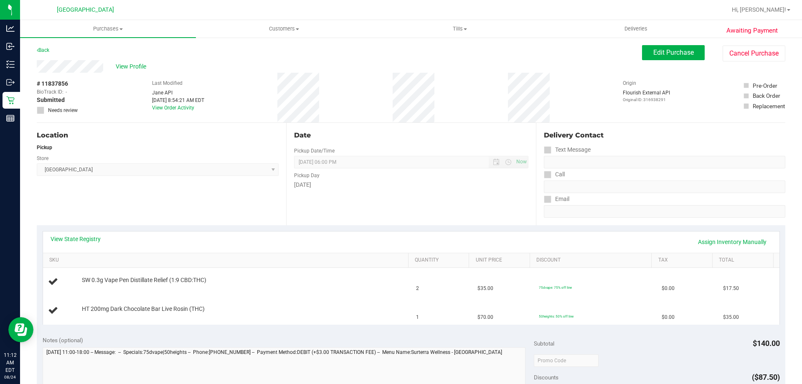
drag, startPoint x: 289, startPoint y: 135, endPoint x: 628, endPoint y: 228, distance: 350.8
click at [628, 228] on purchase-details "Back Edit Purchase Cancel Purchase View Profile # 11837856 BioTrack ID: - Submi…" at bounding box center [411, 360] width 749 height 630
click at [597, 176] on div "Call" at bounding box center [664, 174] width 241 height 12
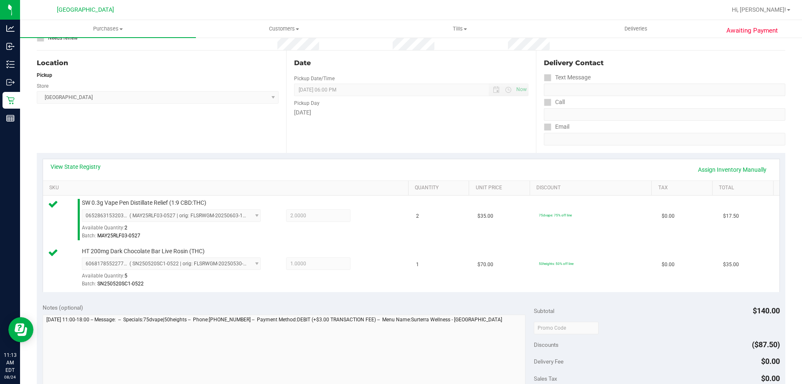
scroll to position [167, 0]
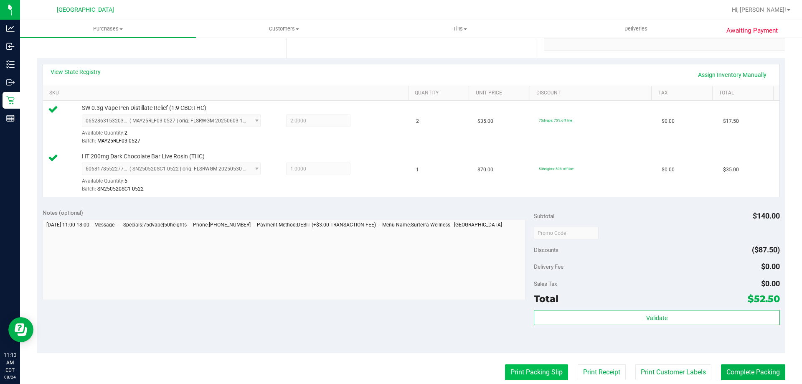
click at [540, 366] on button "Print Packing Slip" at bounding box center [536, 372] width 63 height 16
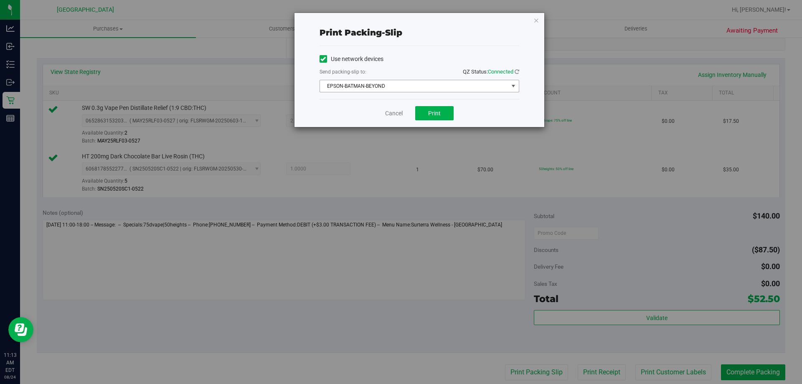
click at [439, 89] on span "EPSON-BATMAN-BEYOND" at bounding box center [414, 86] width 188 height 12
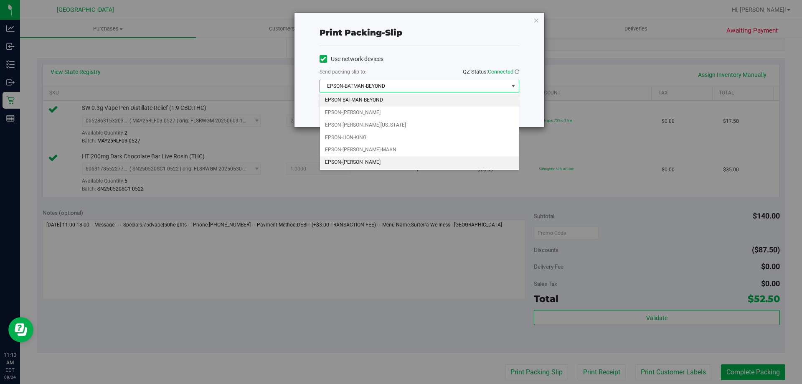
click at [394, 165] on li "EPSON-[PERSON_NAME]" at bounding box center [419, 162] width 199 height 13
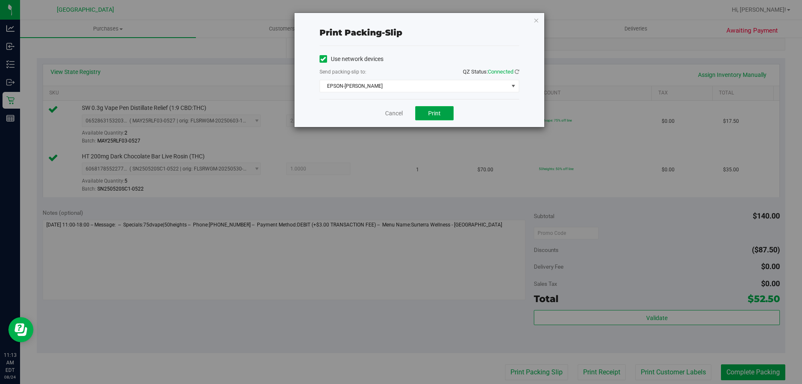
click at [437, 108] on button "Print" at bounding box center [434, 113] width 38 height 14
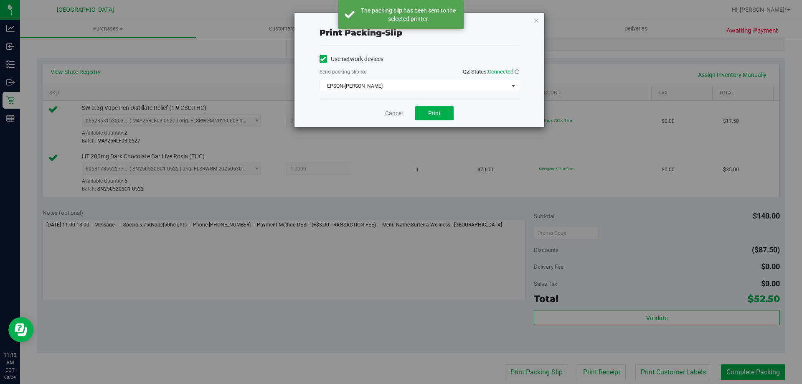
click at [397, 112] on link "Cancel" at bounding box center [394, 113] width 18 height 9
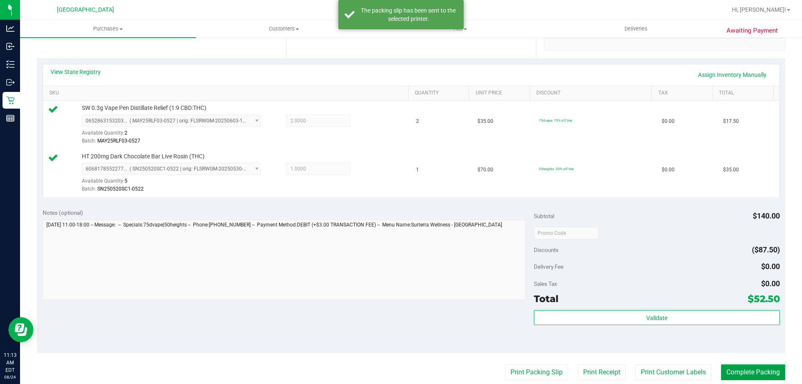
click at [732, 373] on button "Complete Packing" at bounding box center [753, 372] width 64 height 16
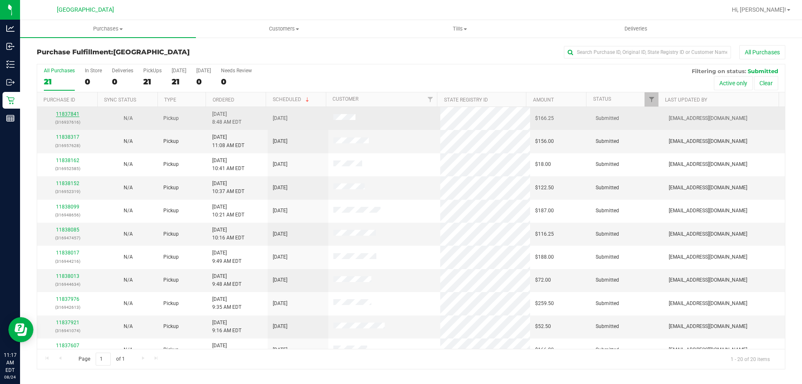
click at [70, 115] on link "11837841" at bounding box center [67, 114] width 23 height 6
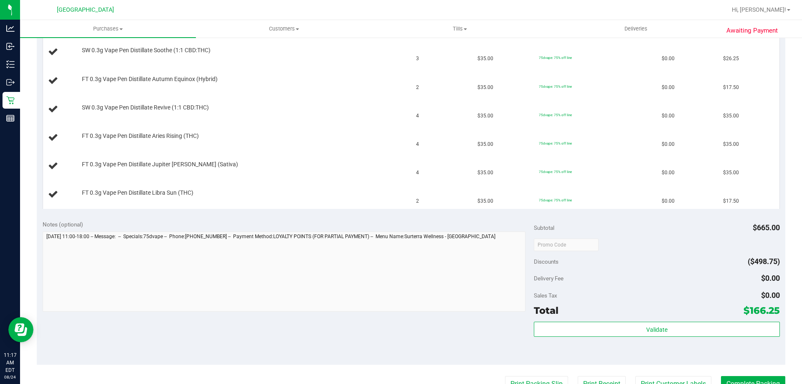
scroll to position [334, 0]
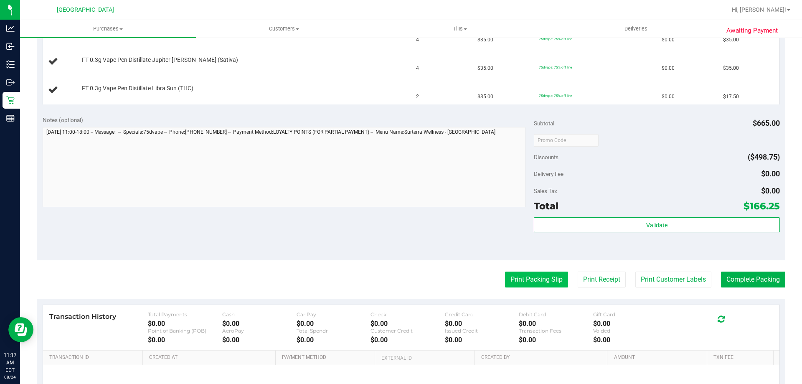
click at [535, 275] on button "Print Packing Slip" at bounding box center [536, 280] width 63 height 16
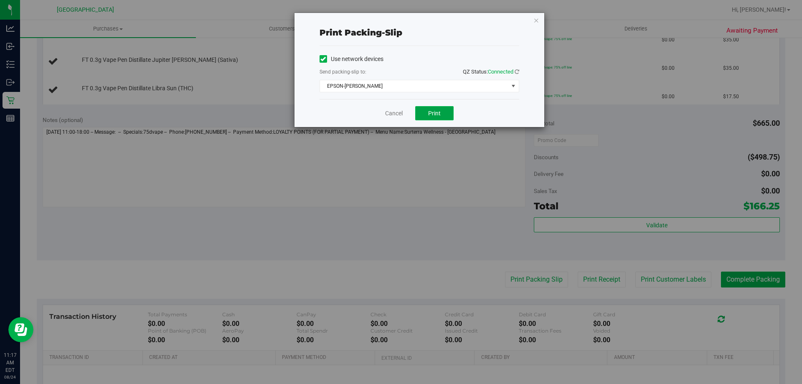
click at [442, 112] on button "Print" at bounding box center [434, 113] width 38 height 14
click at [396, 115] on link "Cancel" at bounding box center [394, 113] width 18 height 9
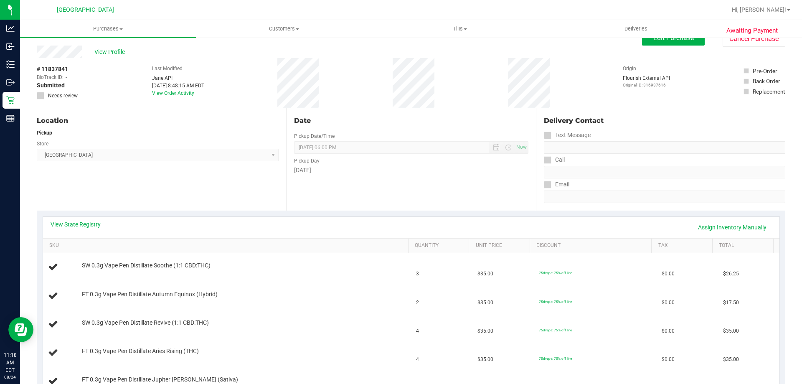
scroll to position [0, 0]
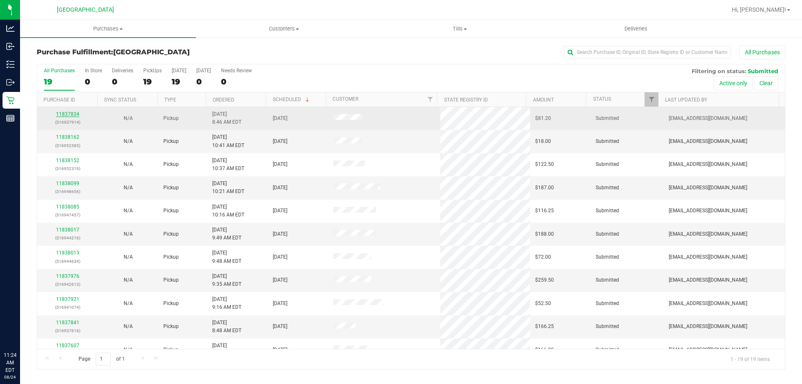
click at [73, 114] on link "11837834" at bounding box center [67, 114] width 23 height 6
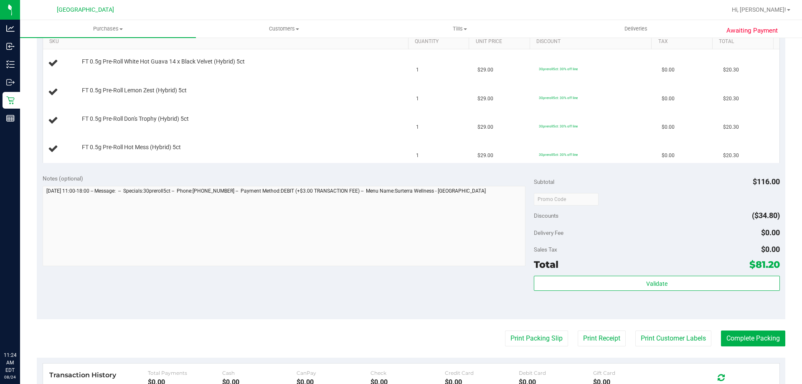
scroll to position [365, 0]
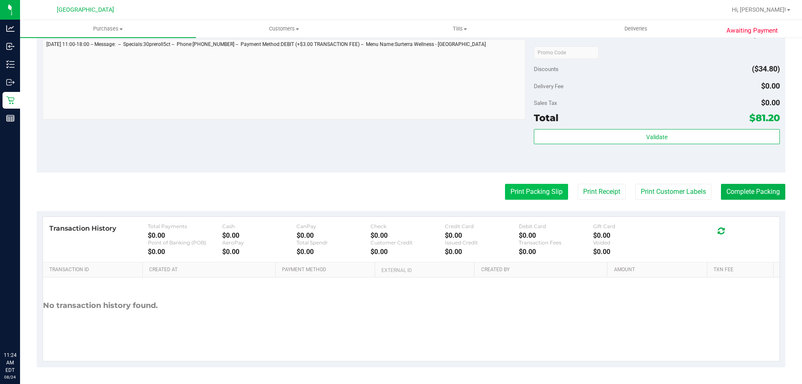
click at [507, 193] on button "Print Packing Slip" at bounding box center [536, 192] width 63 height 16
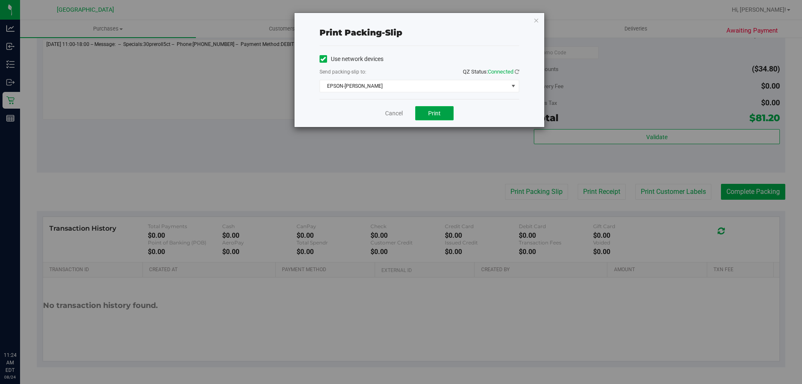
click at [430, 110] on span "Print" at bounding box center [434, 113] width 13 height 7
click at [400, 112] on link "Cancel" at bounding box center [394, 113] width 18 height 9
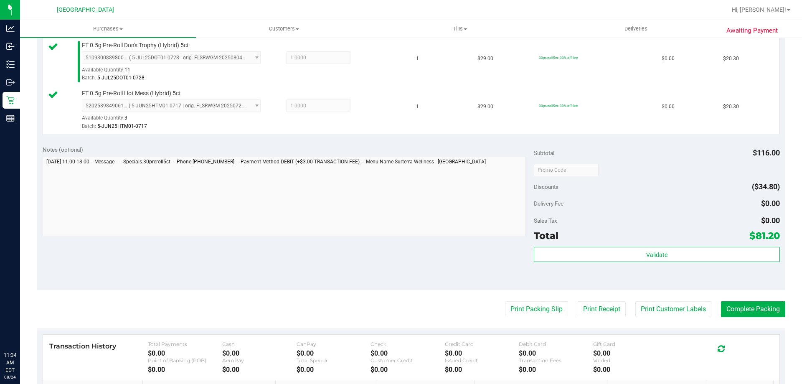
scroll to position [418, 0]
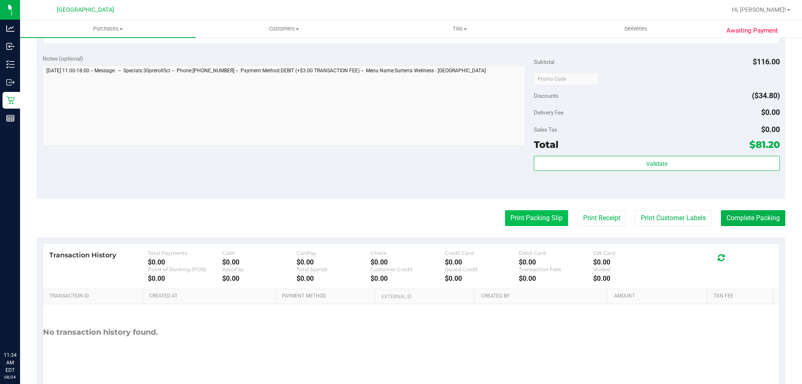
click at [529, 216] on button "Print Packing Slip" at bounding box center [536, 218] width 63 height 16
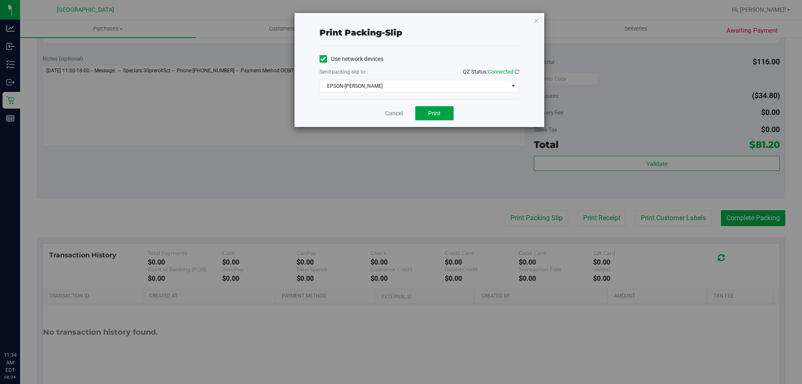
click at [431, 110] on span "Print" at bounding box center [434, 113] width 13 height 7
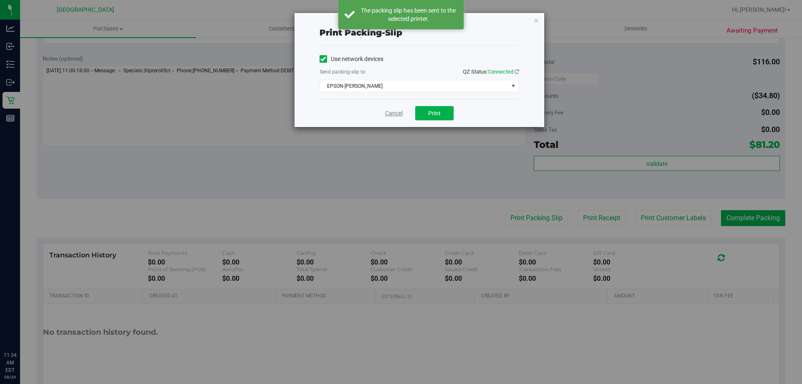
click at [397, 113] on link "Cancel" at bounding box center [394, 113] width 18 height 9
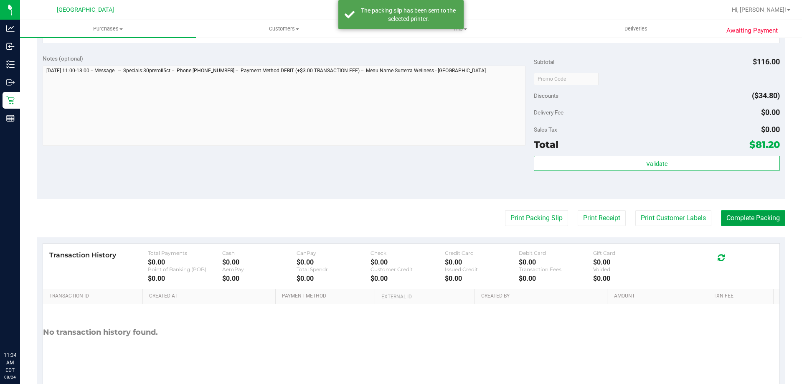
click at [740, 214] on button "Complete Packing" at bounding box center [753, 218] width 64 height 16
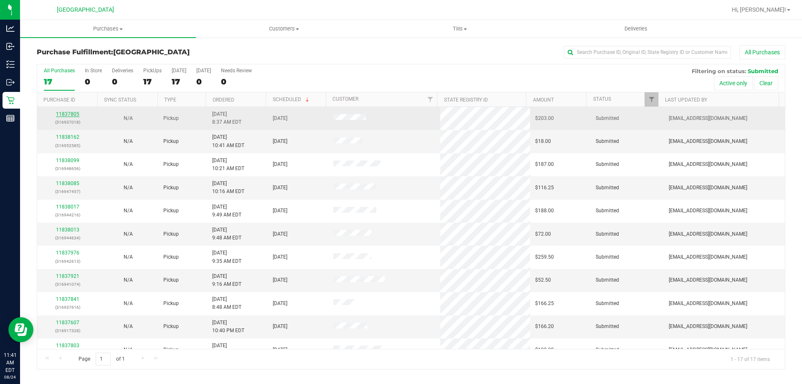
click at [69, 114] on link "11837805" at bounding box center [67, 114] width 23 height 6
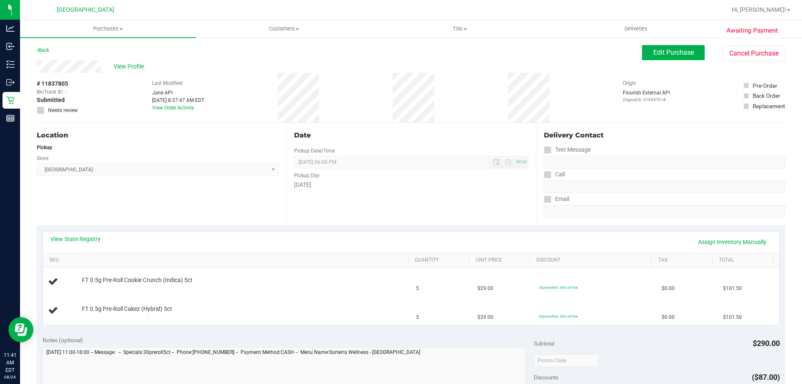
click at [94, 244] on div "View State Registry Assign Inventory Manually" at bounding box center [412, 242] width 722 height 14
click at [94, 242] on link "View State Registry" at bounding box center [76, 239] width 50 height 8
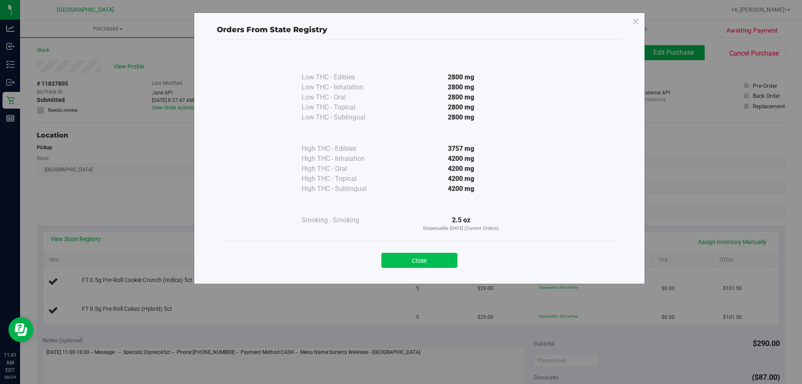
click at [433, 259] on button "Close" at bounding box center [419, 260] width 76 height 15
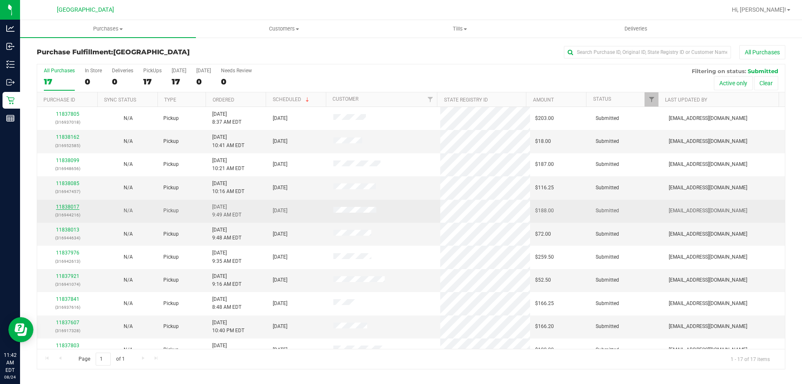
click at [70, 207] on link "11838017" at bounding box center [67, 207] width 23 height 6
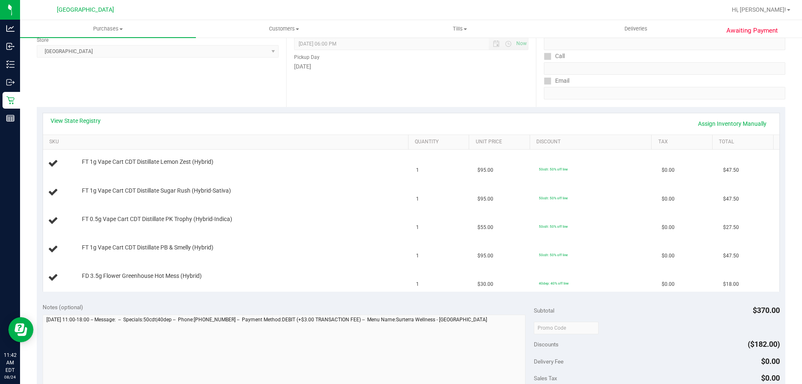
scroll to position [251, 0]
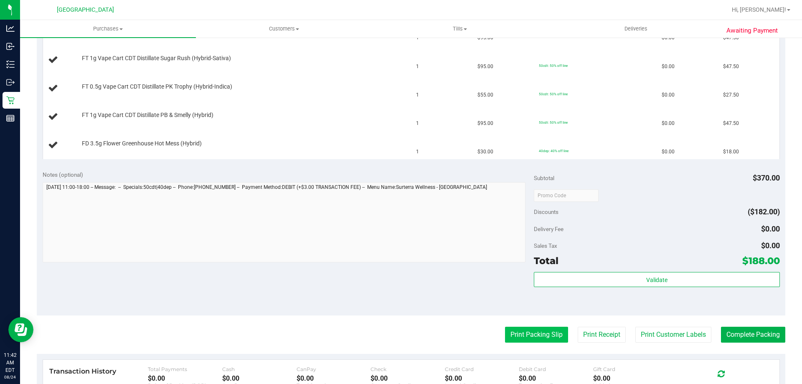
click at [530, 330] on button "Print Packing Slip" at bounding box center [536, 335] width 63 height 16
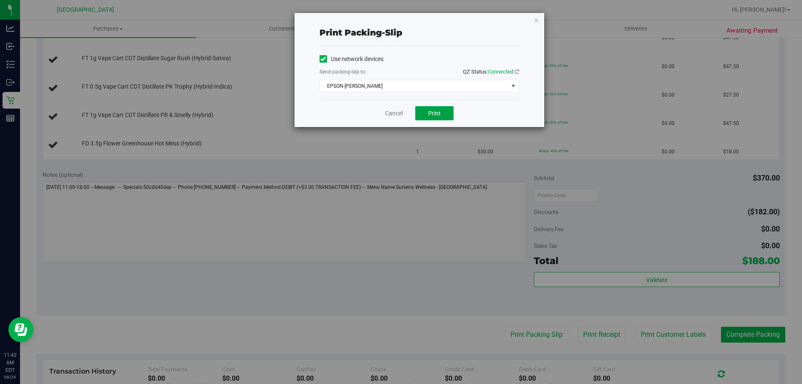
click at [446, 112] on button "Print" at bounding box center [434, 113] width 38 height 14
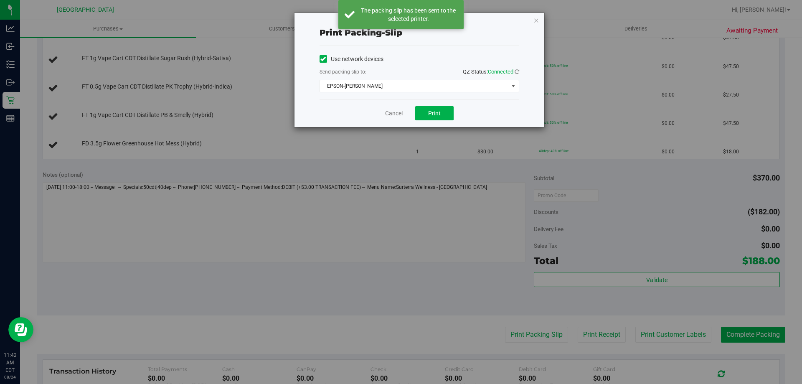
click at [397, 112] on link "Cancel" at bounding box center [394, 113] width 18 height 9
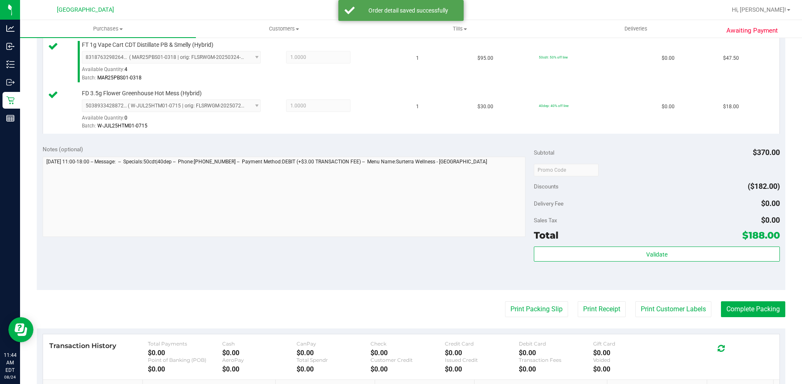
scroll to position [376, 0]
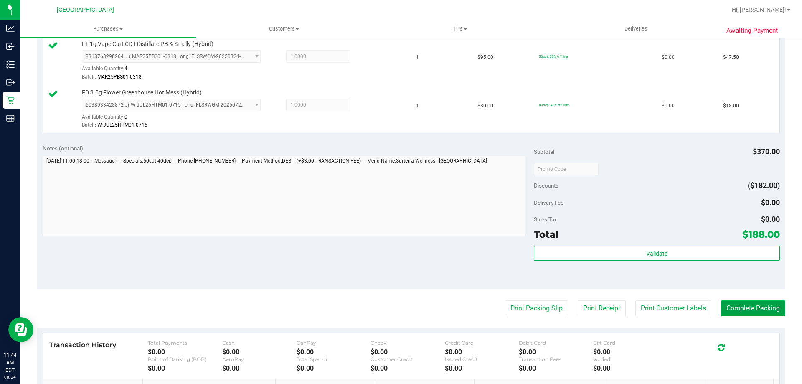
click at [754, 308] on button "Complete Packing" at bounding box center [753, 308] width 64 height 16
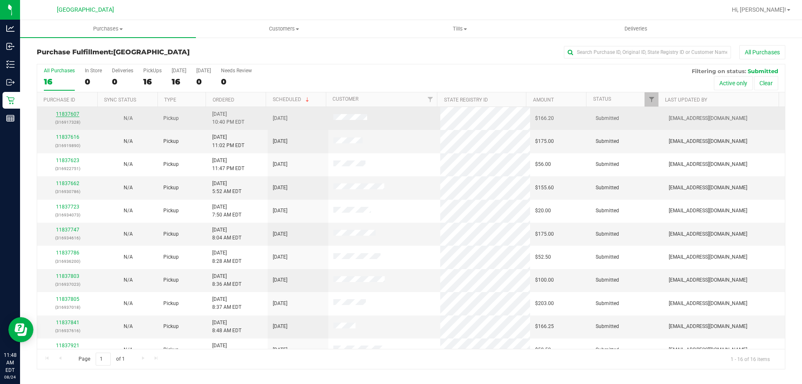
click at [66, 113] on link "11837607" at bounding box center [67, 114] width 23 height 6
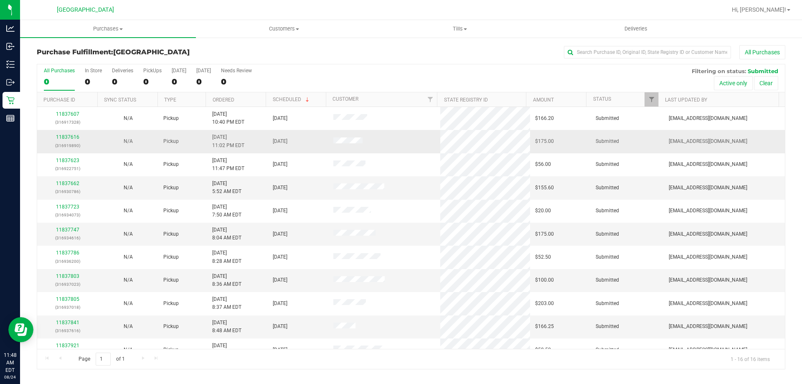
click at [62, 132] on td "11837616 (316919890)" at bounding box center [67, 141] width 61 height 23
click at [65, 135] on link "11837616" at bounding box center [67, 137] width 23 height 6
click at [64, 134] on link "11837616" at bounding box center [67, 137] width 23 height 6
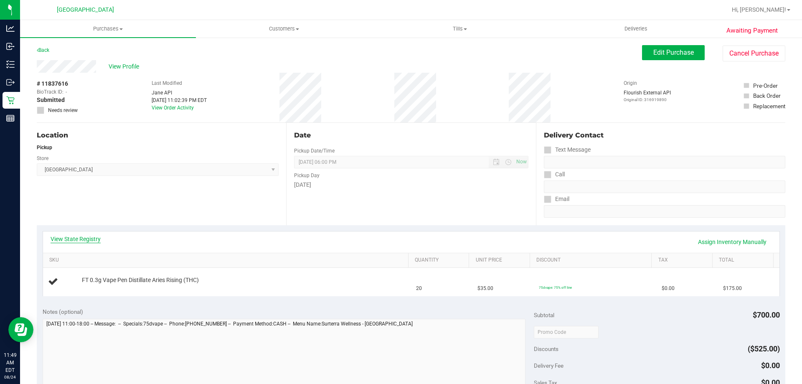
click at [72, 237] on link "View State Registry" at bounding box center [76, 239] width 50 height 8
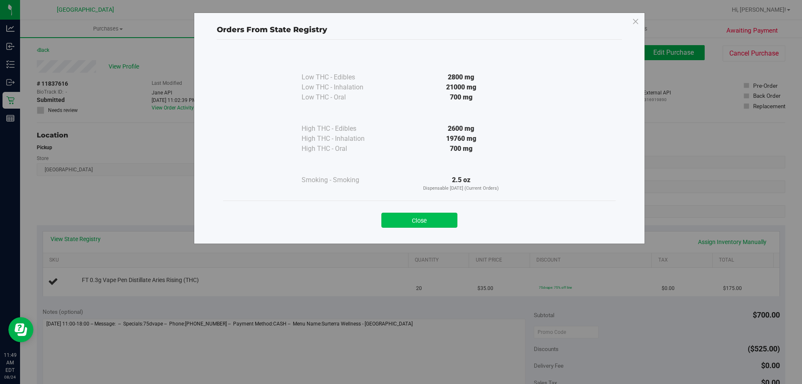
click at [409, 217] on button "Close" at bounding box center [419, 220] width 76 height 15
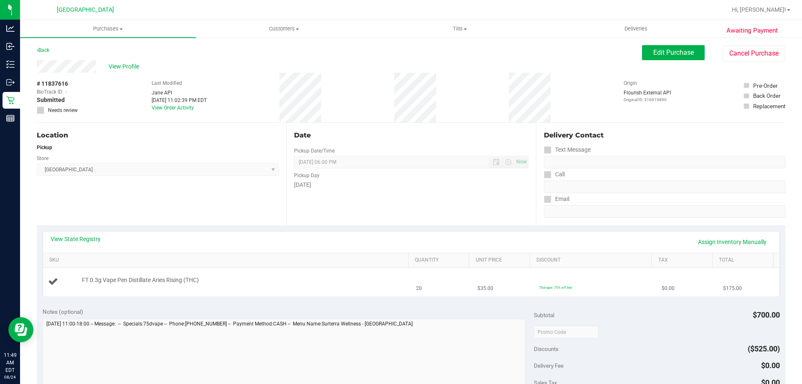
click at [131, 287] on div "FT 0.3g Vape Pen Distillate Aries Rising (THC)" at bounding box center [227, 281] width 358 height 11
click at [136, 286] on div "FT 0.3g Vape Pen Distillate Aries Rising (THC)" at bounding box center [227, 281] width 358 height 11
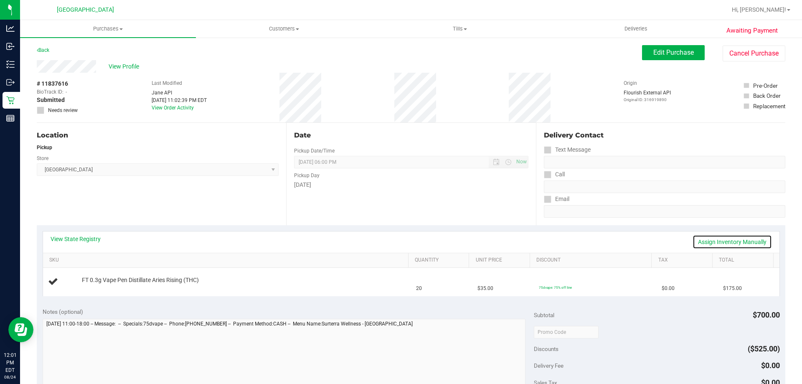
click at [699, 237] on link "Assign Inventory Manually" at bounding box center [732, 242] width 79 height 14
click at [97, 287] on link "Add Package" at bounding box center [97, 286] width 30 height 6
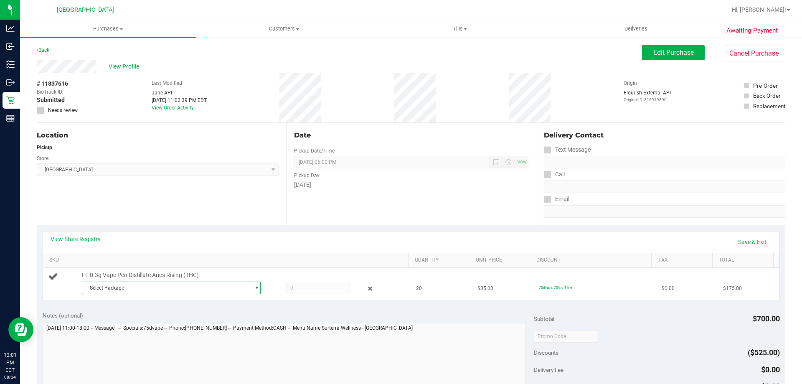
click at [165, 288] on span "Select Package" at bounding box center [166, 288] width 168 height 12
drag, startPoint x: 209, startPoint y: 296, endPoint x: 214, endPoint y: 288, distance: 9.5
click at [211, 295] on div "FT 0.3g Vape Pen Distillate Aries Rising (THC) Select Package 5782125055525573" at bounding box center [241, 283] width 327 height 25
click at [214, 288] on span "Select Package" at bounding box center [166, 288] width 168 height 12
click at [217, 320] on span "( JUN25ARR01-0618 | orig: FLSRWGM-20250624-856 )" at bounding box center [196, 322] width 123 height 6
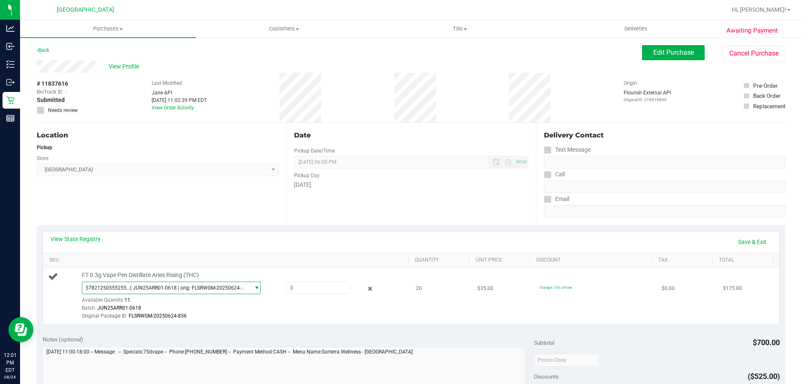
click at [222, 291] on span "5782125055525573 ( JUN25ARR01-0618 | orig: FLSRWGM-20250624-856 )" at bounding box center [166, 288] width 168 height 12
click at [171, 317] on li "5782125055525573 ( JUN25ARR01-0618 | orig: FLSRWGM-20250624-856 )" at bounding box center [169, 322] width 175 height 12
click at [170, 277] on span "FT 0.3g Vape Pen Distillate Aries Rising (THC)" at bounding box center [140, 275] width 117 height 8
click at [253, 324] on div "View State Registry Save & Exit SKU Quantity Unit Price Discount Tax Total FT 0…" at bounding box center [411, 277] width 749 height 104
click at [216, 289] on span "( JUN25ARR01-0618 | orig: FLSRWGM-20250624-856 )" at bounding box center [188, 288] width 117 height 6
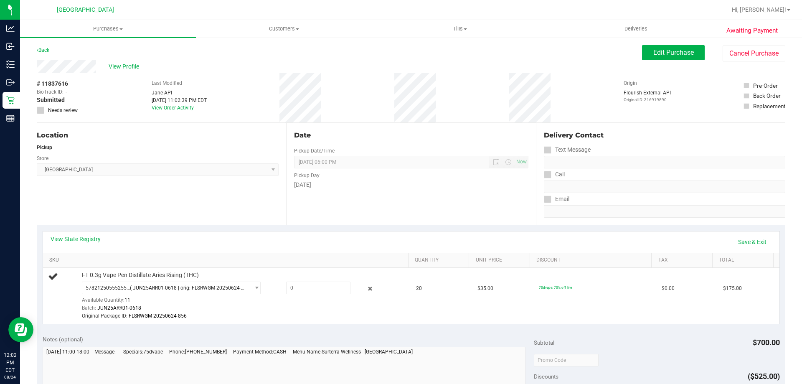
click at [251, 258] on link "SKU" at bounding box center [227, 260] width 356 height 7
click at [253, 249] on div "View State Registry Save & Exit" at bounding box center [411, 241] width 737 height 21
click at [249, 289] on span "select" at bounding box center [254, 288] width 10 height 12
click at [281, 304] on div "Batch: JUN25ARR01-0618" at bounding box center [243, 308] width 323 height 8
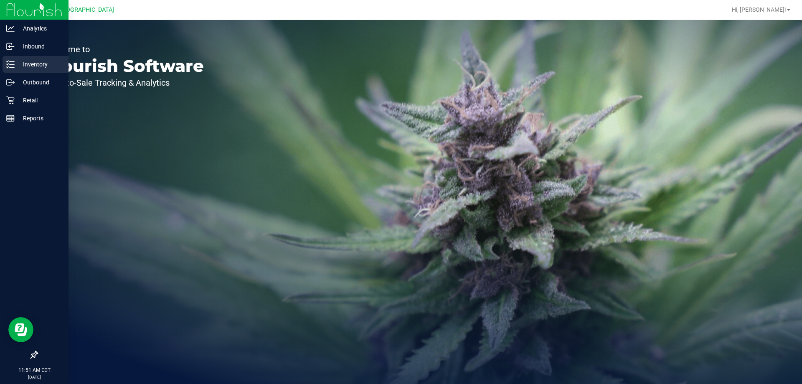
click at [43, 67] on p "Inventory" at bounding box center [40, 64] width 50 height 10
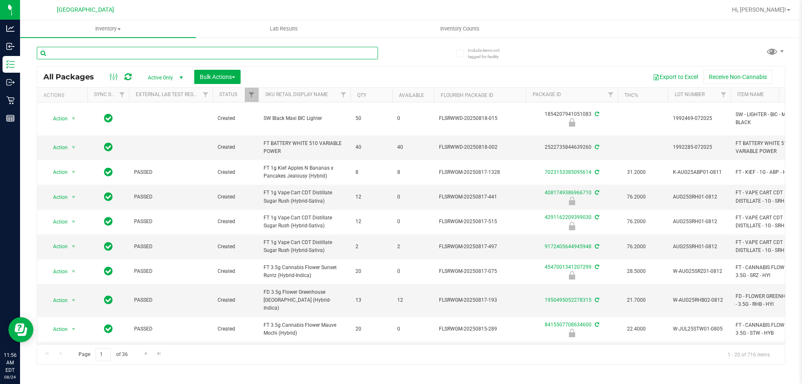
click at [175, 49] on input "text" at bounding box center [207, 53] width 341 height 13
type input "htm"
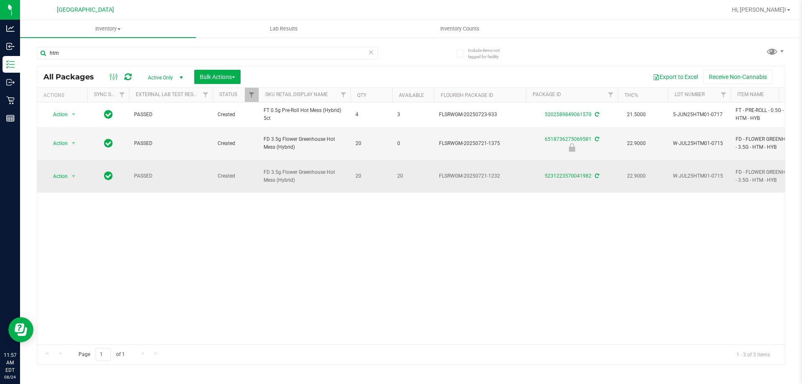
drag, startPoint x: 406, startPoint y: 165, endPoint x: 243, endPoint y: 160, distance: 163.0
click at [260, 160] on td "FD 3.5g Flower Greenhouse Hot Mess (Hybrid)" at bounding box center [305, 176] width 92 height 33
drag, startPoint x: 276, startPoint y: 160, endPoint x: 309, endPoint y: 170, distance: 34.7
click at [309, 170] on td "FD 3.5g Flower Greenhouse Hot Mess (Hybrid)" at bounding box center [305, 176] width 92 height 33
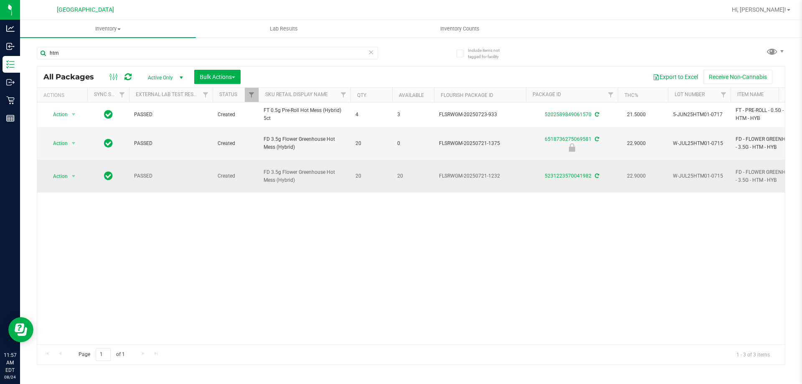
click at [310, 170] on span "FD 3.5g Flower Greenhouse Hot Mess (Hybrid)" at bounding box center [305, 176] width 82 height 16
drag, startPoint x: 135, startPoint y: 163, endPoint x: 247, endPoint y: 167, distance: 112.9
click at [247, 172] on span "Created" at bounding box center [236, 176] width 36 height 8
drag, startPoint x: 262, startPoint y: 160, endPoint x: 308, endPoint y: 170, distance: 47.2
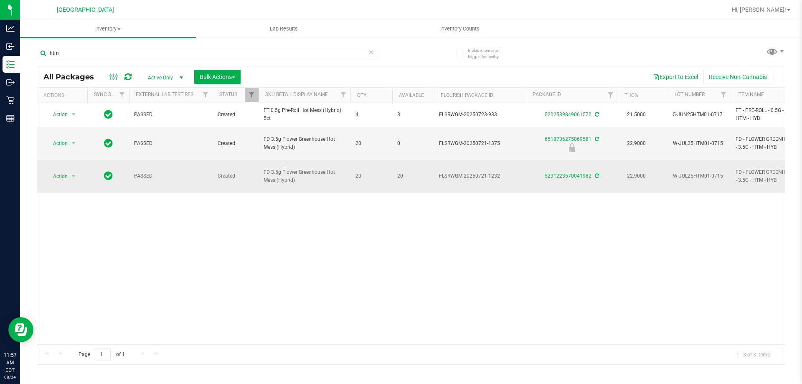
click at [308, 170] on td "FD 3.5g Flower Greenhouse Hot Mess (Hybrid)" at bounding box center [305, 176] width 92 height 33
click at [308, 170] on span "FD 3.5g Flower Greenhouse Hot Mess (Hybrid)" at bounding box center [305, 176] width 82 height 16
drag, startPoint x: 163, startPoint y: 166, endPoint x: 125, endPoint y: 165, distance: 38.5
click at [129, 165] on td "PASSED" at bounding box center [171, 176] width 84 height 33
click at [62, 170] on span "Action" at bounding box center [57, 176] width 23 height 12
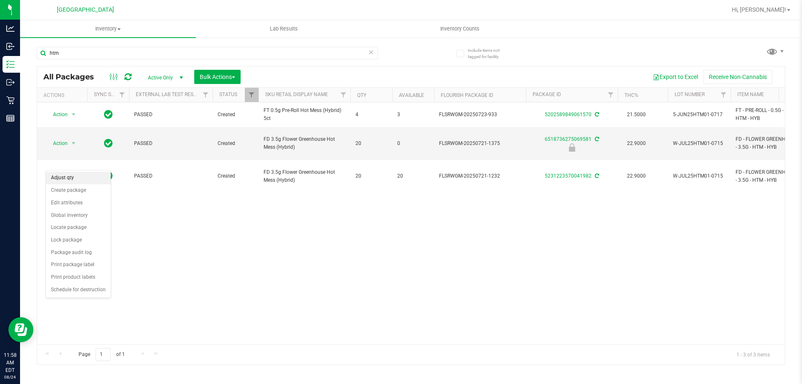
click at [67, 178] on li "Adjust qty" at bounding box center [78, 178] width 65 height 13
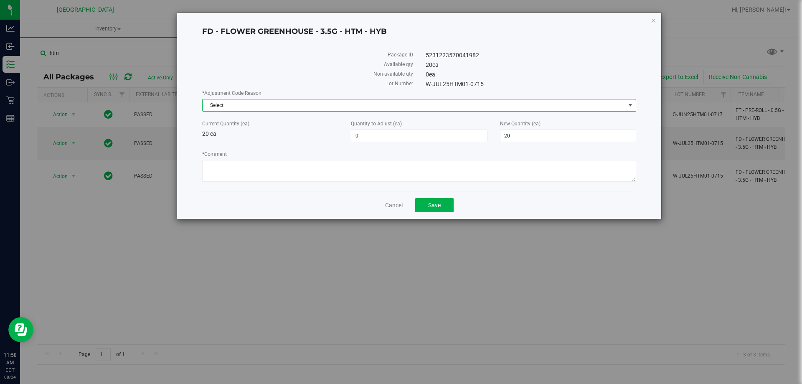
click at [363, 102] on span "Select" at bounding box center [414, 105] width 423 height 12
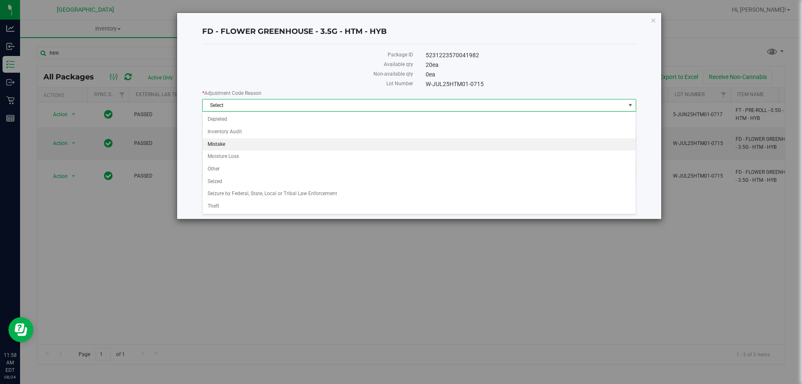
click at [251, 148] on li "Mistake" at bounding box center [419, 144] width 433 height 13
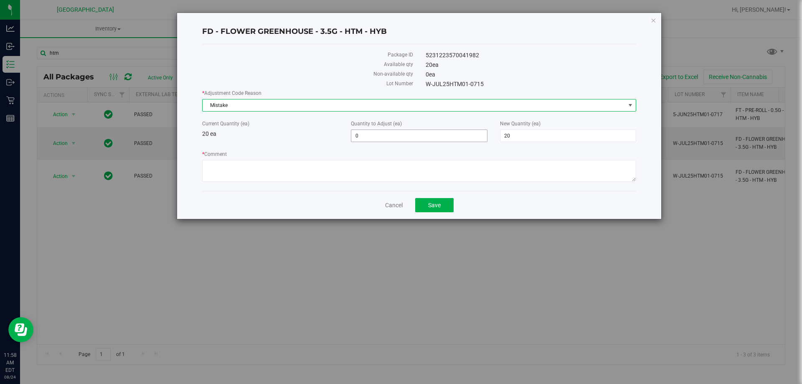
click at [382, 132] on span "0 0" at bounding box center [419, 136] width 136 height 13
click at [382, 132] on input "0" at bounding box center [418, 136] width 135 height 12
drag, startPoint x: 382, startPoint y: 132, endPoint x: 327, endPoint y: 135, distance: 54.8
click at [327, 135] on div "Current Quantity (ea) 20 ea Quantity to Adjust (ea) 0 0 New Quantity (ea) 20 20" at bounding box center [419, 131] width 447 height 22
type input "1"
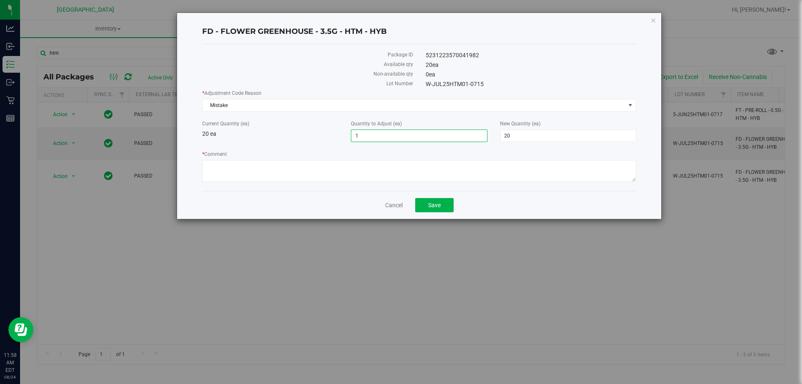
type input "1"
type input "21"
click at [315, 141] on div "Current Quantity (ea) 20 ea Quantity to Adjust (ea) 1 1 New Quantity (ea) 21 21" at bounding box center [419, 131] width 447 height 22
click at [301, 173] on textarea "* Comment" at bounding box center [419, 171] width 434 height 22
type textarea "Associate discovered 1 extra HTM flower while opening this package. Adjusting a…"
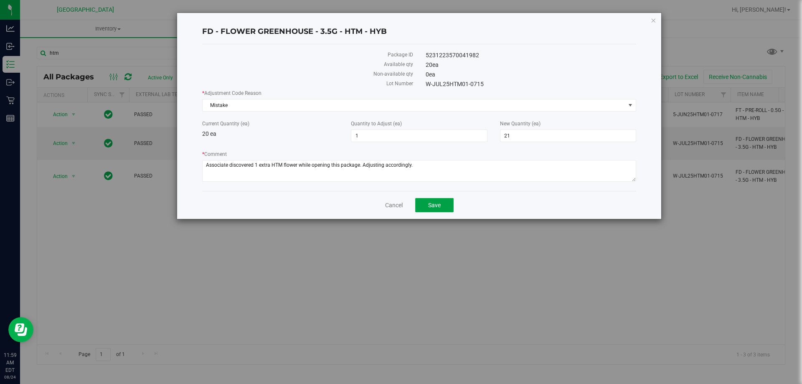
click at [437, 202] on span "Save" at bounding box center [434, 205] width 13 height 7
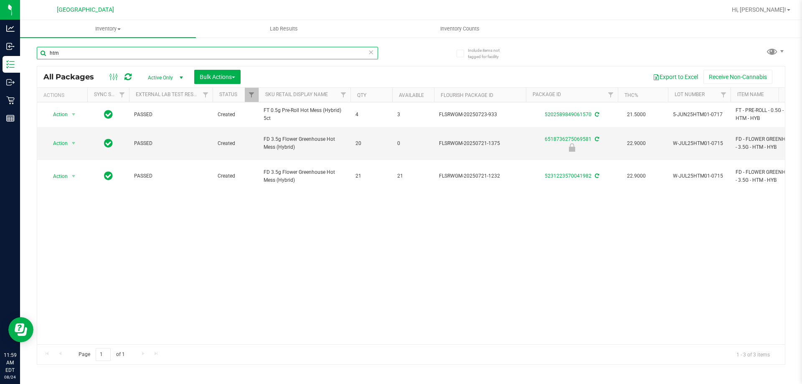
click at [149, 52] on input "htm" at bounding box center [207, 53] width 341 height 13
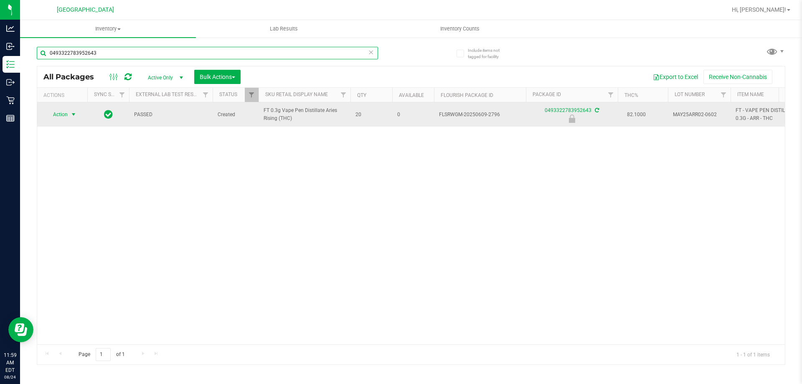
type input "0493322783952643"
click at [73, 118] on span "select" at bounding box center [74, 115] width 10 height 12
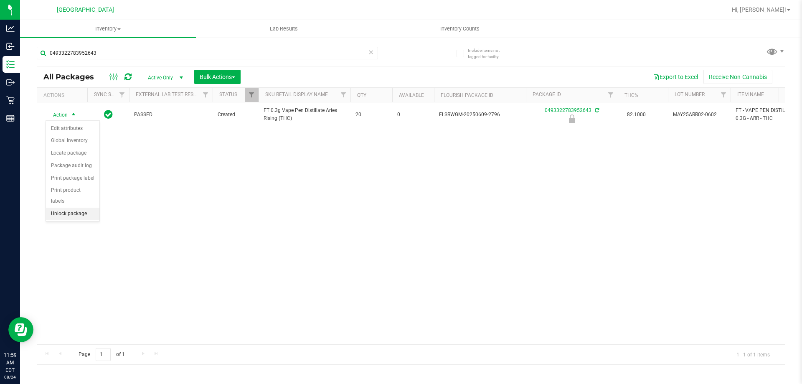
click at [78, 208] on li "Unlock package" at bounding box center [72, 214] width 53 height 13
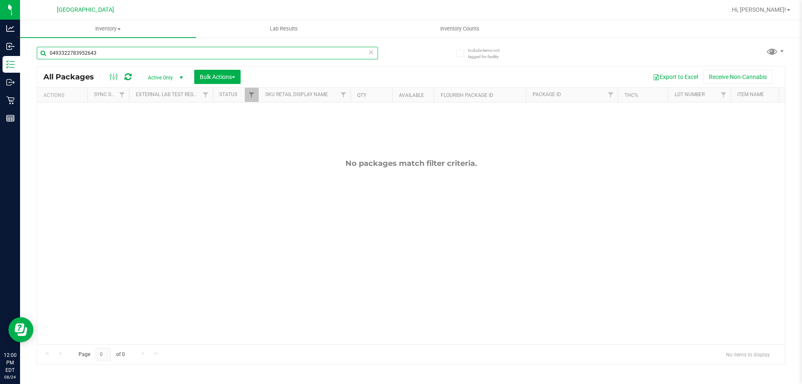
click at [205, 53] on input "0493322783952643" at bounding box center [207, 53] width 341 height 13
type input "0493322783952643"
click at [142, 51] on input "0493322783952643" at bounding box center [207, 53] width 341 height 13
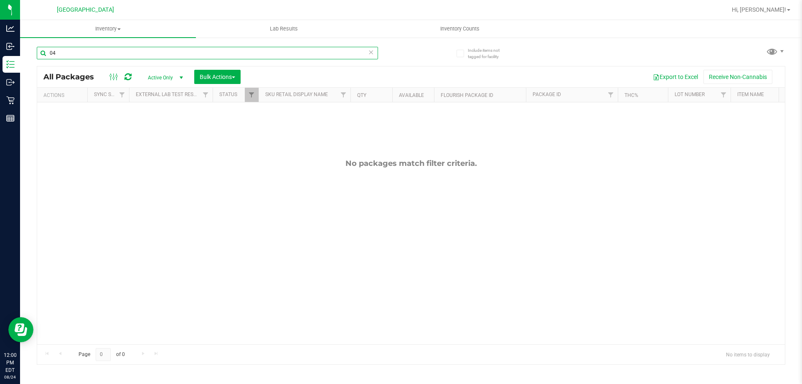
type input "0"
click at [134, 54] on input "0493322783952643" at bounding box center [207, 53] width 341 height 13
type input "arr"
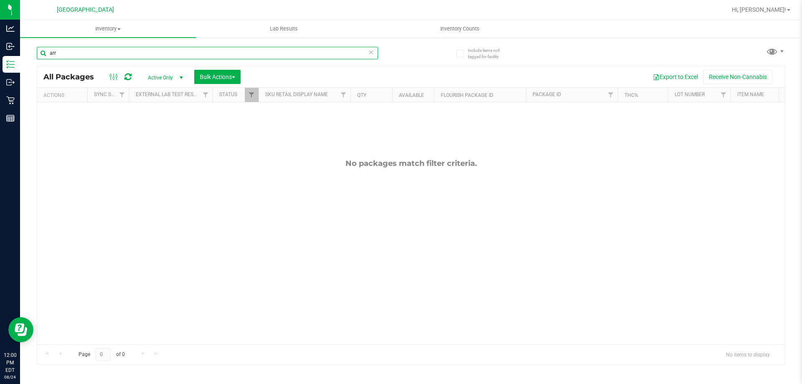
click at [90, 57] on input "arr" at bounding box center [207, 53] width 341 height 13
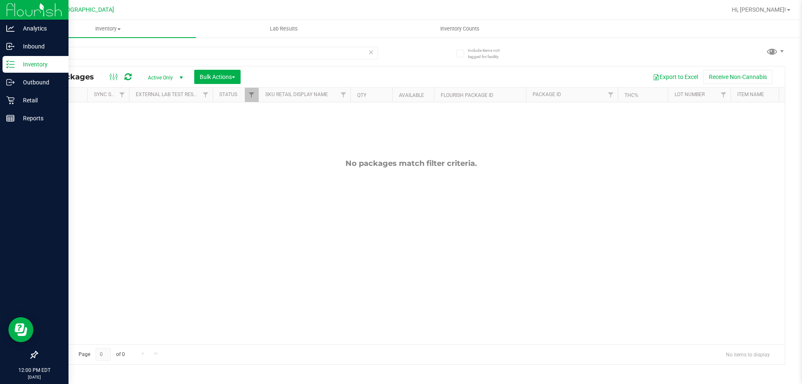
click at [11, 61] on line at bounding box center [12, 61] width 5 height 0
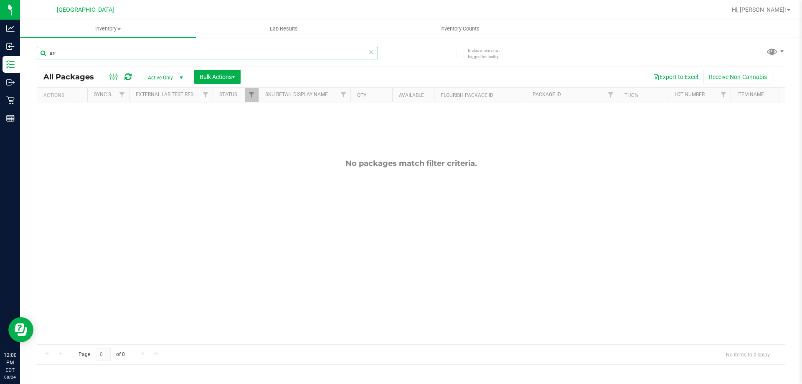
click at [76, 54] on input "arr" at bounding box center [207, 53] width 341 height 13
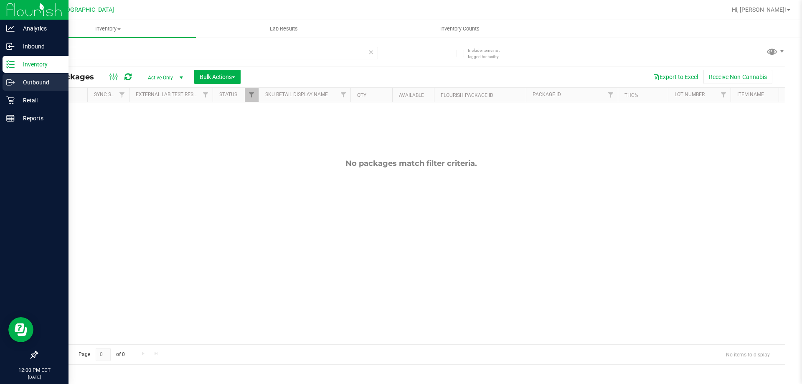
click at [20, 83] on p "Outbound" at bounding box center [40, 82] width 50 height 10
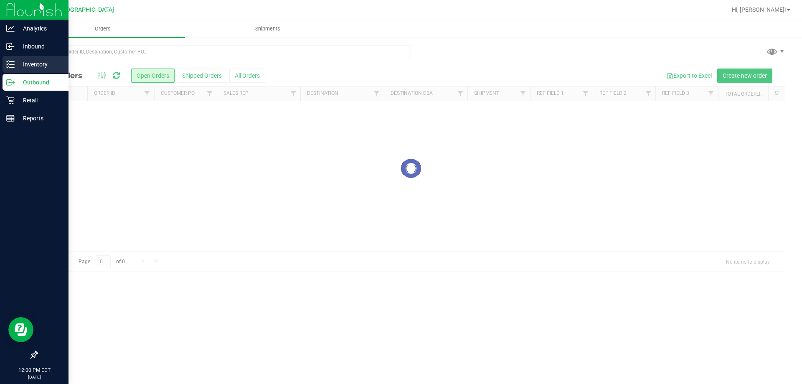
click at [32, 62] on p "Inventory" at bounding box center [40, 64] width 50 height 10
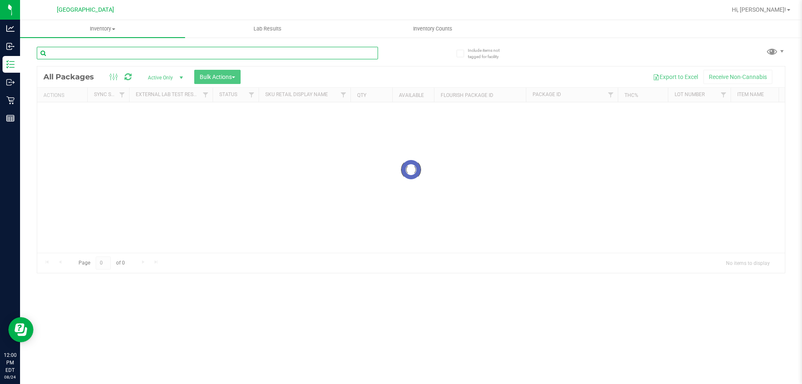
click at [104, 49] on div "Inventory All packages All inventory Waste log Create inventory Lab Results Inv…" at bounding box center [411, 202] width 782 height 364
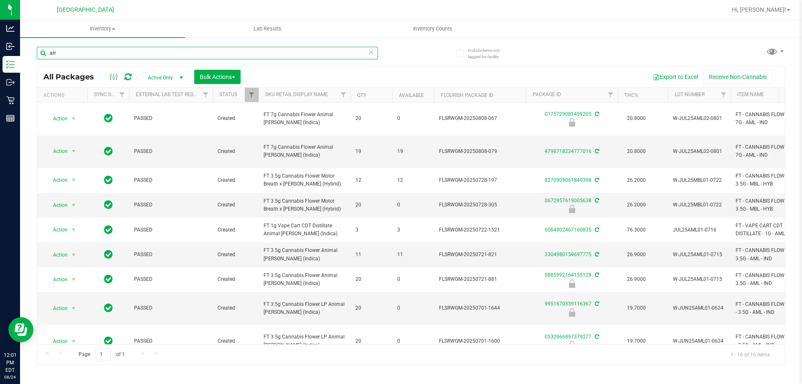
click at [139, 52] on input "arr" at bounding box center [207, 53] width 341 height 13
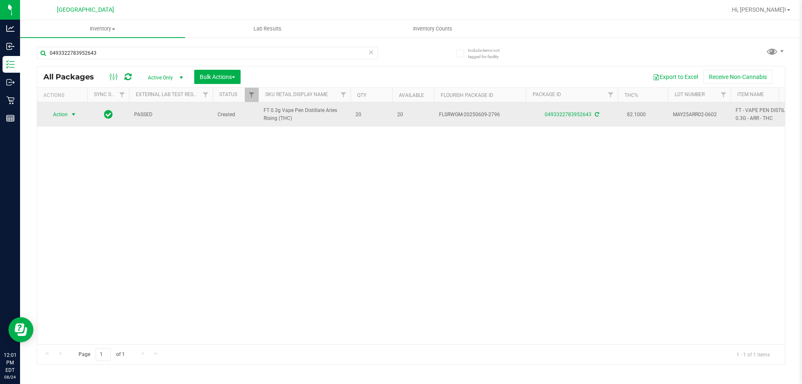
click at [63, 115] on span "Action" at bounding box center [57, 115] width 23 height 12
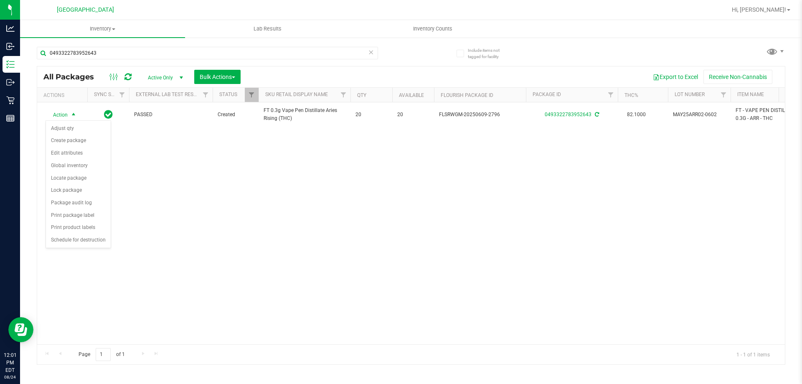
click at [158, 170] on div "Action Action Adjust qty Create package Edit attributes Global inventory Locate…" at bounding box center [411, 223] width 748 height 242
click at [286, 160] on div "Action Action Adjust qty Create package Edit attributes Global inventory Locate…" at bounding box center [411, 223] width 748 height 242
click at [313, 139] on div "Action Action Adjust qty Create package Edit attributes Global inventory Locate…" at bounding box center [411, 223] width 748 height 242
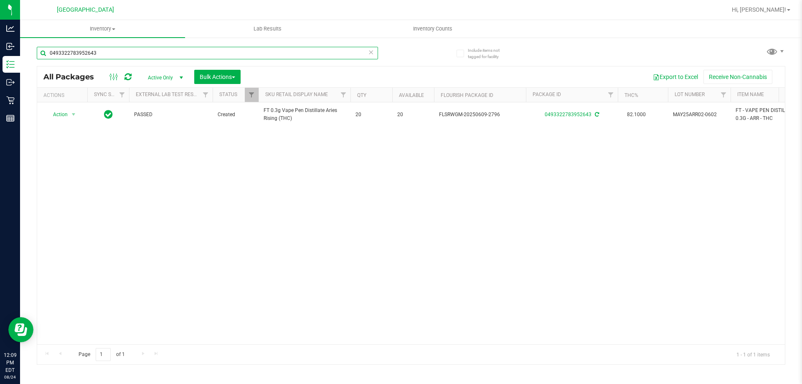
click at [177, 48] on input "0493322783952643" at bounding box center [207, 53] width 341 height 13
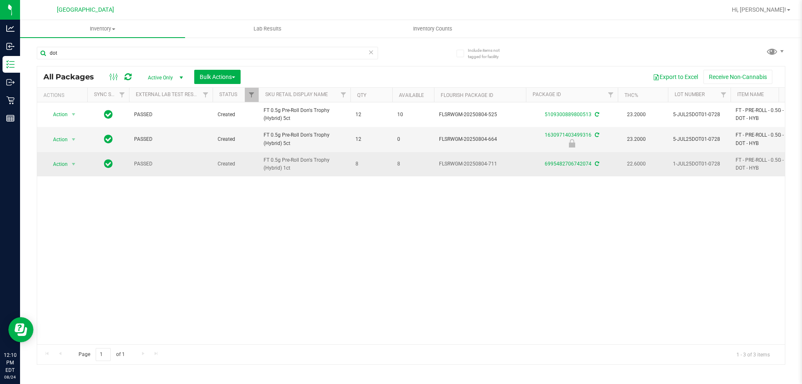
click at [307, 165] on span "FT 0.5g Pre-Roll Don's Trophy (Hybrid) 1ct" at bounding box center [305, 164] width 82 height 16
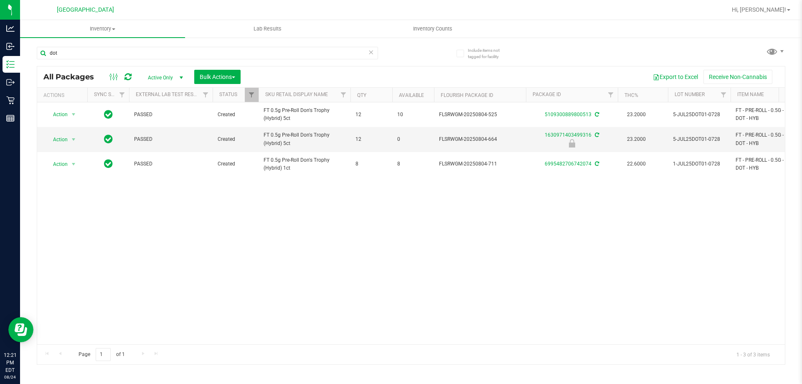
click at [117, 219] on div "Action Action Adjust qty Create package Edit attributes Global inventory Locate…" at bounding box center [411, 223] width 748 height 242
click at [170, 51] on input "dot" at bounding box center [207, 53] width 341 height 13
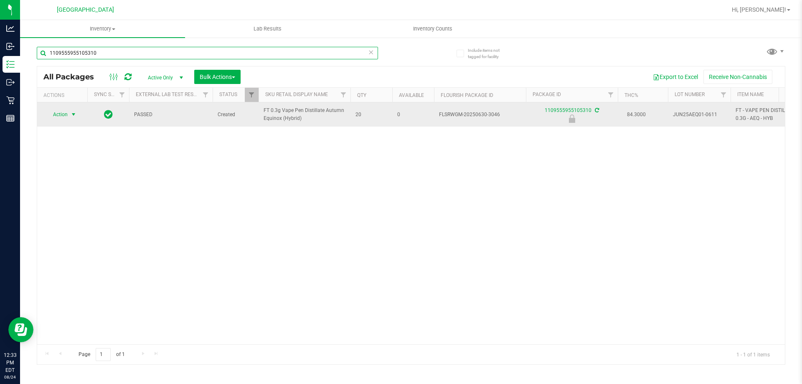
type input "1109555955105310"
click at [74, 113] on span "select" at bounding box center [73, 114] width 7 height 7
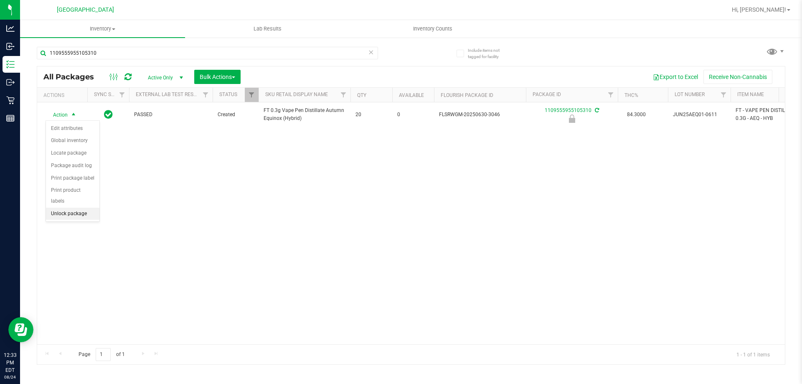
click at [81, 208] on li "Unlock package" at bounding box center [72, 214] width 53 height 13
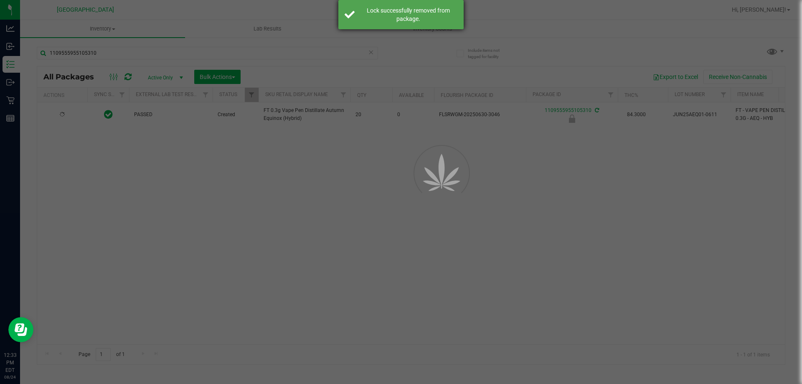
click at [391, 17] on div "Lock successfully removed from package." at bounding box center [408, 14] width 98 height 17
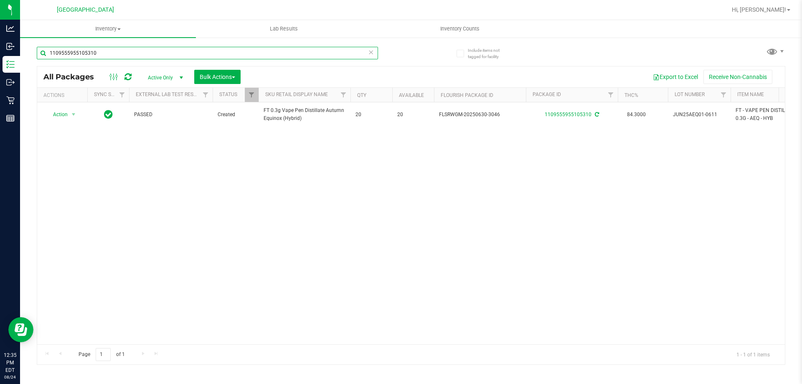
click at [147, 51] on input "1109555955105310" at bounding box center [207, 53] width 341 height 13
type input "aries"
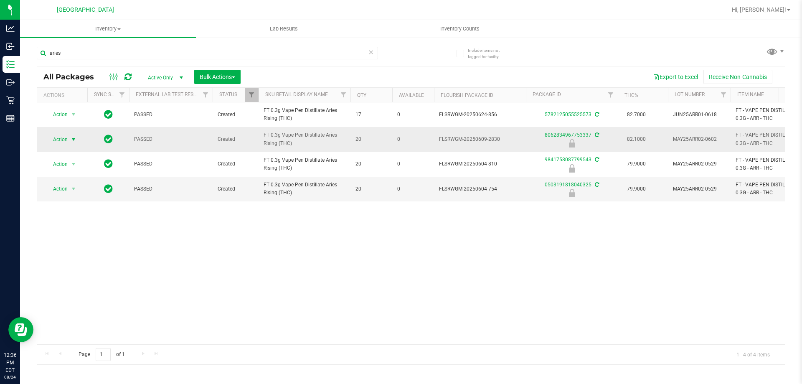
click at [71, 139] on span "select" at bounding box center [73, 139] width 7 height 7
click at [70, 232] on li "Unlock package" at bounding box center [72, 238] width 53 height 13
click at [135, 56] on input "aries" at bounding box center [207, 53] width 341 height 13
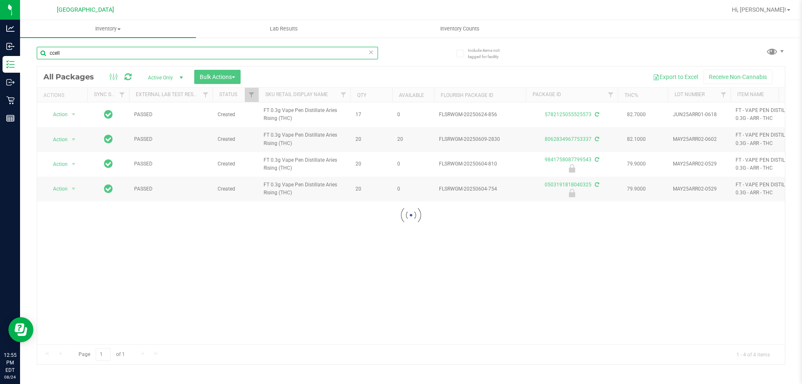
type input "ccell"
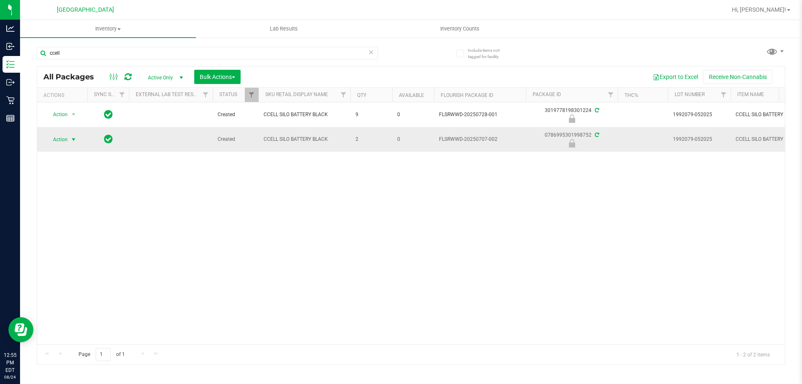
click at [61, 143] on span "Action" at bounding box center [57, 140] width 23 height 12
click at [80, 232] on li "Unlock package" at bounding box center [72, 238] width 53 height 13
click at [67, 138] on span "Action" at bounding box center [57, 140] width 23 height 12
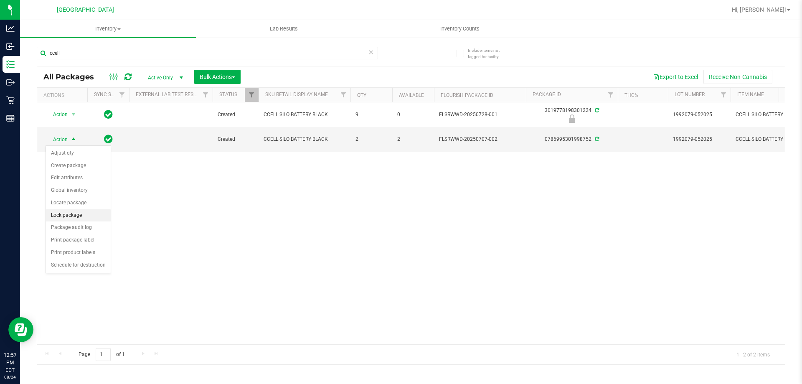
click at [80, 215] on li "Lock package" at bounding box center [78, 215] width 65 height 13
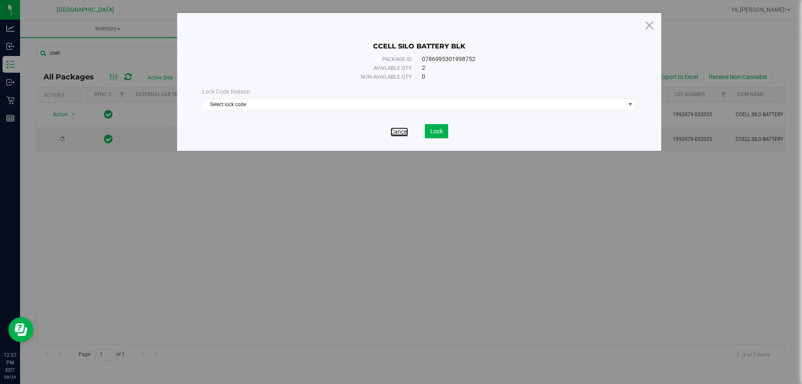
click at [400, 133] on link "Cancel" at bounding box center [400, 131] width 18 height 8
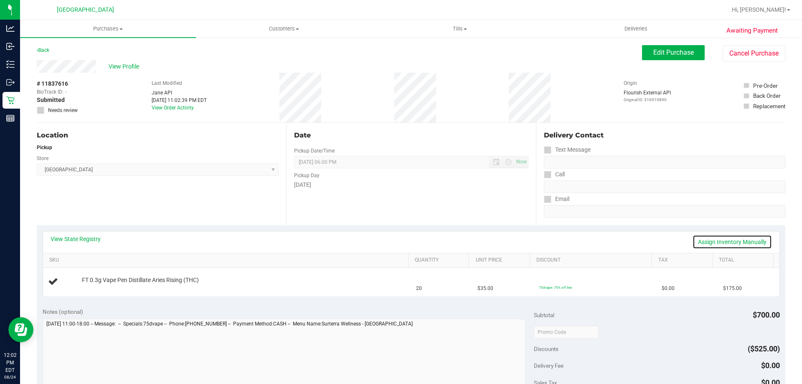
click at [708, 242] on link "Assign Inventory Manually" at bounding box center [732, 242] width 79 height 14
click at [102, 285] on link "Add Package" at bounding box center [97, 286] width 30 height 6
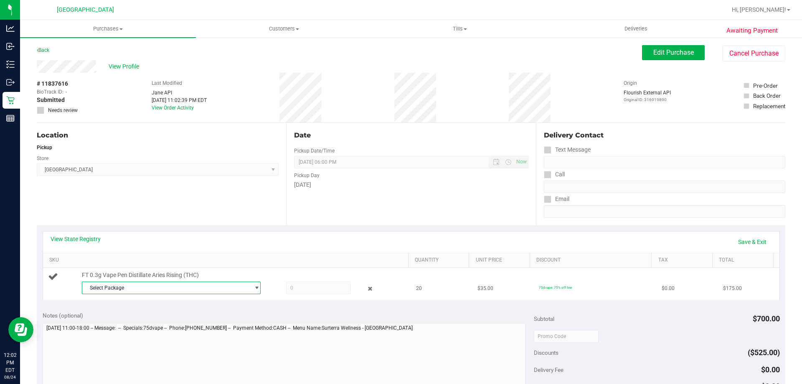
click at [151, 286] on span "Select Package" at bounding box center [166, 288] width 168 height 12
click at [195, 335] on span "( JUN25ARR01-0618 | orig: FLSRWGM-20250624-856 )" at bounding box center [196, 334] width 123 height 6
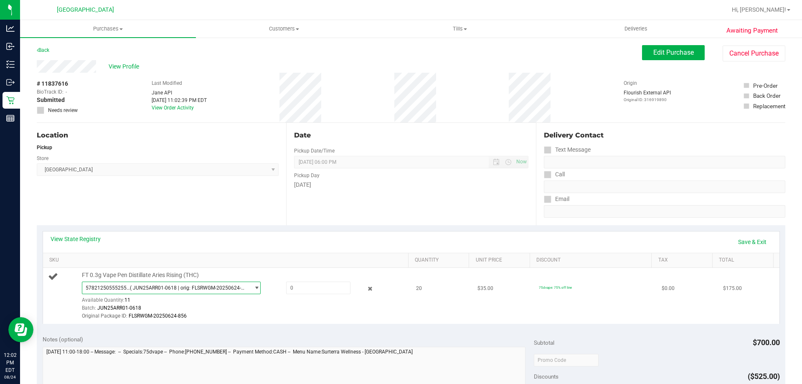
click at [191, 290] on span "( JUN25ARR01-0618 | orig: FLSRWGM-20250624-856 )" at bounding box center [188, 288] width 117 height 6
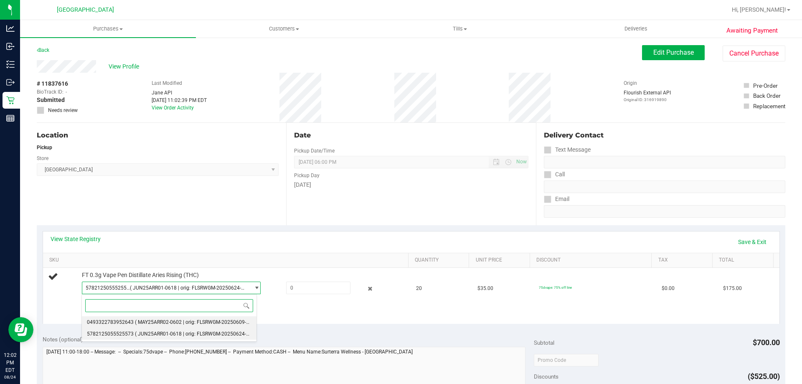
click at [185, 320] on span "( MAY25ARR02-0602 | orig: FLSRWGM-20250609-2796 )" at bounding box center [198, 322] width 126 height 6
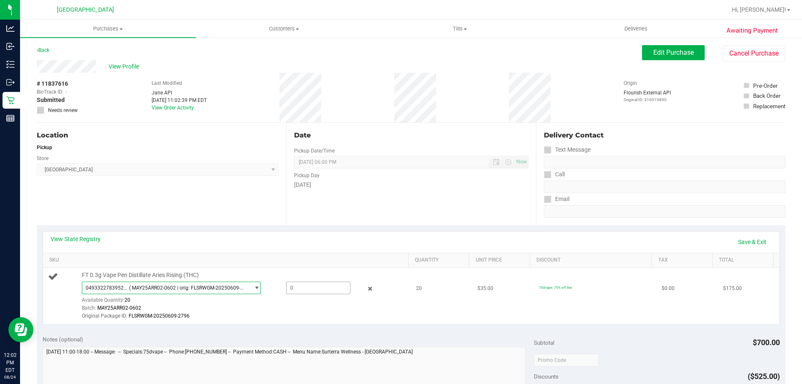
click at [312, 284] on span at bounding box center [318, 288] width 64 height 13
type input "20"
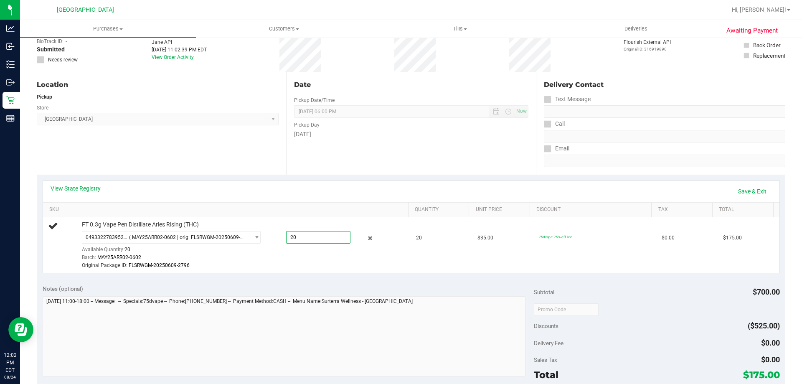
scroll to position [125, 0]
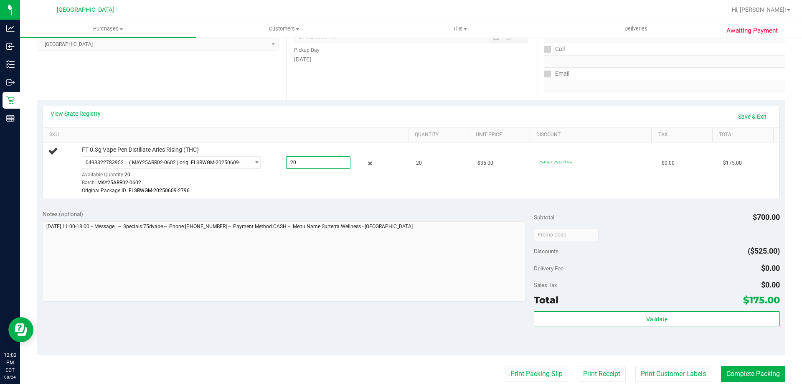
type input "20.0000"
click at [386, 205] on div "Notes (optional) Subtotal $700.00 Discounts ($525.00) Delivery Fee $0.00 Sales …" at bounding box center [411, 279] width 749 height 150
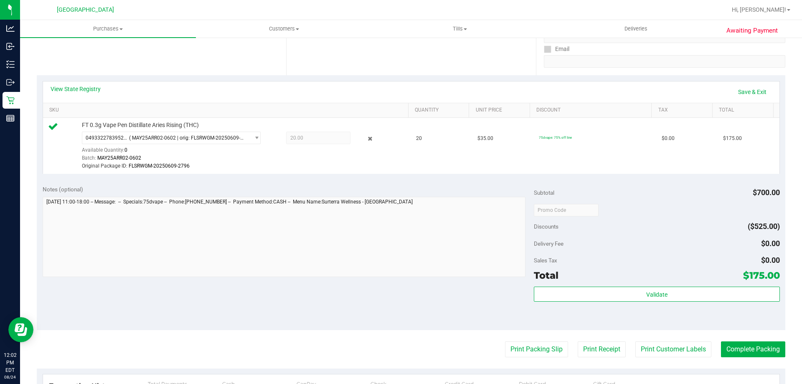
scroll to position [209, 0]
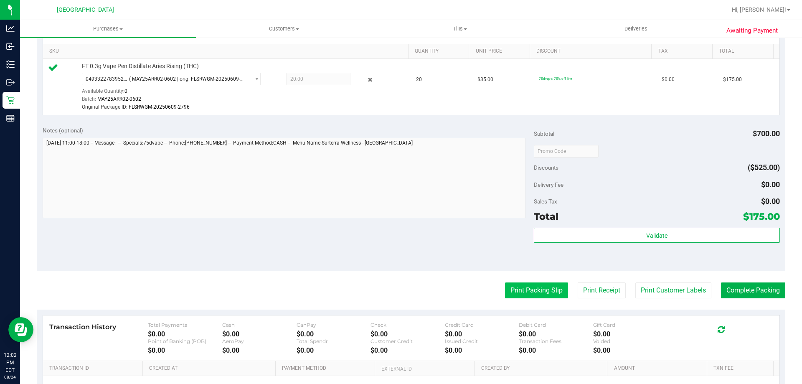
click at [519, 283] on button "Print Packing Slip" at bounding box center [536, 290] width 63 height 16
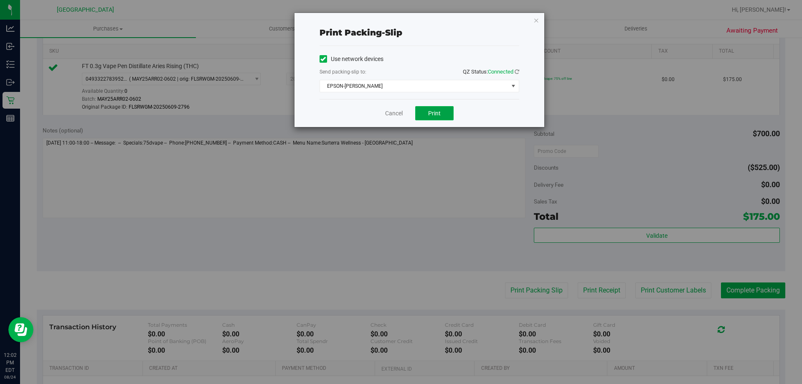
click at [428, 113] on span "Print" at bounding box center [434, 113] width 13 height 7
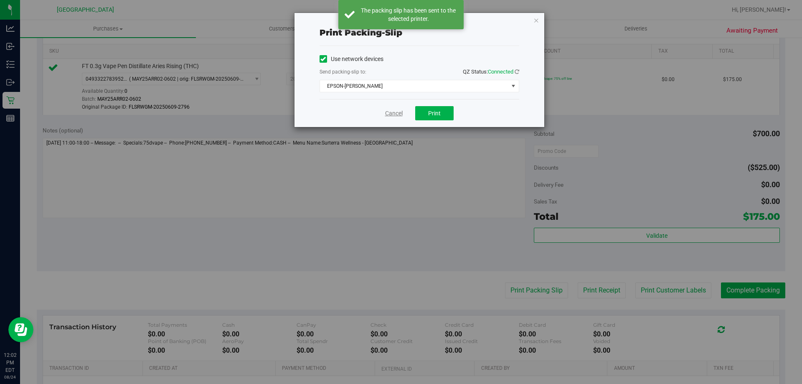
click at [396, 109] on link "Cancel" at bounding box center [394, 113] width 18 height 9
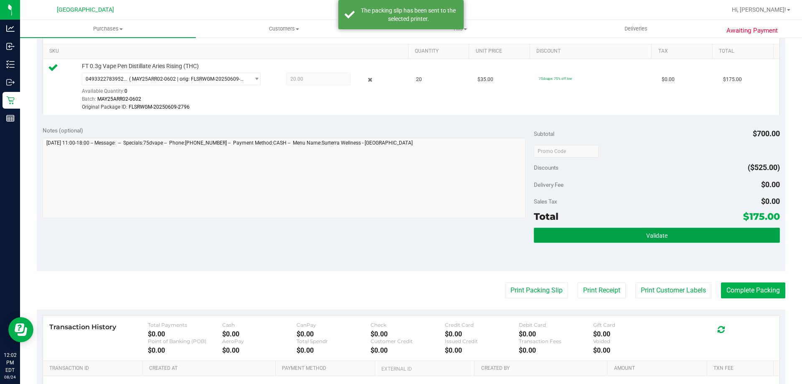
click at [582, 234] on button "Validate" at bounding box center [657, 235] width 246 height 15
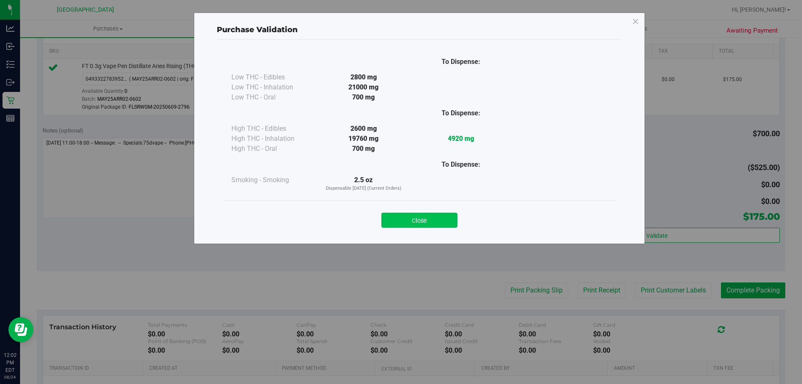
click at [437, 218] on button "Close" at bounding box center [419, 220] width 76 height 15
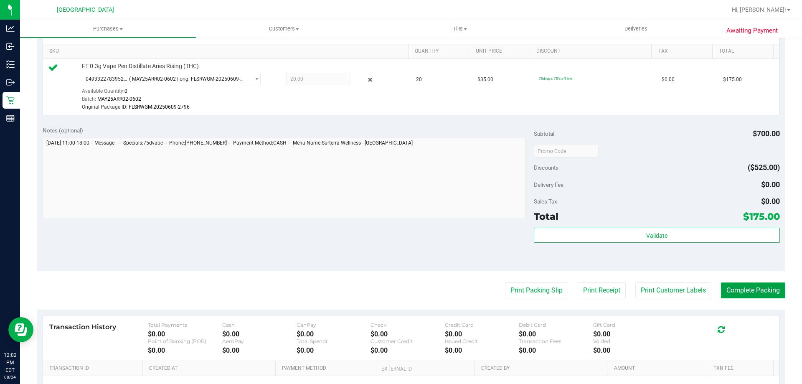
click at [737, 286] on button "Complete Packing" at bounding box center [753, 290] width 64 height 16
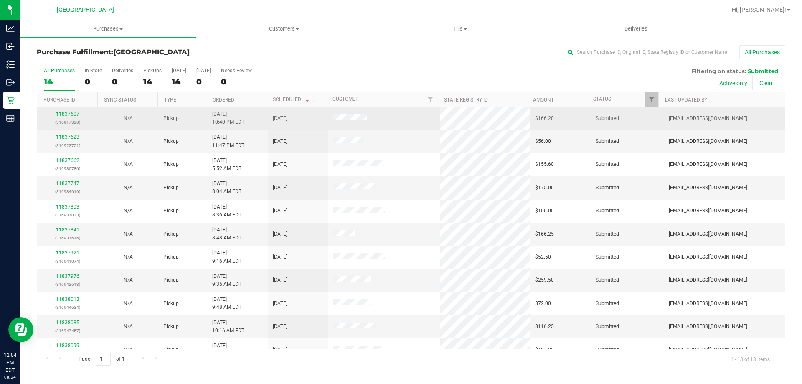
click at [73, 112] on link "11837607" at bounding box center [67, 114] width 23 height 6
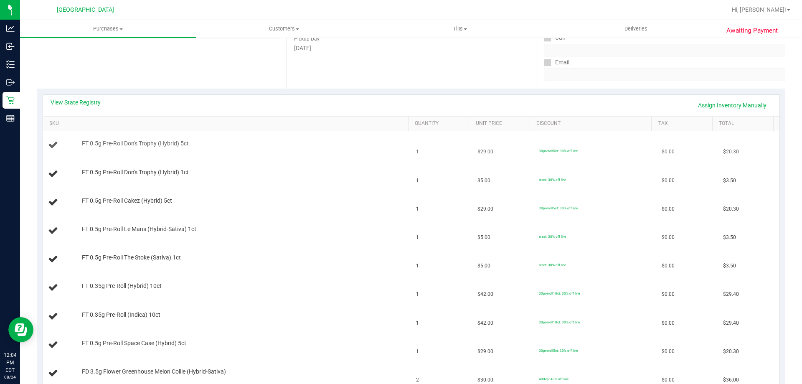
scroll to position [125, 0]
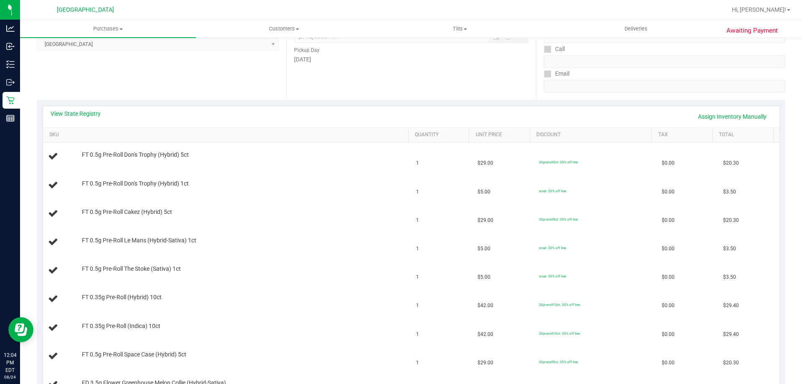
click at [92, 119] on div "View State Registry Assign Inventory Manually" at bounding box center [412, 116] width 722 height 14
click at [93, 117] on link "View State Registry" at bounding box center [76, 113] width 50 height 8
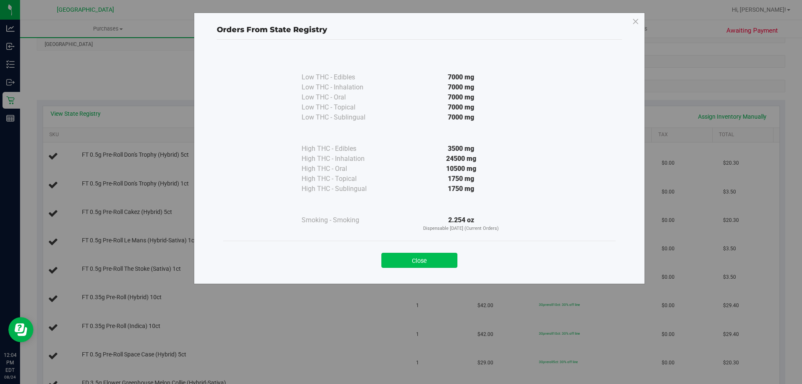
click at [414, 267] on button "Close" at bounding box center [419, 260] width 76 height 15
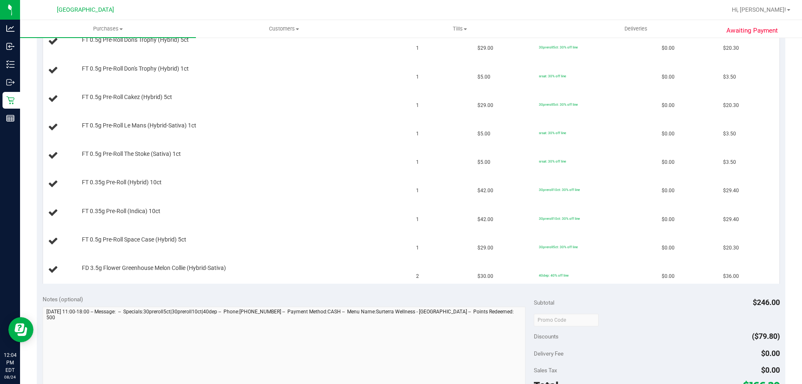
scroll to position [418, 0]
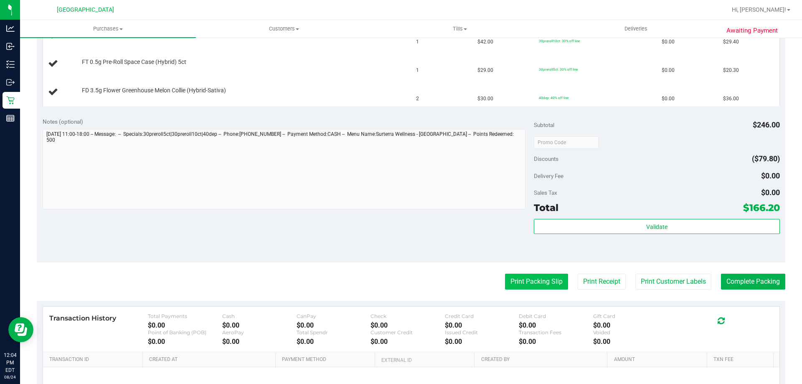
click at [547, 278] on button "Print Packing Slip" at bounding box center [536, 282] width 63 height 16
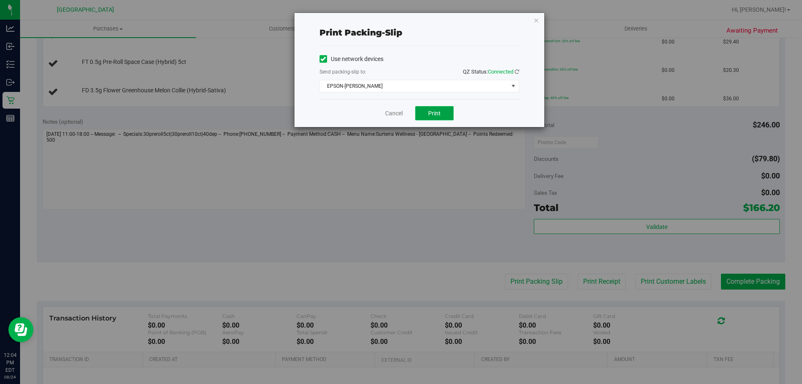
click at [436, 112] on span "Print" at bounding box center [434, 113] width 13 height 7
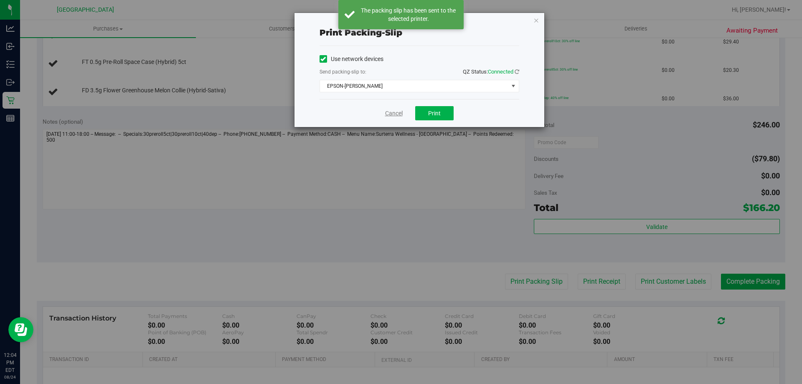
click at [397, 109] on link "Cancel" at bounding box center [394, 113] width 18 height 9
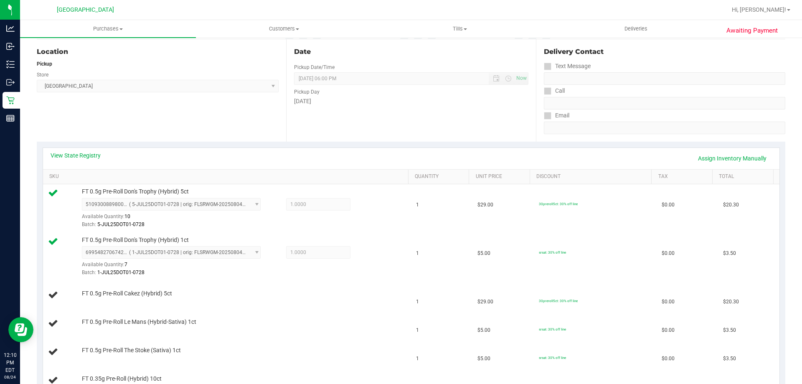
scroll to position [0, 0]
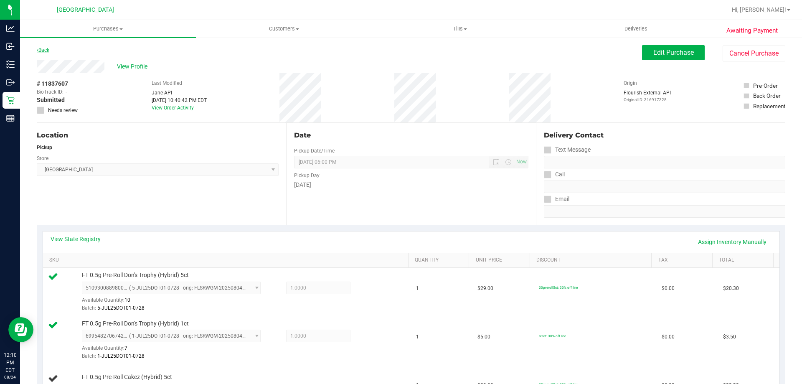
click at [46, 50] on link "Back" at bounding box center [43, 50] width 13 height 6
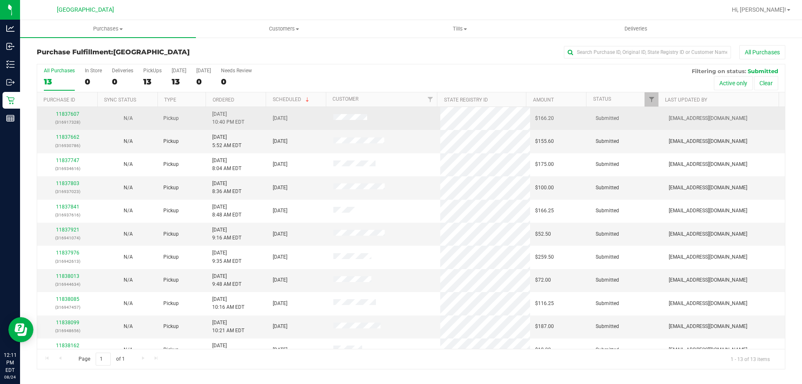
click at [71, 118] on p "(316917328)" at bounding box center [67, 122] width 51 height 8
click at [65, 115] on link "11837607" at bounding box center [67, 114] width 23 height 6
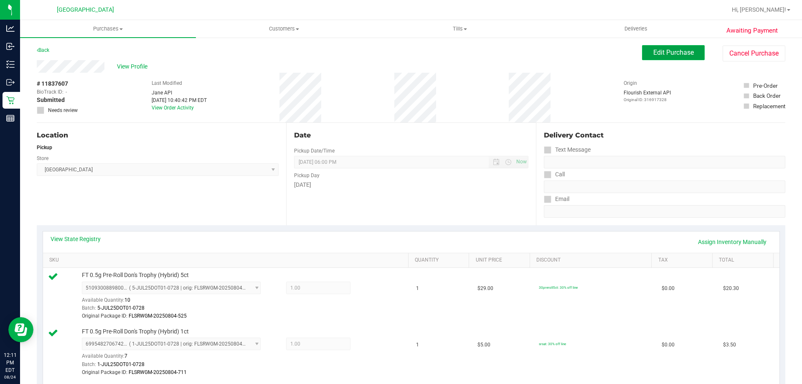
click at [676, 56] on span "Edit Purchase" at bounding box center [673, 52] width 41 height 8
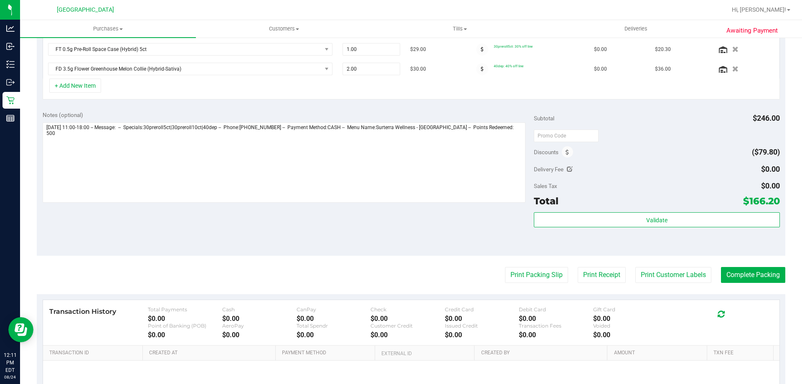
scroll to position [334, 0]
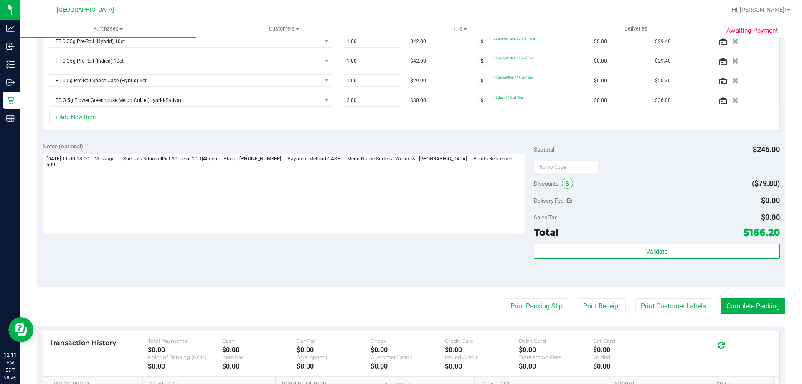
click at [566, 181] on span at bounding box center [567, 183] width 11 height 11
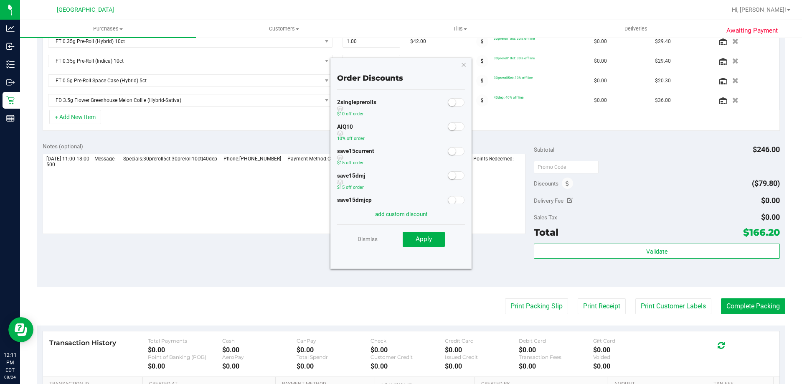
click at [448, 126] on small at bounding box center [452, 127] width 8 height 8
click at [427, 243] on span "Apply" at bounding box center [424, 239] width 16 height 8
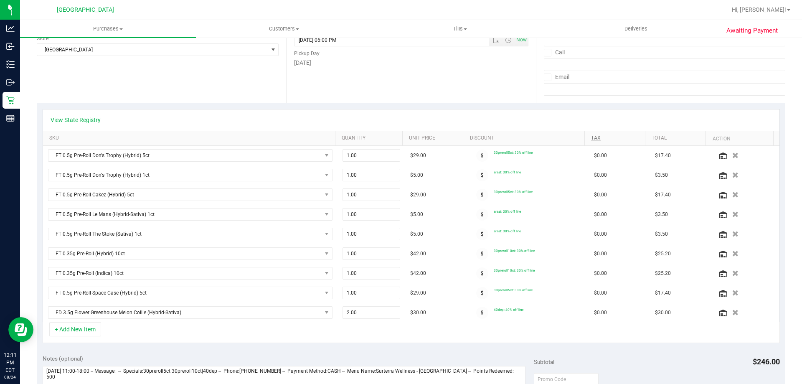
scroll to position [0, 0]
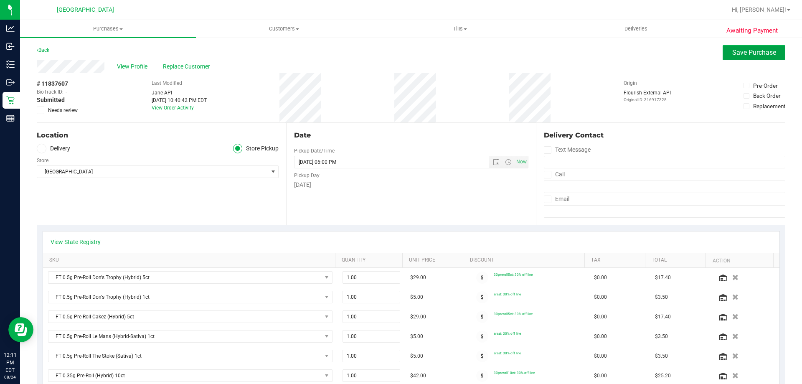
click at [746, 54] on span "Save Purchase" at bounding box center [754, 52] width 44 height 8
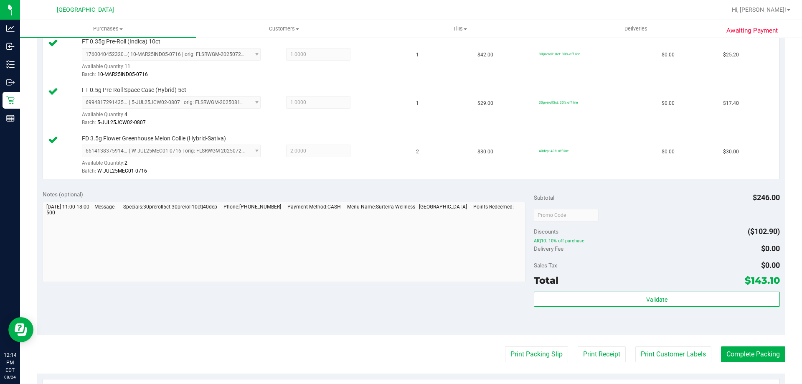
scroll to position [669, 0]
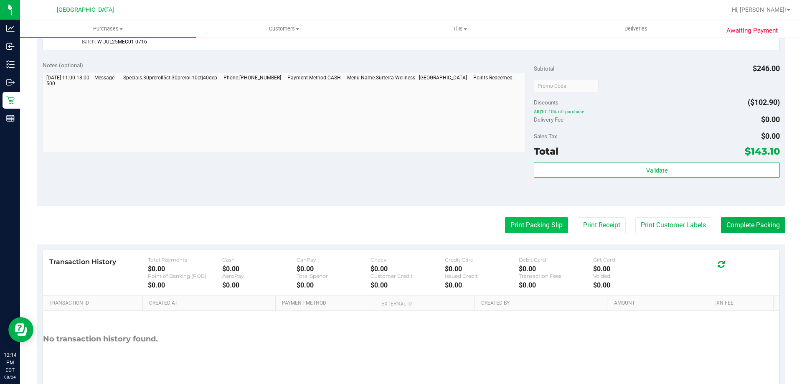
click at [515, 221] on button "Print Packing Slip" at bounding box center [536, 225] width 63 height 16
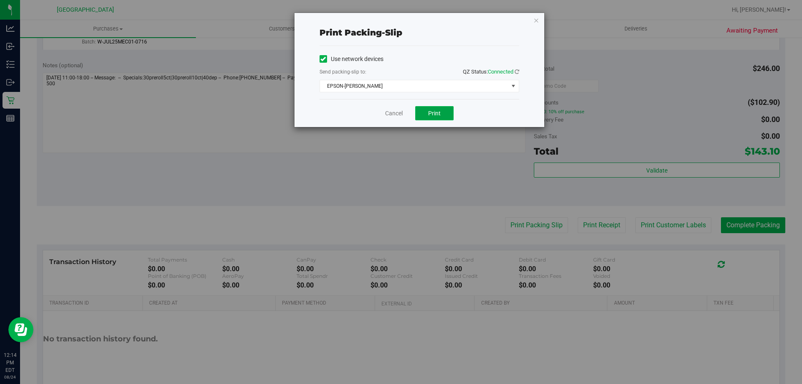
click at [427, 107] on button "Print" at bounding box center [434, 113] width 38 height 14
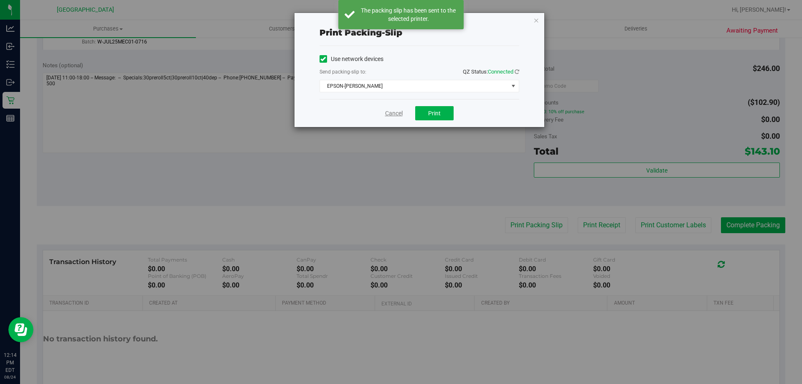
click at [391, 109] on link "Cancel" at bounding box center [394, 113] width 18 height 9
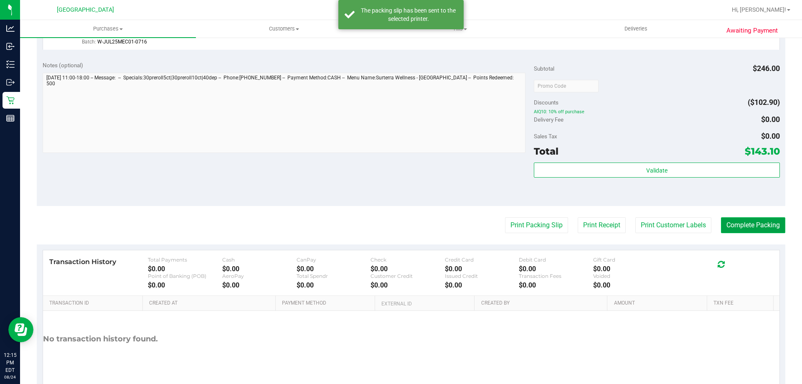
click at [747, 219] on button "Complete Packing" at bounding box center [753, 225] width 64 height 16
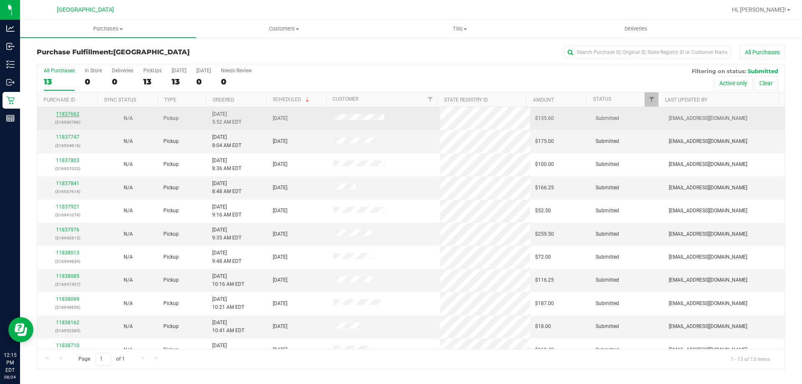
click at [76, 115] on link "11837662" at bounding box center [67, 114] width 23 height 6
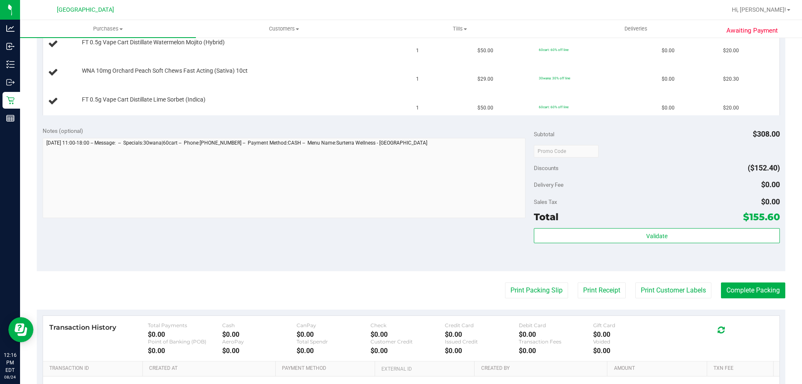
scroll to position [376, 0]
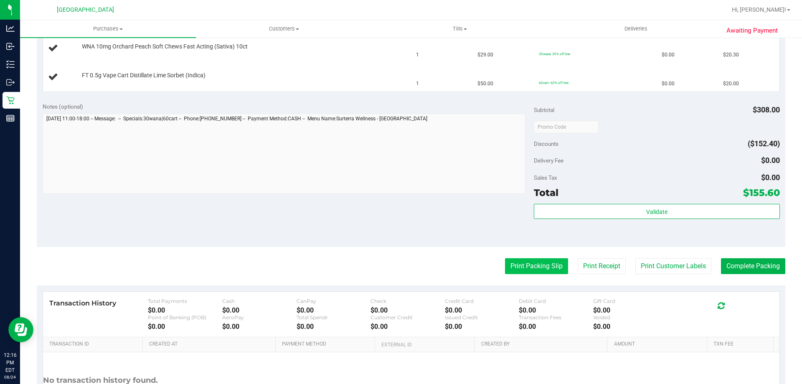
click at [523, 270] on button "Print Packing Slip" at bounding box center [536, 266] width 63 height 16
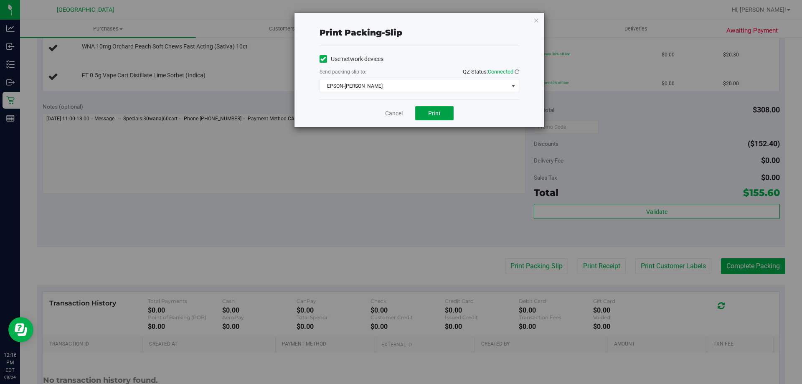
click at [429, 108] on button "Print" at bounding box center [434, 113] width 38 height 14
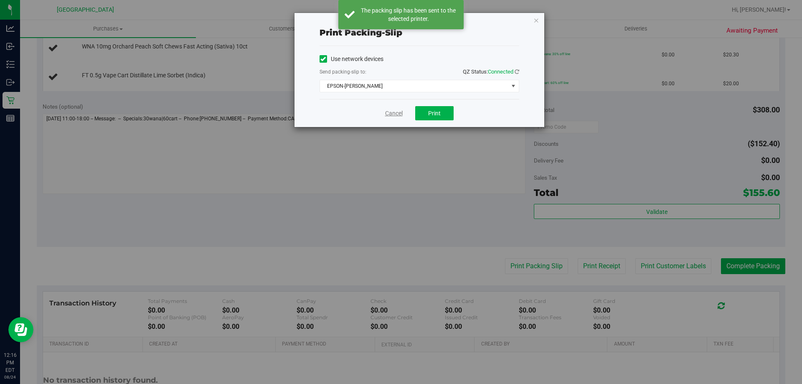
click at [396, 111] on link "Cancel" at bounding box center [394, 113] width 18 height 9
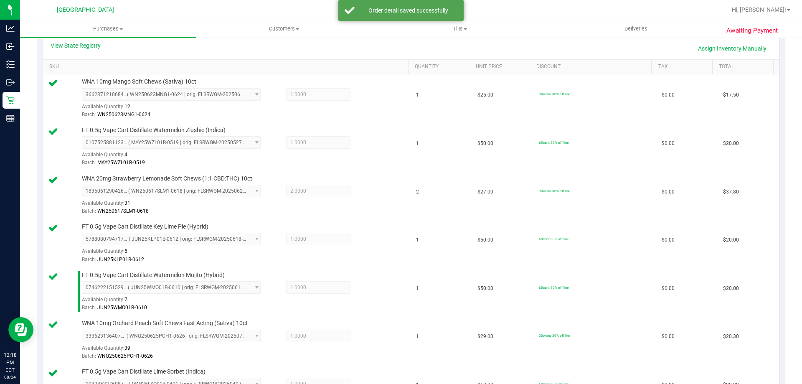
scroll to position [418, 0]
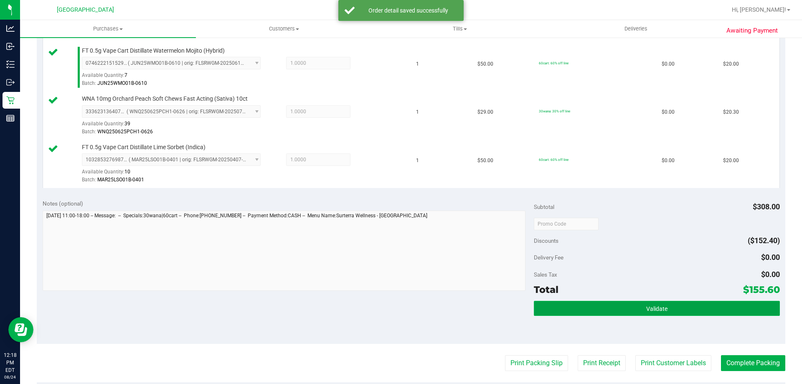
click at [542, 307] on button "Validate" at bounding box center [657, 308] width 246 height 15
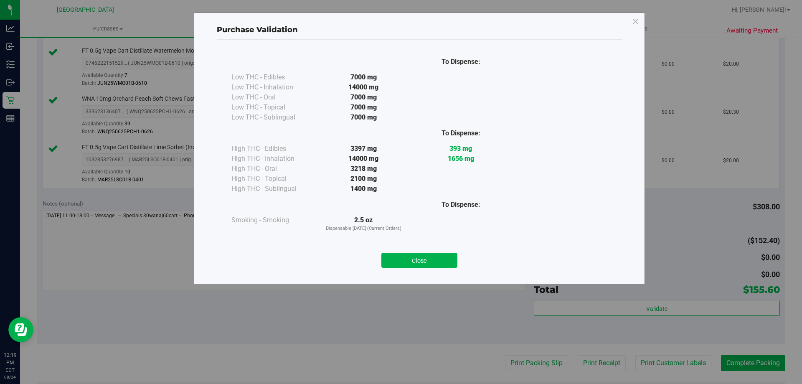
drag, startPoint x: 397, startPoint y: 262, endPoint x: 469, endPoint y: 261, distance: 72.3
click at [397, 262] on button "Close" at bounding box center [419, 260] width 76 height 15
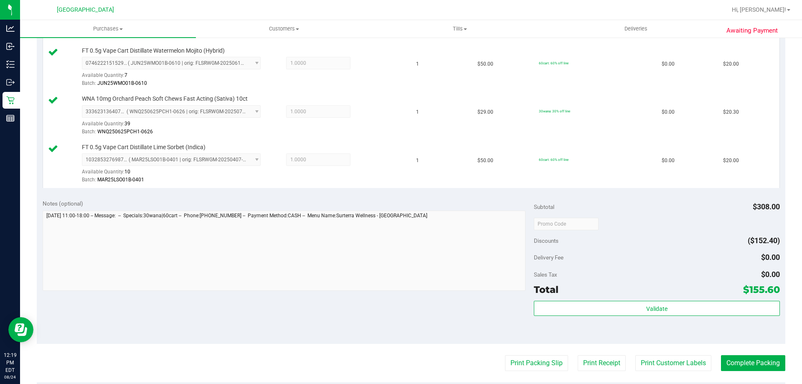
scroll to position [585, 0]
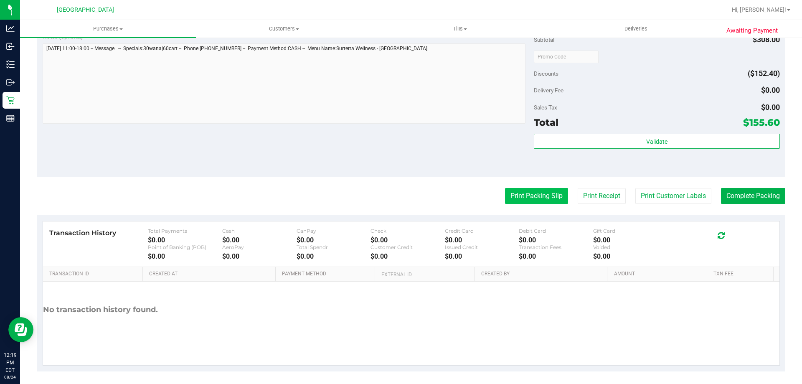
click at [521, 204] on button "Print Packing Slip" at bounding box center [536, 196] width 63 height 16
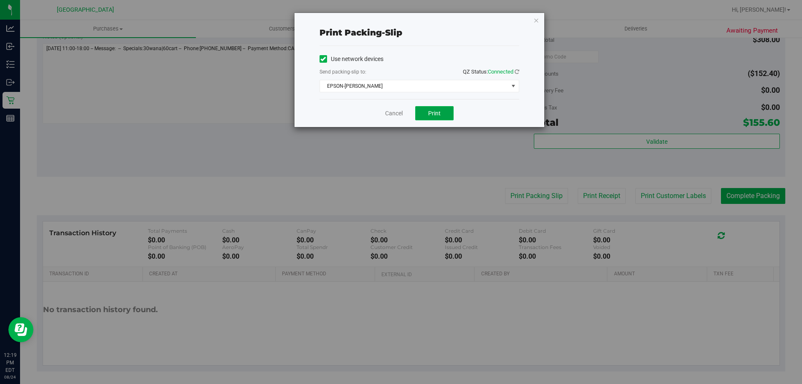
click at [425, 111] on button "Print" at bounding box center [434, 113] width 38 height 14
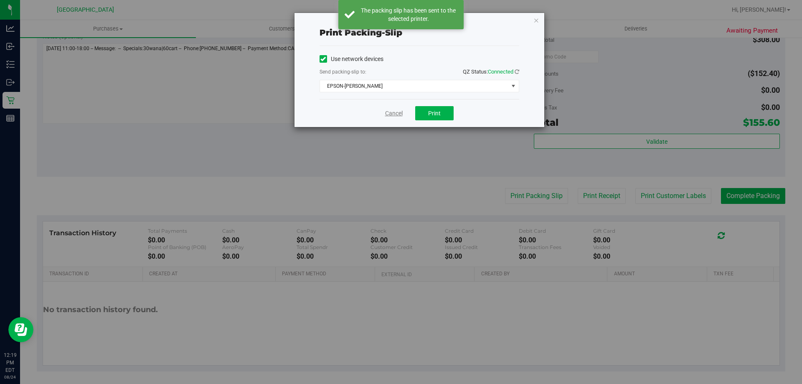
click at [390, 114] on link "Cancel" at bounding box center [394, 113] width 18 height 9
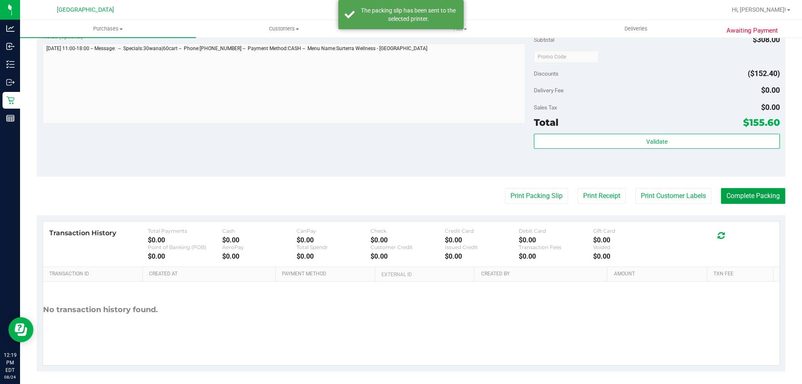
click at [731, 200] on button "Complete Packing" at bounding box center [753, 196] width 64 height 16
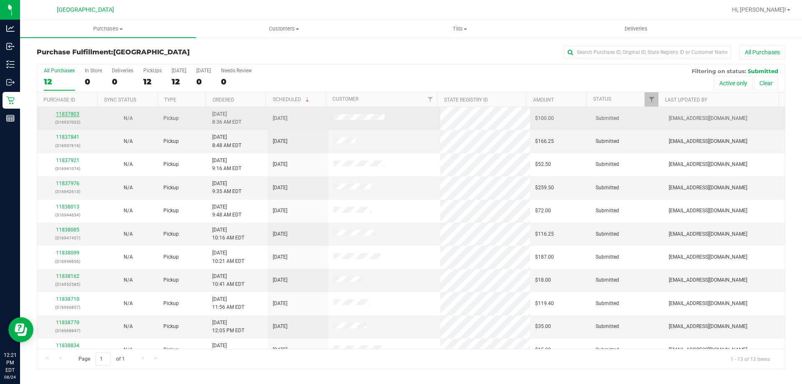
click at [64, 114] on link "11837803" at bounding box center [67, 114] width 23 height 6
click at [75, 114] on link "11837803" at bounding box center [67, 114] width 23 height 6
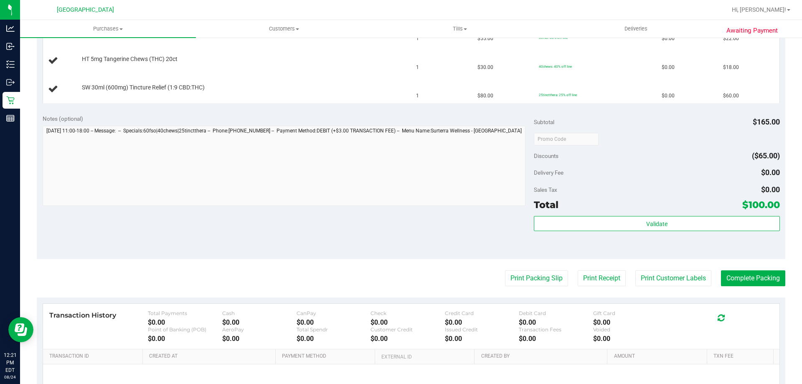
scroll to position [251, 0]
click at [516, 275] on button "Print Packing Slip" at bounding box center [536, 277] width 63 height 16
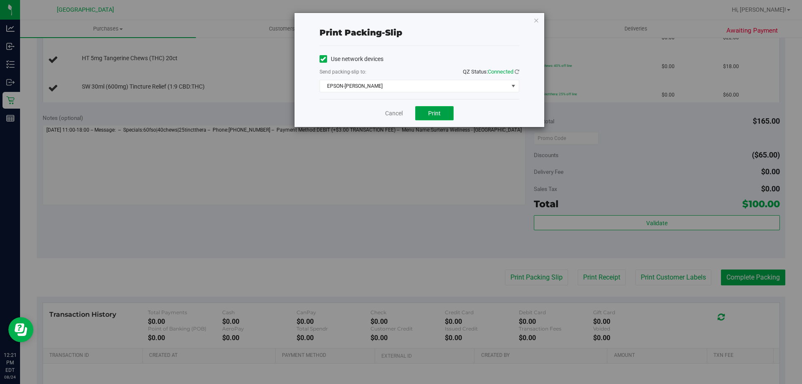
click at [436, 111] on span "Print" at bounding box center [434, 113] width 13 height 7
click at [397, 114] on link "Cancel" at bounding box center [394, 113] width 18 height 9
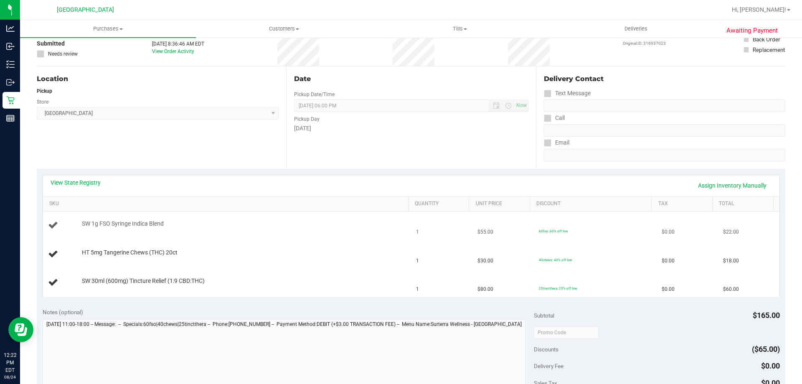
scroll to position [42, 0]
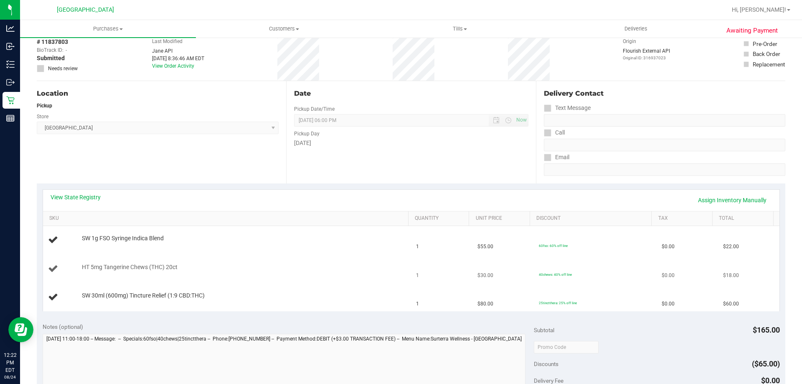
click at [486, 272] on td "$30.00" at bounding box center [503, 269] width 61 height 28
click at [97, 271] on link "Add Package" at bounding box center [97, 272] width 30 height 6
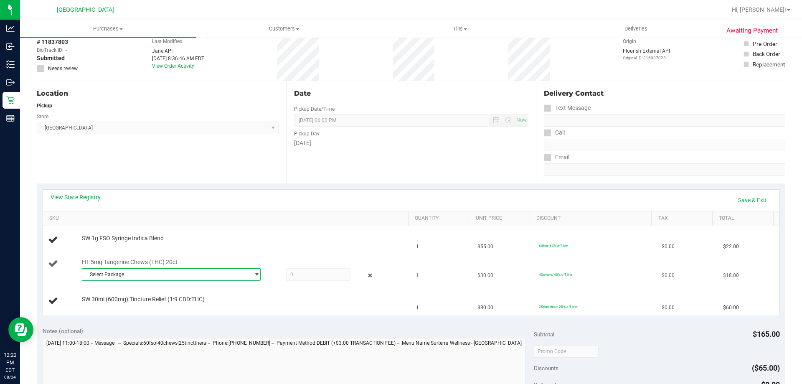
click at [102, 275] on span "Select Package" at bounding box center [166, 275] width 168 height 12
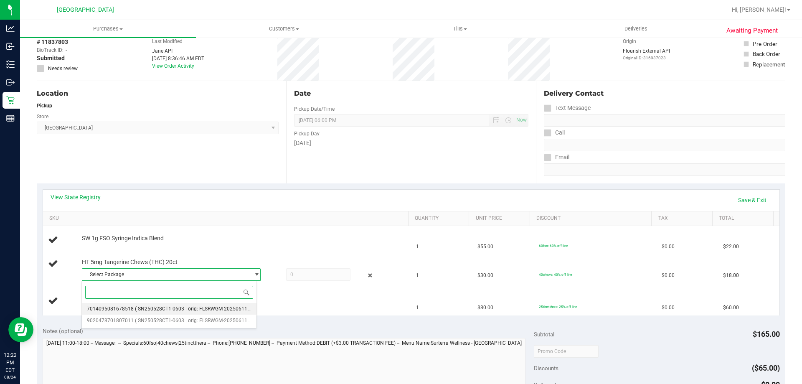
click at [179, 311] on span "( SN250528CT1-0603 | orig: FLSRWGM-20250611-181 )" at bounding box center [197, 309] width 125 height 6
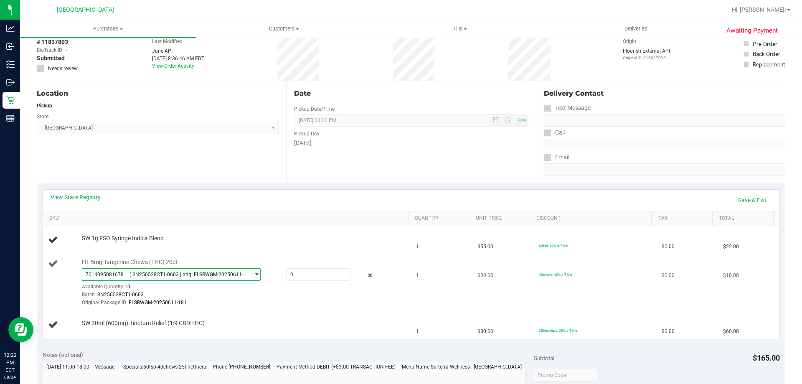
click at [186, 282] on div "Available Quantity: 10" at bounding box center [176, 289] width 188 height 16
click at [182, 278] on span "7014095081678518 ( SN250528CT1-0603 | orig: FLSRWGM-20250611-181 )" at bounding box center [166, 275] width 168 height 12
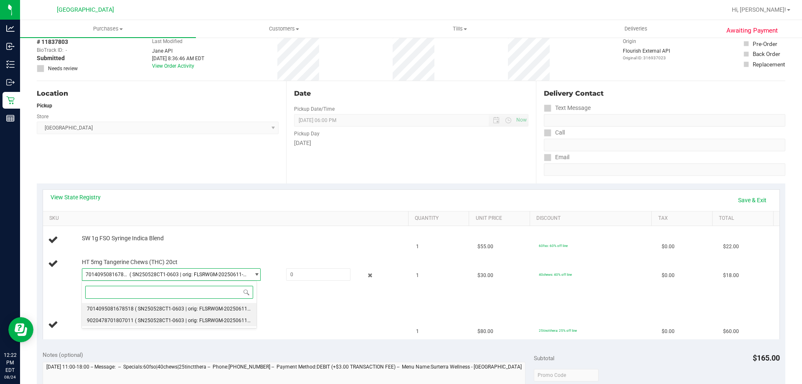
click at [171, 319] on span "( SN250528CT1-0603 | orig: FLSRWGM-20250611-157 )" at bounding box center [197, 321] width 125 height 6
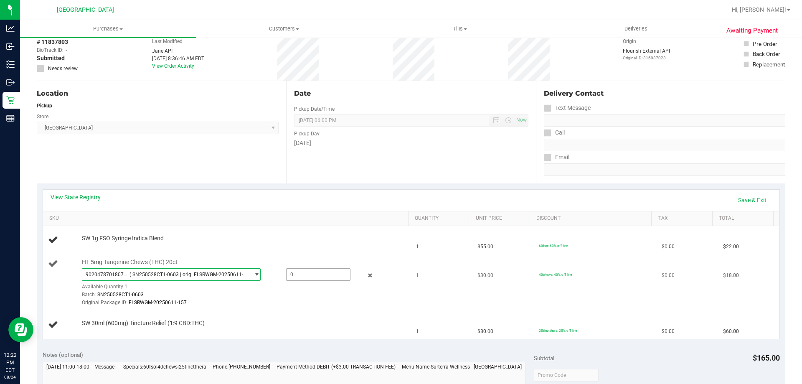
click at [324, 280] on span at bounding box center [318, 274] width 64 height 13
click at [324, 276] on span at bounding box center [318, 274] width 64 height 13
type input "1"
type input "1.0000"
click at [327, 236] on div "SW 1g FSO Syringe Indica Blend" at bounding box center [241, 238] width 327 height 8
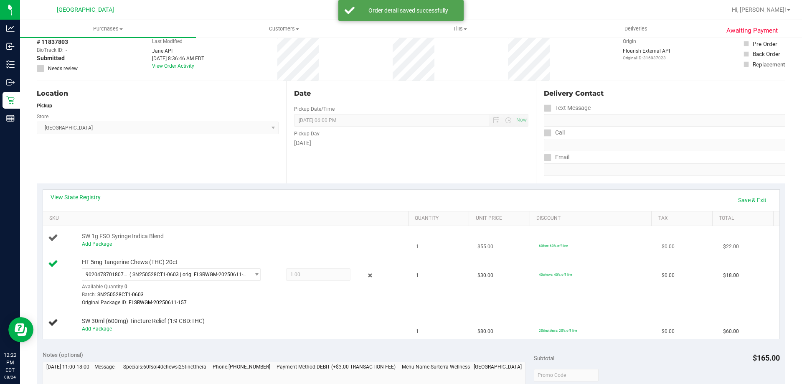
click at [341, 241] on div "Add Package" at bounding box center [243, 244] width 323 height 8
click at [733, 206] on link "Save & Exit" at bounding box center [752, 200] width 39 height 14
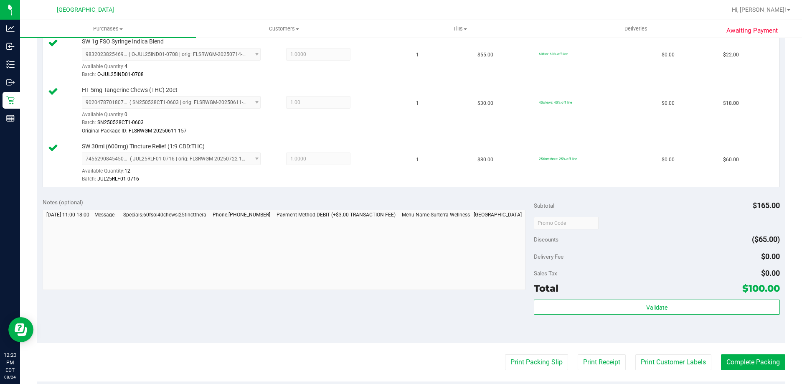
scroll to position [251, 0]
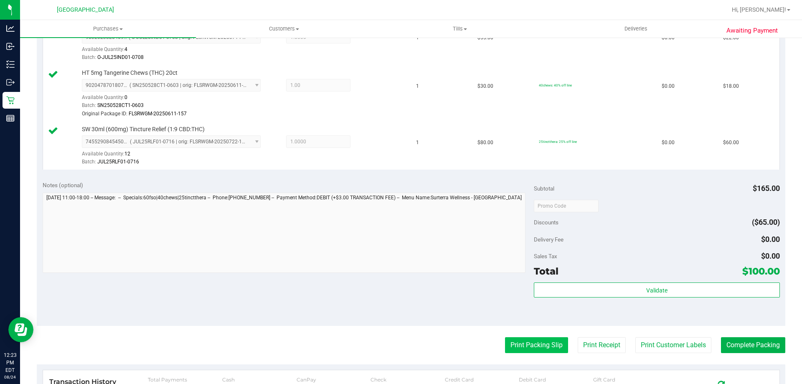
click at [527, 350] on button "Print Packing Slip" at bounding box center [536, 345] width 63 height 16
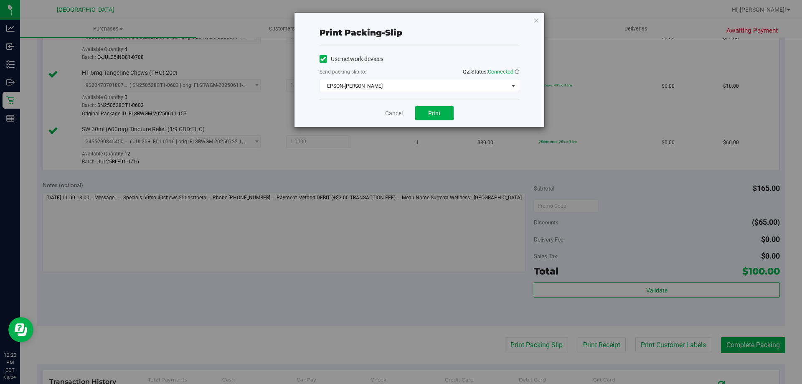
click at [402, 117] on link "Cancel" at bounding box center [394, 113] width 18 height 9
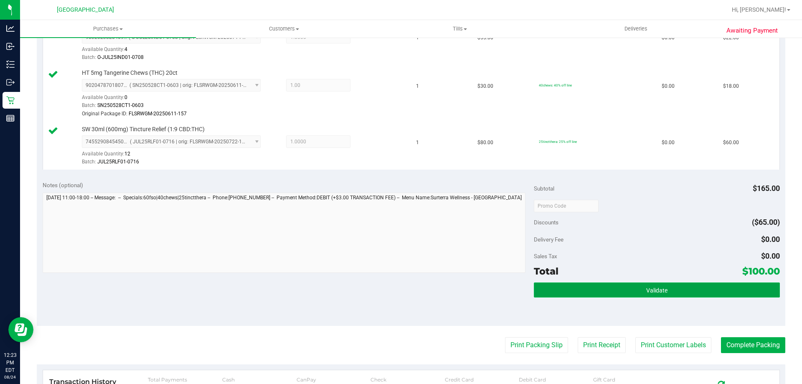
click at [677, 286] on button "Validate" at bounding box center [657, 289] width 246 height 15
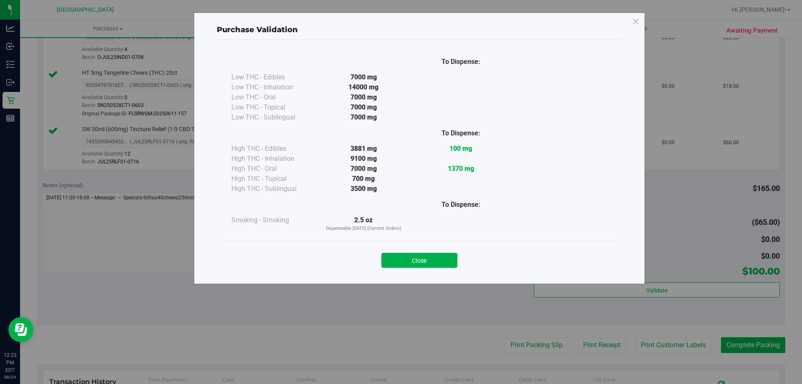
click at [412, 273] on div "Close" at bounding box center [419, 258] width 393 height 34
click at [417, 258] on button "Close" at bounding box center [419, 260] width 76 height 15
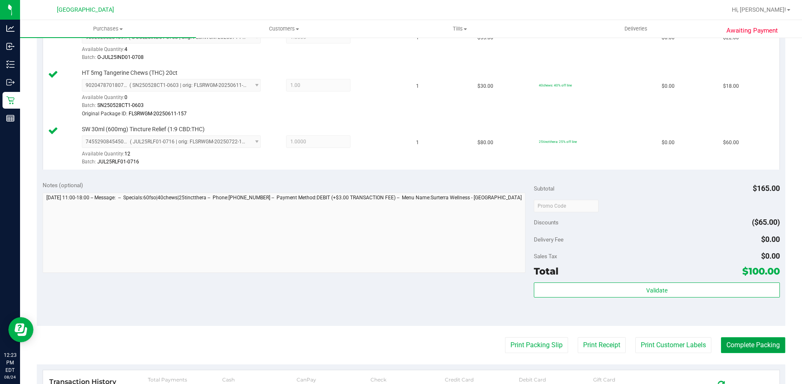
click at [733, 349] on button "Complete Packing" at bounding box center [753, 345] width 64 height 16
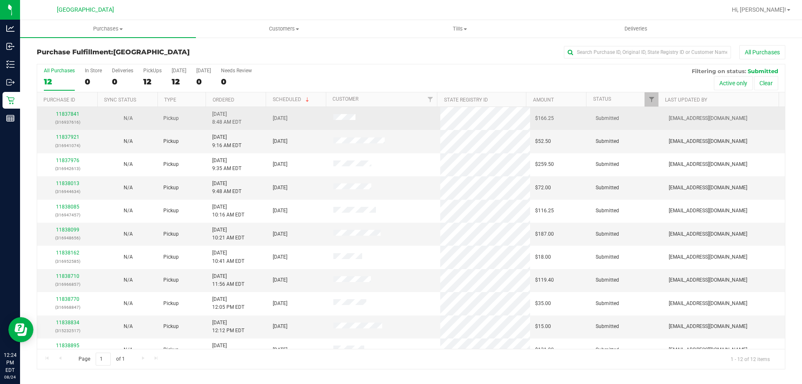
drag, startPoint x: 412, startPoint y: 127, endPoint x: 432, endPoint y: 125, distance: 20.1
click at [415, 127] on td at bounding box center [384, 118] width 112 height 23
click at [74, 112] on link "11837841" at bounding box center [67, 114] width 23 height 6
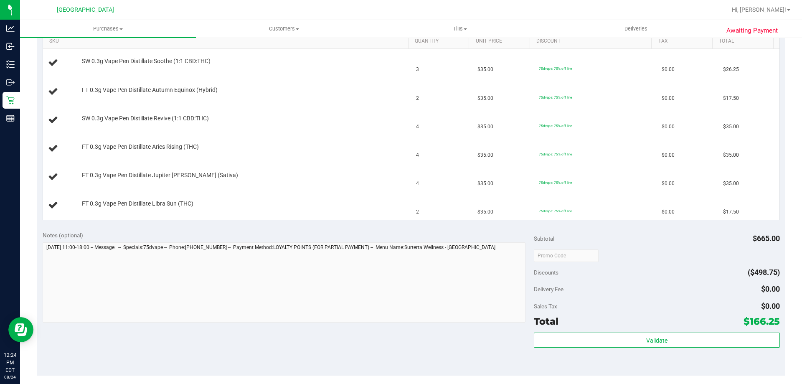
scroll to position [251, 0]
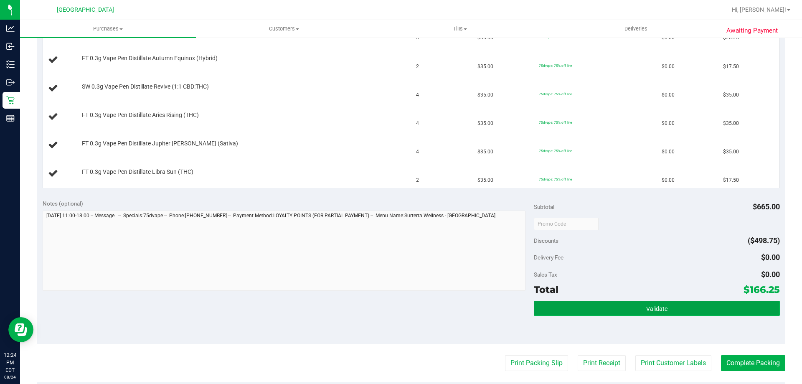
click at [586, 302] on button "Validate" at bounding box center [657, 308] width 246 height 15
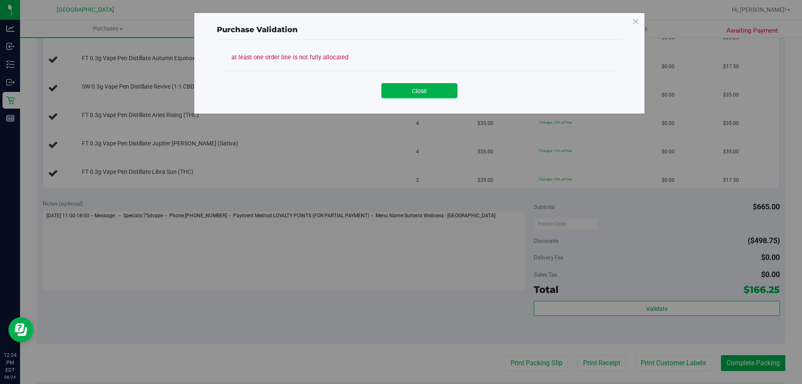
click at [408, 82] on div "Close" at bounding box center [419, 87] width 380 height 21
click at [408, 86] on button "Close" at bounding box center [419, 90] width 76 height 15
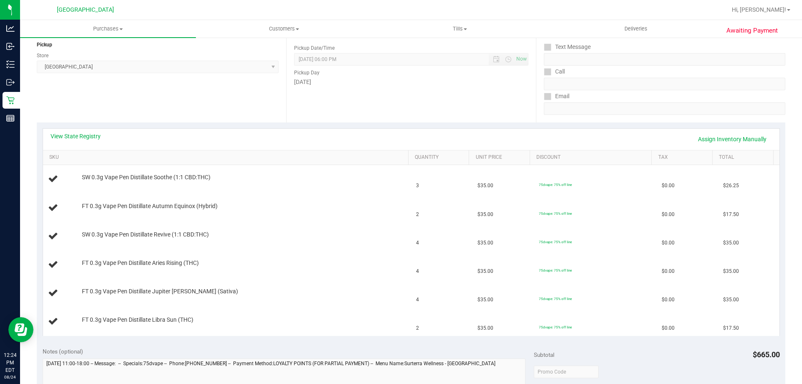
scroll to position [42, 0]
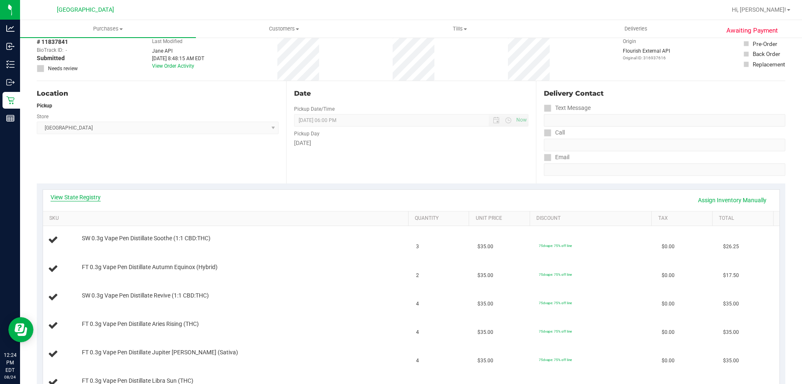
click at [66, 196] on link "View State Registry" at bounding box center [76, 197] width 50 height 8
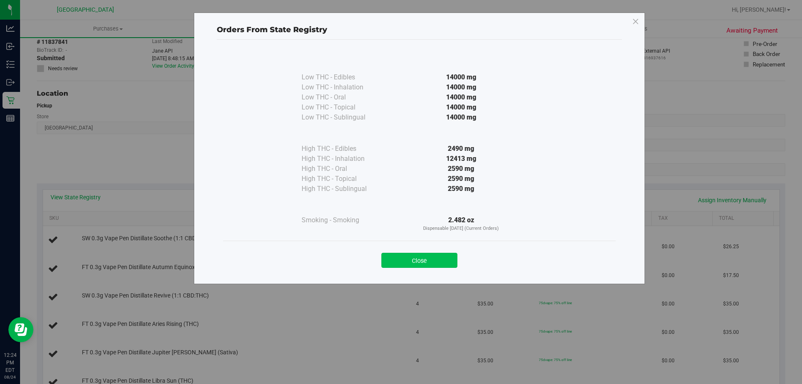
click at [435, 260] on button "Close" at bounding box center [419, 260] width 76 height 15
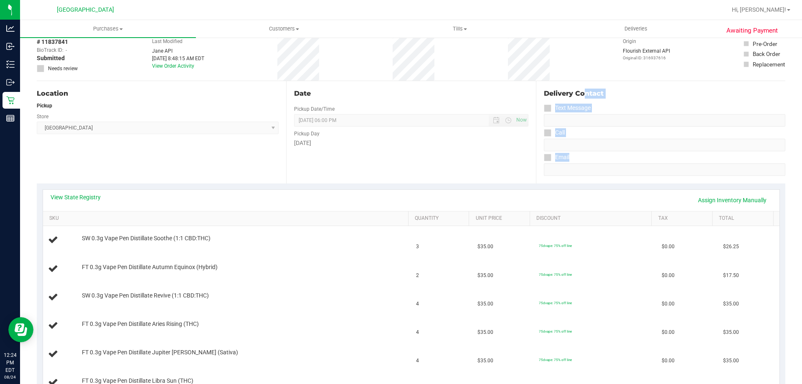
drag, startPoint x: 539, startPoint y: 86, endPoint x: 598, endPoint y: 181, distance: 111.3
click at [598, 181] on div "Delivery Contact Text Message Call Email" at bounding box center [660, 132] width 249 height 102
click at [552, 83] on div "Delivery Contact Text Message Call Email" at bounding box center [660, 132] width 249 height 102
drag, startPoint x: 537, startPoint y: 84, endPoint x: 592, endPoint y: 107, distance: 60.3
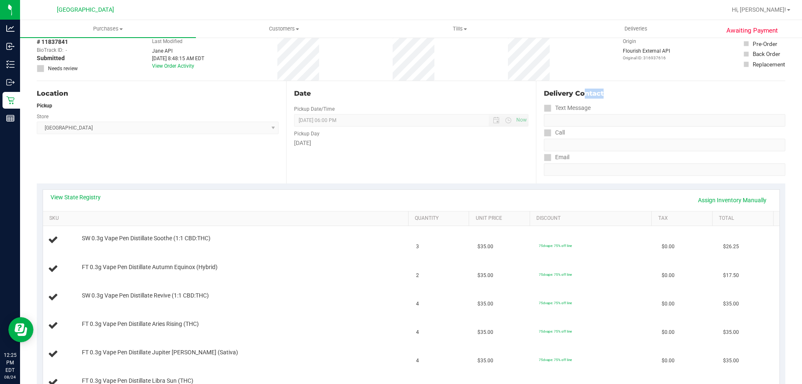
click at [592, 107] on div "Delivery Contact Text Message Call Email" at bounding box center [660, 132] width 249 height 102
click at [592, 107] on div "Text Message" at bounding box center [664, 108] width 241 height 12
click at [597, 96] on div "Delivery Contact" at bounding box center [664, 94] width 241 height 10
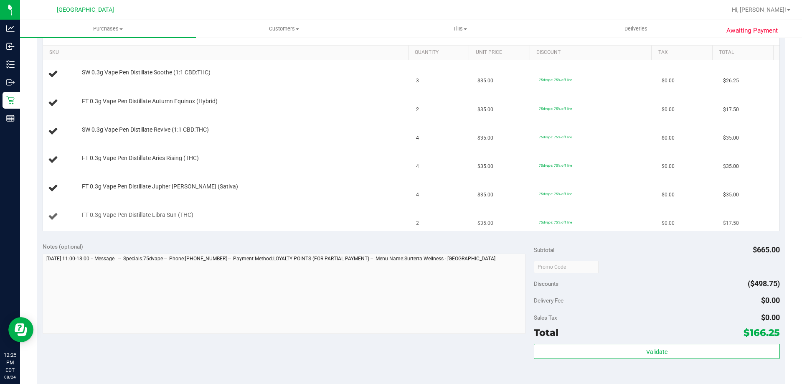
scroll to position [209, 0]
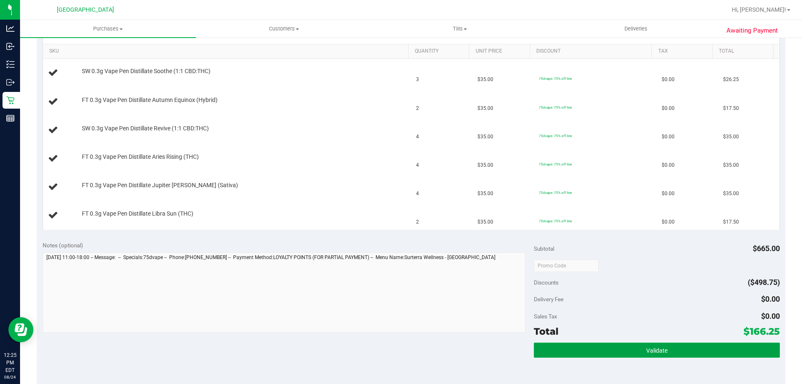
drag, startPoint x: 602, startPoint y: 350, endPoint x: 503, endPoint y: 312, distance: 105.9
click at [603, 350] on button "Validate" at bounding box center [657, 350] width 246 height 15
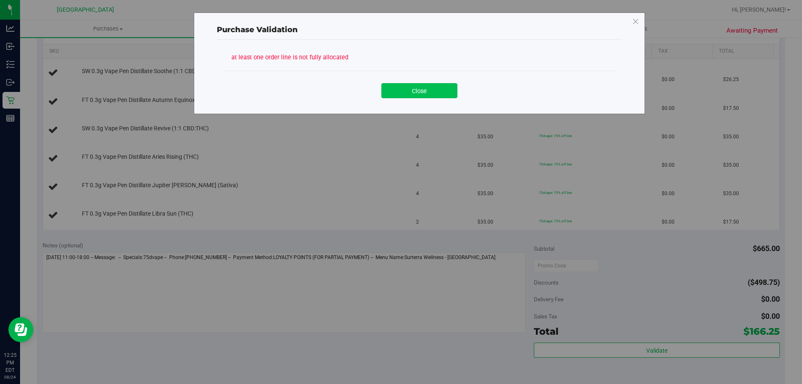
click at [397, 89] on button "Close" at bounding box center [419, 90] width 76 height 15
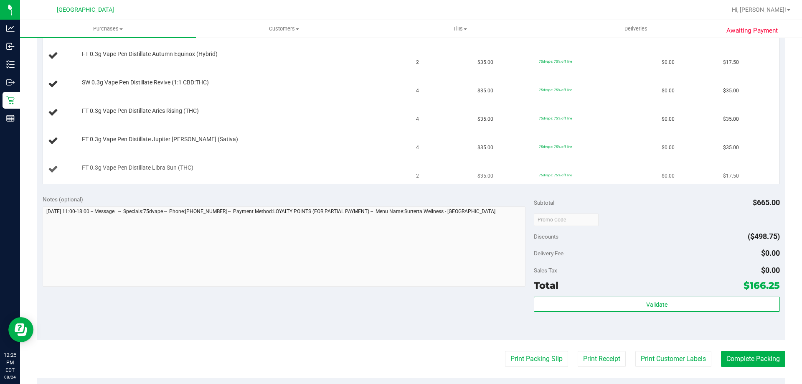
scroll to position [292, 0]
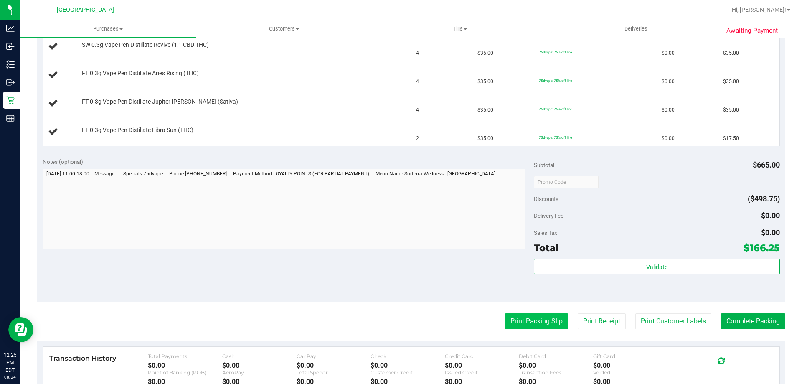
click at [522, 314] on button "Print Packing Slip" at bounding box center [536, 321] width 63 height 16
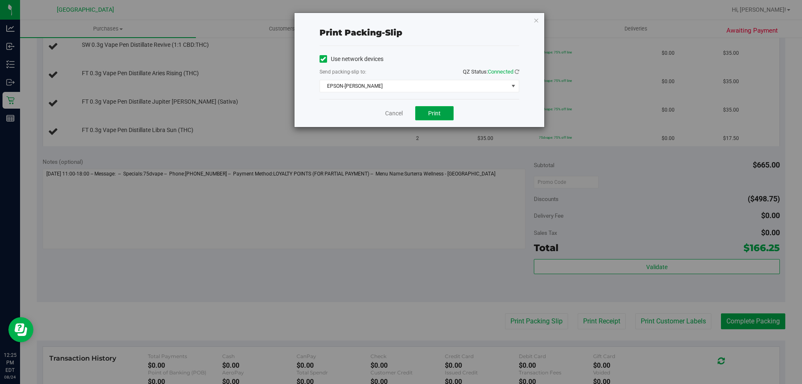
click at [432, 116] on span "Print" at bounding box center [434, 113] width 13 height 7
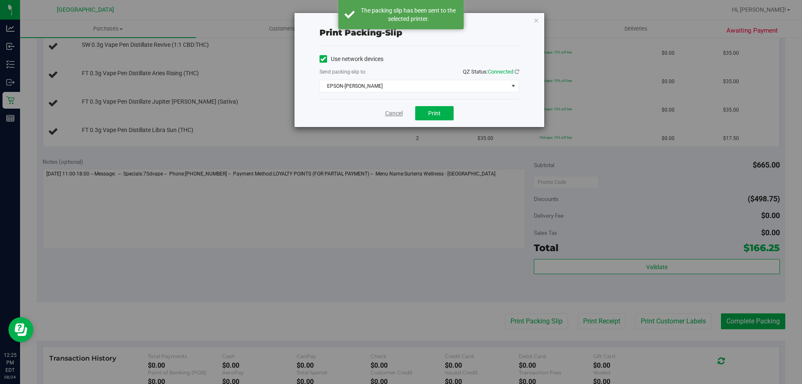
click at [388, 113] on link "Cancel" at bounding box center [394, 113] width 18 height 9
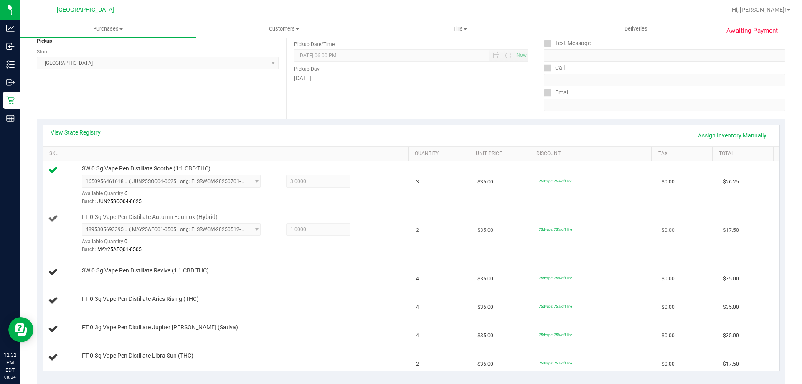
scroll to position [125, 0]
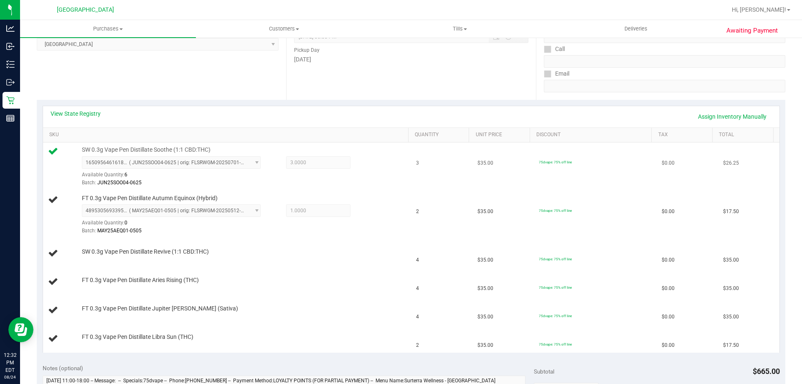
click at [241, 187] on div at bounding box center [243, 187] width 323 height 0
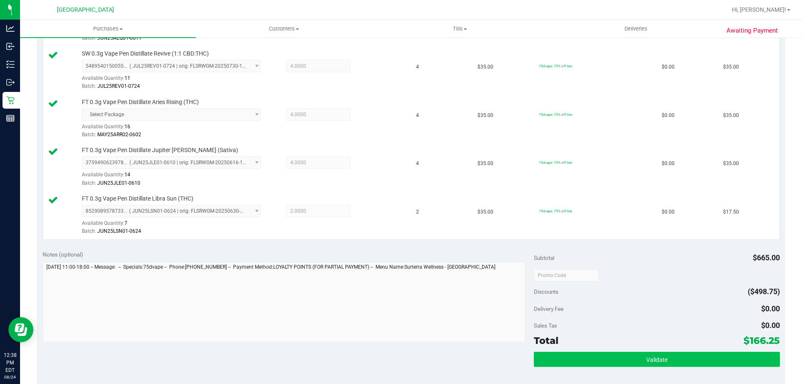
scroll to position [376, 0]
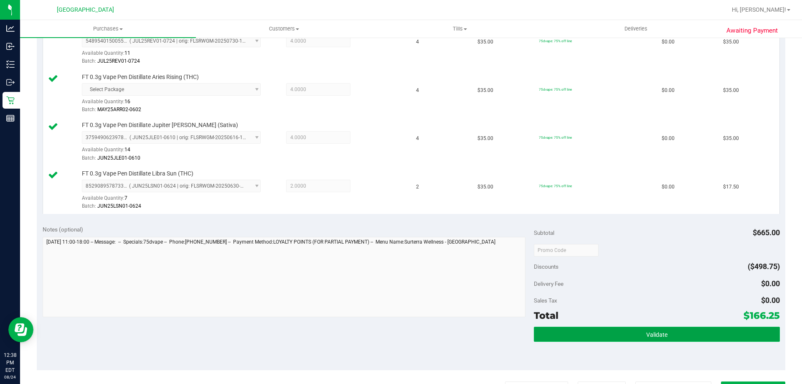
click at [698, 330] on button "Validate" at bounding box center [657, 334] width 246 height 15
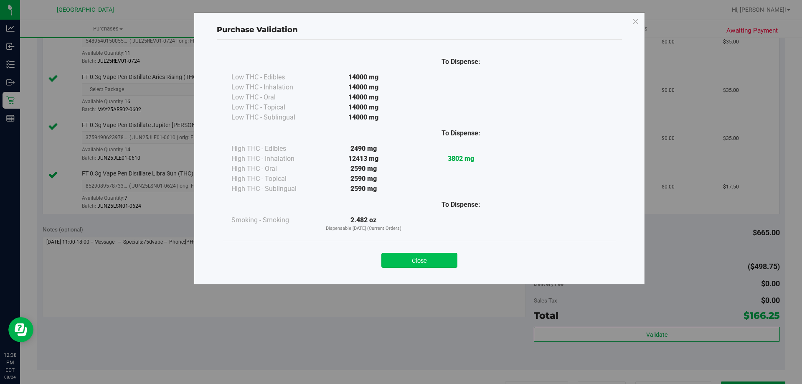
click at [425, 255] on button "Close" at bounding box center [419, 260] width 76 height 15
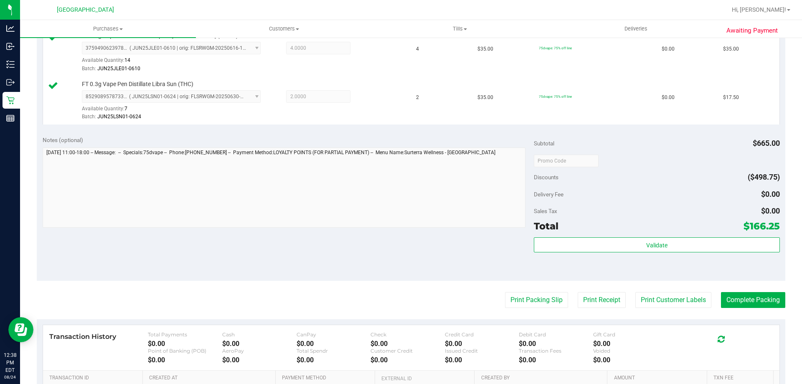
scroll to position [574, 0]
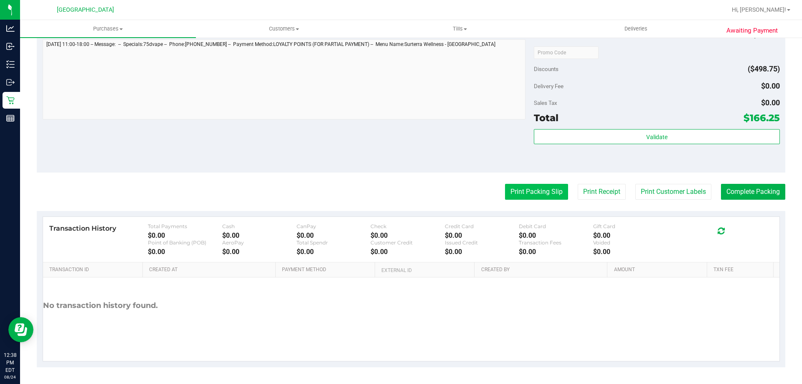
click at [529, 191] on button "Print Packing Slip" at bounding box center [536, 192] width 63 height 16
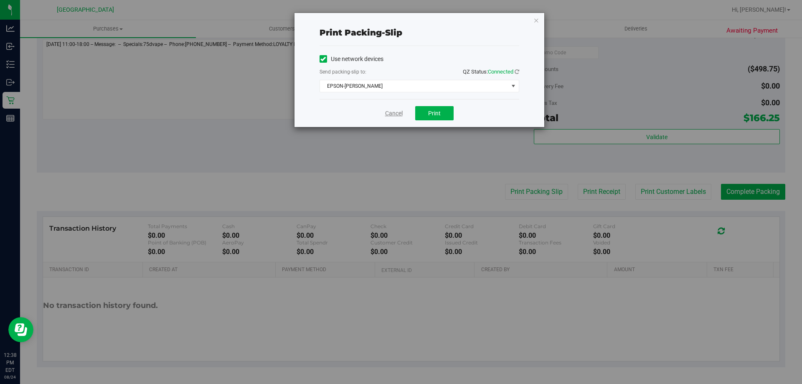
click at [402, 111] on link "Cancel" at bounding box center [394, 113] width 18 height 9
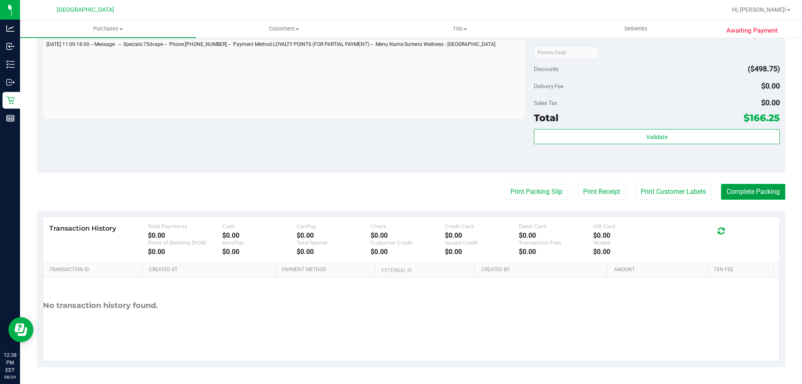
click at [730, 192] on button "Complete Packing" at bounding box center [753, 192] width 64 height 16
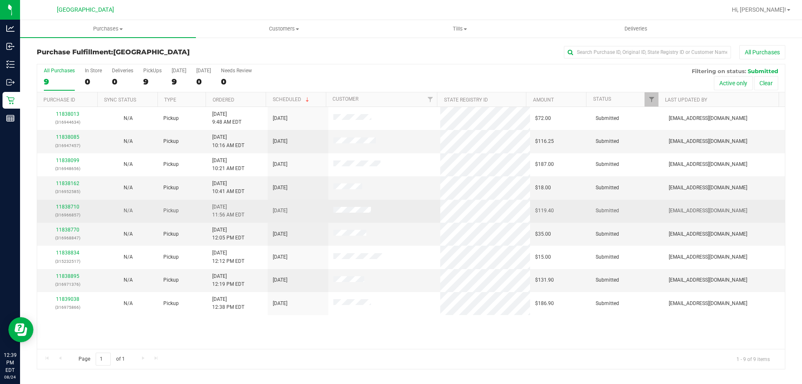
drag, startPoint x: 530, startPoint y: 209, endPoint x: 566, endPoint y: 209, distance: 36.4
click at [566, 209] on td "$119.40" at bounding box center [560, 211] width 61 height 23
drag, startPoint x: 588, startPoint y: 211, endPoint x: 633, endPoint y: 214, distance: 44.8
click at [633, 214] on td "Submitted" at bounding box center [627, 211] width 73 height 23
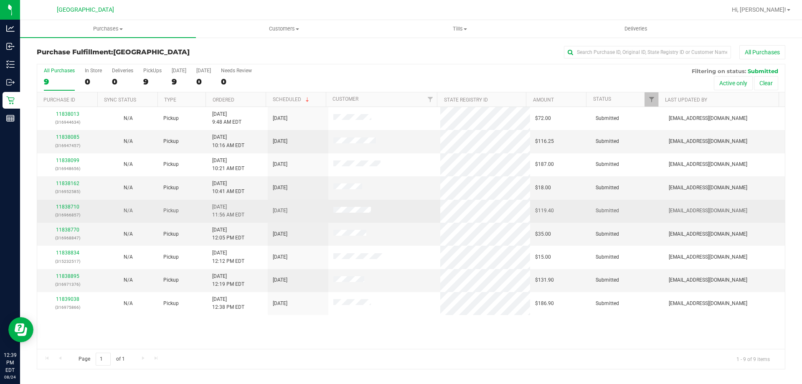
click at [633, 214] on td "Submitted" at bounding box center [627, 211] width 73 height 23
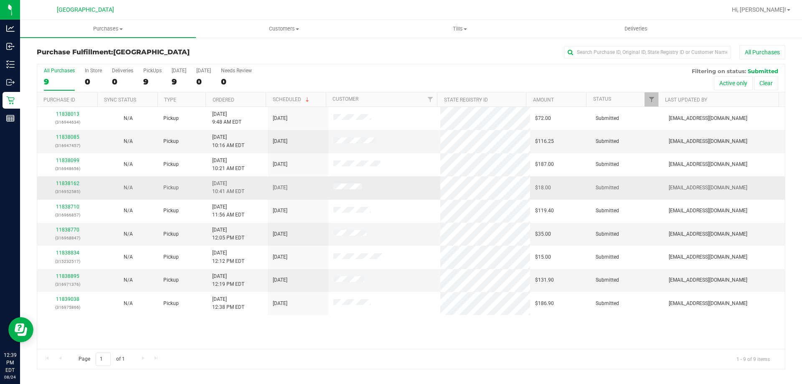
drag, startPoint x: 580, startPoint y: 187, endPoint x: 626, endPoint y: 187, distance: 46.8
click at [626, 187] on tr "11838162 (316952585) N/A Pickup 8/24/2025 10:41 AM EDT 8/24/2025 $18.00 Submitt…" at bounding box center [411, 187] width 748 height 23
click at [626, 187] on td "Submitted" at bounding box center [627, 187] width 73 height 23
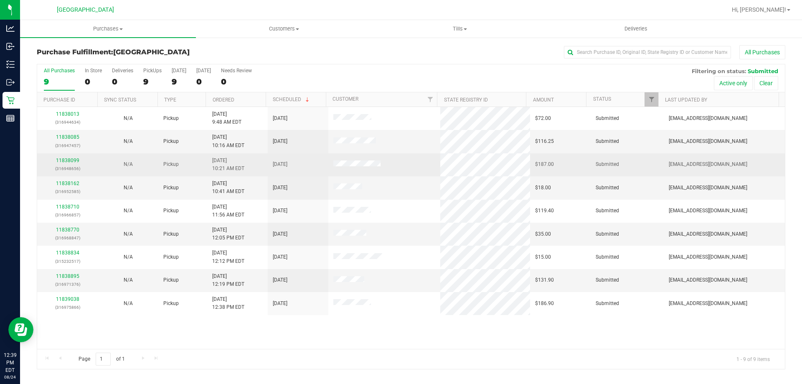
click at [591, 165] on td "Submitted" at bounding box center [627, 164] width 73 height 23
click at [598, 160] on span "Submitted" at bounding box center [607, 164] width 23 height 8
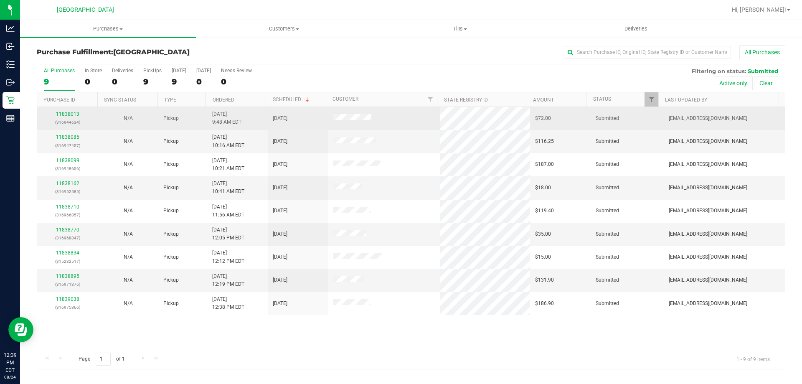
drag, startPoint x: 324, startPoint y: 114, endPoint x: 378, endPoint y: 116, distance: 53.5
click at [377, 116] on tr "11838013 (316944634) N/A Pickup 8/24/2025 9:48 AM EDT 8/24/2025 $72.00 Submitte…" at bounding box center [411, 118] width 748 height 23
click at [378, 116] on td at bounding box center [384, 118] width 112 height 23
drag, startPoint x: 527, startPoint y: 120, endPoint x: 552, endPoint y: 118, distance: 24.7
click at [552, 118] on td "$72.00" at bounding box center [560, 118] width 61 height 23
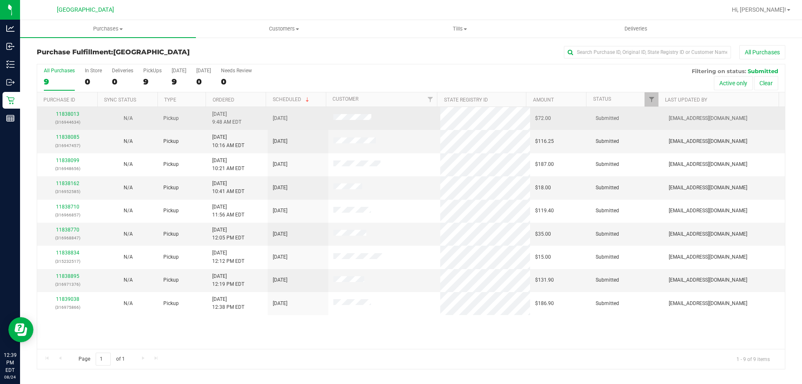
click at [552, 118] on td "$72.00" at bounding box center [560, 118] width 61 height 23
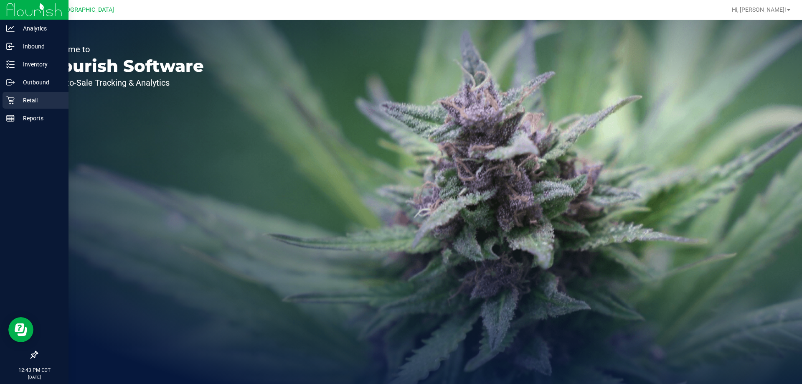
click at [24, 101] on p "Retail" at bounding box center [40, 100] width 50 height 10
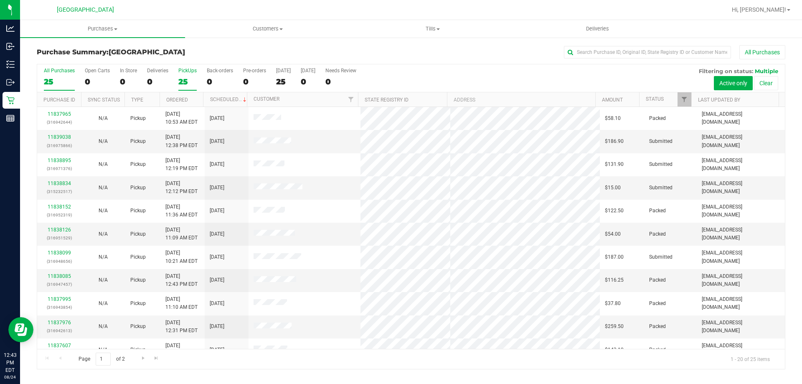
click at [187, 75] on label "PickUps 25" at bounding box center [187, 79] width 18 height 23
click at [0, 0] on input "PickUps 25" at bounding box center [0, 0] width 0 height 0
click at [684, 99] on span "Filter" at bounding box center [684, 99] width 7 height 7
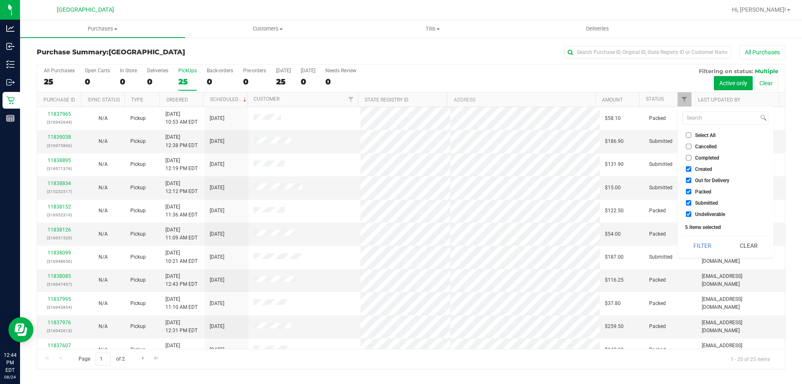
click at [707, 172] on span "Created" at bounding box center [703, 169] width 17 height 5
click at [691, 172] on input "Created" at bounding box center [688, 168] width 5 height 5
checkbox input "false"
click at [708, 182] on span "Out for Delivery" at bounding box center [712, 180] width 34 height 5
click at [691, 182] on input "Out for Delivery" at bounding box center [688, 180] width 5 height 5
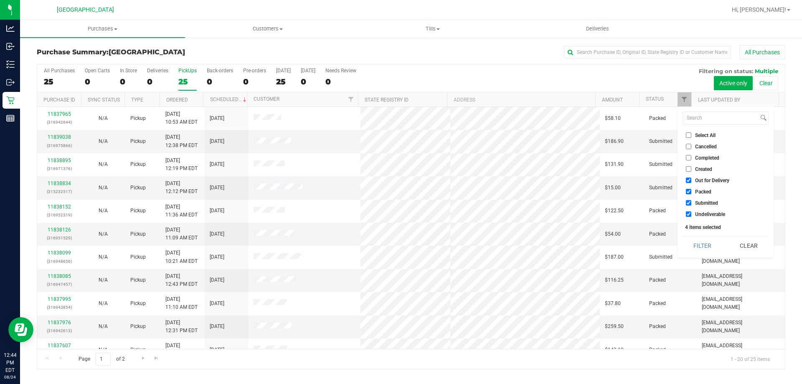
checkbox input "false"
click at [706, 193] on span "Packed" at bounding box center [703, 191] width 16 height 5
click at [691, 193] on input "Packed" at bounding box center [688, 191] width 5 height 5
checkbox input "false"
click at [699, 249] on button "Filter" at bounding box center [703, 245] width 40 height 18
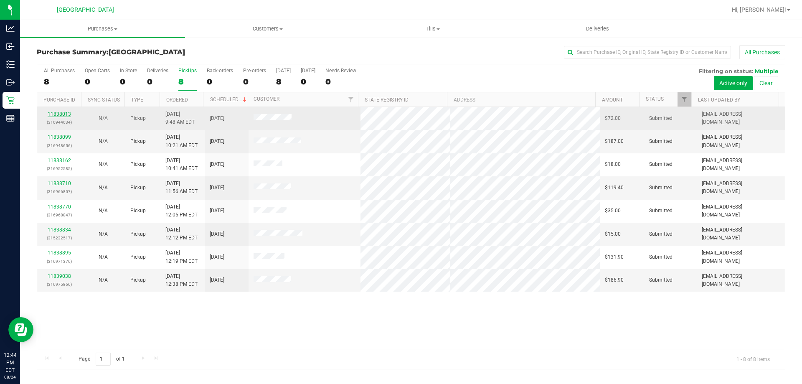
click at [65, 113] on link "11838013" at bounding box center [59, 114] width 23 height 6
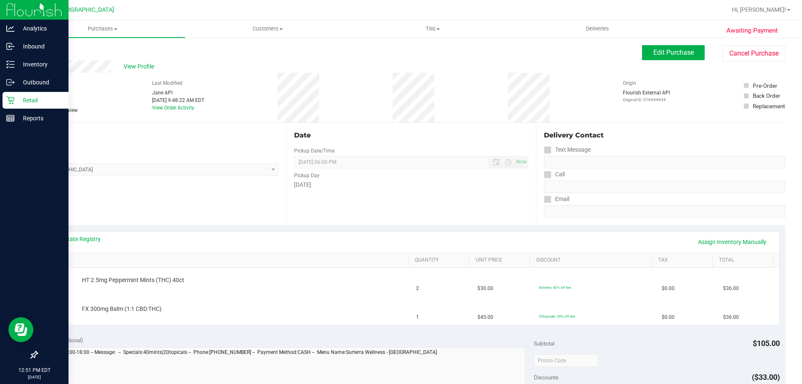
click at [31, 102] on p "Retail" at bounding box center [40, 100] width 50 height 10
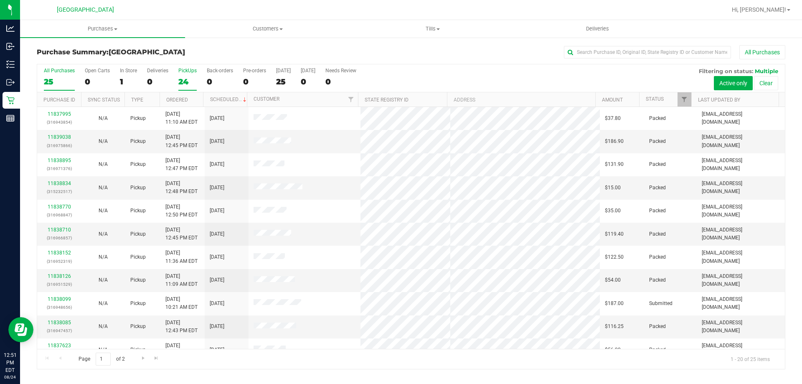
click at [184, 82] on div "24" at bounding box center [187, 82] width 18 height 10
click at [0, 0] on input "PickUps 24" at bounding box center [0, 0] width 0 height 0
click at [686, 99] on span "Filter" at bounding box center [684, 99] width 7 height 7
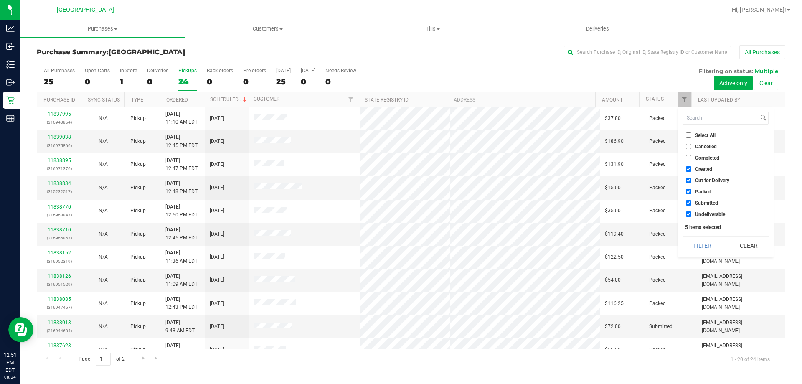
click at [702, 165] on li "Created" at bounding box center [726, 169] width 86 height 9
click at [702, 175] on ul "Select All Cancelled Completed Created Out for Delivery Packed Submitted Undeli…" at bounding box center [726, 175] width 86 height 88
click at [701, 167] on span "Created" at bounding box center [703, 169] width 17 height 5
click at [691, 167] on input "Created" at bounding box center [688, 168] width 5 height 5
checkbox input "false"
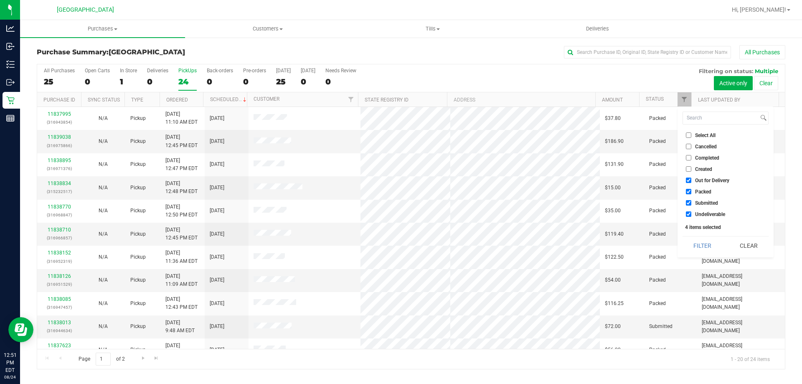
click at [702, 182] on span "Out for Delivery" at bounding box center [712, 180] width 34 height 5
click at [691, 182] on input "Out for Delivery" at bounding box center [688, 180] width 5 height 5
checkbox input "false"
click at [702, 191] on span "Packed" at bounding box center [703, 191] width 16 height 5
click at [691, 191] on input "Packed" at bounding box center [688, 191] width 5 height 5
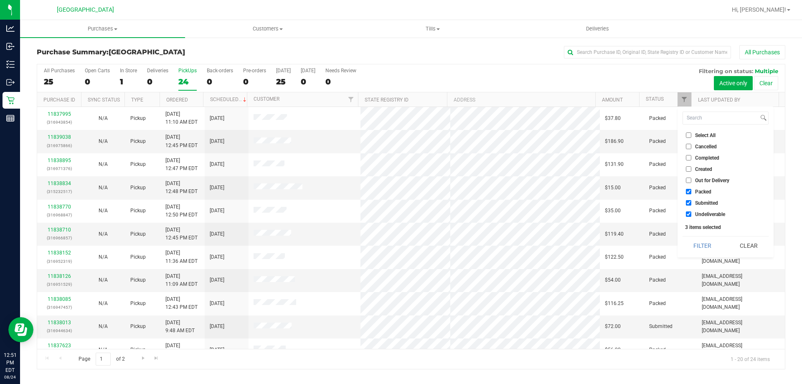
checkbox input "false"
click at [702, 244] on button "Filter" at bounding box center [703, 245] width 40 height 18
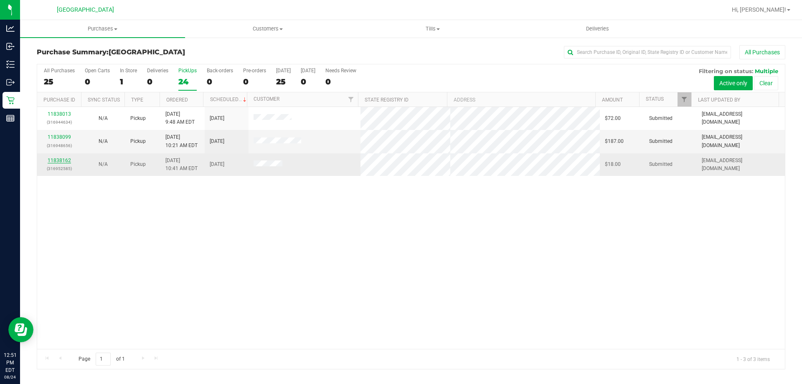
click at [59, 158] on link "11838162" at bounding box center [59, 161] width 23 height 6
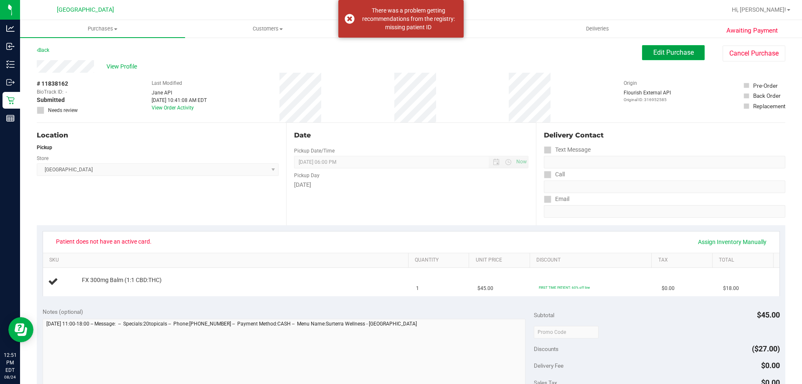
click at [656, 50] on span "Edit Purchase" at bounding box center [673, 52] width 41 height 8
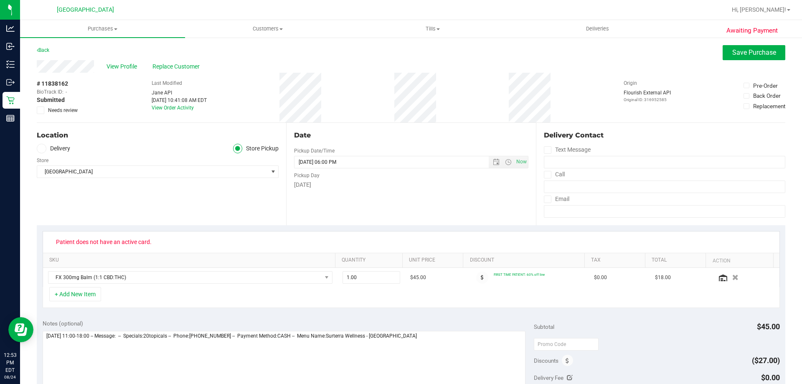
drag, startPoint x: 151, startPoint y: 244, endPoint x: 46, endPoint y: 236, distance: 105.5
click at [46, 236] on div "Patient does not have an active card." at bounding box center [411, 241] width 737 height 21
click at [42, 110] on icon at bounding box center [40, 110] width 5 height 0
click at [0, 0] on input "Needs review" at bounding box center [0, 0] width 0 height 0
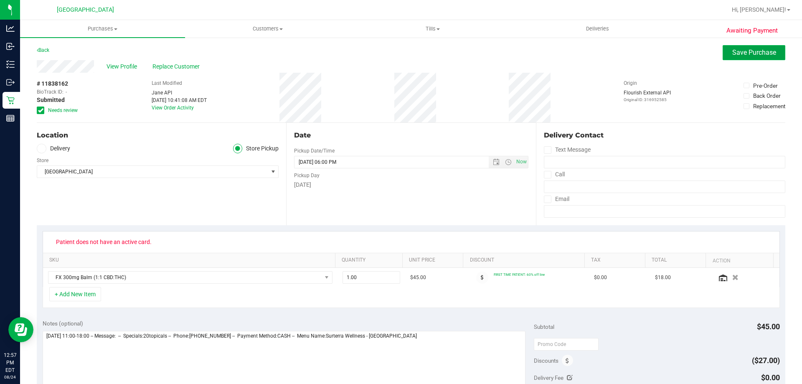
click at [752, 53] on span "Save Purchase" at bounding box center [754, 52] width 44 height 8
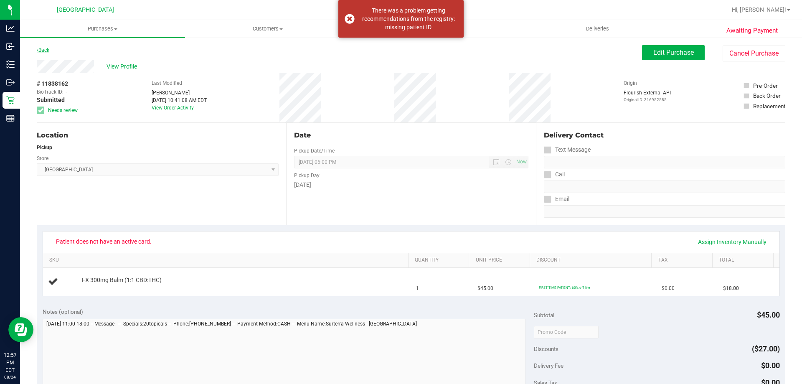
click at [44, 50] on link "Back" at bounding box center [43, 50] width 13 height 6
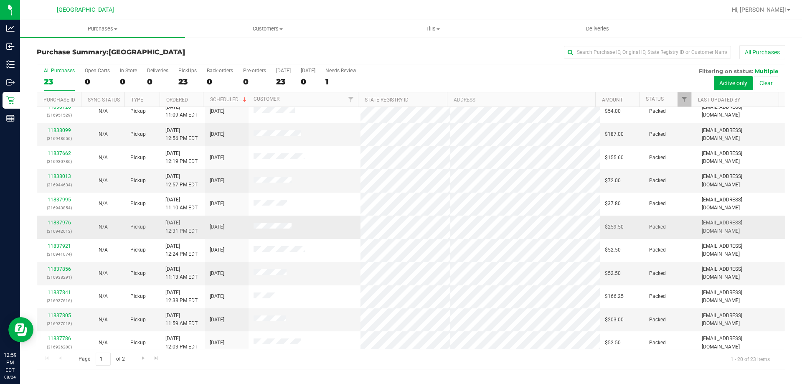
scroll to position [221, 0]
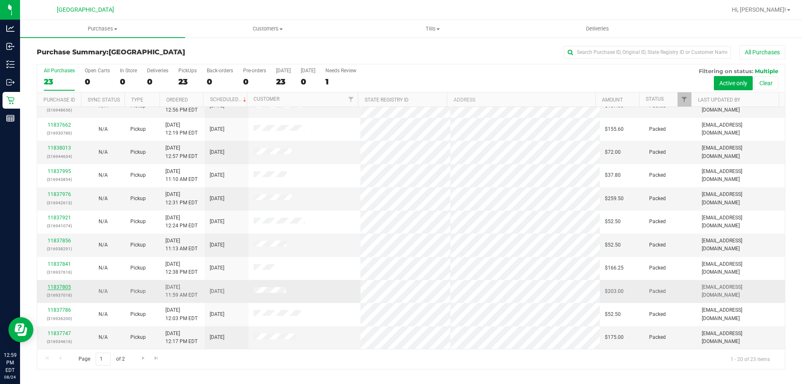
click at [57, 286] on link "11837805" at bounding box center [59, 287] width 23 height 6
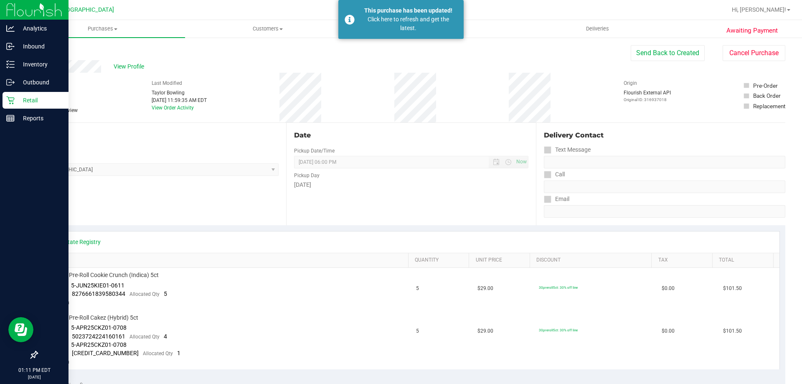
click at [8, 99] on icon at bounding box center [10, 101] width 8 height 8
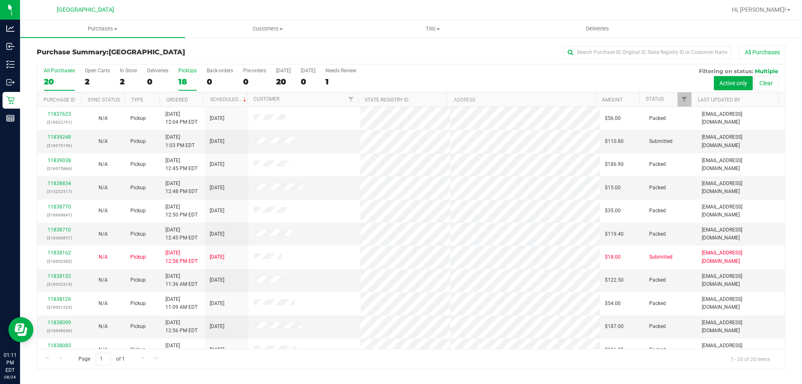
click at [183, 78] on div "18" at bounding box center [187, 82] width 18 height 10
click at [0, 0] on input "PickUps 18" at bounding box center [0, 0] width 0 height 0
click at [681, 102] on span "Filter" at bounding box center [684, 99] width 7 height 7
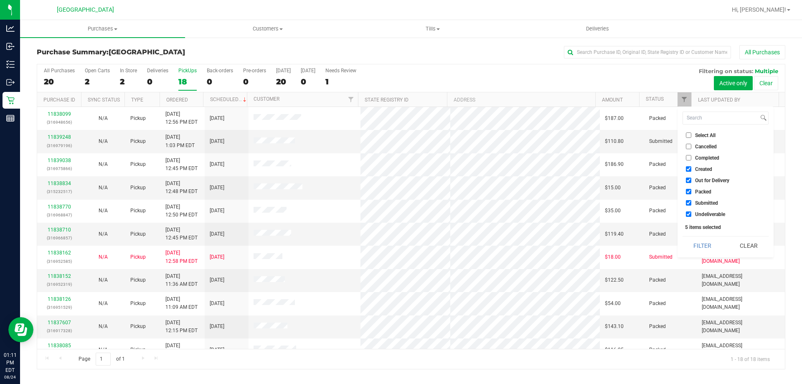
click at [690, 166] on input "Created" at bounding box center [688, 168] width 5 height 5
checkbox input "false"
click at [690, 175] on ul "Select All Cancelled Completed Created Out for Delivery Packed Submitted Undeli…" at bounding box center [726, 175] width 86 height 88
click at [689, 179] on input "Out for Delivery" at bounding box center [688, 180] width 5 height 5
checkbox input "false"
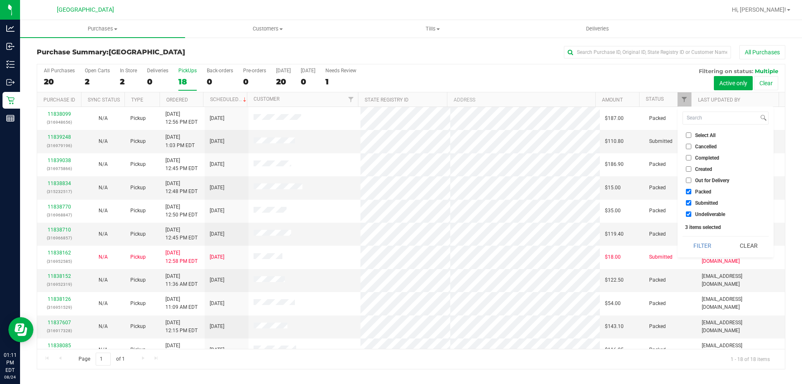
click at [689, 191] on input "Packed" at bounding box center [688, 191] width 5 height 5
checkbox input "false"
click at [696, 244] on button "Filter" at bounding box center [703, 245] width 40 height 18
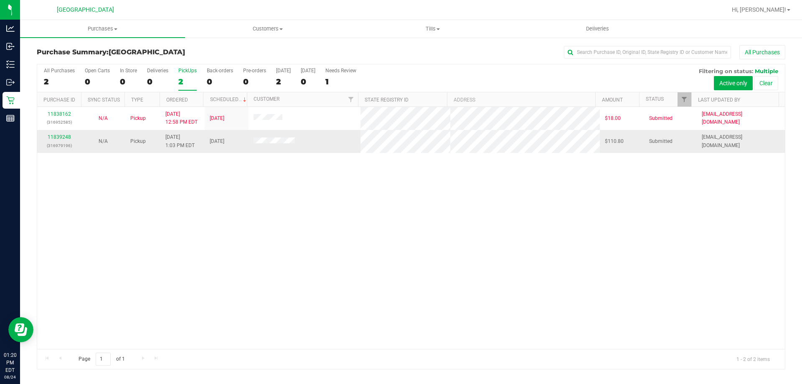
click at [61, 133] on td "11839248 (316979196)" at bounding box center [59, 141] width 44 height 23
click at [62, 137] on link "11839248" at bounding box center [59, 137] width 23 height 6
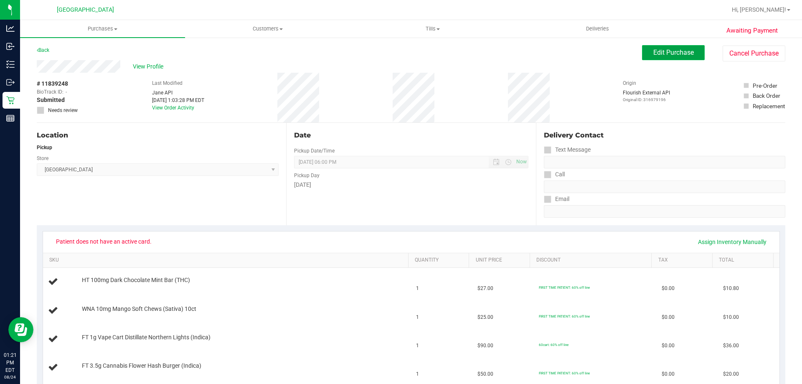
click at [653, 49] on span "Edit Purchase" at bounding box center [673, 52] width 41 height 8
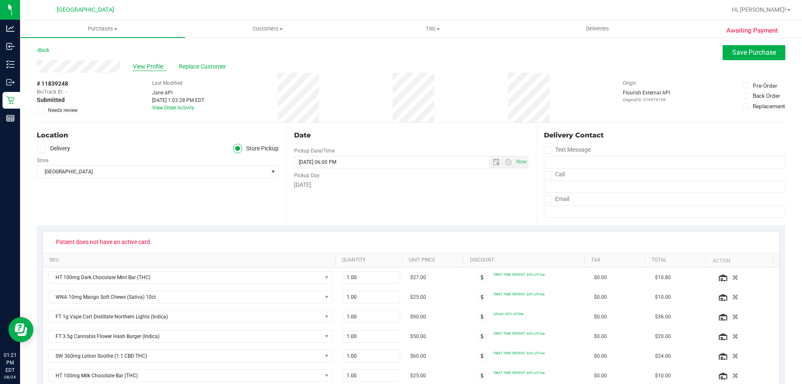
click at [139, 64] on span "View Profile" at bounding box center [149, 66] width 33 height 9
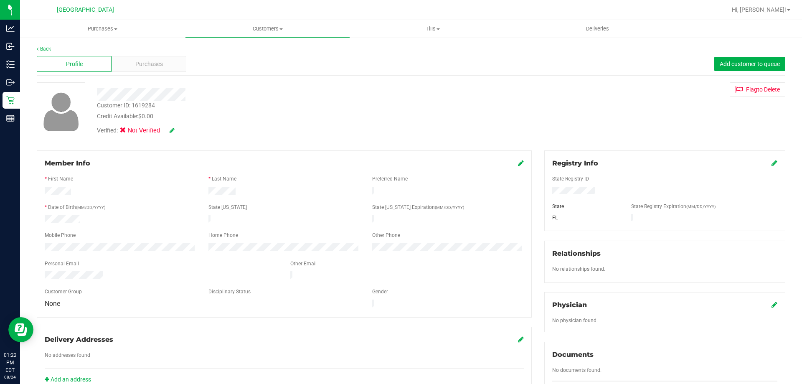
click at [772, 160] on icon at bounding box center [775, 163] width 6 height 7
click at [770, 165] on icon at bounding box center [774, 163] width 8 height 7
click at [172, 132] on icon at bounding box center [172, 130] width 5 height 6
click at [123, 132] on icon at bounding box center [125, 132] width 5 height 0
click at [0, 0] on input "Medical" at bounding box center [0, 0] width 0 height 0
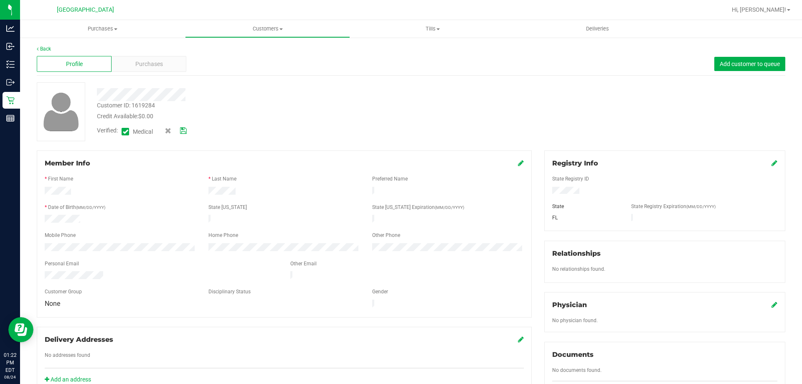
click at [182, 131] on icon at bounding box center [183, 131] width 7 height 6
click at [130, 62] on div "Purchases" at bounding box center [149, 64] width 75 height 16
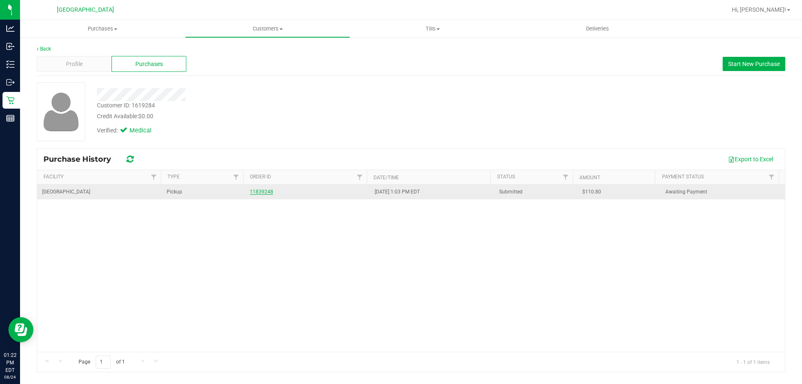
click at [262, 192] on link "11839248" at bounding box center [261, 192] width 23 height 6
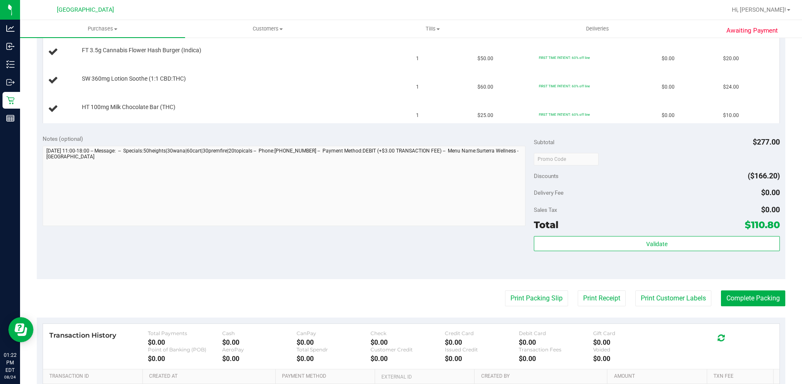
scroll to position [334, 0]
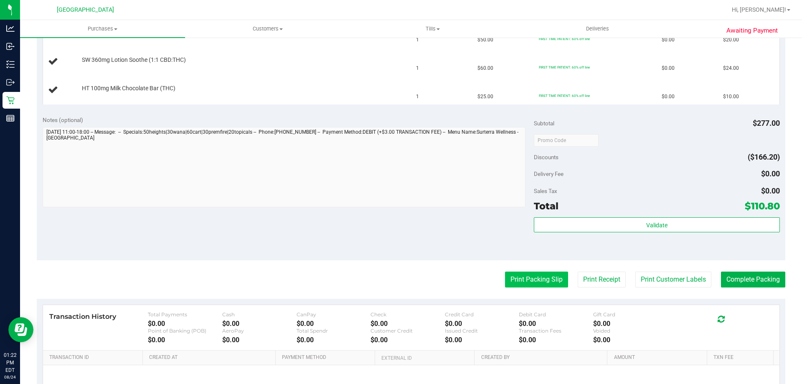
click at [533, 278] on button "Print Packing Slip" at bounding box center [536, 280] width 63 height 16
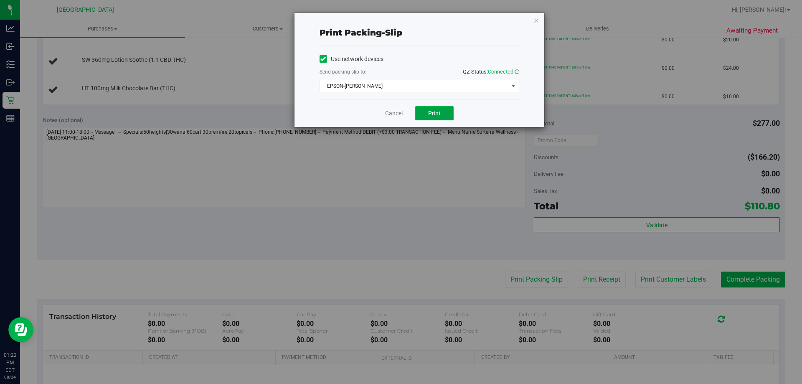
click at [424, 115] on button "Print" at bounding box center [434, 113] width 38 height 14
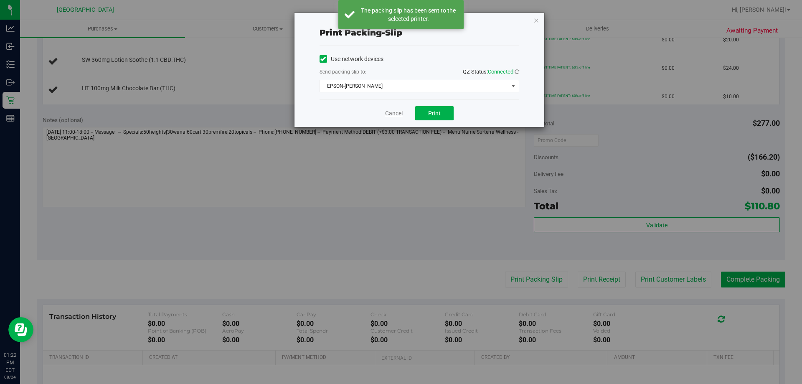
click at [393, 116] on link "Cancel" at bounding box center [394, 113] width 18 height 9
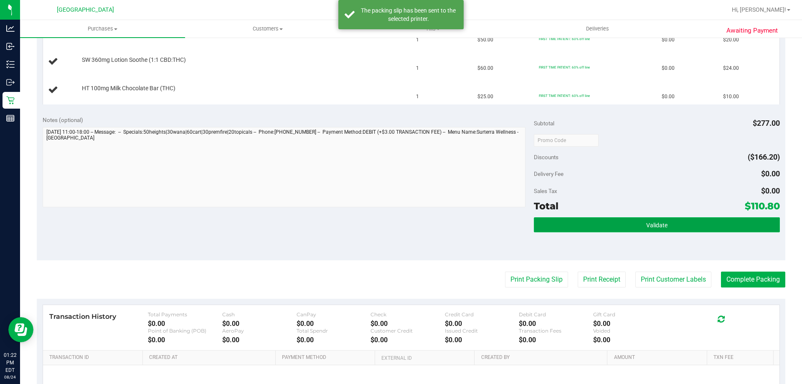
click at [618, 229] on button "Validate" at bounding box center [657, 224] width 246 height 15
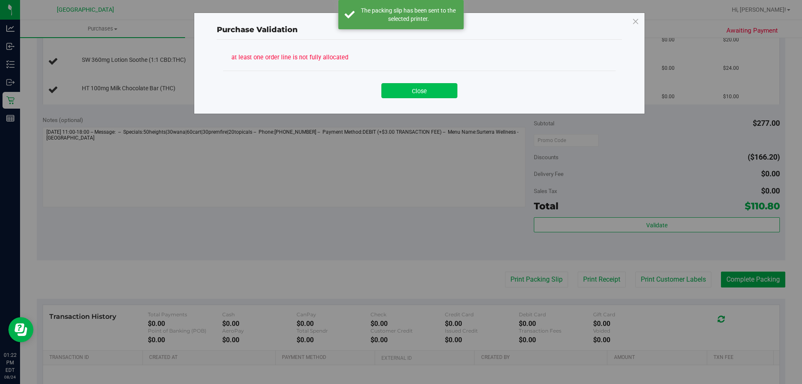
click at [413, 86] on button "Close" at bounding box center [419, 90] width 76 height 15
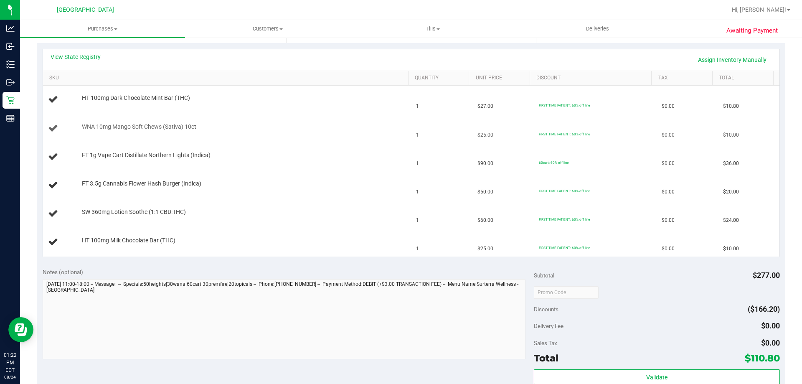
scroll to position [167, 0]
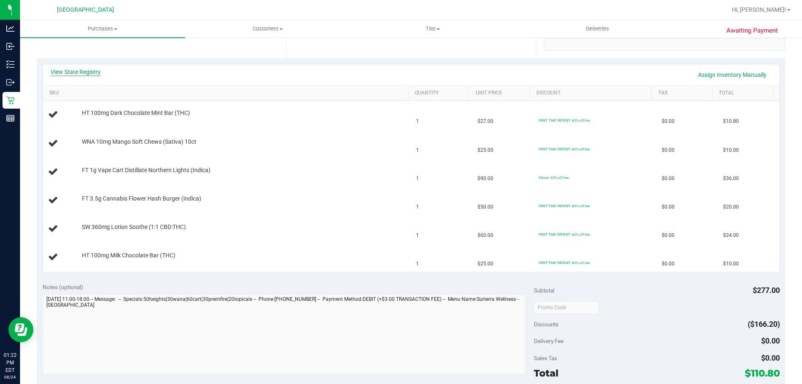
click at [85, 72] on link "View State Registry" at bounding box center [76, 72] width 50 height 8
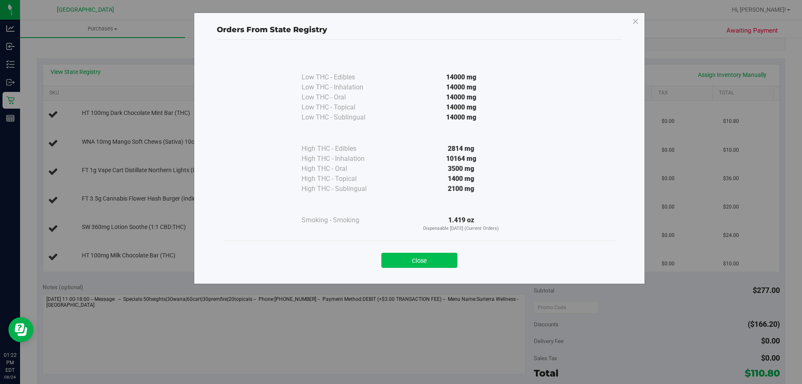
click at [437, 259] on button "Close" at bounding box center [419, 260] width 76 height 15
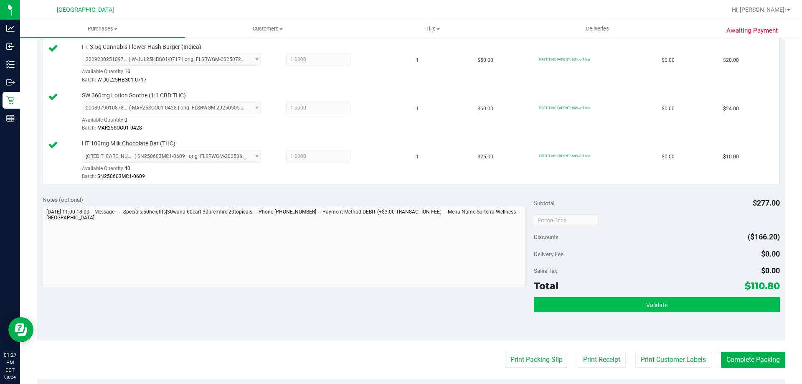
scroll to position [418, 0]
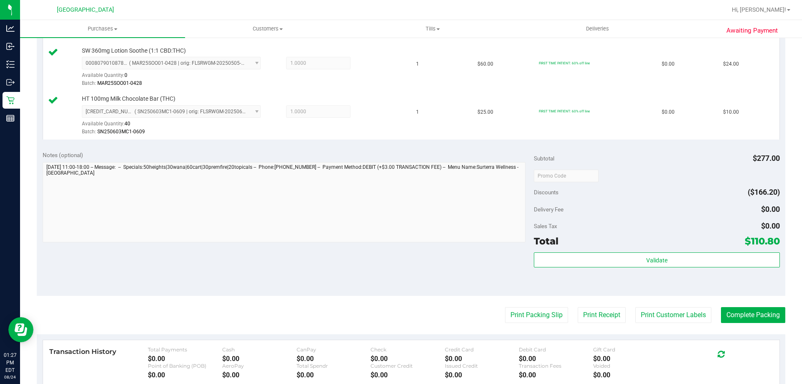
click at [751, 323] on purchase-details "Back Edit Purchase Cancel Purchase View Profile # 11839248 BioTrack ID: - Submi…" at bounding box center [411, 58] width 749 height 863
click at [751, 321] on button "Complete Packing" at bounding box center [753, 315] width 64 height 16
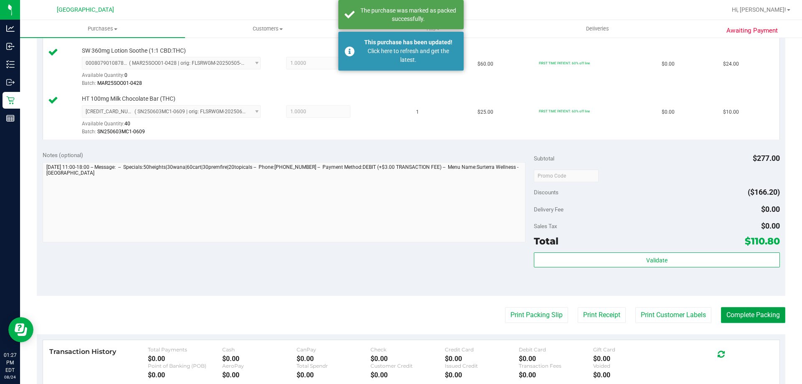
click at [745, 310] on button "Complete Packing" at bounding box center [753, 315] width 64 height 16
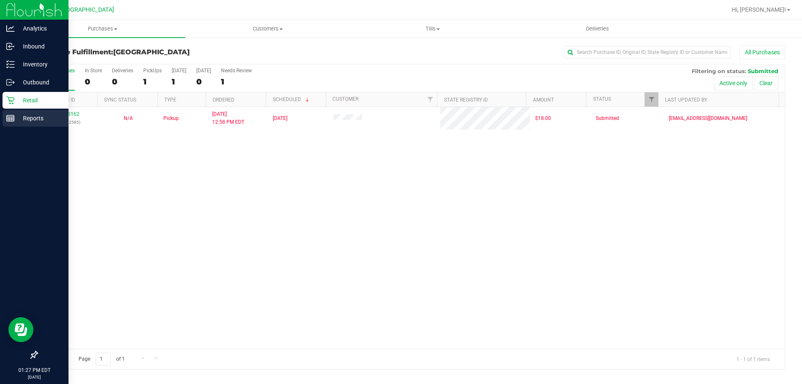
click at [15, 118] on p "Reports" at bounding box center [40, 118] width 50 height 10
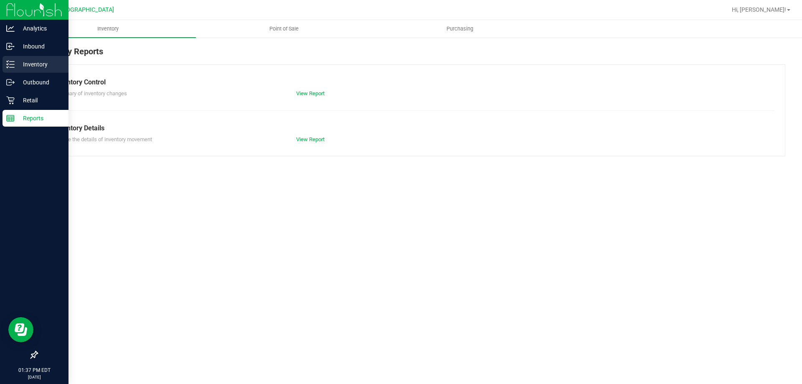
click at [43, 65] on p "Inventory" at bounding box center [40, 64] width 50 height 10
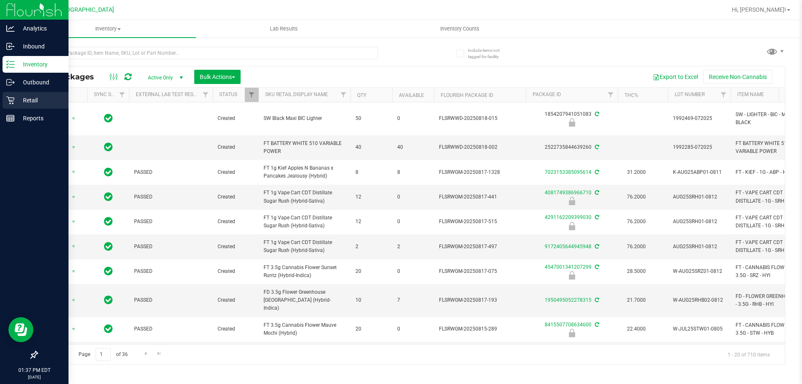
click at [29, 101] on p "Retail" at bounding box center [40, 100] width 50 height 10
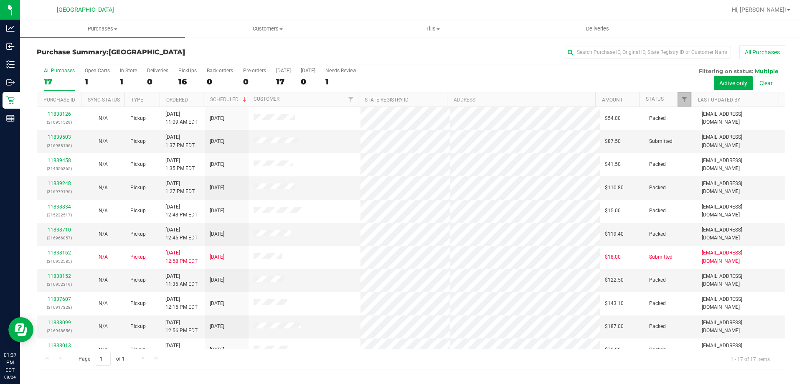
click at [681, 96] on link "Filter" at bounding box center [685, 99] width 14 height 14
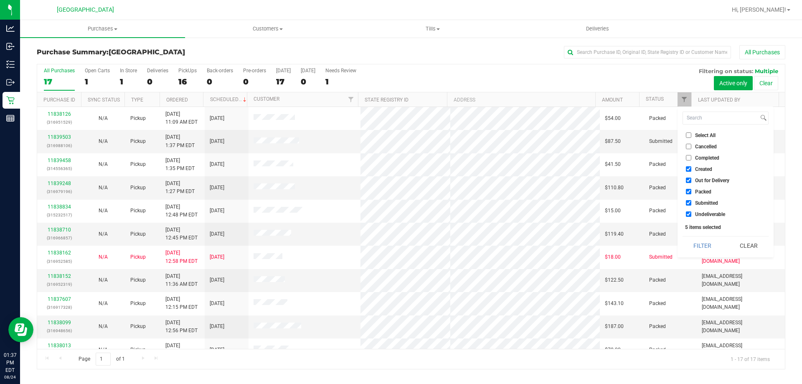
click at [695, 133] on span "Select All" at bounding box center [705, 135] width 20 height 5
click at [691, 132] on input "Select All" at bounding box center [688, 134] width 5 height 5
checkbox input "true"
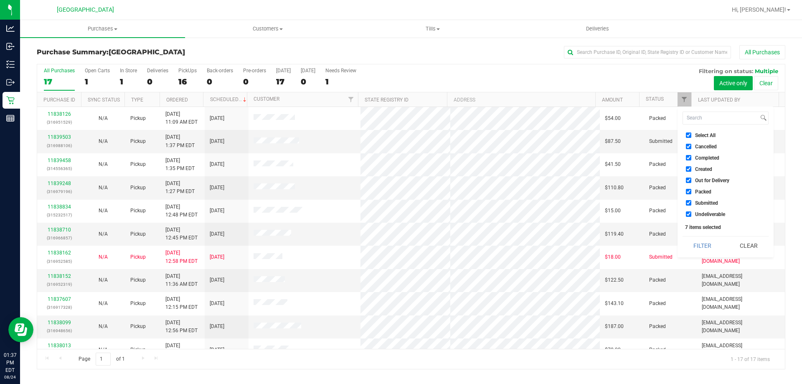
click at [705, 135] on span "Select All" at bounding box center [705, 135] width 20 height 5
click at [691, 135] on input "Select All" at bounding box center [688, 134] width 5 height 5
checkbox input "false"
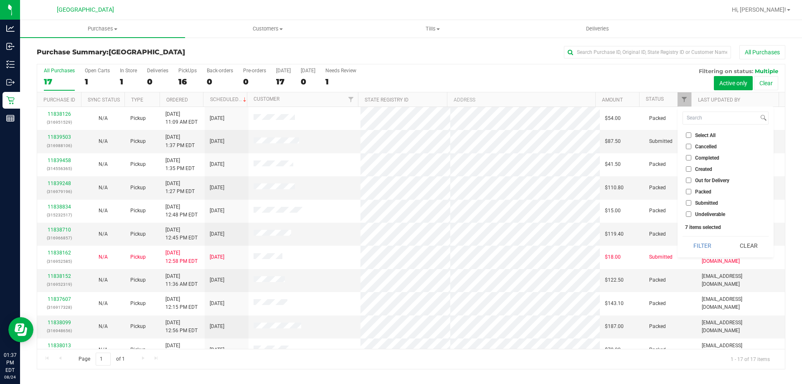
checkbox input "false"
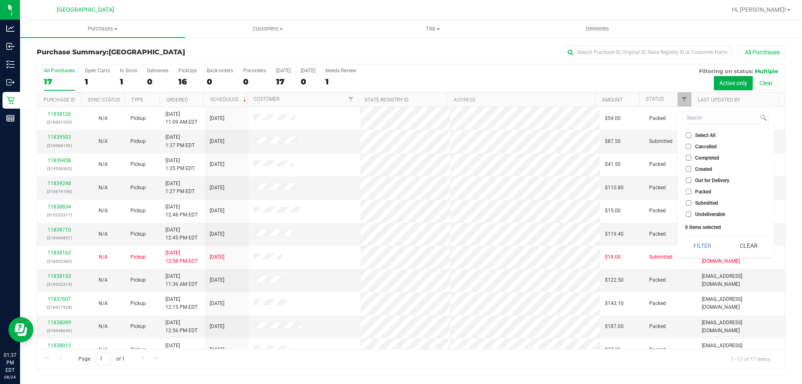
click at [712, 204] on span "Submitted" at bounding box center [706, 203] width 23 height 5
click at [691, 204] on input "Submitted" at bounding box center [688, 202] width 5 height 5
checkbox input "true"
click at [702, 248] on button "Filter" at bounding box center [703, 245] width 40 height 18
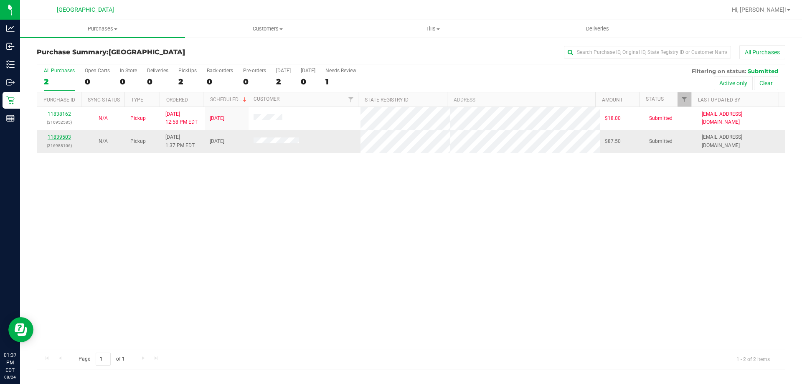
click at [60, 136] on link "11839503" at bounding box center [59, 137] width 23 height 6
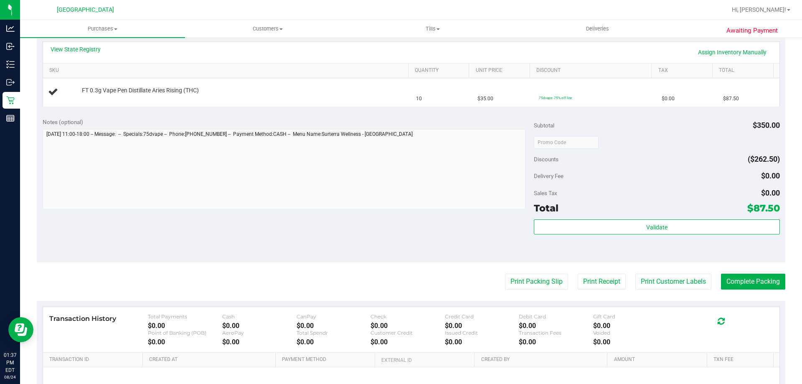
scroll to position [209, 0]
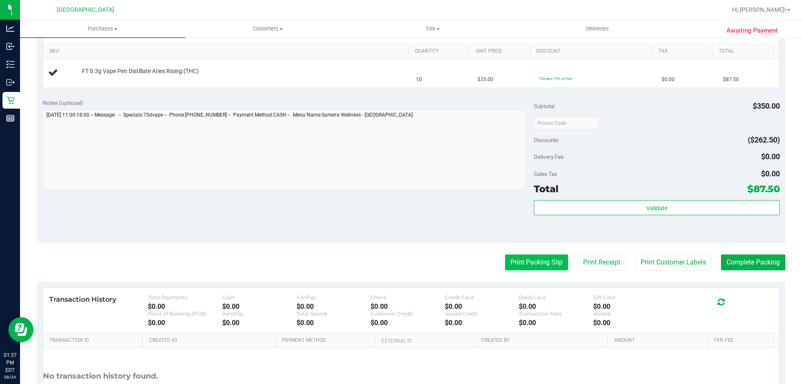
click at [533, 263] on button "Print Packing Slip" at bounding box center [536, 262] width 63 height 16
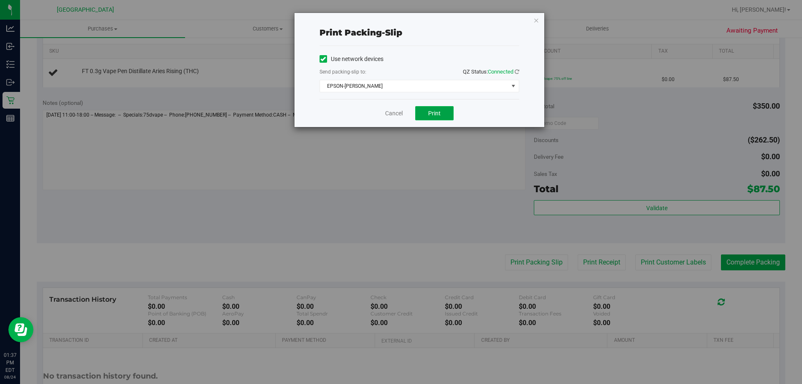
click at [437, 113] on span "Print" at bounding box center [434, 113] width 13 height 7
click at [393, 114] on link "Cancel" at bounding box center [394, 113] width 18 height 9
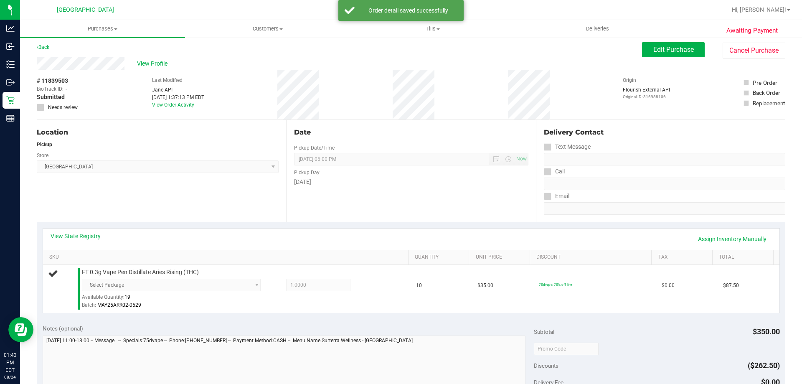
scroll to position [0, 0]
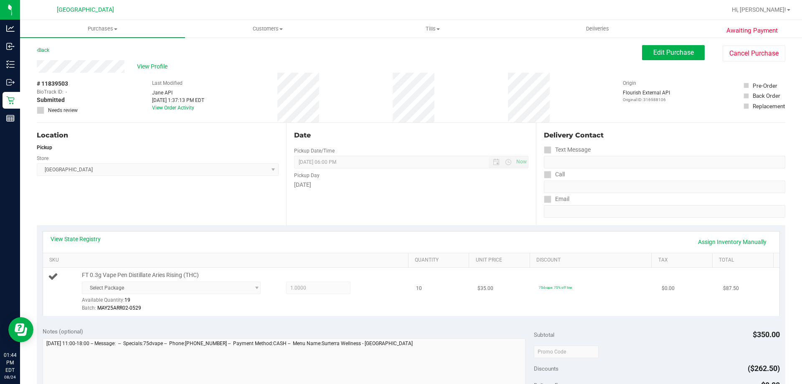
click at [249, 288] on span "Select Package 8062834967753337" at bounding box center [171, 288] width 179 height 13
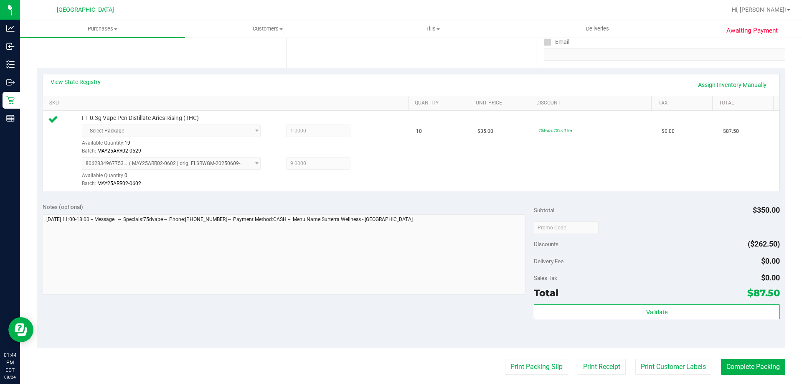
scroll to position [167, 0]
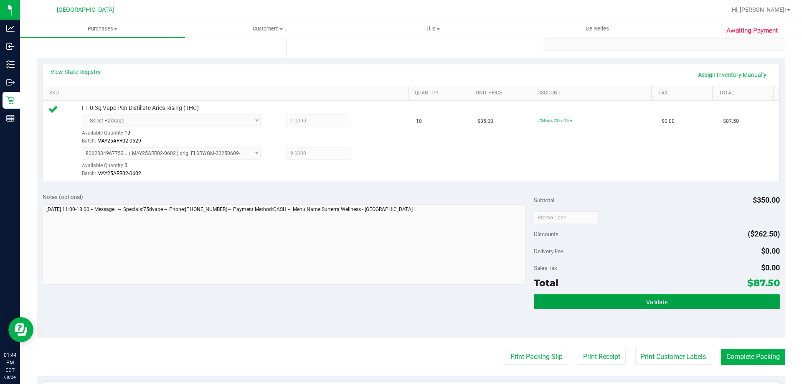
click at [680, 305] on button "Validate" at bounding box center [657, 301] width 246 height 15
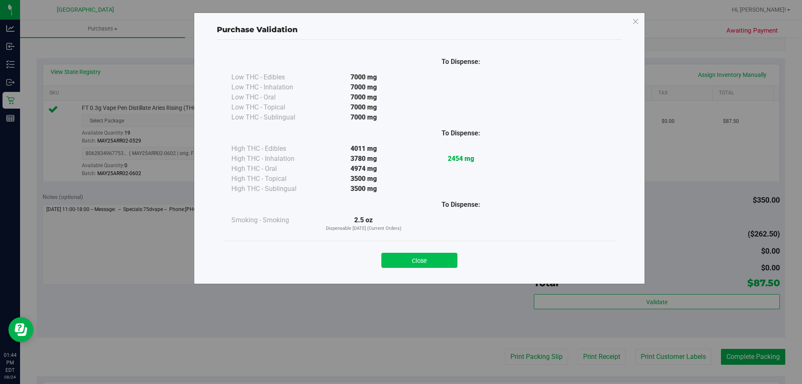
click at [418, 257] on button "Close" at bounding box center [419, 260] width 76 height 15
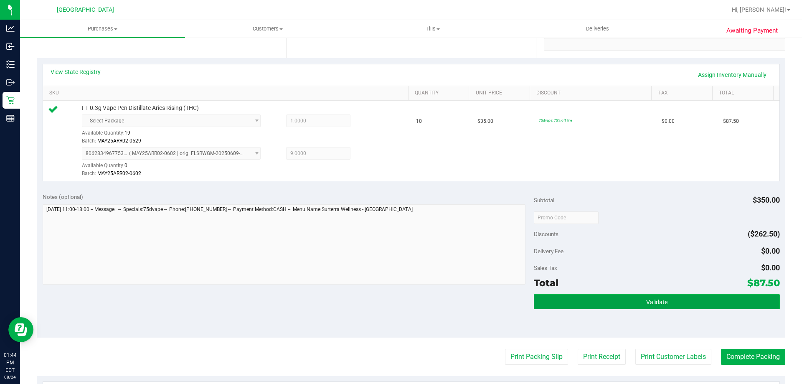
click at [654, 308] on button "Validate" at bounding box center [657, 301] width 246 height 15
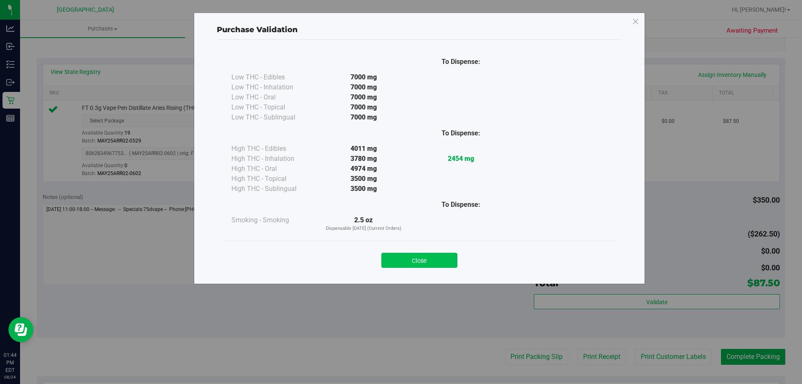
click at [411, 265] on button "Close" at bounding box center [419, 260] width 76 height 15
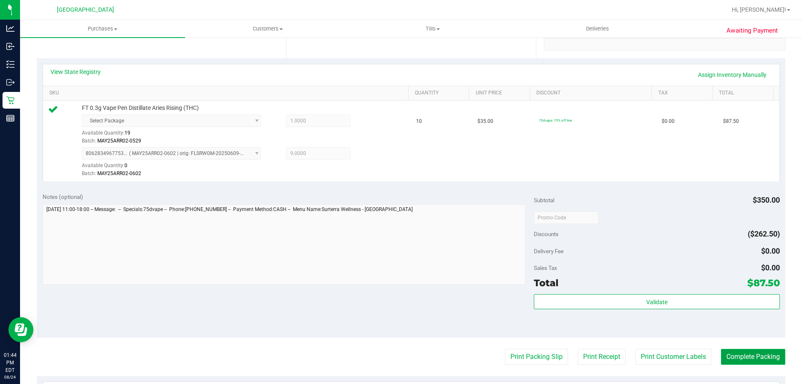
click at [759, 351] on button "Complete Packing" at bounding box center [753, 357] width 64 height 16
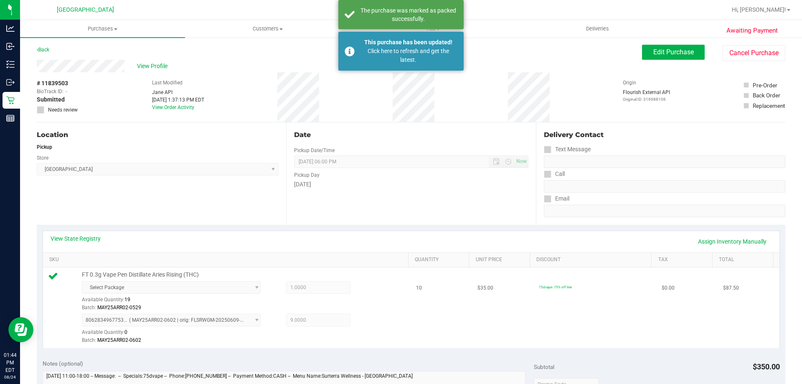
scroll to position [0, 0]
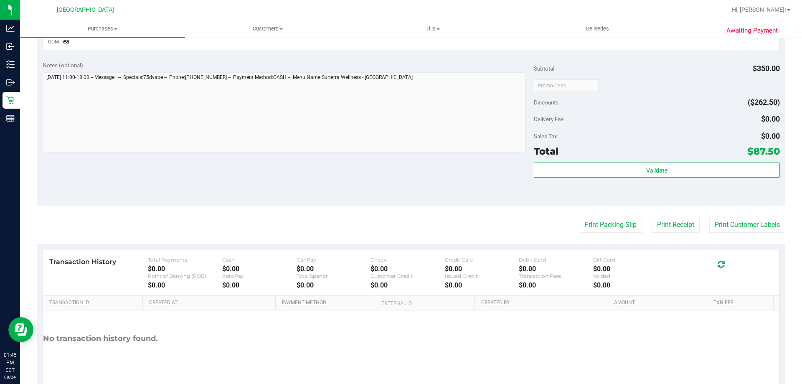
scroll to position [292, 0]
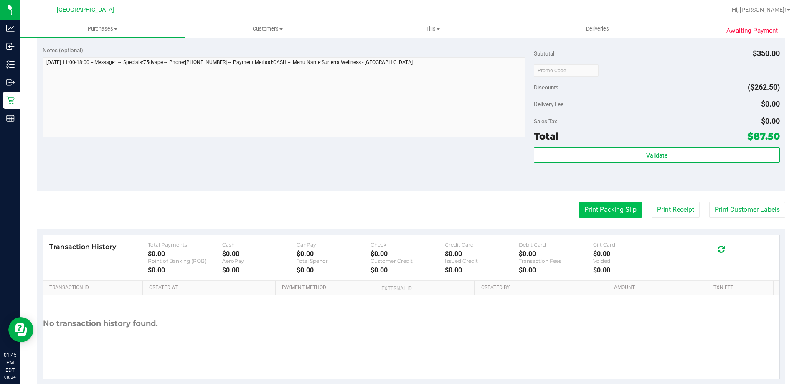
click at [624, 211] on button "Print Packing Slip" at bounding box center [610, 210] width 63 height 16
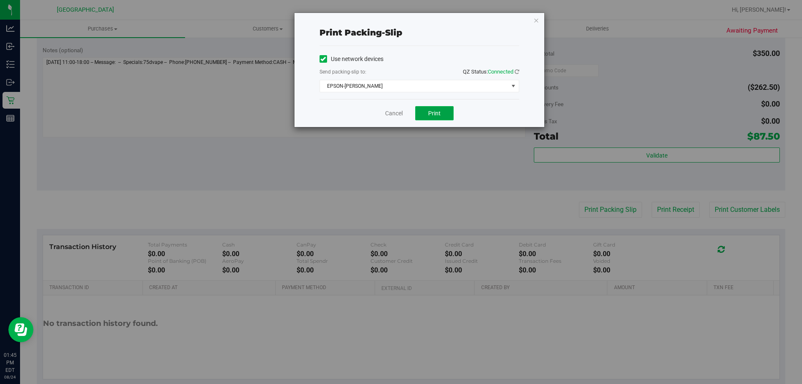
click at [443, 114] on button "Print" at bounding box center [434, 113] width 38 height 14
click at [395, 116] on link "Cancel" at bounding box center [394, 113] width 18 height 9
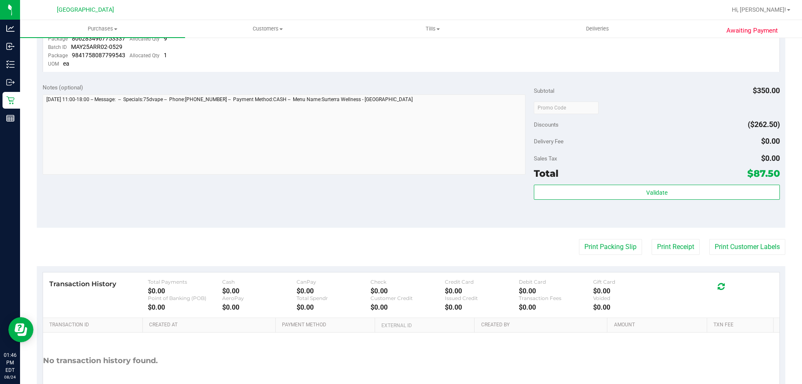
scroll to position [310, 0]
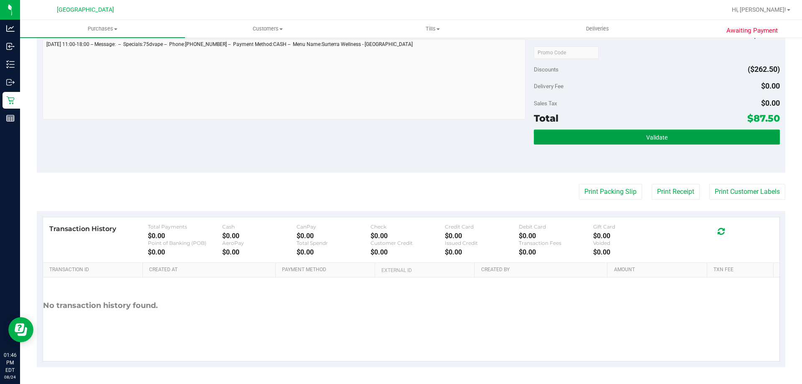
click at [620, 132] on button "Validate" at bounding box center [657, 137] width 246 height 15
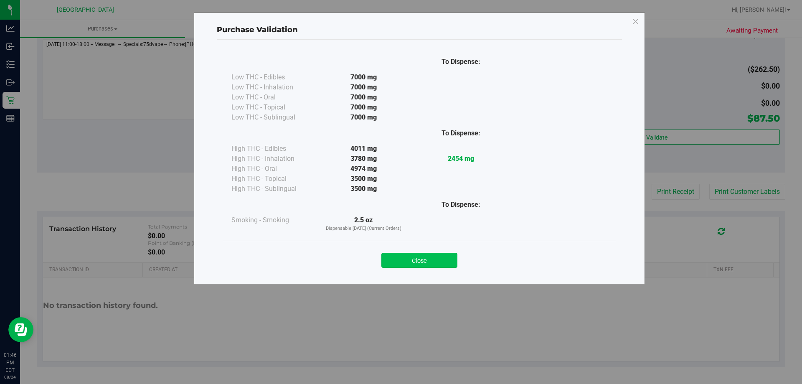
click at [409, 257] on button "Close" at bounding box center [419, 260] width 76 height 15
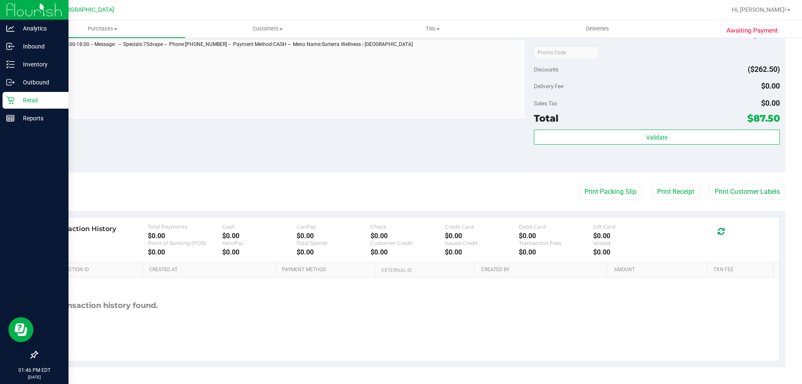
click at [16, 96] on p "Retail" at bounding box center [40, 100] width 50 height 10
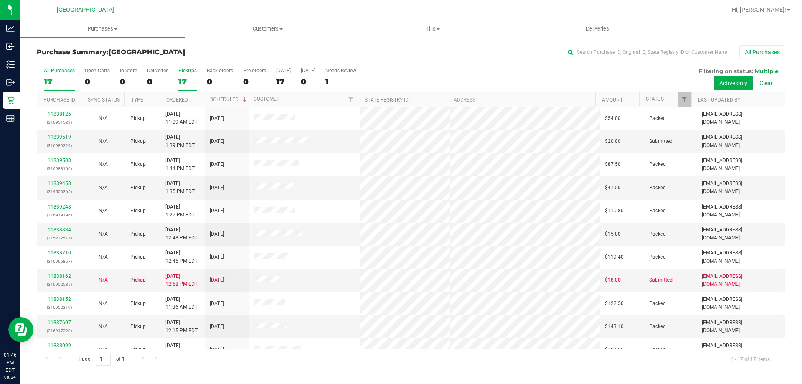
click at [182, 74] on label "PickUps 17" at bounding box center [187, 79] width 18 height 23
click at [0, 0] on input "PickUps 17" at bounding box center [0, 0] width 0 height 0
click at [686, 102] on span "Filter" at bounding box center [684, 99] width 7 height 7
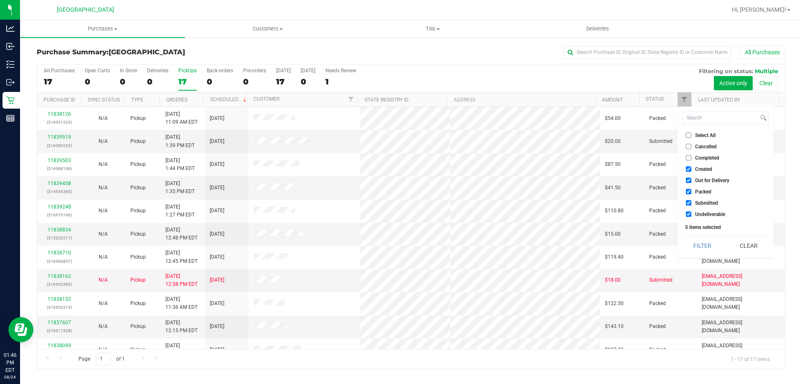
click at [701, 169] on span "Created" at bounding box center [703, 169] width 17 height 5
click at [691, 169] on input "Created" at bounding box center [688, 168] width 5 height 5
checkbox input "false"
click at [702, 178] on span "Out for Delivery" at bounding box center [712, 180] width 34 height 5
click at [691, 178] on input "Out for Delivery" at bounding box center [688, 180] width 5 height 5
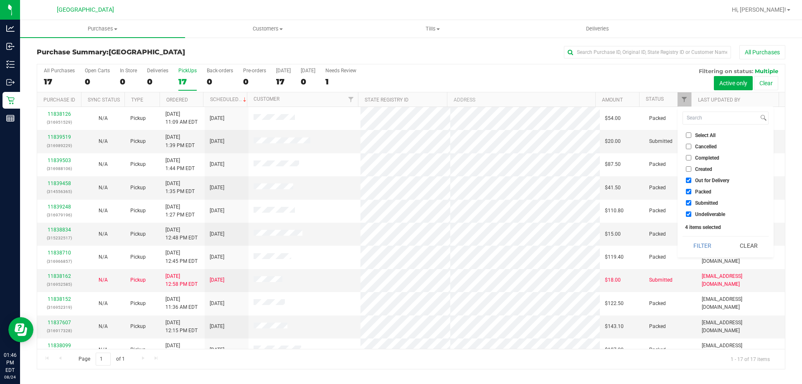
checkbox input "false"
click at [701, 191] on span "Packed" at bounding box center [703, 191] width 16 height 5
click at [691, 191] on input "Packed" at bounding box center [688, 191] width 5 height 5
checkbox input "false"
click at [700, 239] on button "Filter" at bounding box center [703, 245] width 40 height 18
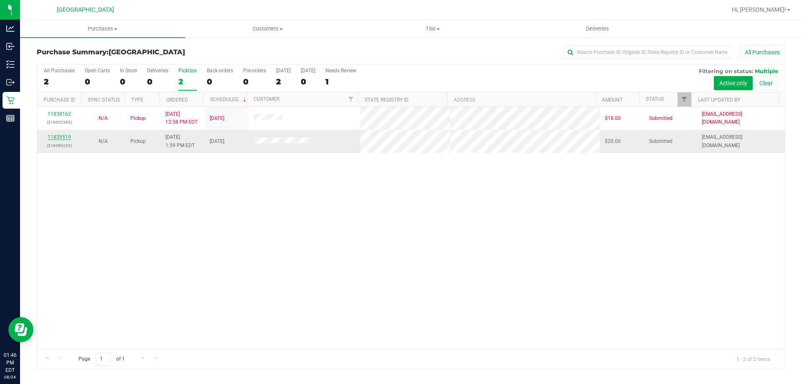
click at [58, 137] on link "11839519" at bounding box center [59, 137] width 23 height 6
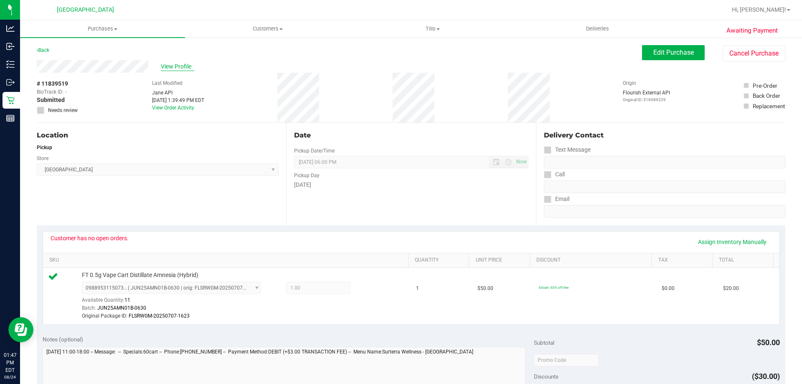
click at [171, 66] on span "View Profile" at bounding box center [177, 66] width 33 height 9
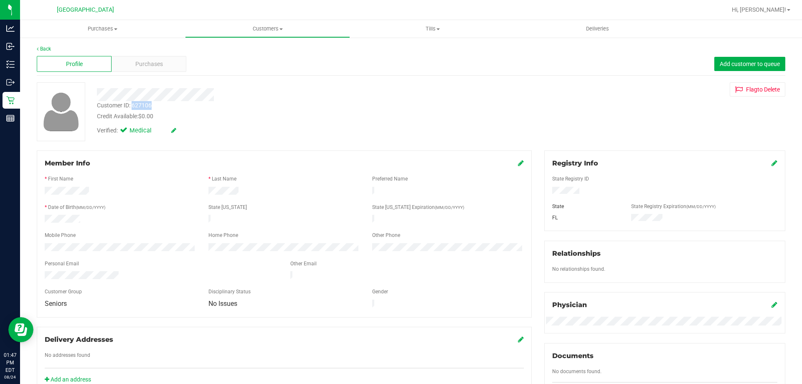
drag, startPoint x: 133, startPoint y: 104, endPoint x: 157, endPoint y: 103, distance: 23.8
click at [157, 103] on div "Customer ID: 627106 Credit Available: $0.00" at bounding box center [281, 111] width 381 height 20
copy div "627106"
click at [195, 103] on div "Customer ID: 627106 Credit Available: $0.00" at bounding box center [281, 111] width 381 height 20
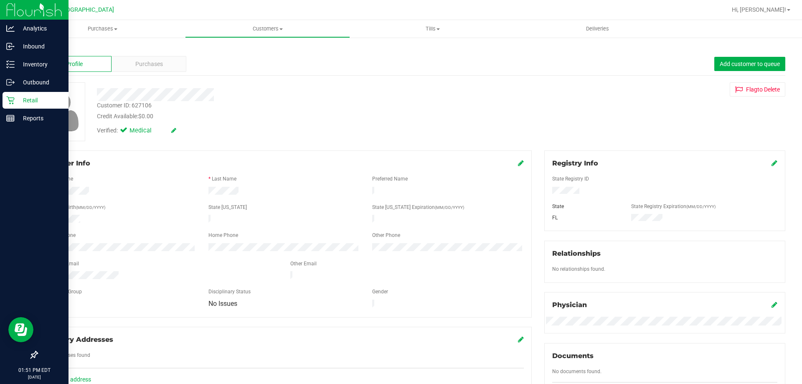
click at [21, 102] on p "Retail" at bounding box center [40, 100] width 50 height 10
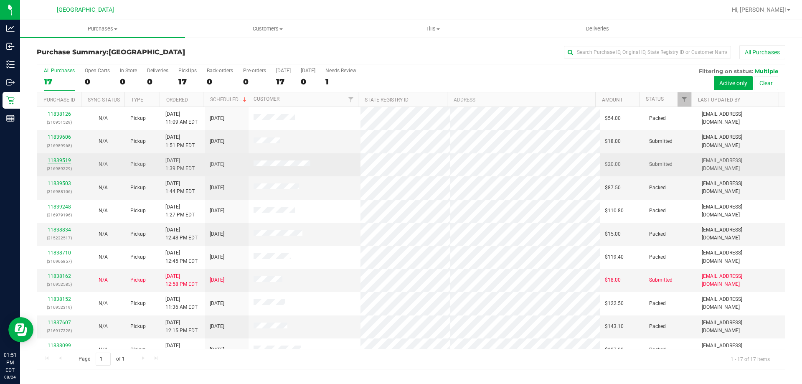
click at [61, 160] on link "11839519" at bounding box center [59, 161] width 23 height 6
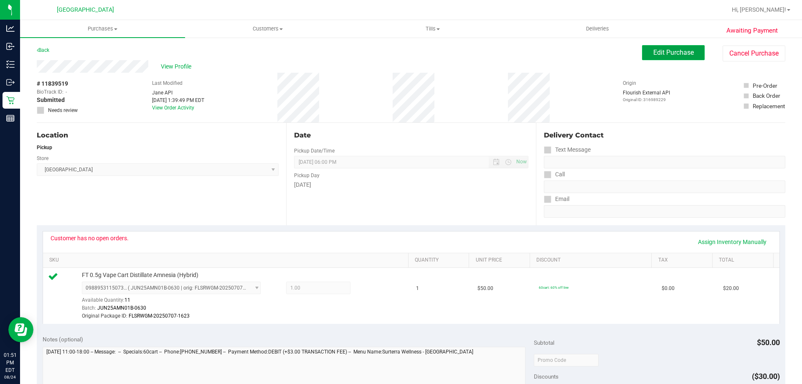
click at [654, 53] on span "Edit Purchase" at bounding box center [673, 52] width 41 height 8
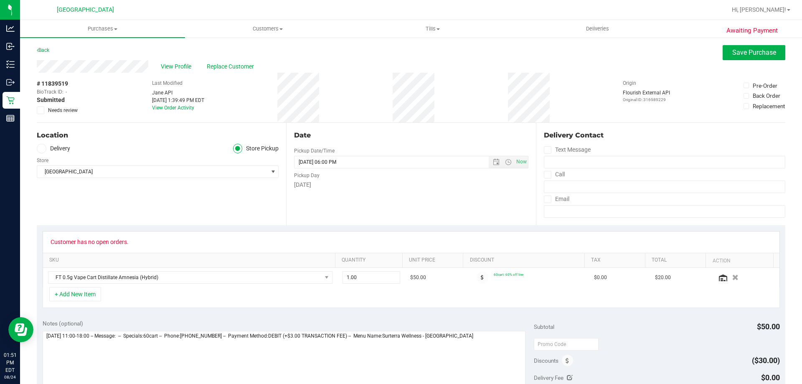
click at [43, 110] on icon at bounding box center [40, 110] width 5 height 0
click at [0, 0] on input "Needs review" at bounding box center [0, 0] width 0 height 0
click at [741, 49] on span "Save Purchase" at bounding box center [754, 52] width 44 height 8
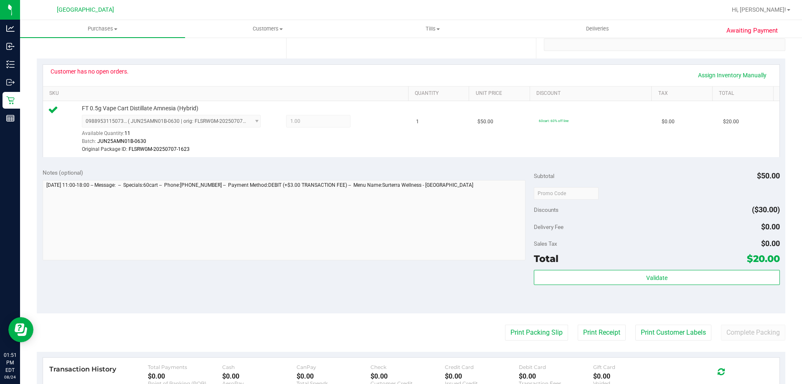
scroll to position [167, 0]
click at [746, 342] on purchase-details "Back Edit Purchase Cancel Purchase View Profile # 11839519 BioTrack ID: - Submi…" at bounding box center [411, 193] width 749 height 630
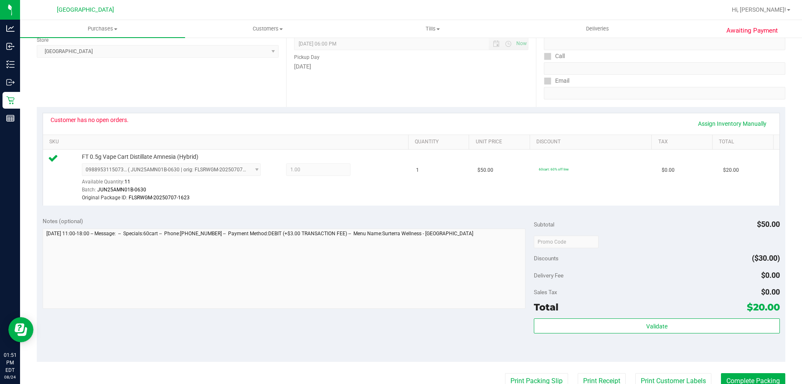
scroll to position [42, 0]
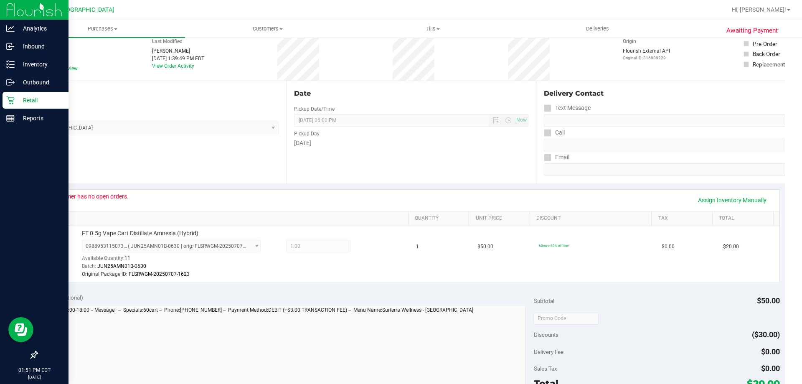
click at [16, 101] on p "Retail" at bounding box center [40, 100] width 50 height 10
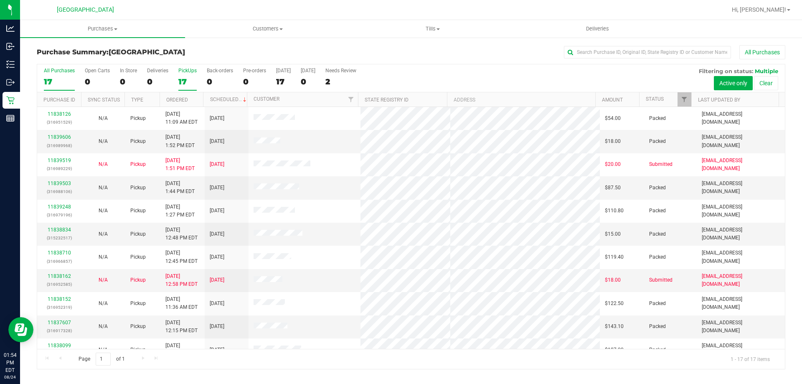
click at [183, 77] on div "17" at bounding box center [187, 82] width 18 height 10
click at [0, 0] on input "PickUps 17" at bounding box center [0, 0] width 0 height 0
click at [684, 94] on link "Filter" at bounding box center [685, 99] width 14 height 14
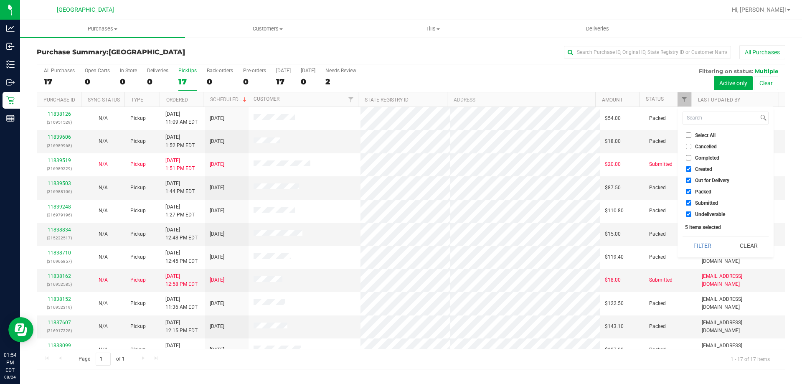
click at [699, 169] on span "Created" at bounding box center [703, 169] width 17 height 5
click at [691, 169] on input "Created" at bounding box center [688, 168] width 5 height 5
checkbox input "false"
click at [697, 178] on span "Out for Delivery" at bounding box center [712, 180] width 34 height 5
click at [691, 178] on input "Out for Delivery" at bounding box center [688, 180] width 5 height 5
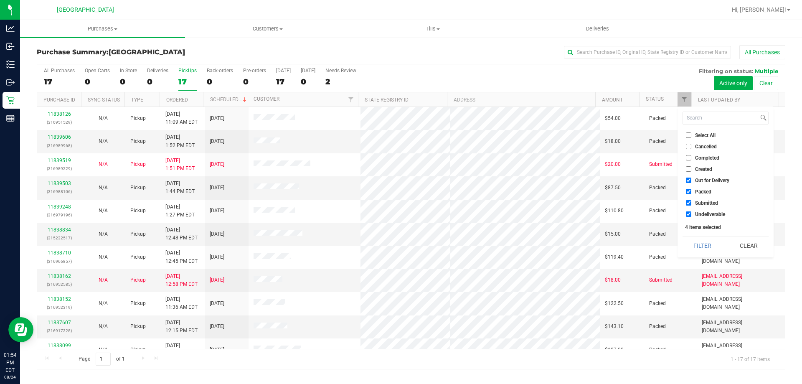
checkbox input "false"
click at [695, 188] on li "Packed" at bounding box center [726, 191] width 86 height 9
click at [694, 194] on label "Packed" at bounding box center [698, 191] width 25 height 5
click at [691, 194] on input "Packed" at bounding box center [688, 191] width 5 height 5
checkbox input "false"
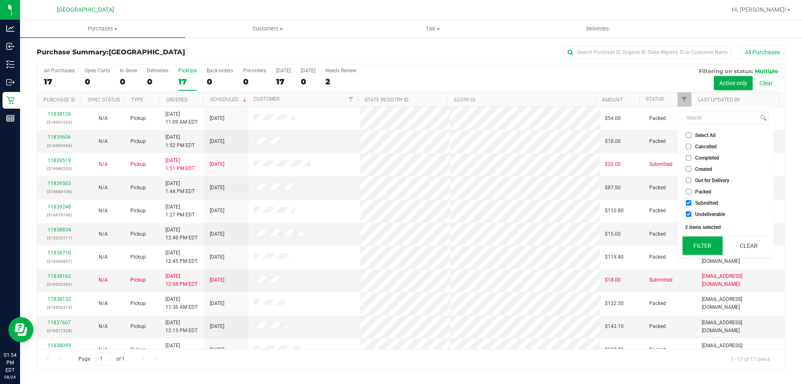
click at [693, 242] on button "Filter" at bounding box center [703, 245] width 40 height 18
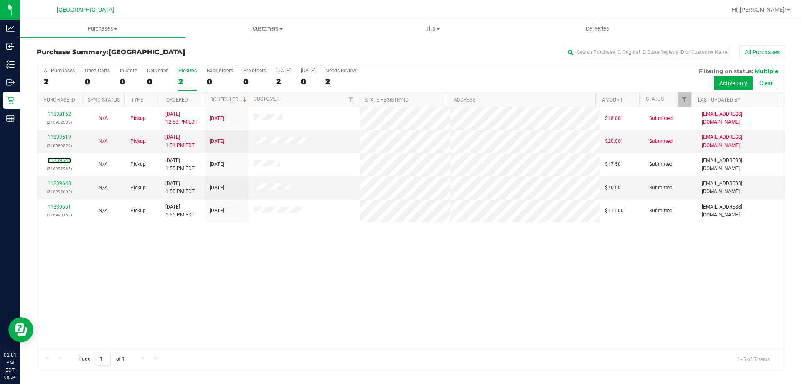
click at [64, 160] on link "11839646" at bounding box center [59, 161] width 23 height 6
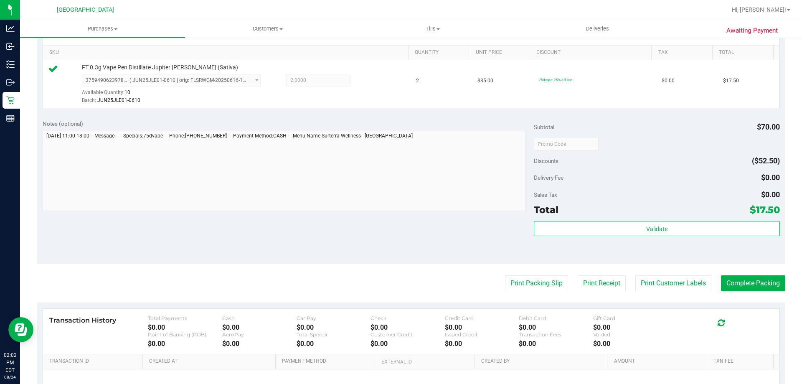
scroll to position [251, 0]
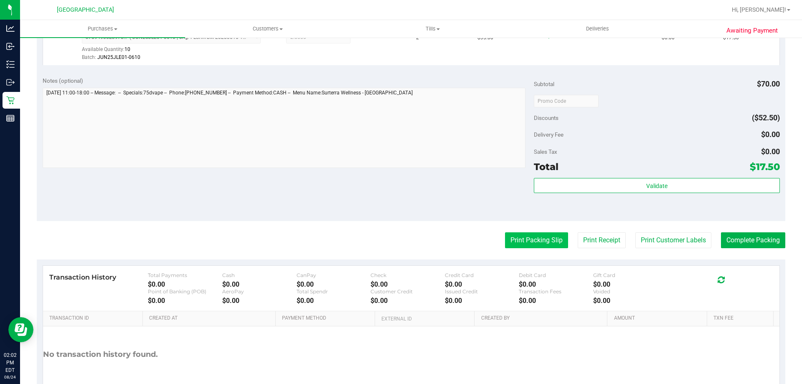
click at [546, 246] on button "Print Packing Slip" at bounding box center [536, 240] width 63 height 16
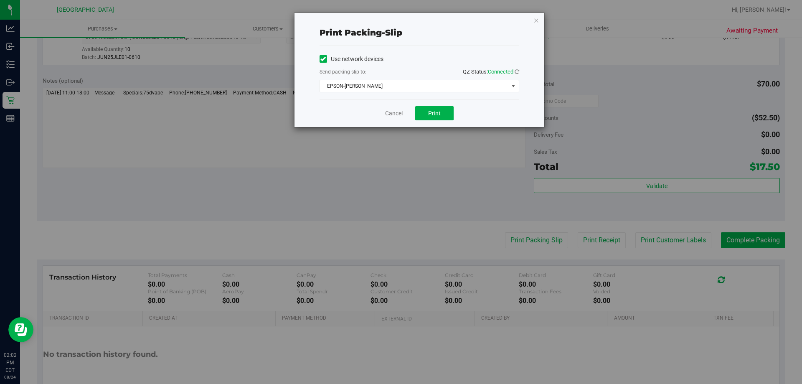
click at [438, 121] on div "Cancel Print" at bounding box center [420, 113] width 200 height 28
click at [437, 119] on button "Print" at bounding box center [434, 113] width 38 height 14
click at [393, 111] on link "Cancel" at bounding box center [394, 113] width 18 height 9
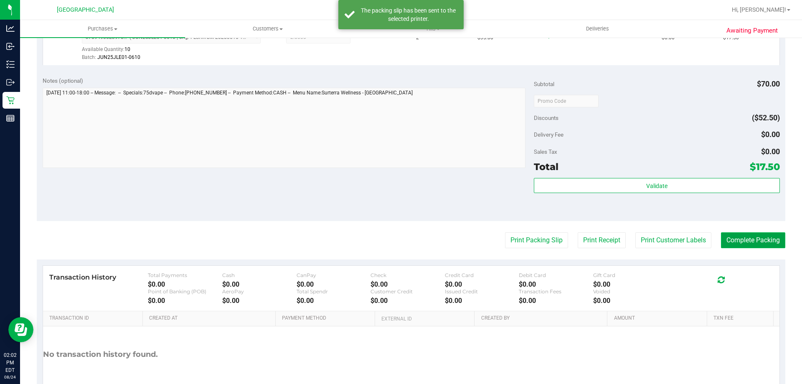
click at [742, 239] on button "Complete Packing" at bounding box center [753, 240] width 64 height 16
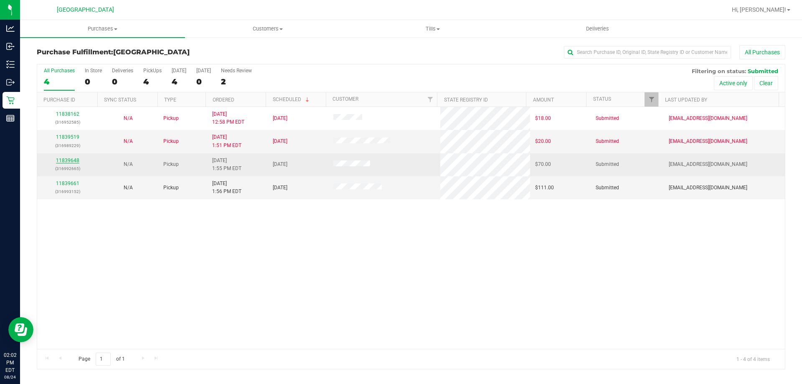
click at [76, 158] on link "11839648" at bounding box center [67, 161] width 23 height 6
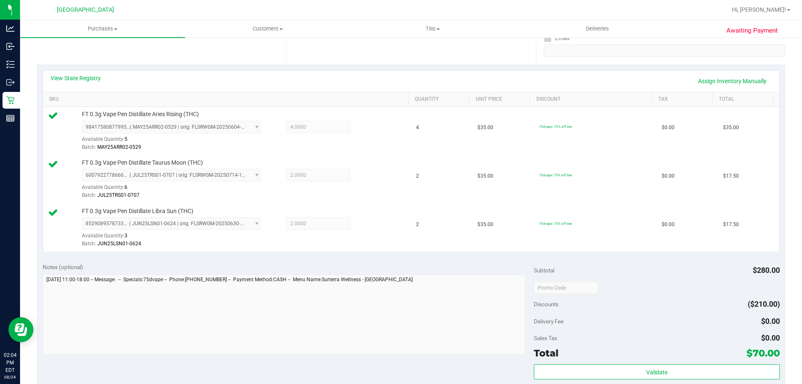
scroll to position [251, 0]
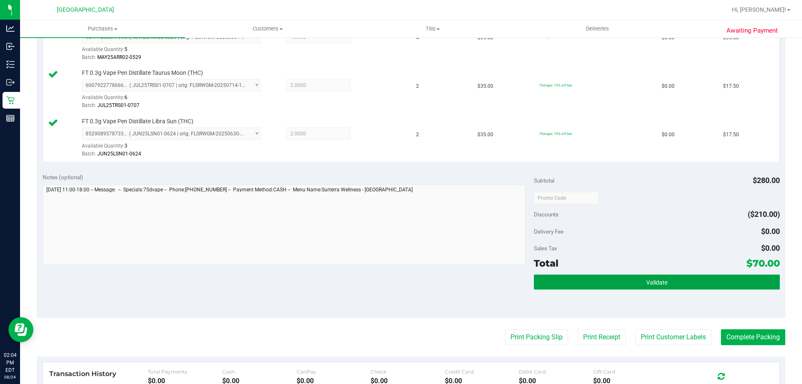
click at [565, 282] on button "Validate" at bounding box center [657, 282] width 246 height 15
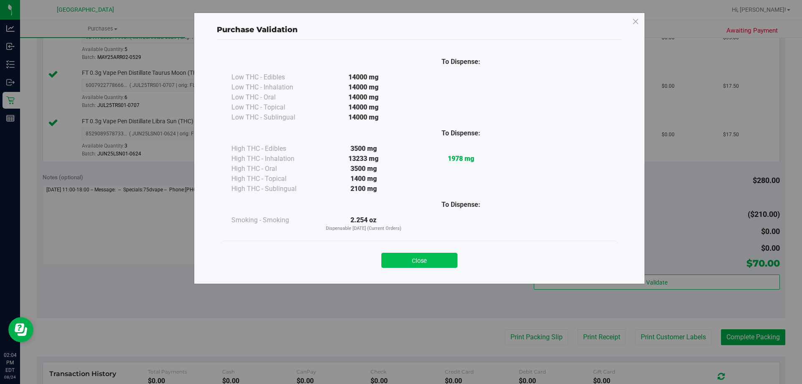
click at [450, 258] on button "Close" at bounding box center [419, 260] width 76 height 15
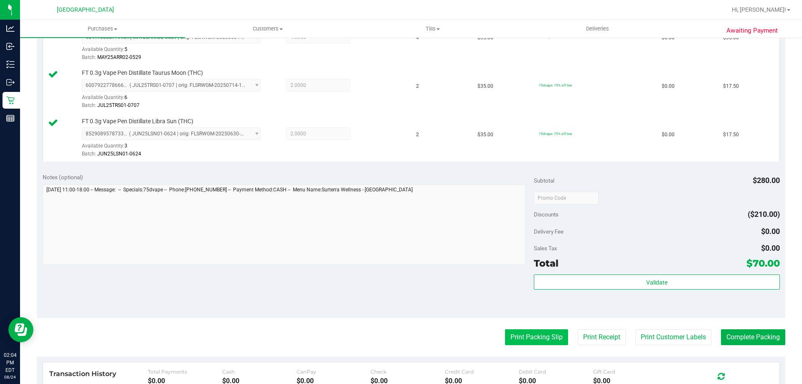
click at [516, 333] on button "Print Packing Slip" at bounding box center [536, 337] width 63 height 16
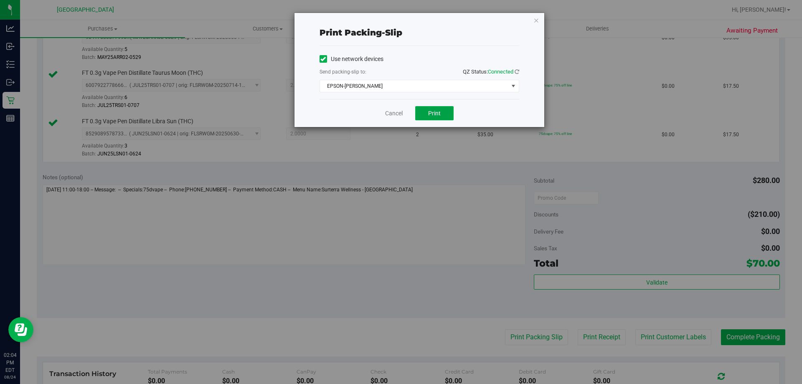
click at [439, 114] on span "Print" at bounding box center [434, 113] width 13 height 7
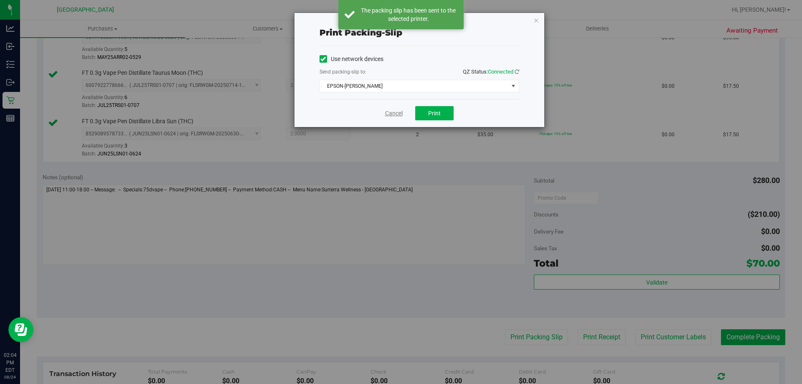
click at [396, 112] on link "Cancel" at bounding box center [394, 113] width 18 height 9
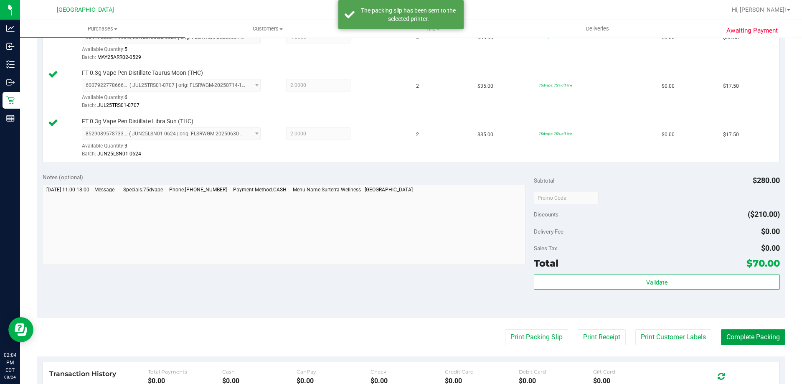
click at [722, 335] on button "Complete Packing" at bounding box center [753, 337] width 64 height 16
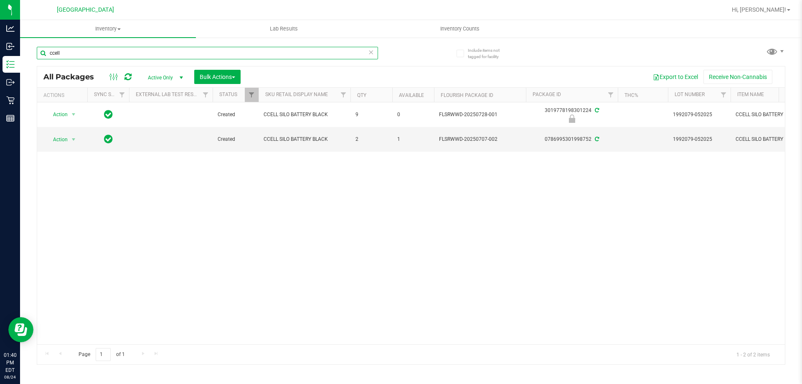
click at [143, 58] on input "ccell" at bounding box center [207, 53] width 341 height 13
click at [143, 58] on input "ccella" at bounding box center [207, 53] width 341 height 13
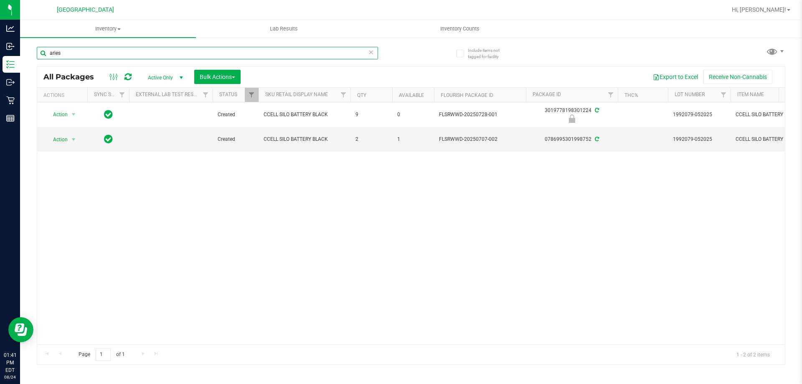
type input "aries"
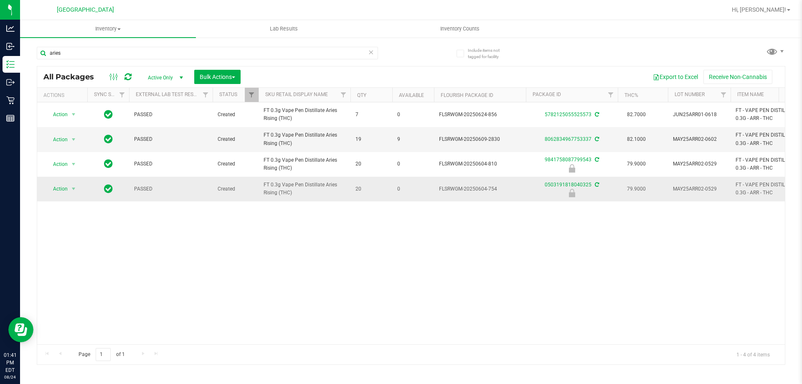
drag, startPoint x: 258, startPoint y: 161, endPoint x: 281, endPoint y: 192, distance: 38.3
click at [281, 192] on span "FT 0.3g Vape Pen Distillate Aries Rising (THC)" at bounding box center [305, 189] width 82 height 16
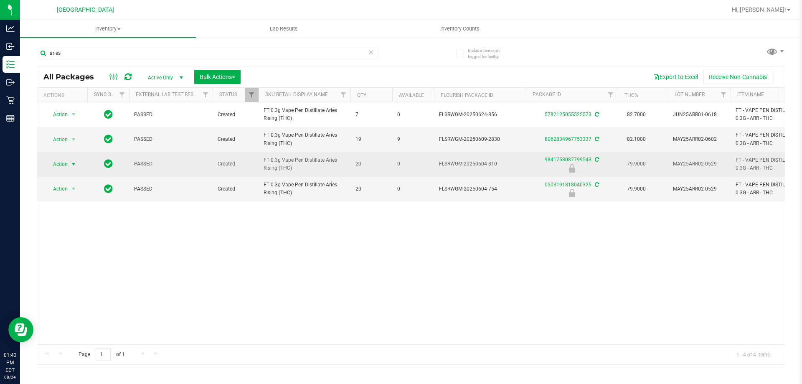
click at [66, 163] on span "Action" at bounding box center [57, 164] width 23 height 12
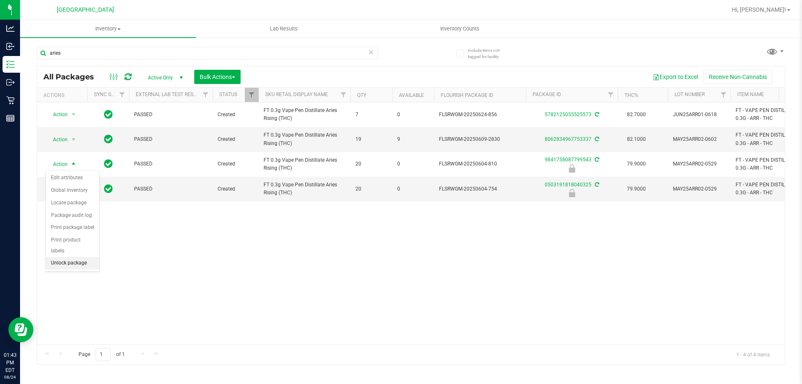
click at [61, 257] on li "Unlock package" at bounding box center [72, 263] width 53 height 13
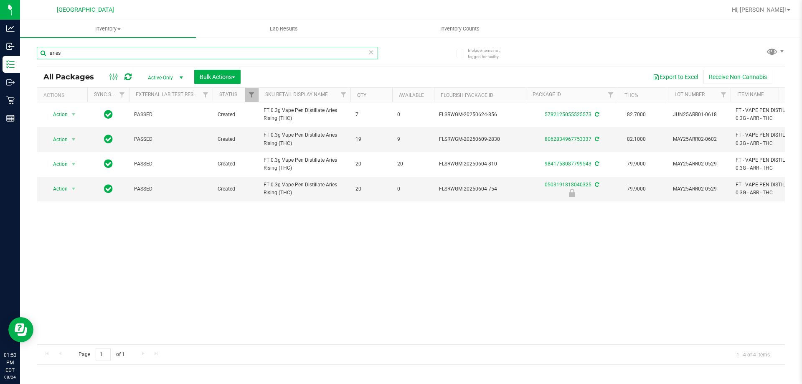
click at [117, 51] on input "aries" at bounding box center [207, 53] width 341 height 13
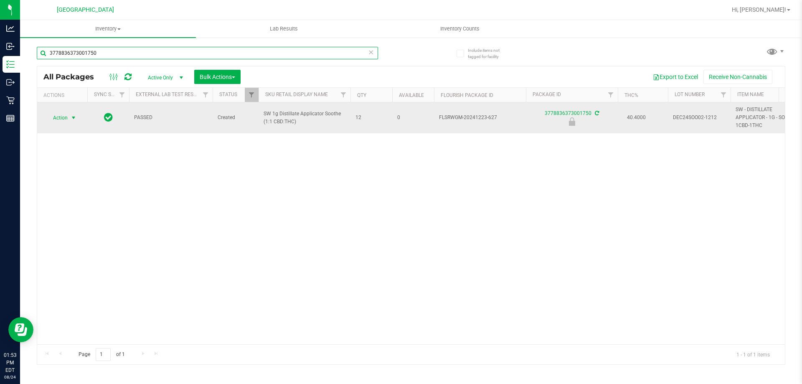
type input "3778836373001750"
click at [70, 117] on span "select" at bounding box center [74, 118] width 10 height 12
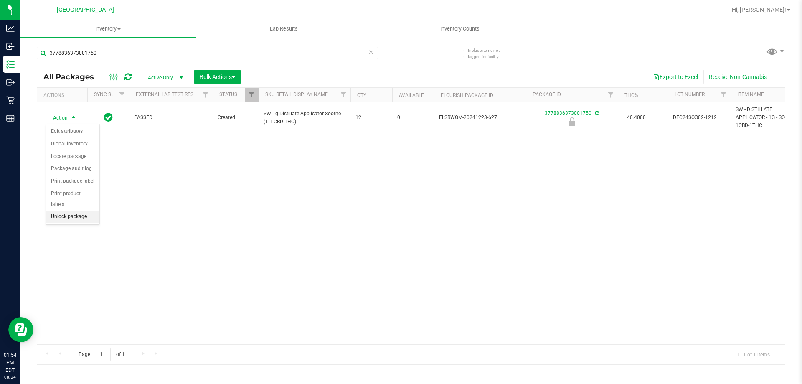
click at [72, 211] on li "Unlock package" at bounding box center [72, 217] width 53 height 13
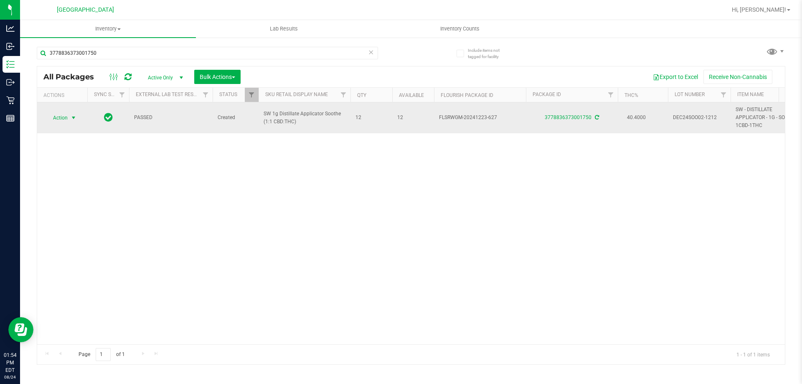
click at [63, 115] on span "Action" at bounding box center [57, 118] width 23 height 12
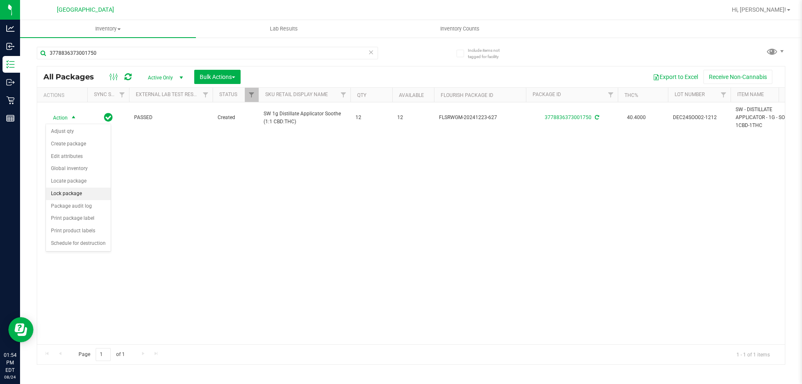
click at [88, 190] on li "Lock package" at bounding box center [78, 194] width 65 height 13
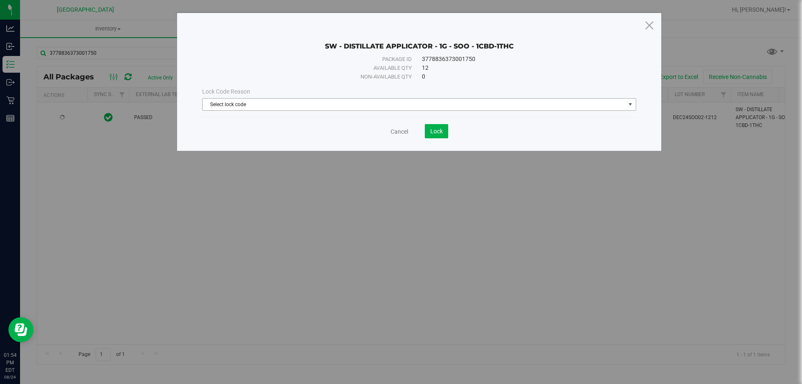
click at [290, 110] on span "Select lock code" at bounding box center [419, 104] width 434 height 13
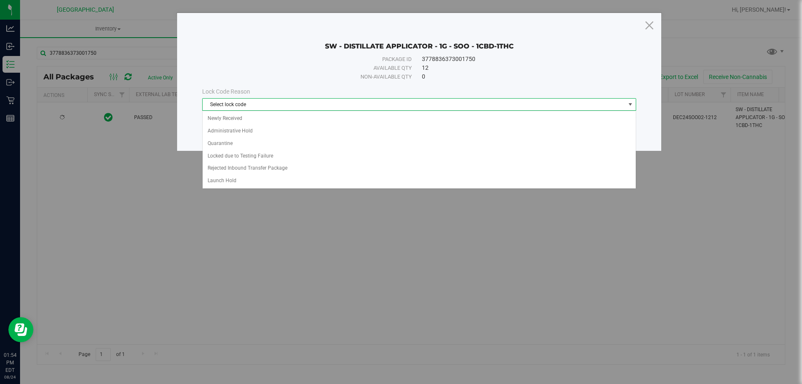
click at [290, 106] on span "Select lock code" at bounding box center [414, 105] width 423 height 12
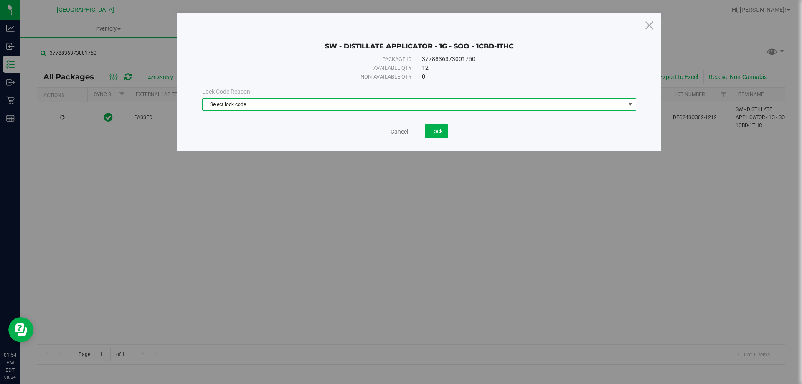
click at [290, 106] on span "Select lock code" at bounding box center [414, 105] width 423 height 12
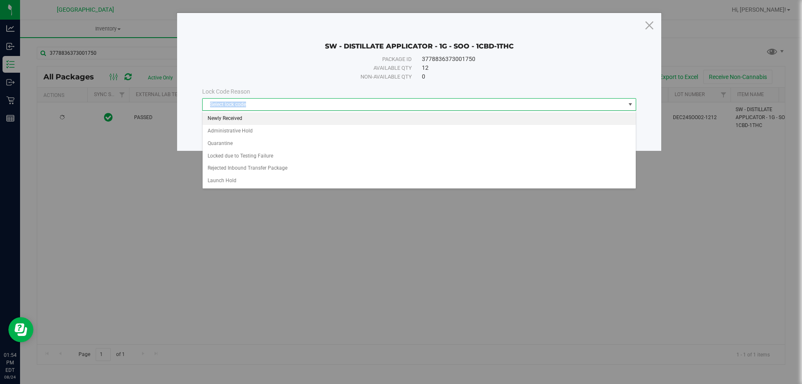
click at [280, 123] on li "Newly Received" at bounding box center [419, 118] width 433 height 13
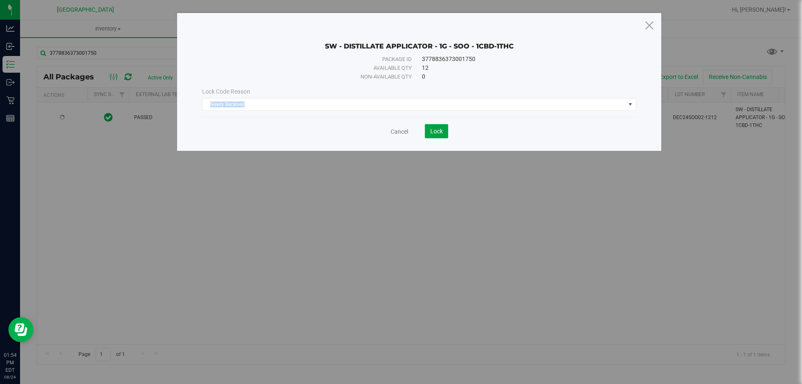
click at [440, 128] on span "Lock" at bounding box center [436, 131] width 13 height 7
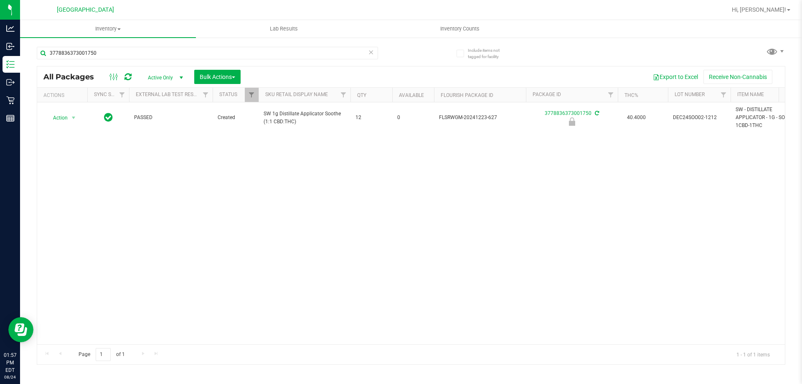
click at [124, 64] on div "3778836373001750" at bounding box center [207, 56] width 341 height 19
click at [125, 56] on input "3778836373001750" at bounding box center [207, 53] width 341 height 13
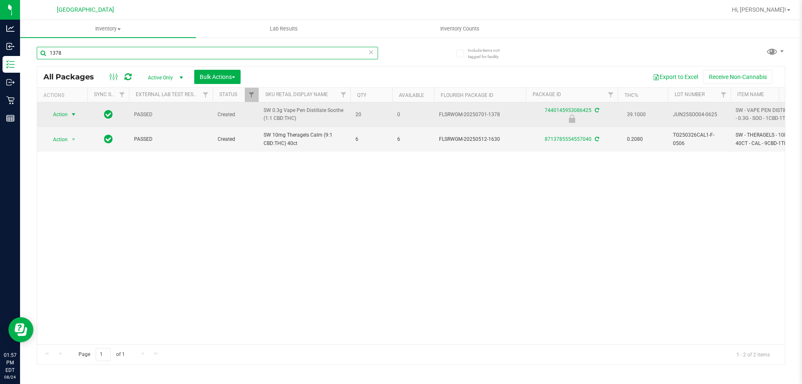
type input "1378"
click at [74, 116] on span "select" at bounding box center [73, 114] width 7 height 7
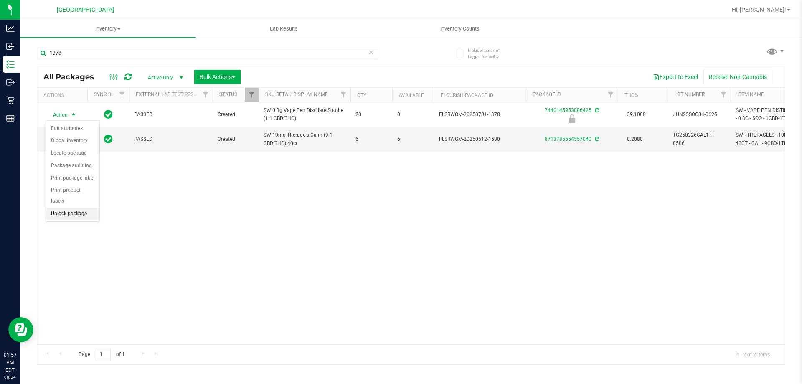
click at [86, 208] on li "Unlock package" at bounding box center [72, 214] width 53 height 13
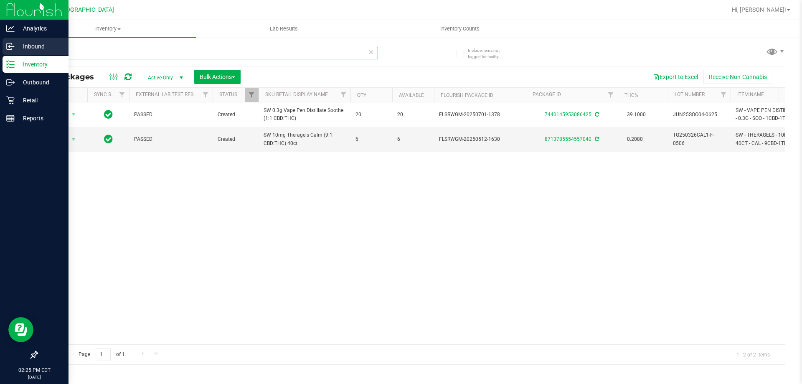
drag, startPoint x: 76, startPoint y: 52, endPoint x: 1, endPoint y: 53, distance: 75.6
click at [1, 55] on div "Analytics Inbound Inventory Outbound Retail Reports 02:25 PM EDT [DATE] 08/24 […" at bounding box center [401, 192] width 802 height 384
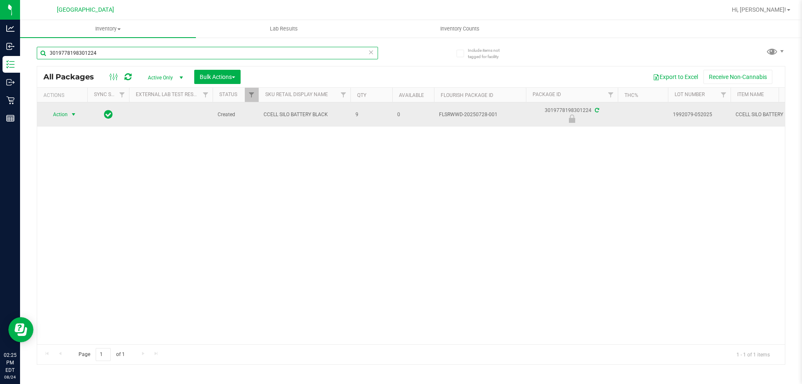
type input "3019778198301224"
click at [64, 117] on span "Action" at bounding box center [57, 115] width 23 height 12
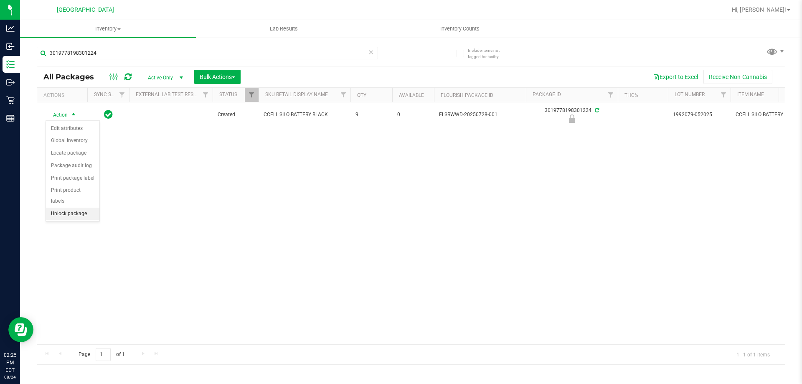
click at [76, 208] on li "Unlock package" at bounding box center [72, 214] width 53 height 13
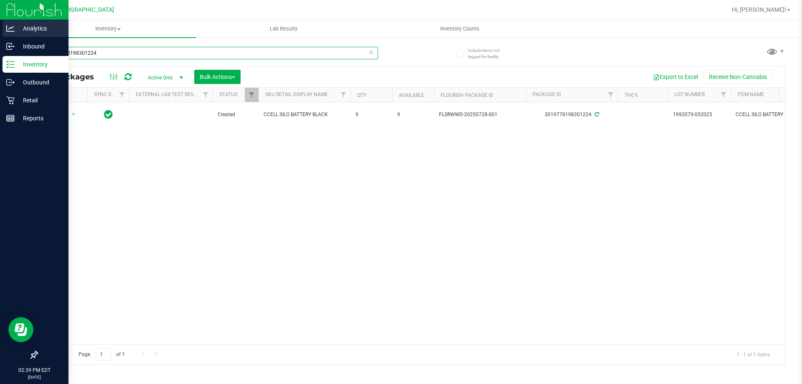
drag, startPoint x: 105, startPoint y: 55, endPoint x: 0, endPoint y: 33, distance: 107.2
click at [0, 33] on div "Analytics Inbound Inventory Outbound Retail Reports 02:39 PM EDT [DATE] 08/24 […" at bounding box center [401, 192] width 802 height 384
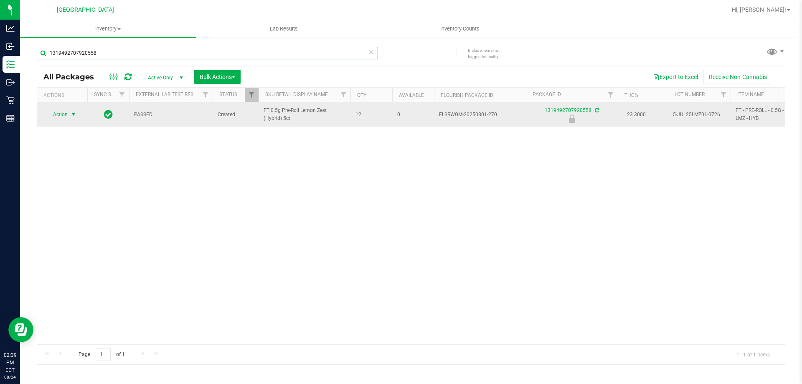
type input "1319492707920558"
click at [70, 116] on span "select" at bounding box center [73, 114] width 7 height 7
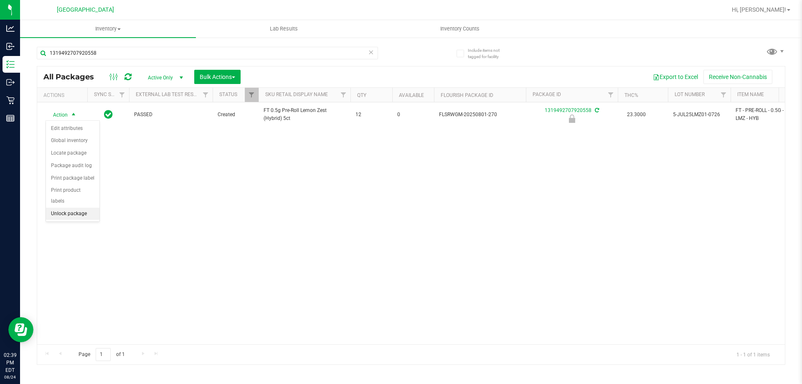
click at [74, 208] on li "Unlock package" at bounding box center [72, 214] width 53 height 13
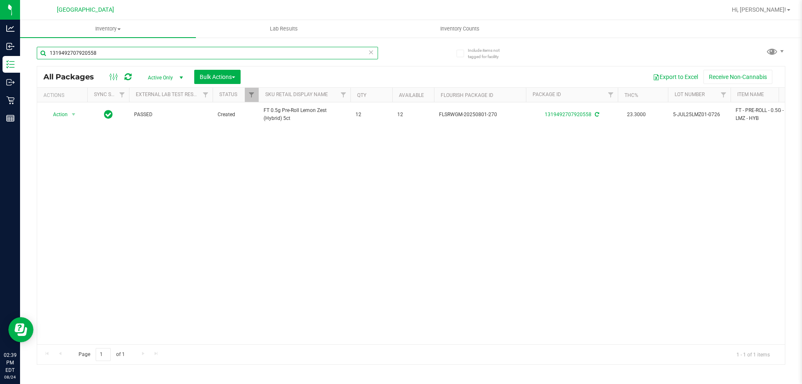
click at [114, 51] on input "1319492707920558" at bounding box center [207, 53] width 341 height 13
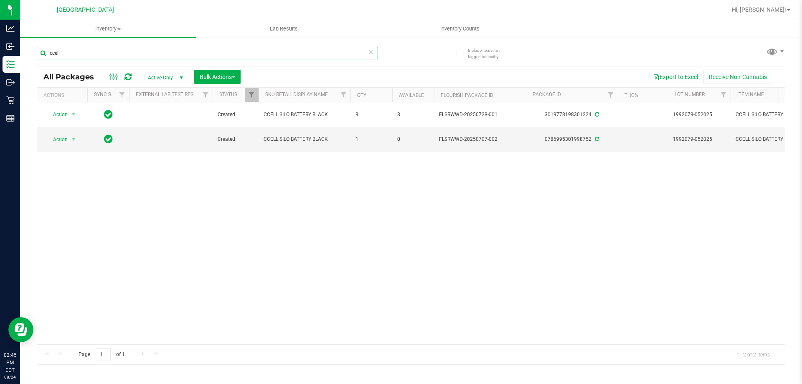
click at [154, 52] on input "ccell" at bounding box center [207, 53] width 341 height 13
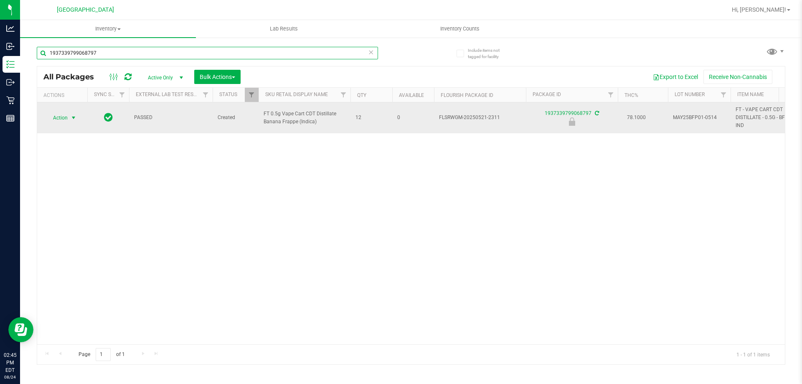
type input "1937339799068797"
click at [69, 118] on span "select" at bounding box center [74, 118] width 10 height 12
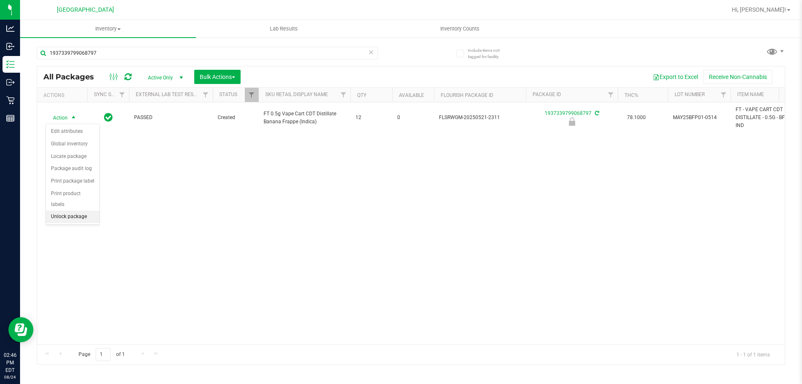
click at [60, 211] on li "Unlock package" at bounding box center [72, 217] width 53 height 13
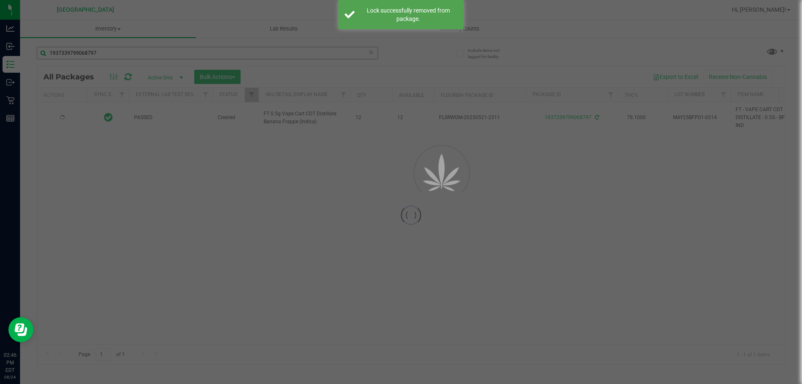
click at [164, 52] on div at bounding box center [401, 192] width 802 height 384
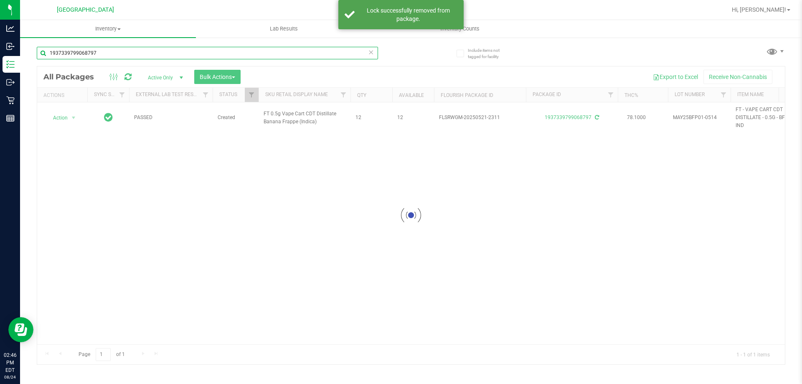
click at [164, 52] on input "1937339799068797" at bounding box center [207, 53] width 341 height 13
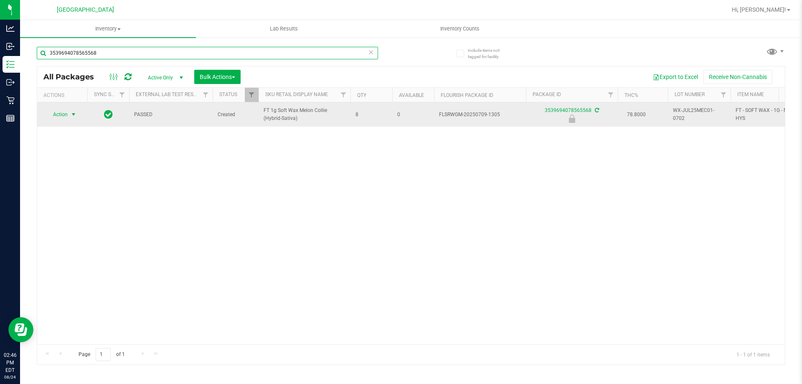
type input "3539694078565568"
click at [67, 113] on span "Action" at bounding box center [57, 115] width 23 height 12
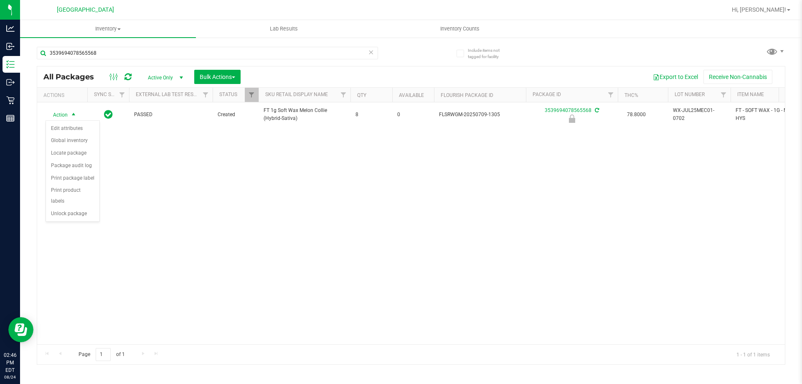
click at [67, 210] on div "Action Edit attributes Global inventory Locate package Package audit log Print …" at bounding box center [73, 171] width 54 height 102
click at [67, 208] on li "Unlock package" at bounding box center [72, 214] width 53 height 13
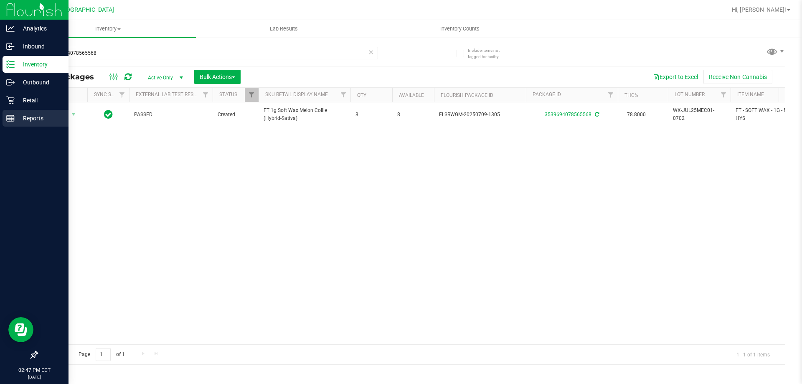
click at [17, 116] on p "Reports" at bounding box center [40, 118] width 50 height 10
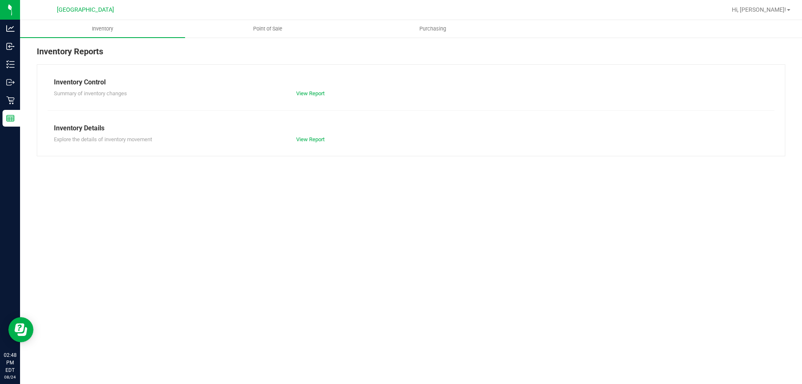
drag, startPoint x: 50, startPoint y: 81, endPoint x: 192, endPoint y: 153, distance: 159.0
click at [192, 153] on div "Inventory Control Summary of inventory changes View Report Inventory Details Ex…" at bounding box center [411, 110] width 749 height 92
drag, startPoint x: 47, startPoint y: 78, endPoint x: 358, endPoint y: 145, distance: 319.0
click at [358, 145] on div "Inventory Control Summary of inventory changes View Report Inventory Details Ex…" at bounding box center [411, 110] width 749 height 92
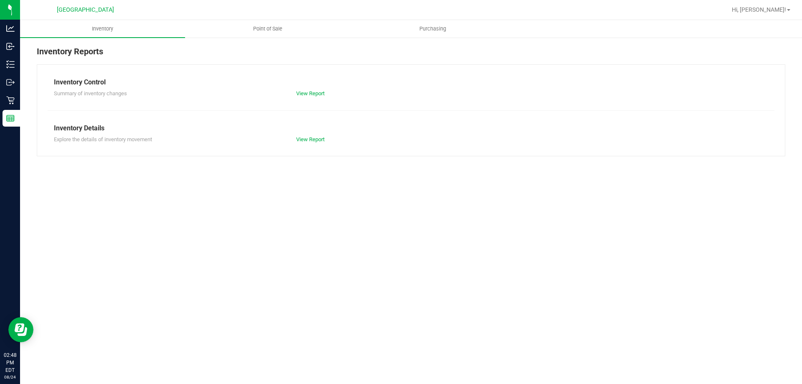
click at [358, 145] on div "Inventory Control Summary of inventory changes View Report Inventory Details Ex…" at bounding box center [411, 110] width 749 height 92
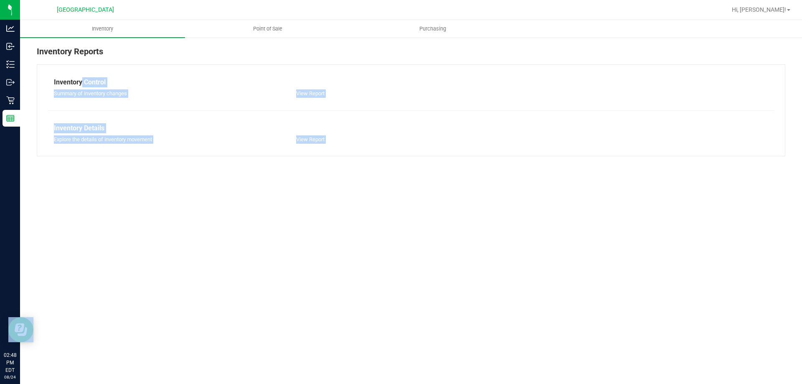
drag, startPoint x: 358, startPoint y: 145, endPoint x: 48, endPoint y: 71, distance: 319.1
click at [41, 68] on div "Inventory Control Summary of inventory changes View Report Inventory Details Ex…" at bounding box center [411, 110] width 749 height 92
click at [51, 74] on div "Inventory Control Summary of inventory changes View Report Inventory Details Ex…" at bounding box center [411, 110] width 749 height 92
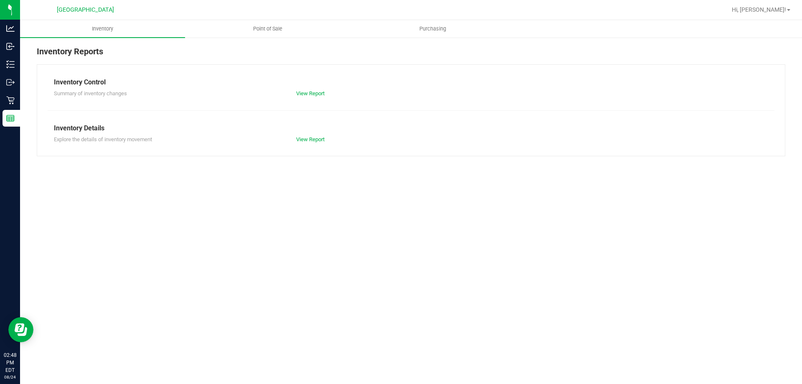
drag, startPoint x: 48, startPoint y: 79, endPoint x: 371, endPoint y: 143, distance: 328.9
click at [371, 143] on div "Inventory Control Summary of inventory changes View Report Inventory Details Ex…" at bounding box center [411, 110] width 749 height 92
click at [371, 143] on div "View Report" at bounding box center [350, 139] width 121 height 8
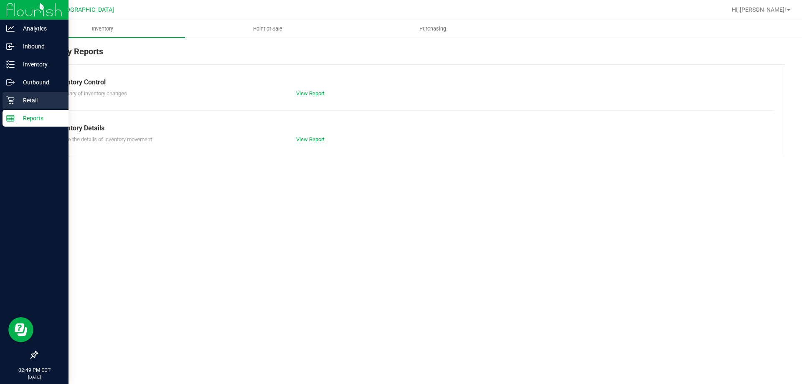
click at [17, 100] on p "Retail" at bounding box center [40, 100] width 50 height 10
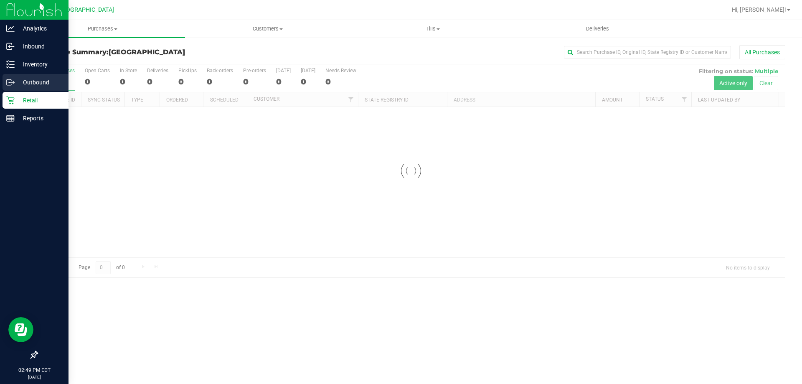
click at [27, 79] on p "Outbound" at bounding box center [40, 82] width 50 height 10
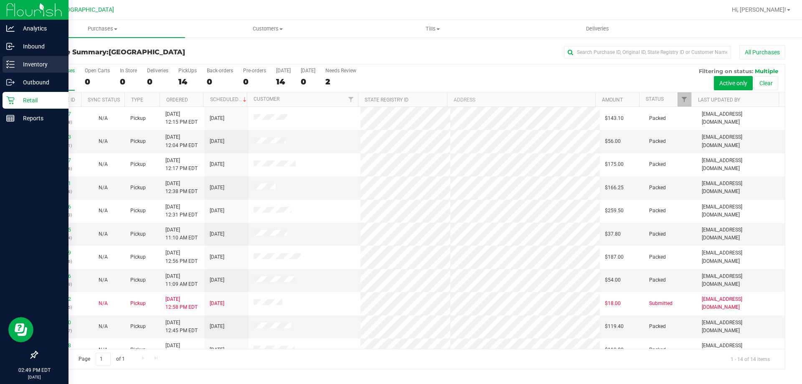
click at [41, 66] on p "Inventory" at bounding box center [40, 64] width 50 height 10
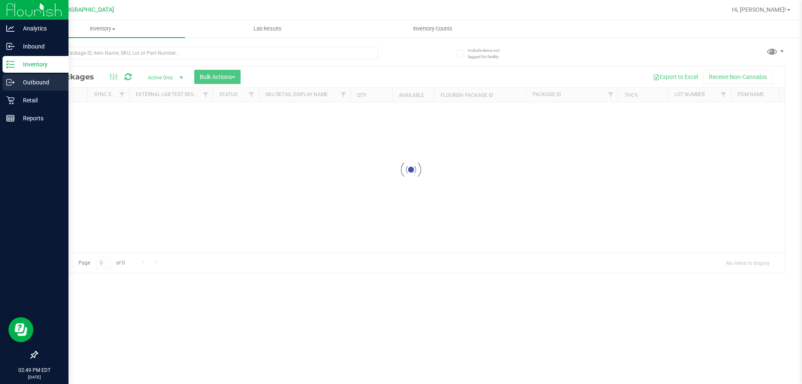
click at [43, 78] on p "Outbound" at bounding box center [40, 82] width 50 height 10
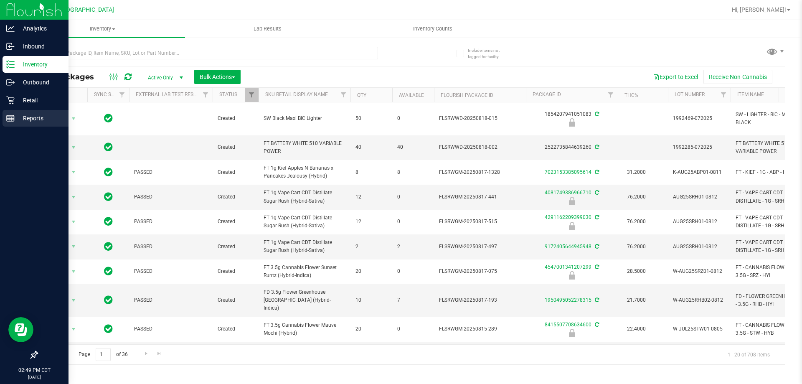
click at [43, 116] on p "Reports" at bounding box center [40, 118] width 50 height 10
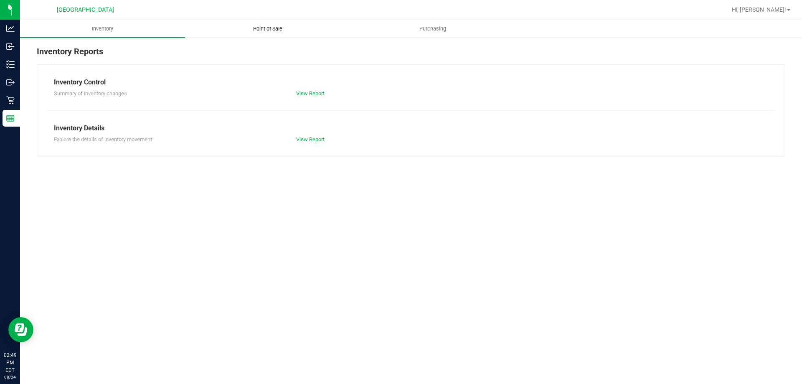
click at [275, 29] on span "Point of Sale" at bounding box center [268, 29] width 52 height 8
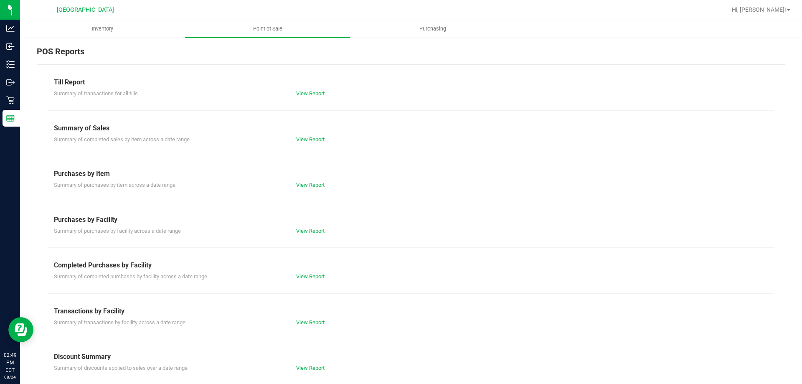
click at [307, 277] on link "View Report" at bounding box center [310, 276] width 28 height 6
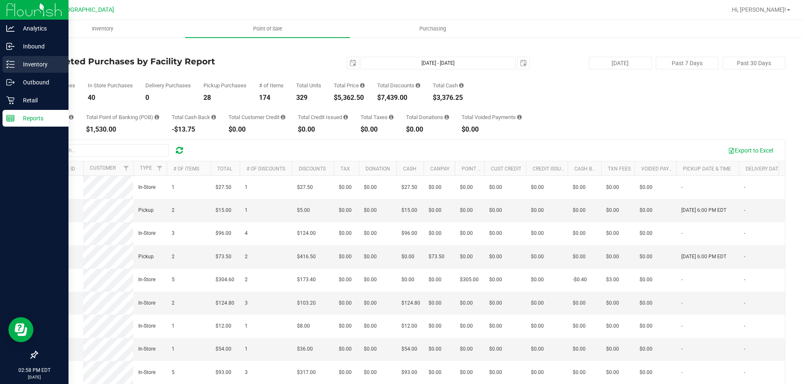
click at [16, 70] on div "Inventory" at bounding box center [36, 64] width 66 height 17
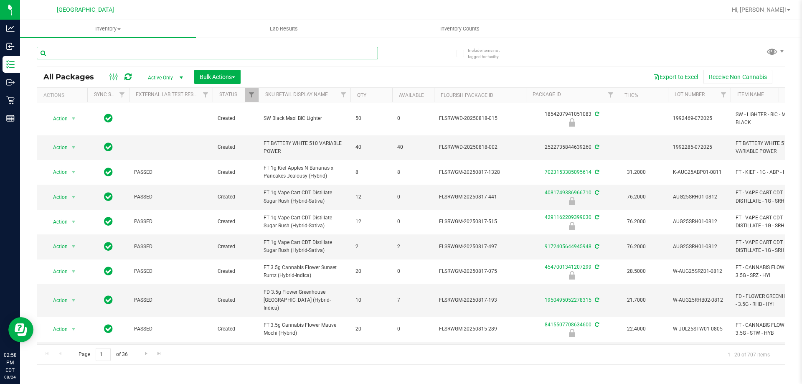
click at [115, 52] on input "text" at bounding box center [207, 53] width 341 height 13
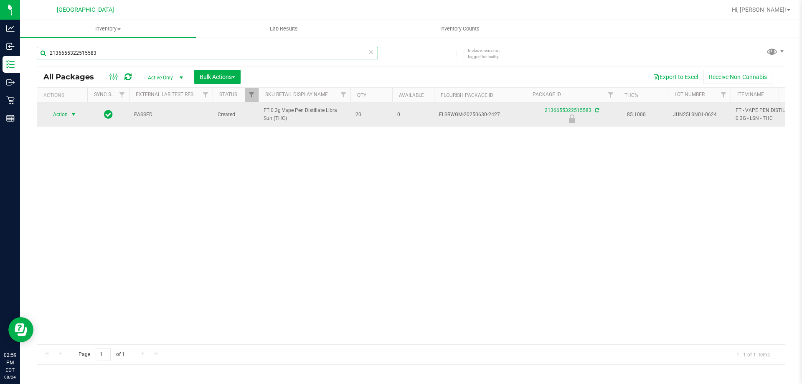
type input "2136655322515583"
click at [71, 113] on span "select" at bounding box center [73, 114] width 7 height 7
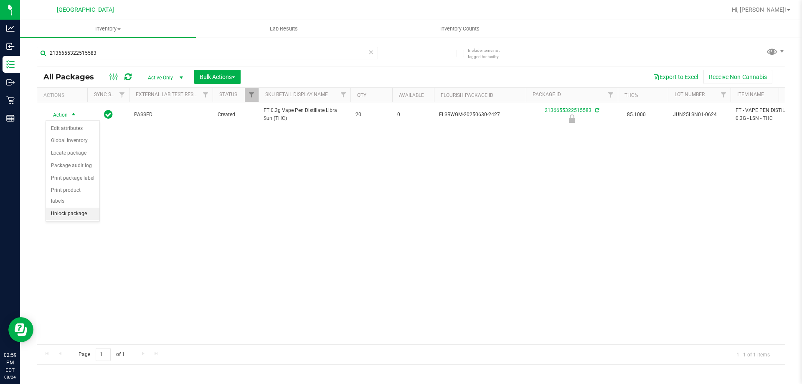
click at [69, 208] on li "Unlock package" at bounding box center [72, 214] width 53 height 13
